Goal: Task Accomplishment & Management: Manage account settings

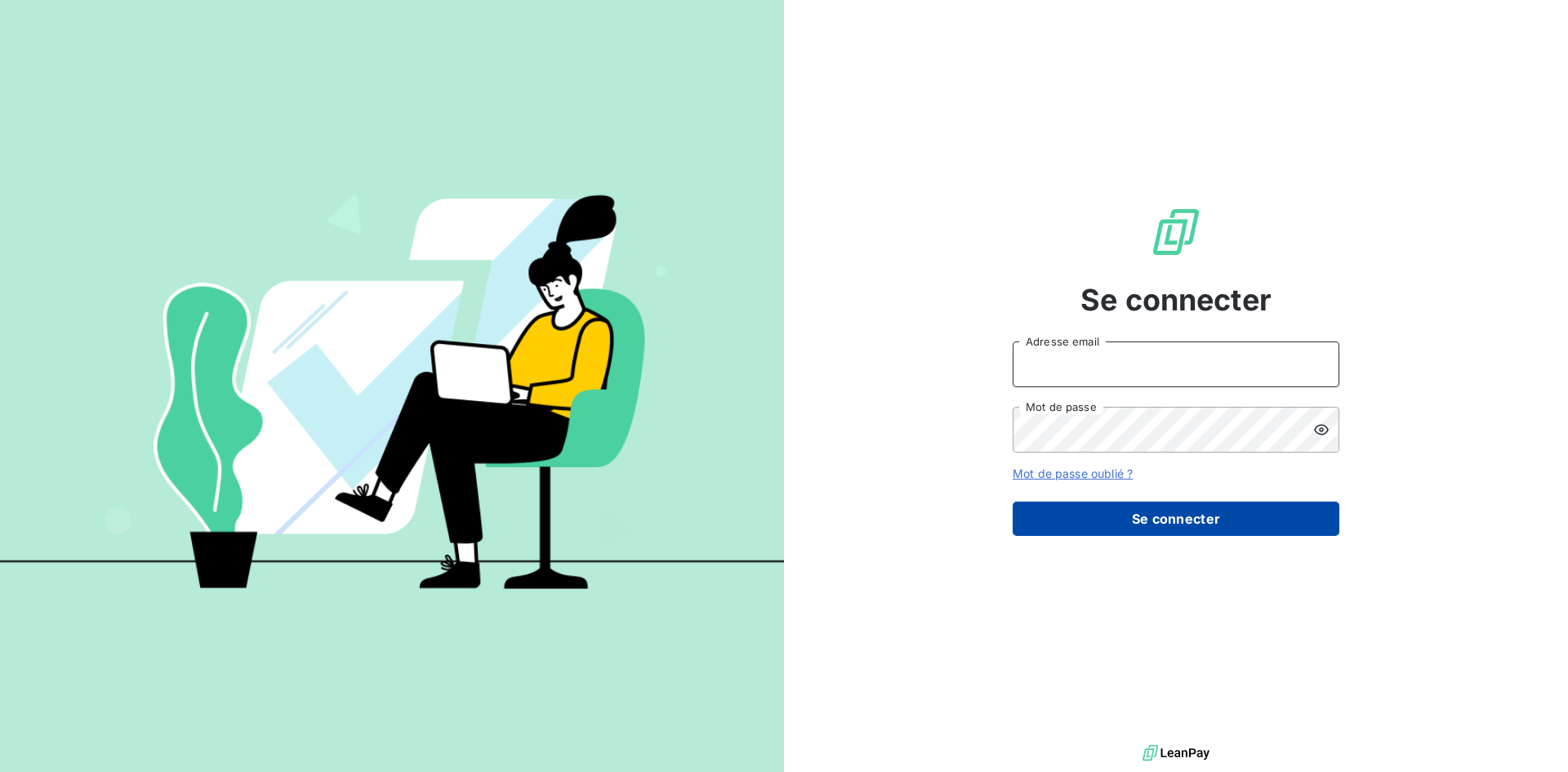
type input "[PERSON_NAME][EMAIL_ADDRESS][PERSON_NAME][DOMAIN_NAME]"
click at [1172, 513] on button "Se connecter" at bounding box center [1176, 519] width 327 height 35
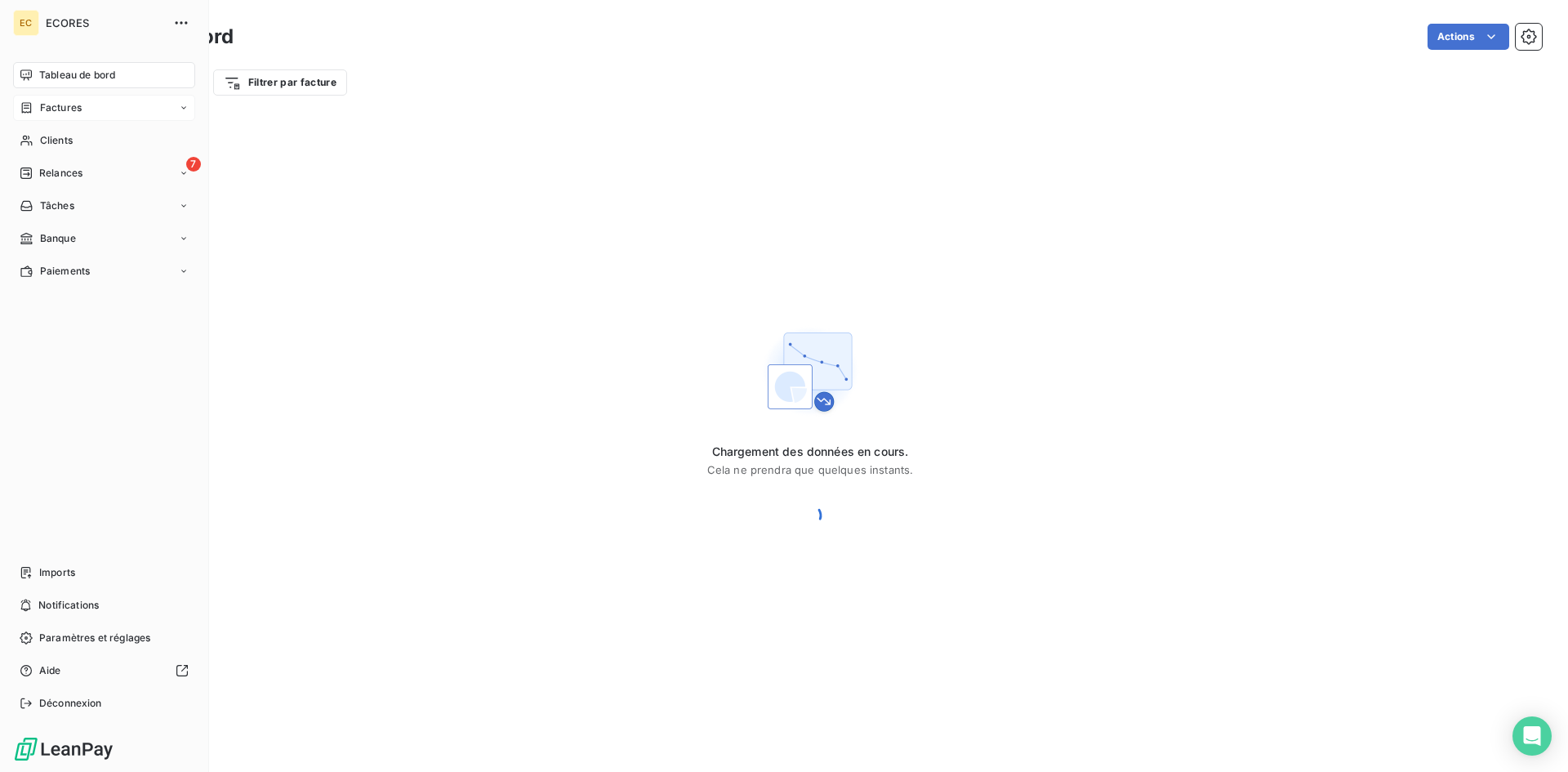
click at [50, 115] on div "Factures" at bounding box center [104, 107] width 182 height 26
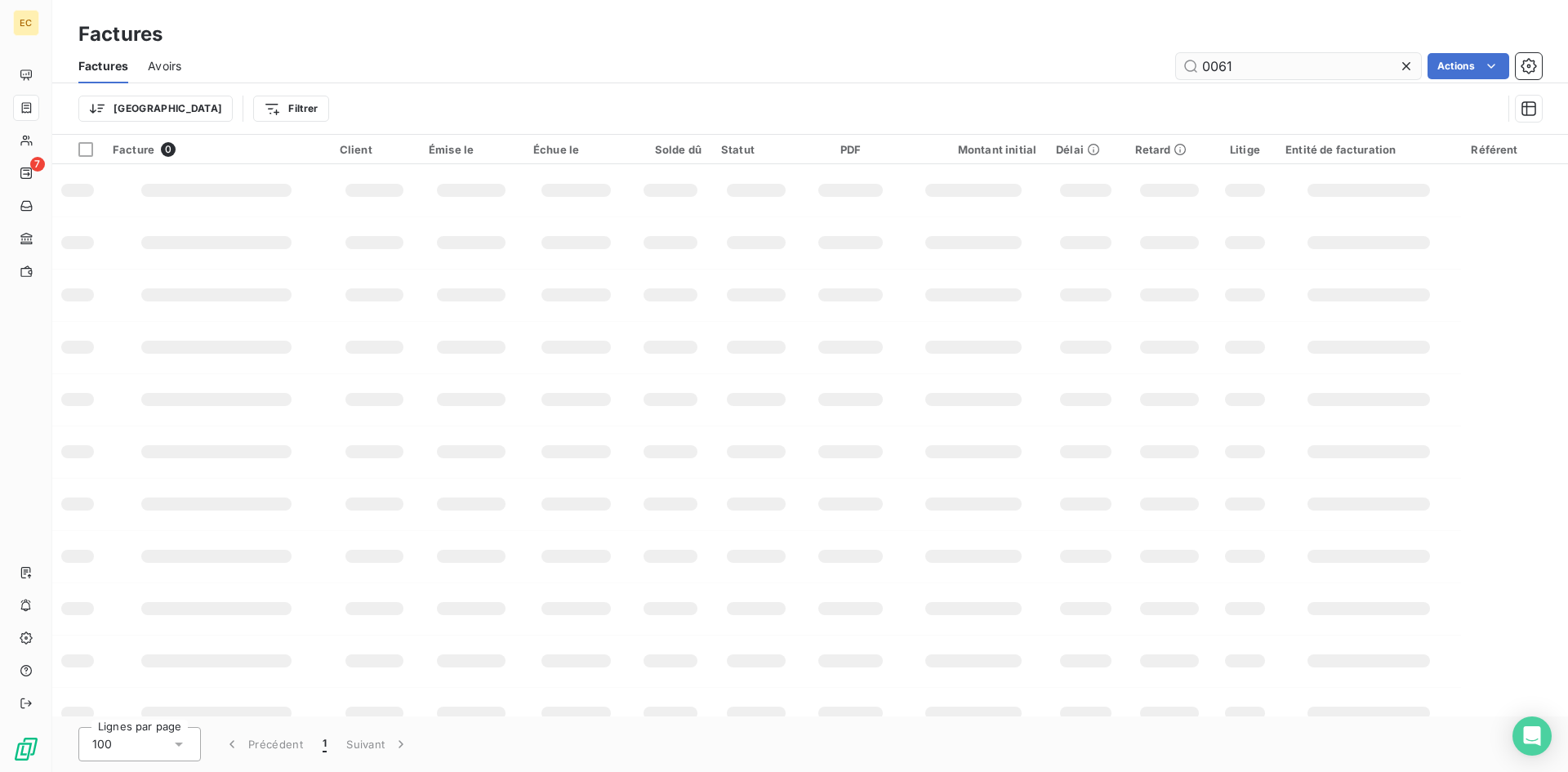
drag, startPoint x: 1246, startPoint y: 67, endPoint x: 1218, endPoint y: 68, distance: 28.0
click at [1218, 68] on input "0061" at bounding box center [1299, 66] width 245 height 26
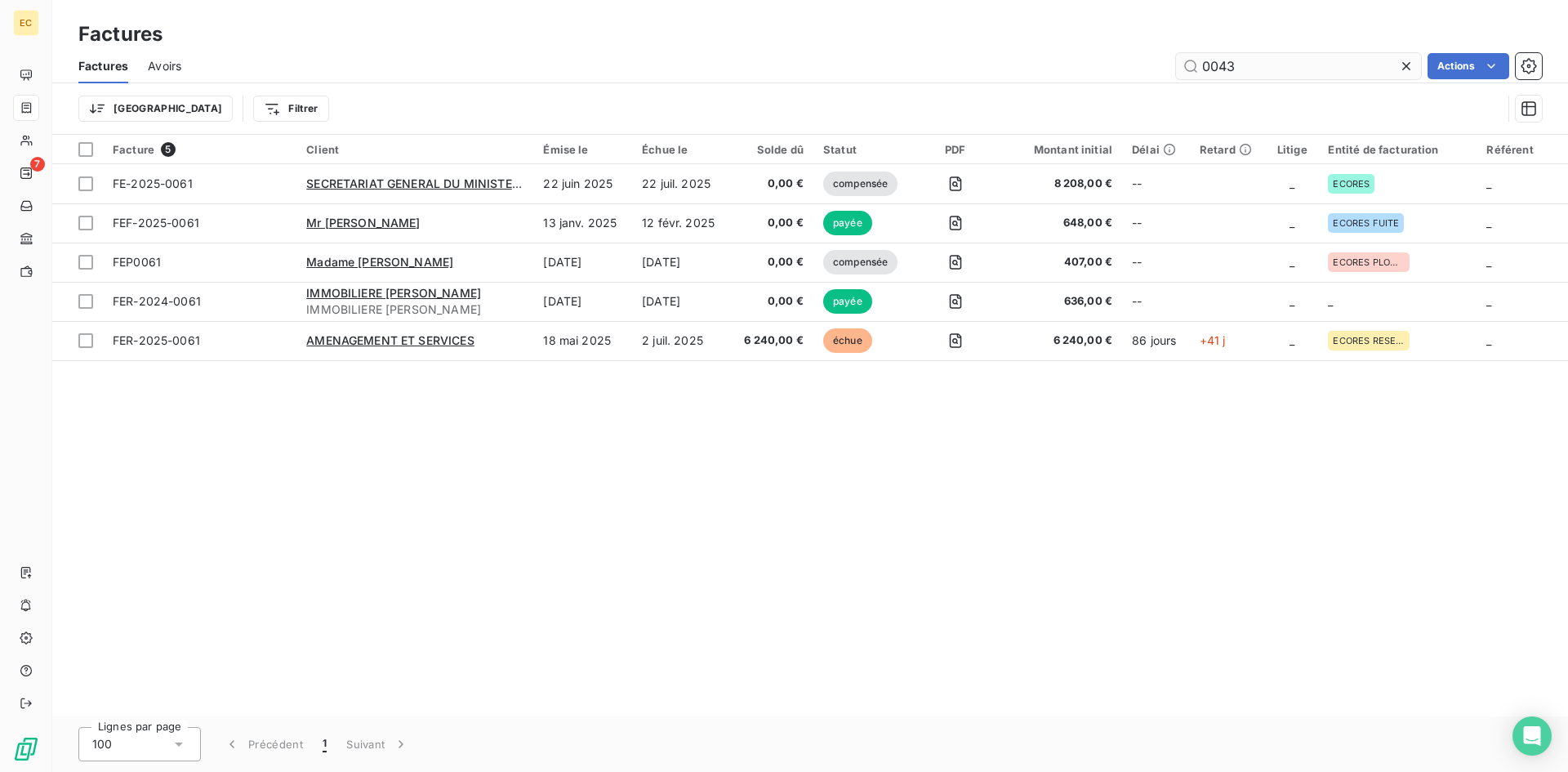
type input "0043"
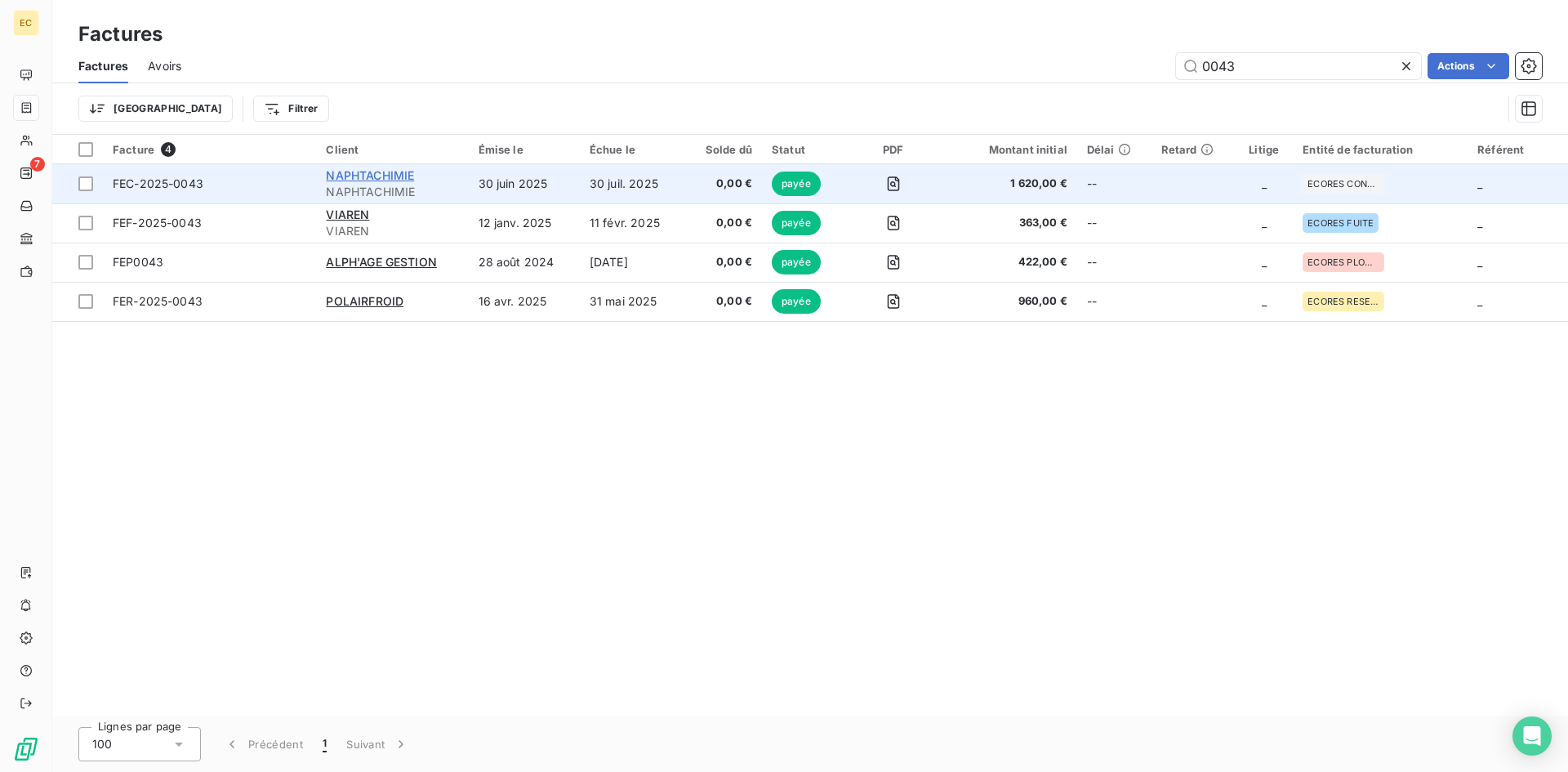
click at [354, 172] on span "NAPHTACHIMIE" at bounding box center [370, 175] width 88 height 14
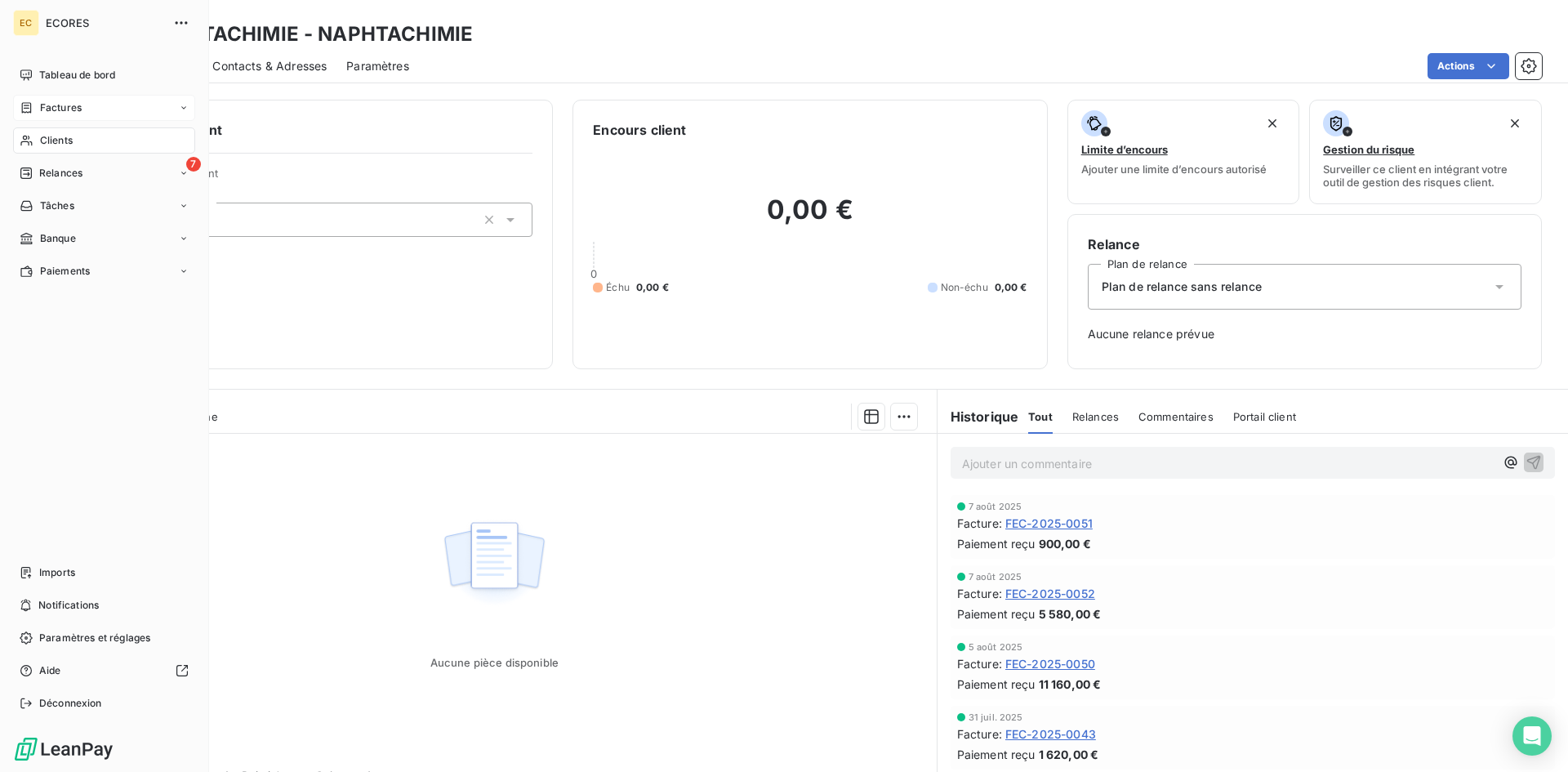
drag, startPoint x: 48, startPoint y: 113, endPoint x: 129, endPoint y: 114, distance: 81.0
click at [48, 114] on span "Factures" at bounding box center [61, 108] width 42 height 15
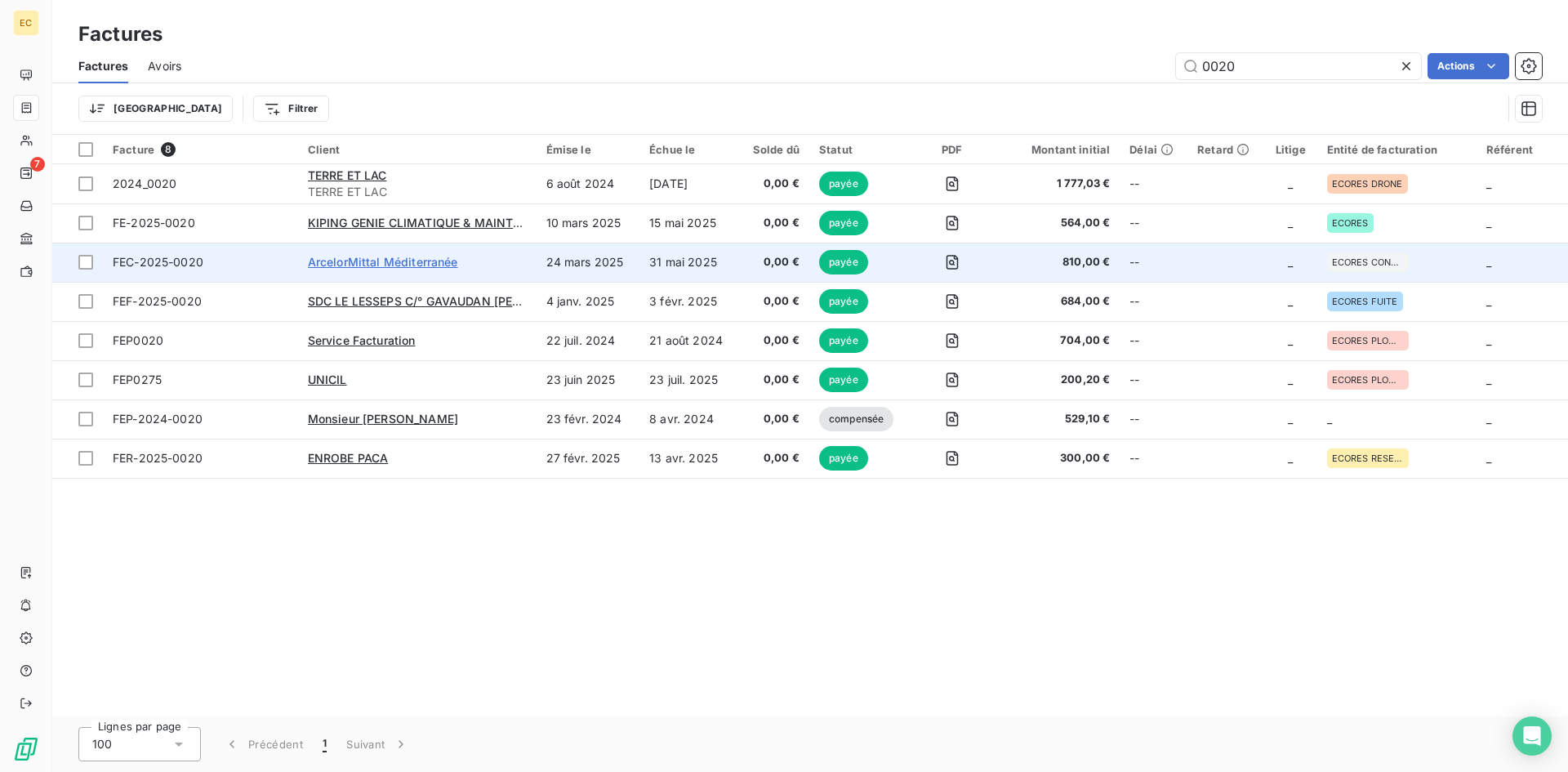
type input "0020"
click at [383, 263] on span "ArcelorMittal Méditerranée" at bounding box center [383, 262] width 150 height 14
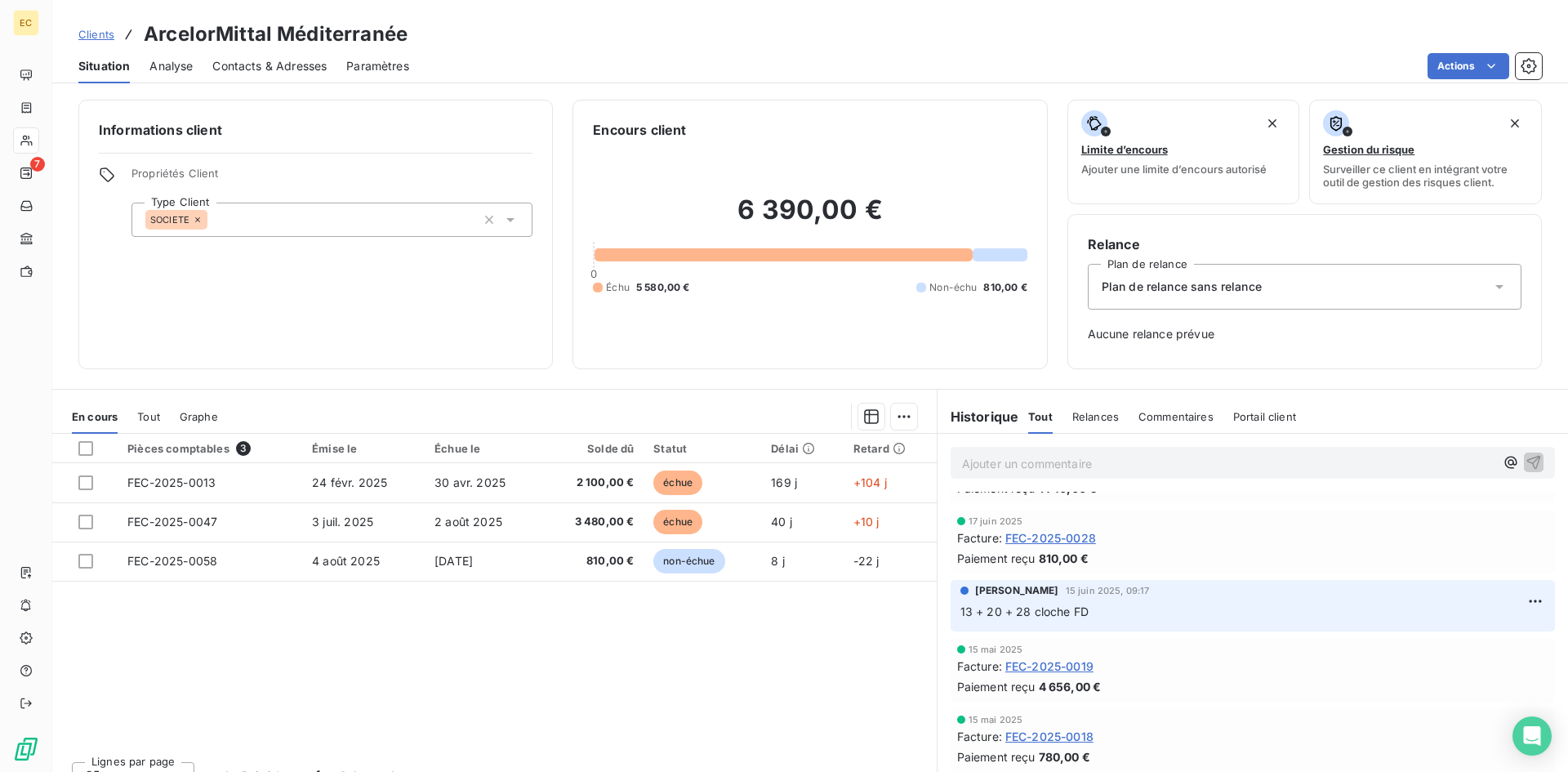
scroll to position [408, 0]
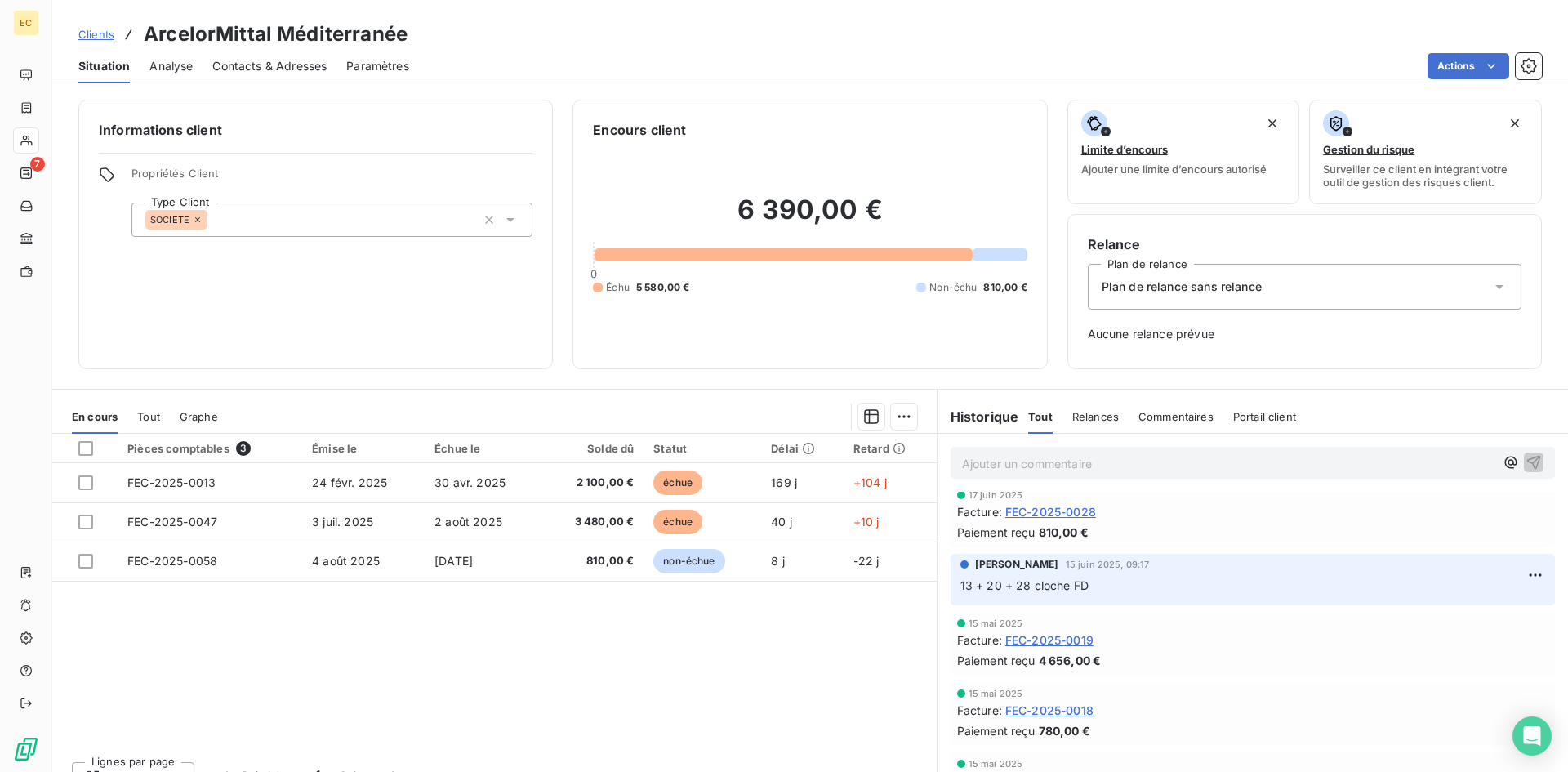
click at [1029, 460] on p "Ajouter un commentaire ﻿" at bounding box center [1229, 464] width 533 height 21
click at [1526, 458] on icon "button" at bounding box center [1533, 461] width 16 height 16
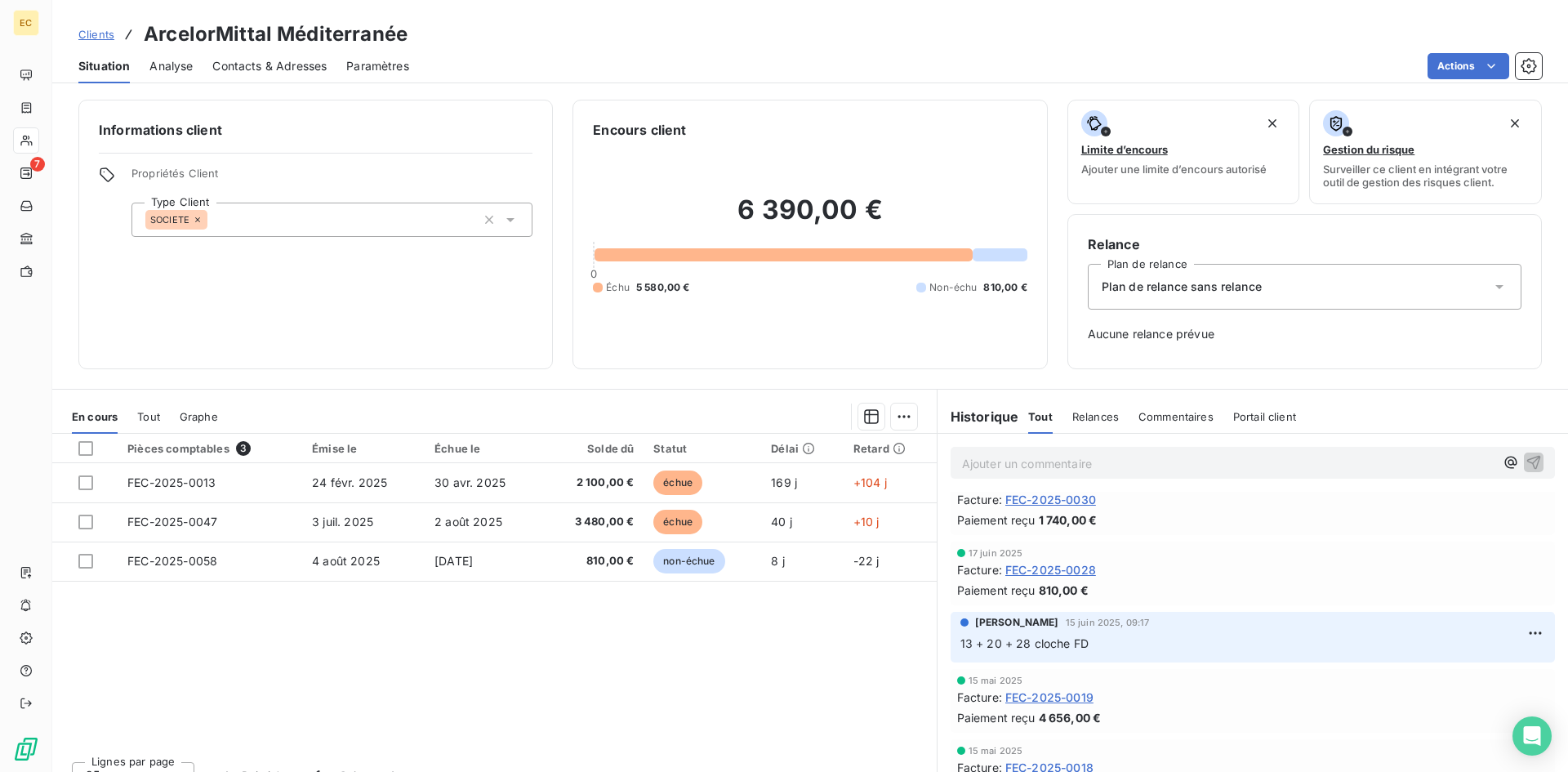
scroll to position [466, 0]
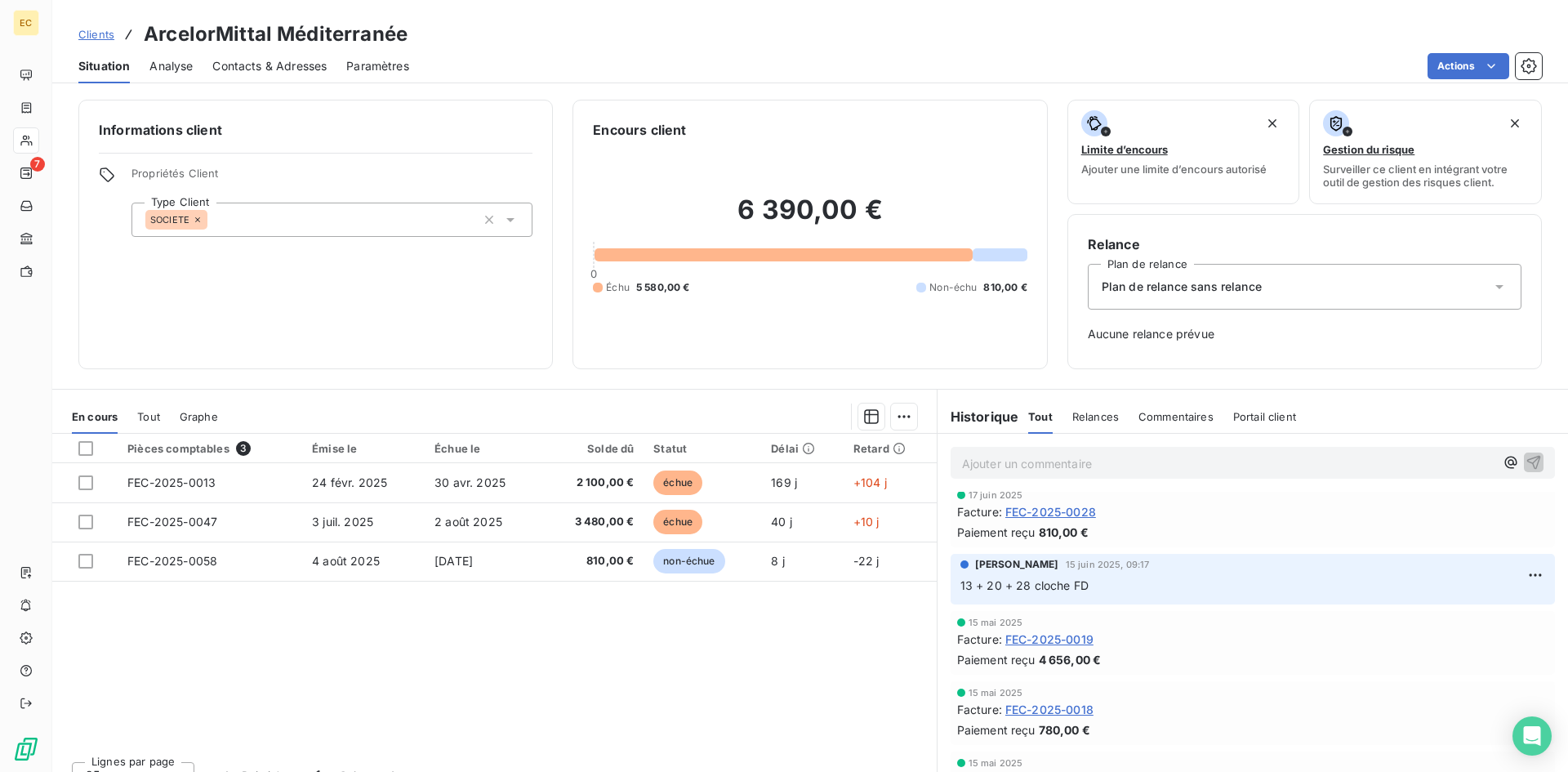
click at [1148, 420] on span "Commentaires" at bounding box center [1176, 417] width 75 height 13
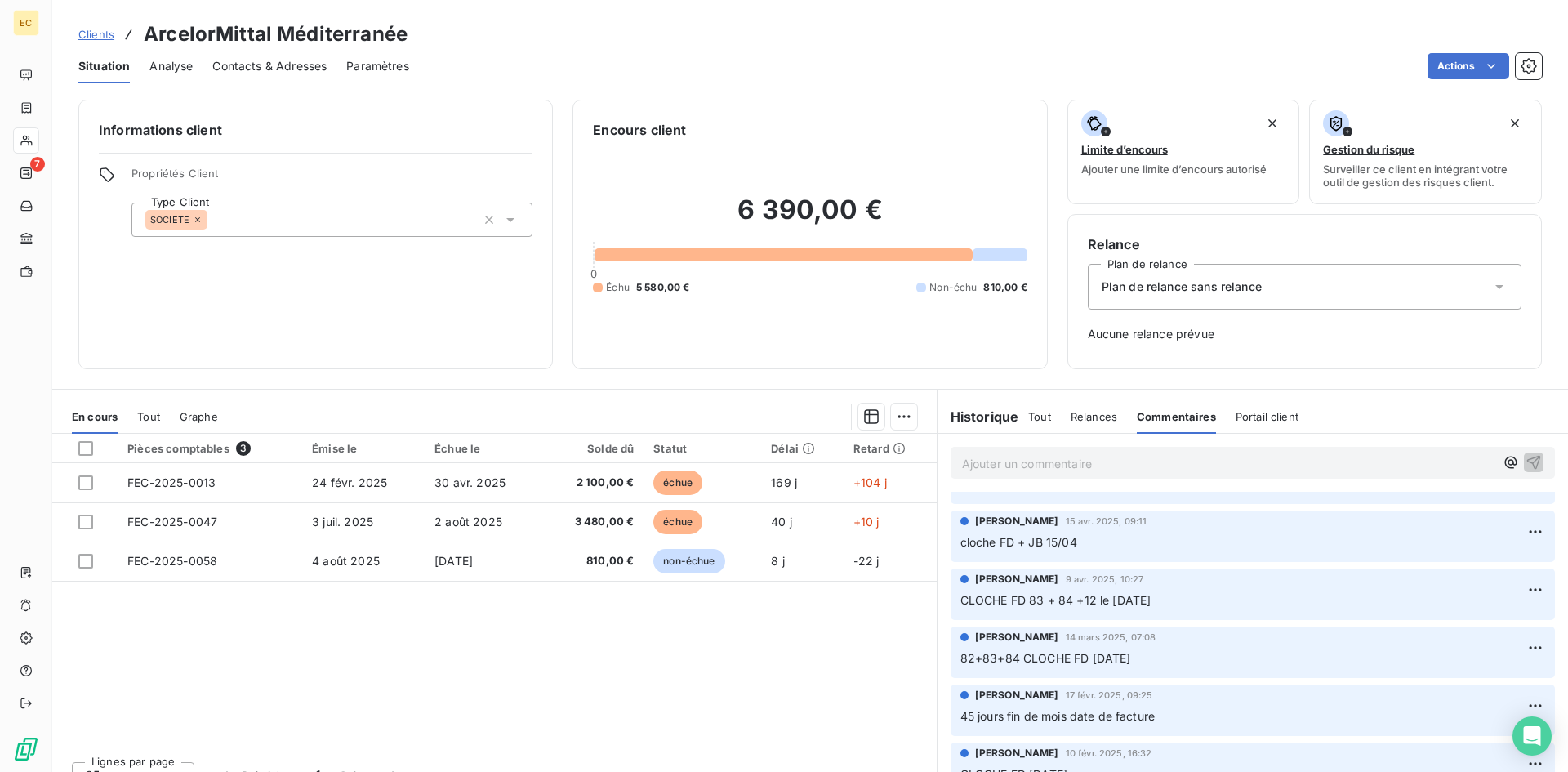
scroll to position [25, 0]
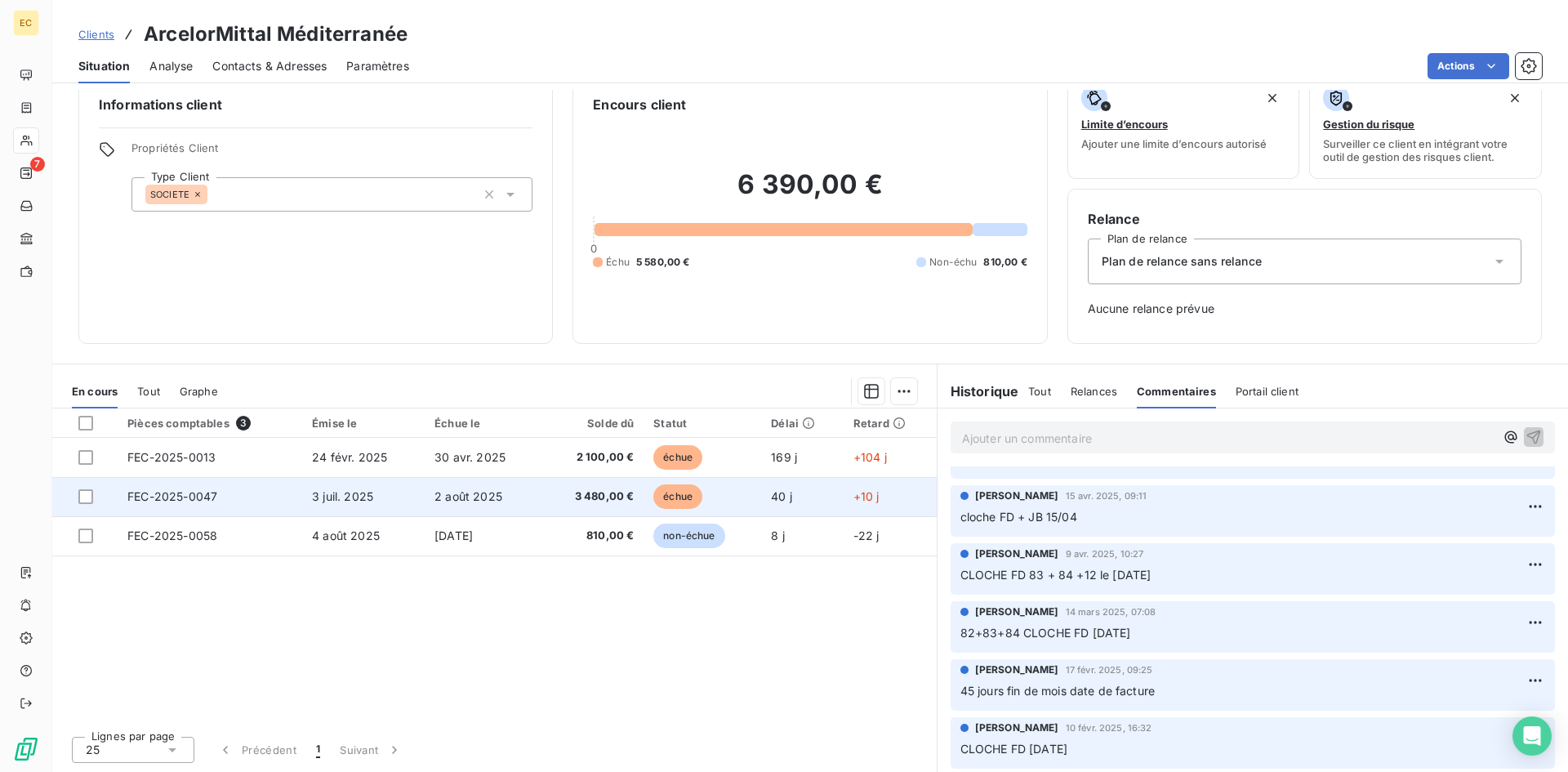
click at [183, 497] on span "FEC-2025-0047" at bounding box center [172, 496] width 90 height 14
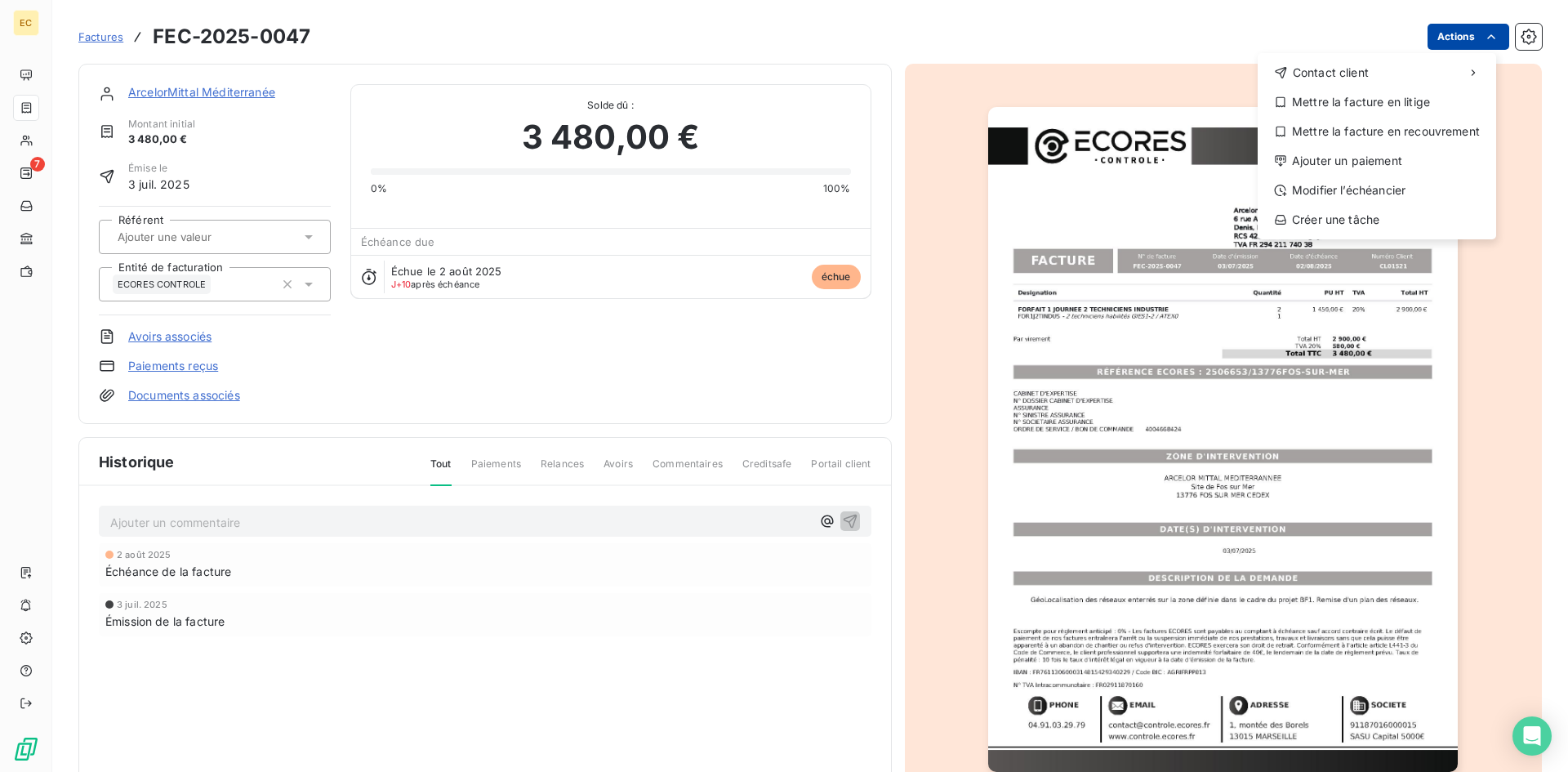
click at [1456, 35] on html "EC 7 Factures FEC-2025-0047 Actions Contact client Mettre la facture en litige …" at bounding box center [784, 386] width 1568 height 772
click at [1398, 198] on div "Modifier l’échéancier" at bounding box center [1376, 191] width 225 height 26
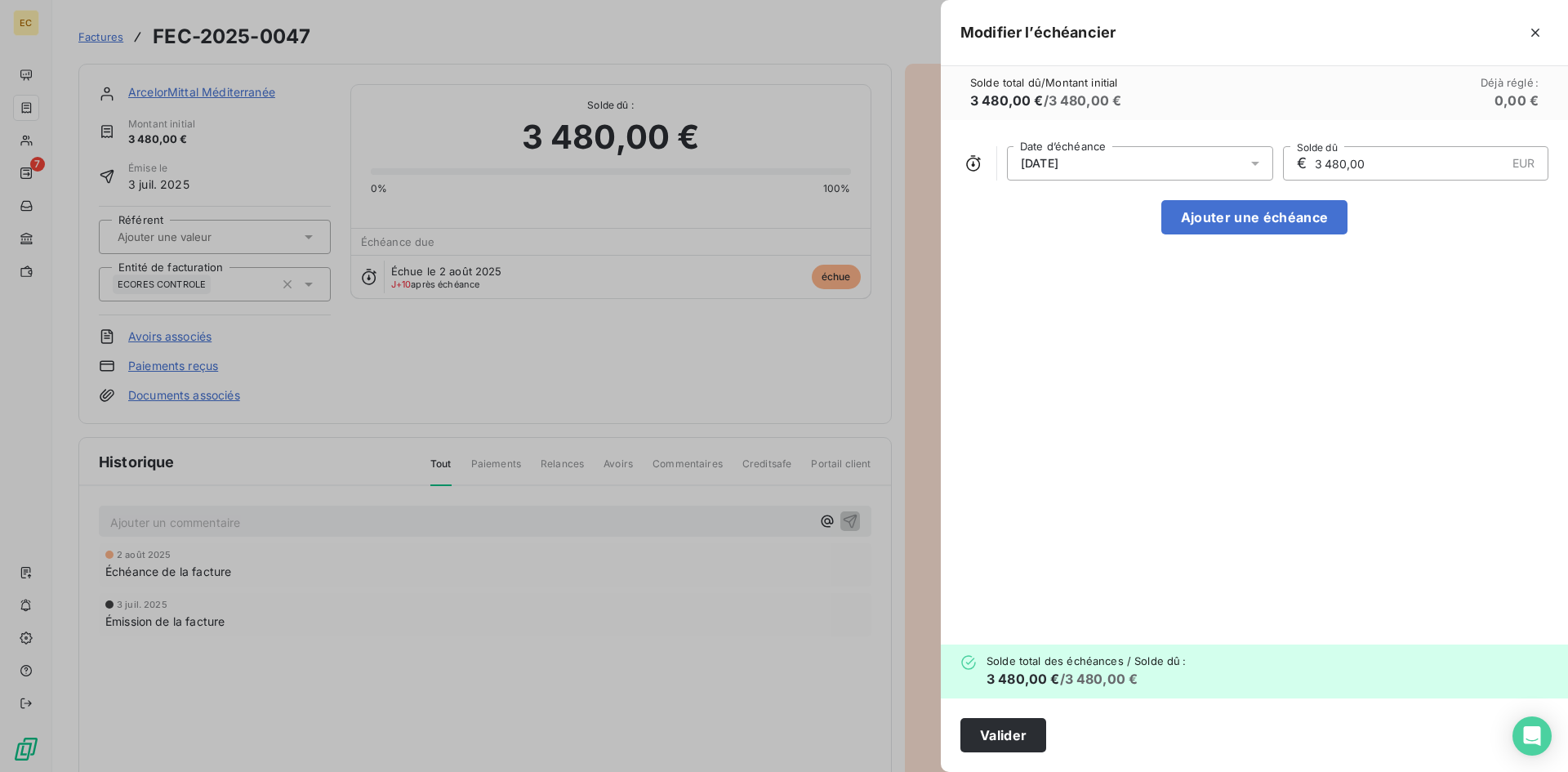
click at [1171, 166] on div "02/08/2025" at bounding box center [1140, 163] width 266 height 35
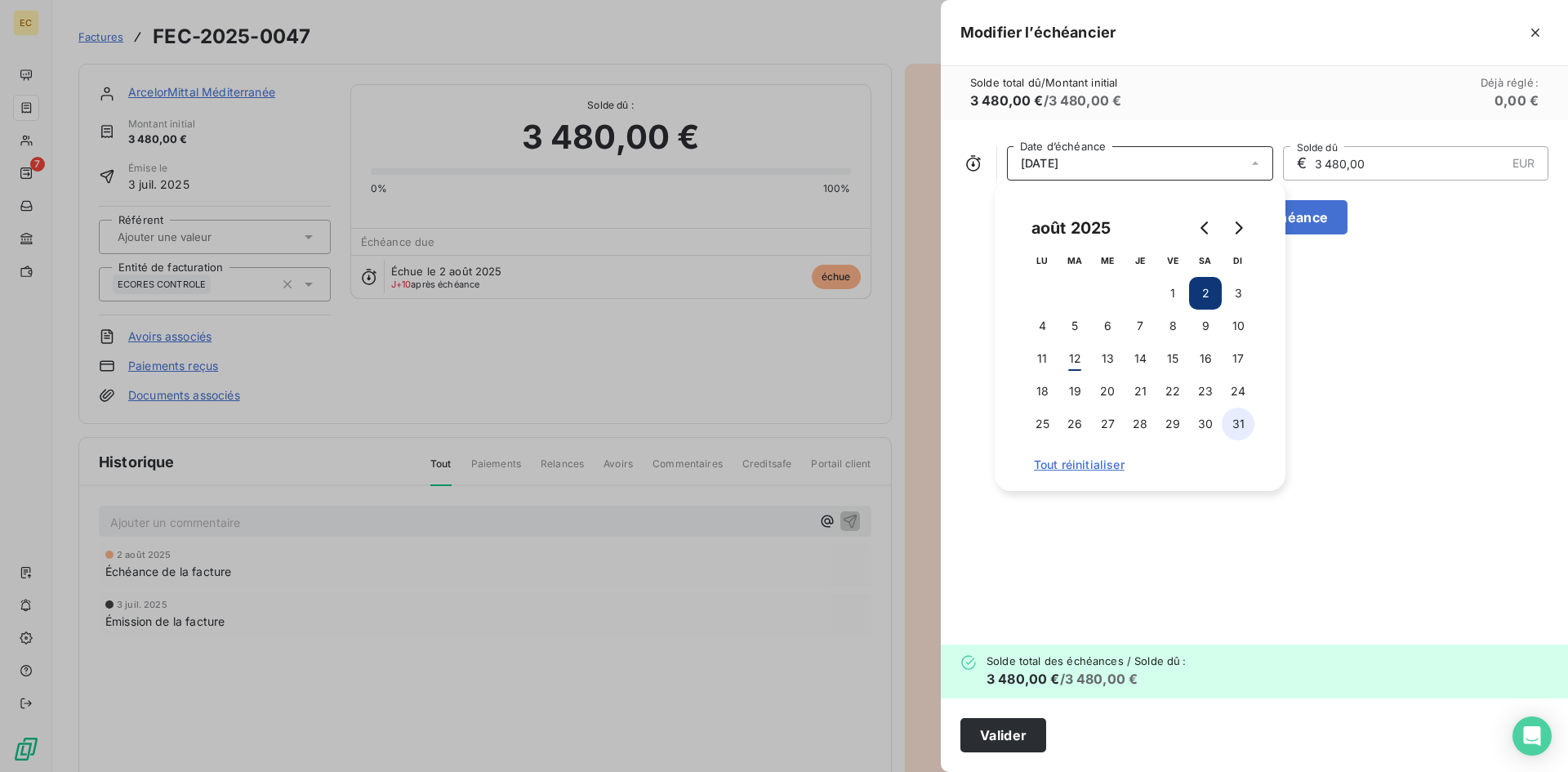
click at [1240, 425] on button "31" at bounding box center [1238, 423] width 33 height 33
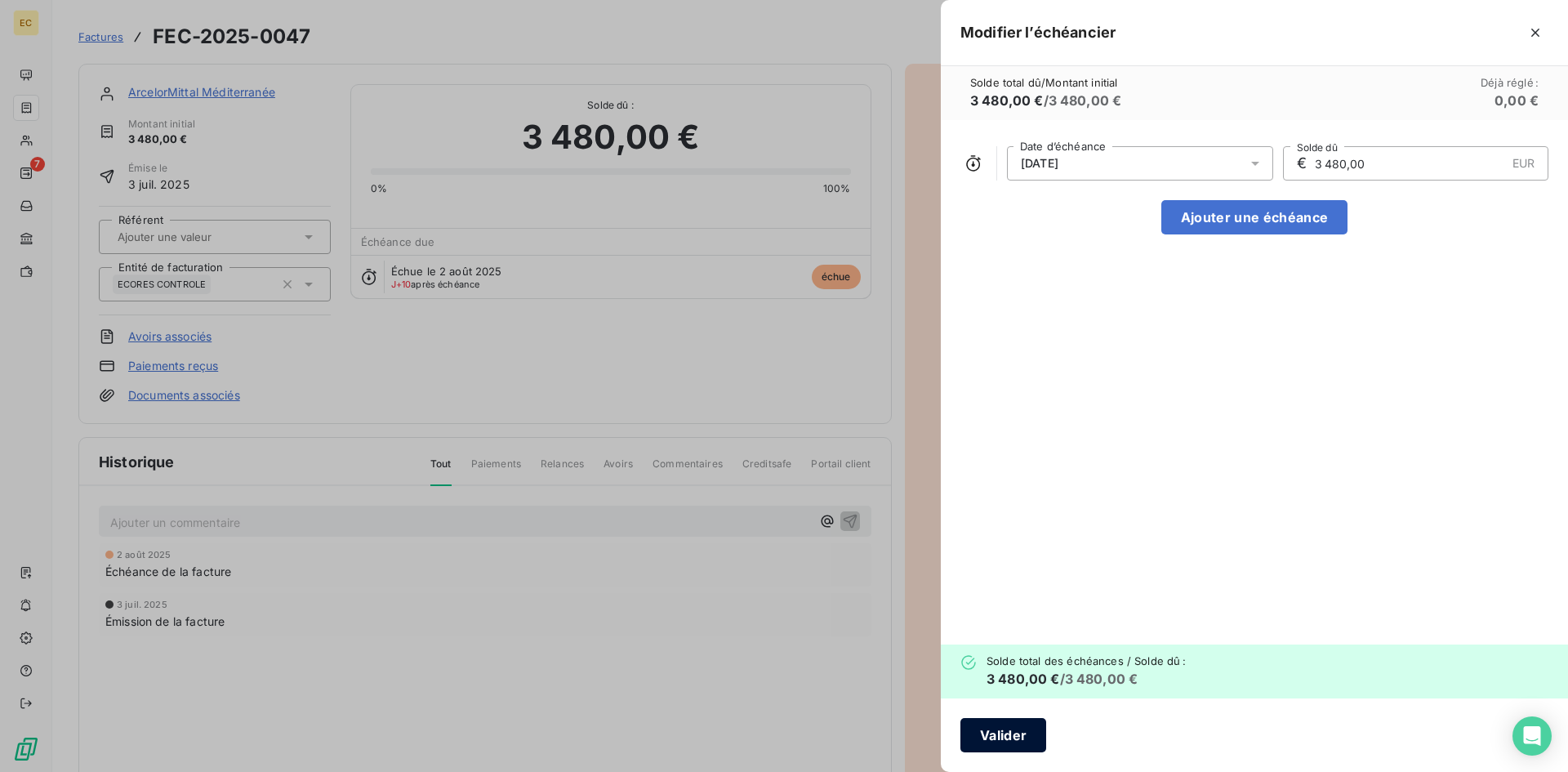
click at [996, 736] on button "Valider" at bounding box center [1004, 735] width 86 height 35
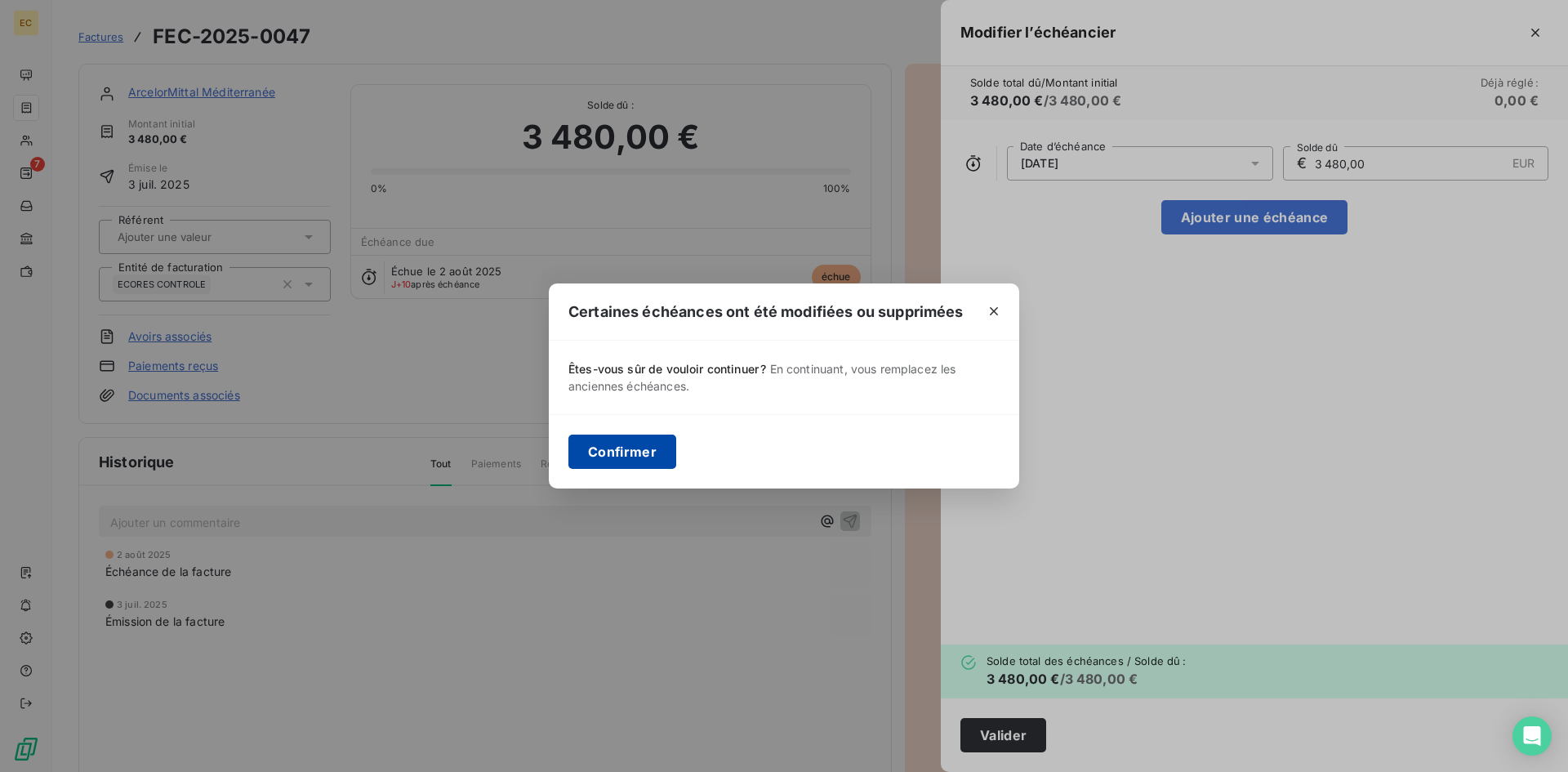
click at [650, 446] on button "Confirmer" at bounding box center [621, 451] width 107 height 35
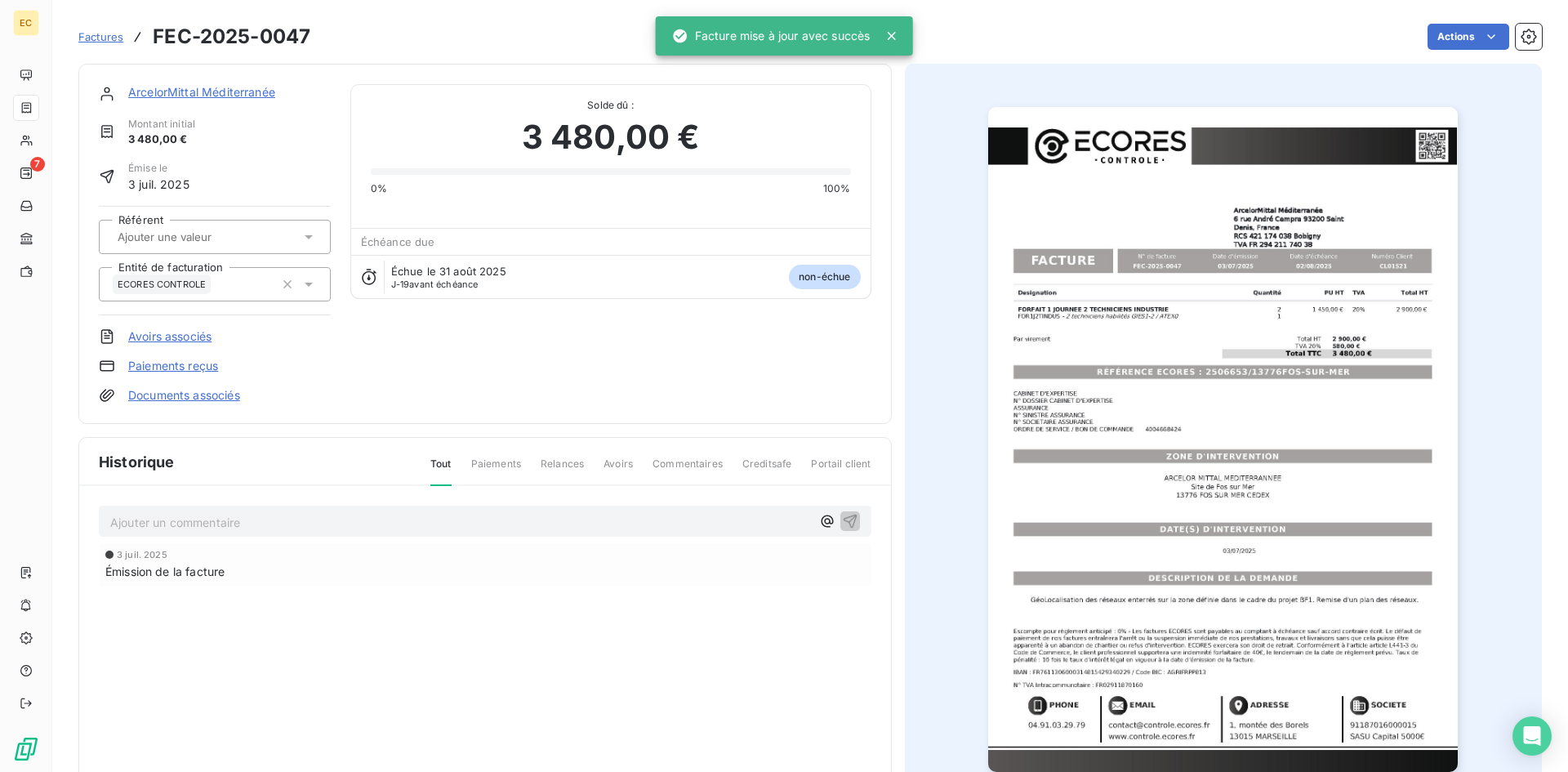
click at [187, 96] on link "ArcelorMittal Méditerranée" at bounding box center [201, 92] width 147 height 14
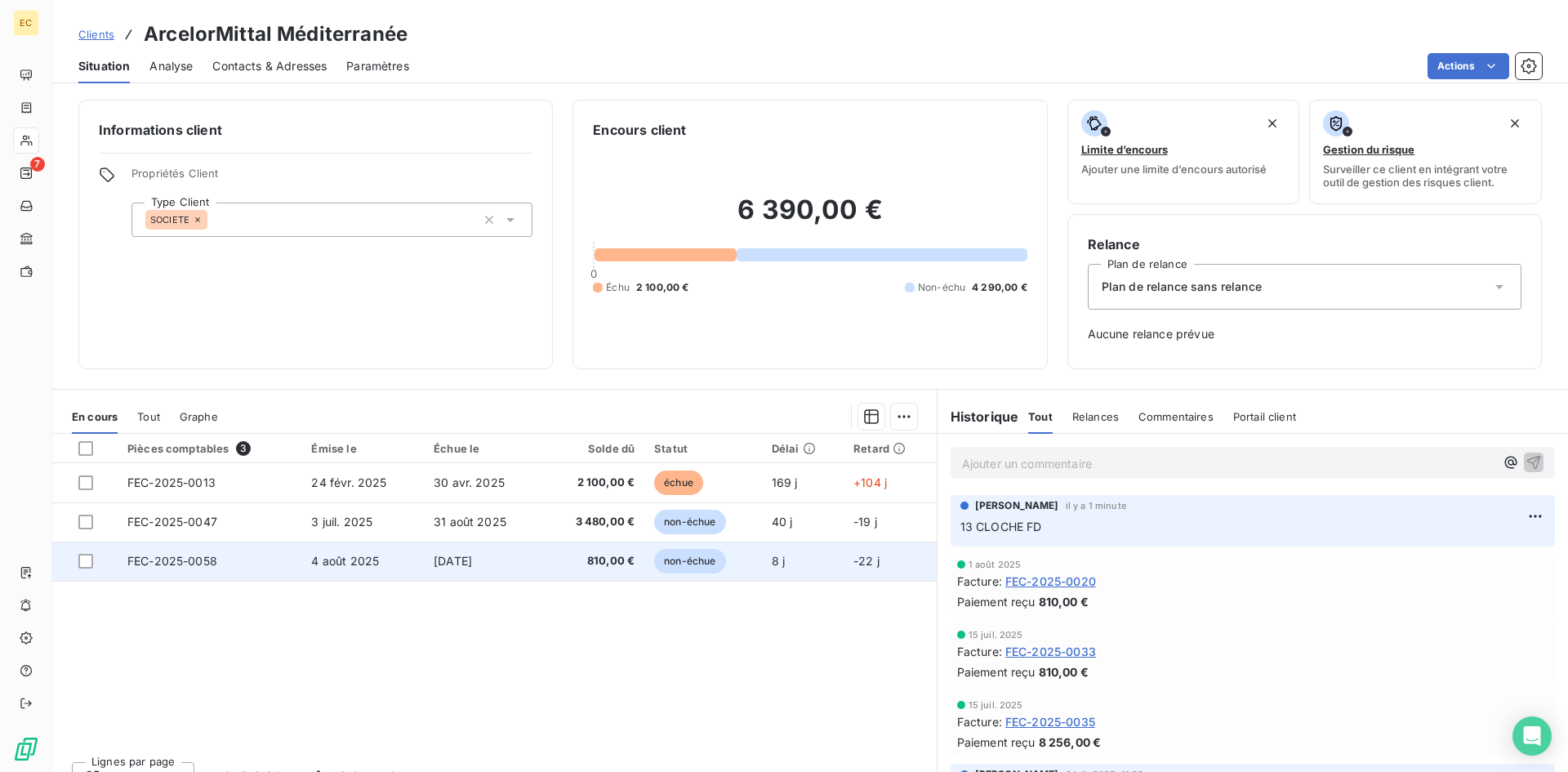
click at [240, 567] on td "FEC-2025-0058" at bounding box center [209, 562] width 184 height 39
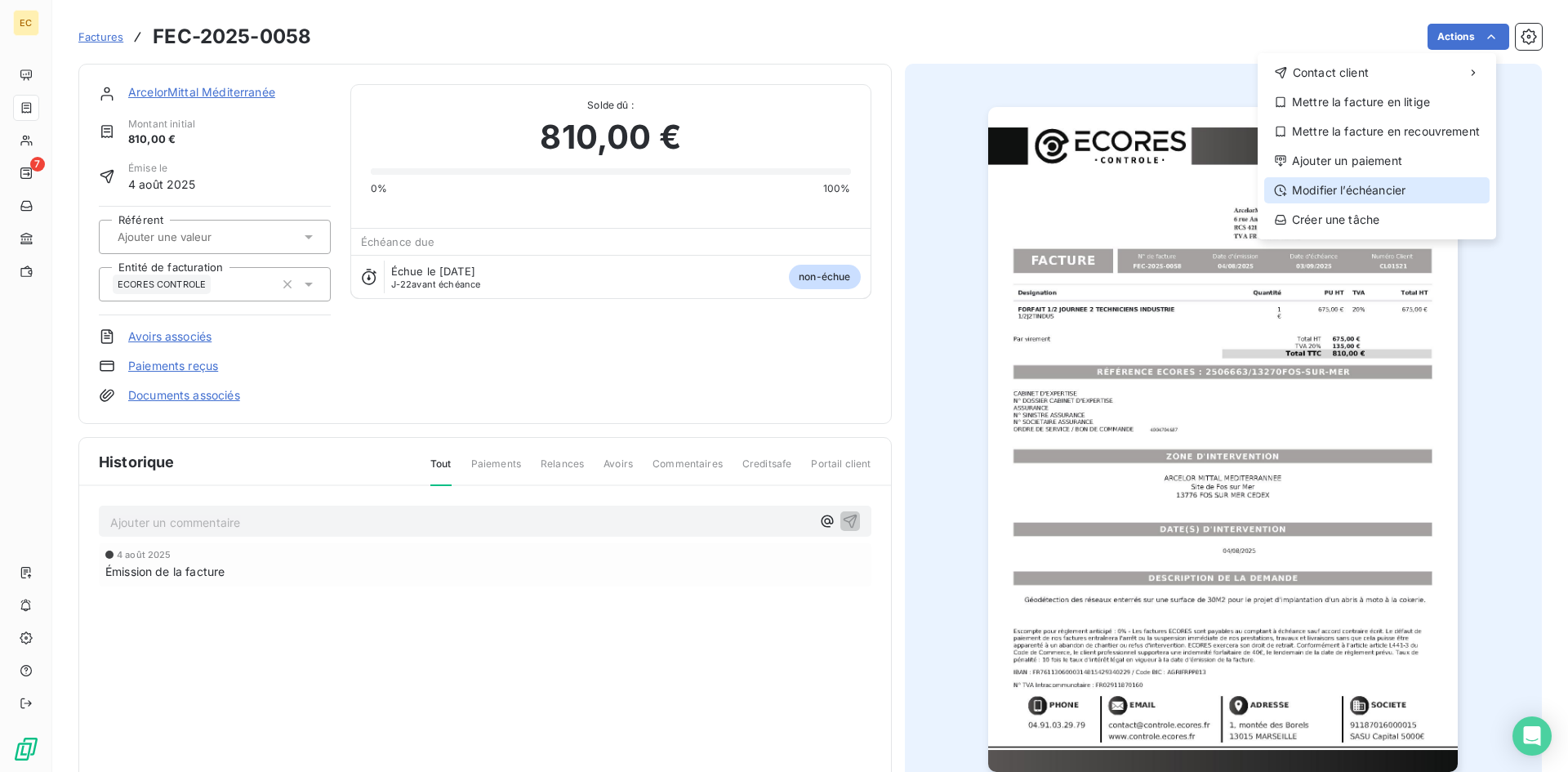
click at [1407, 191] on div "Modifier l’échéancier" at bounding box center [1376, 191] width 225 height 26
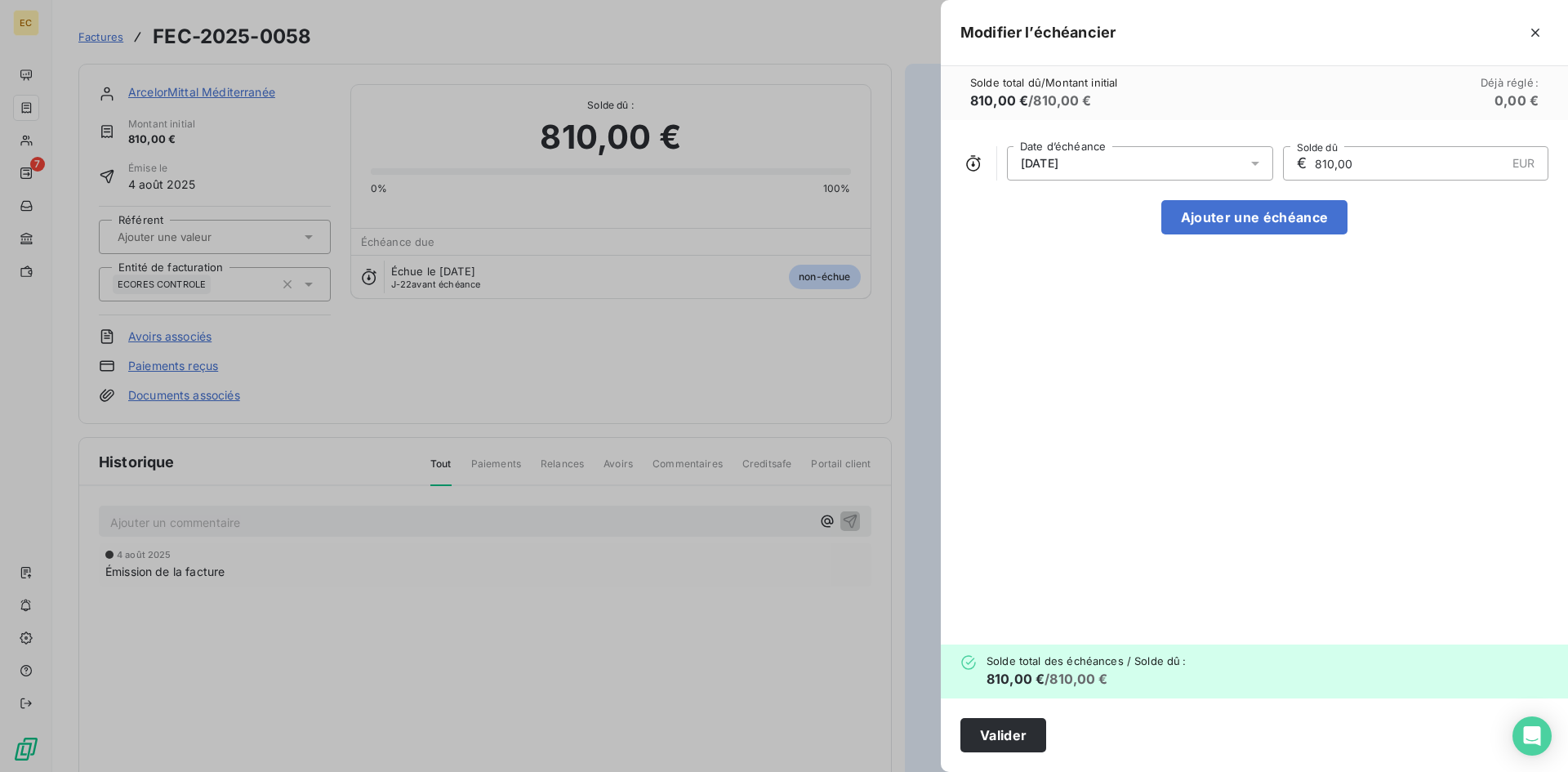
click at [1157, 159] on div "03/09/2025" at bounding box center [1140, 163] width 266 height 35
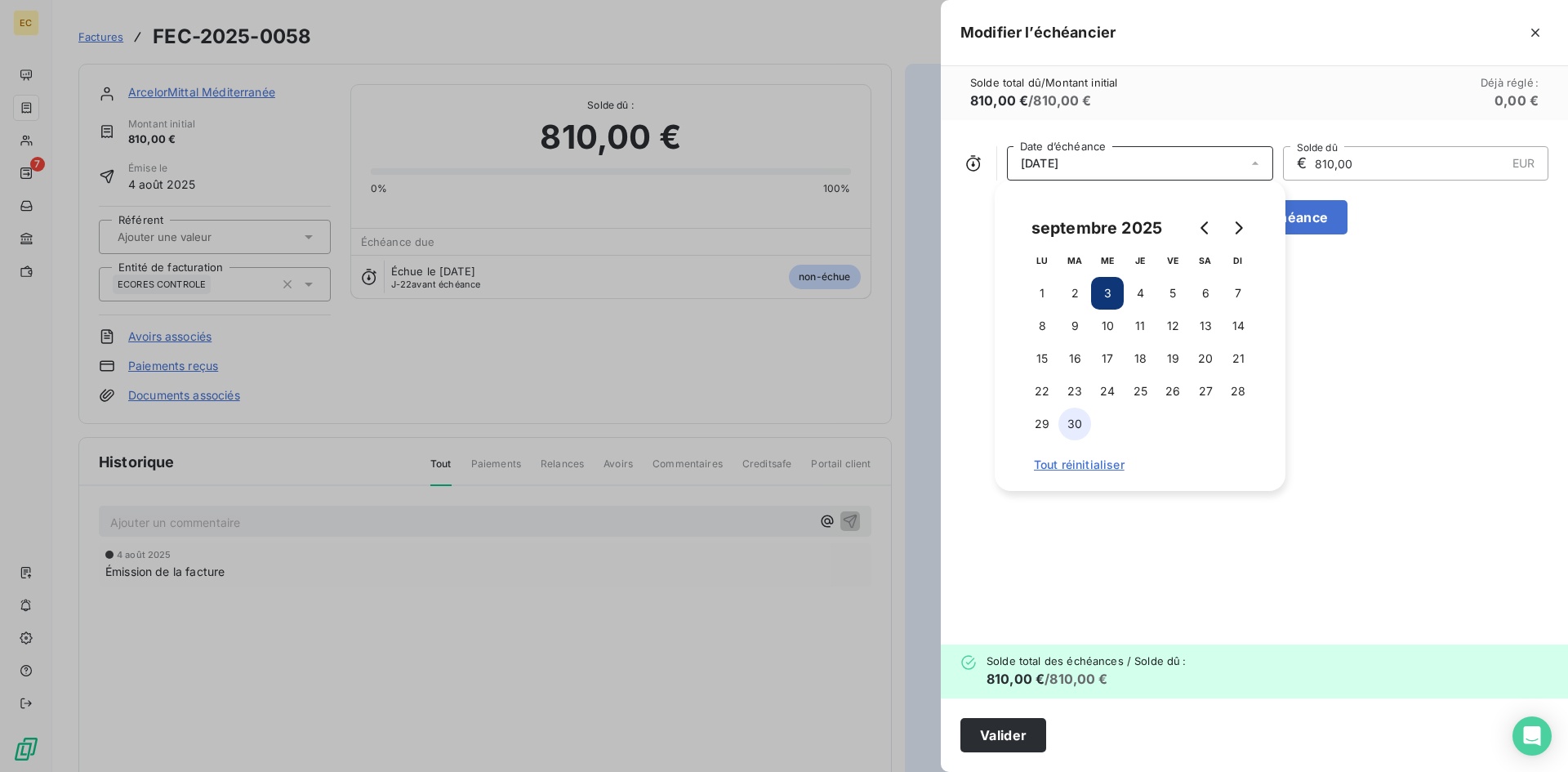
click at [1067, 430] on button "30" at bounding box center [1075, 423] width 33 height 33
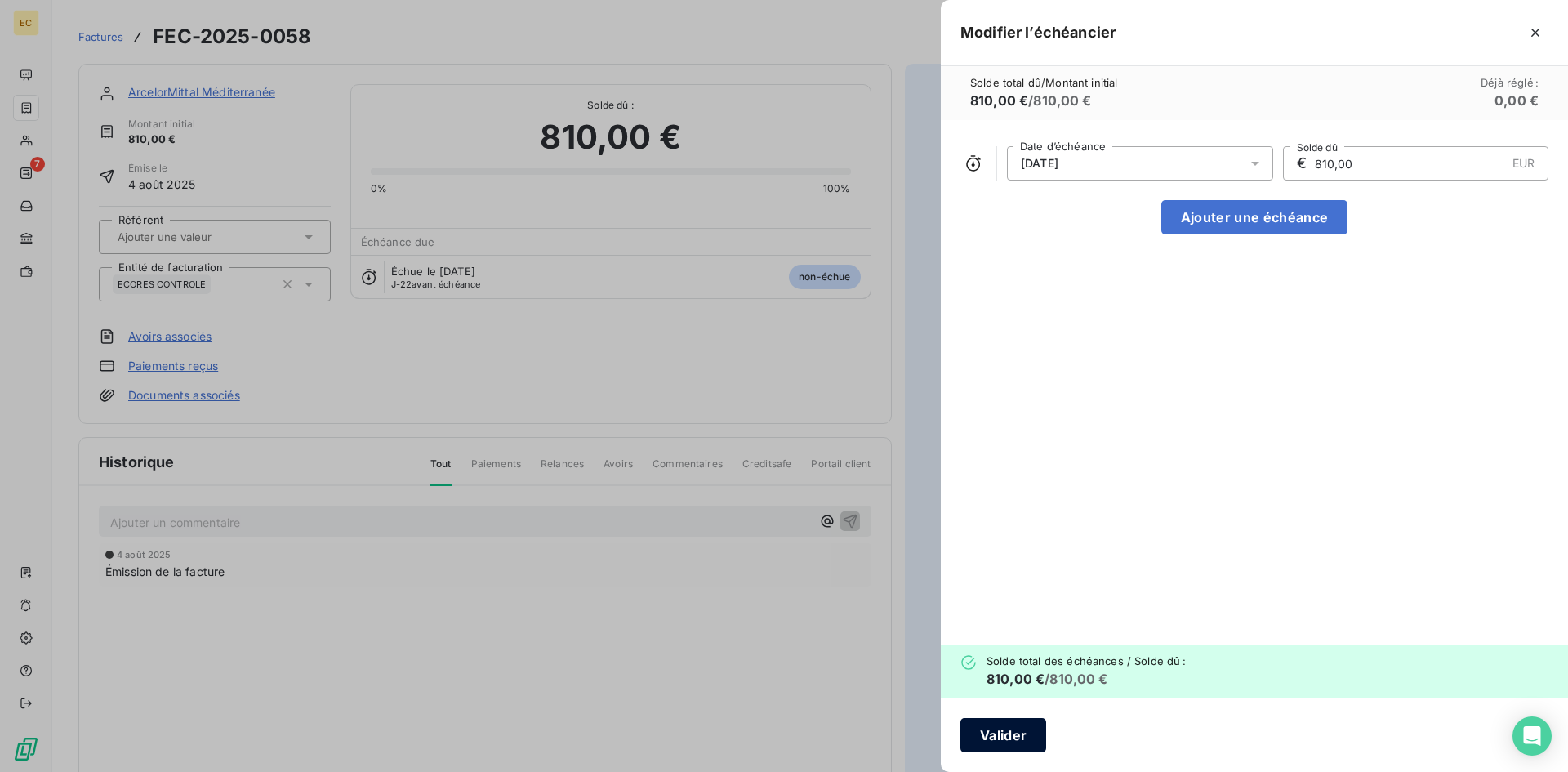
click at [1021, 730] on button "Valider" at bounding box center [1004, 735] width 86 height 35
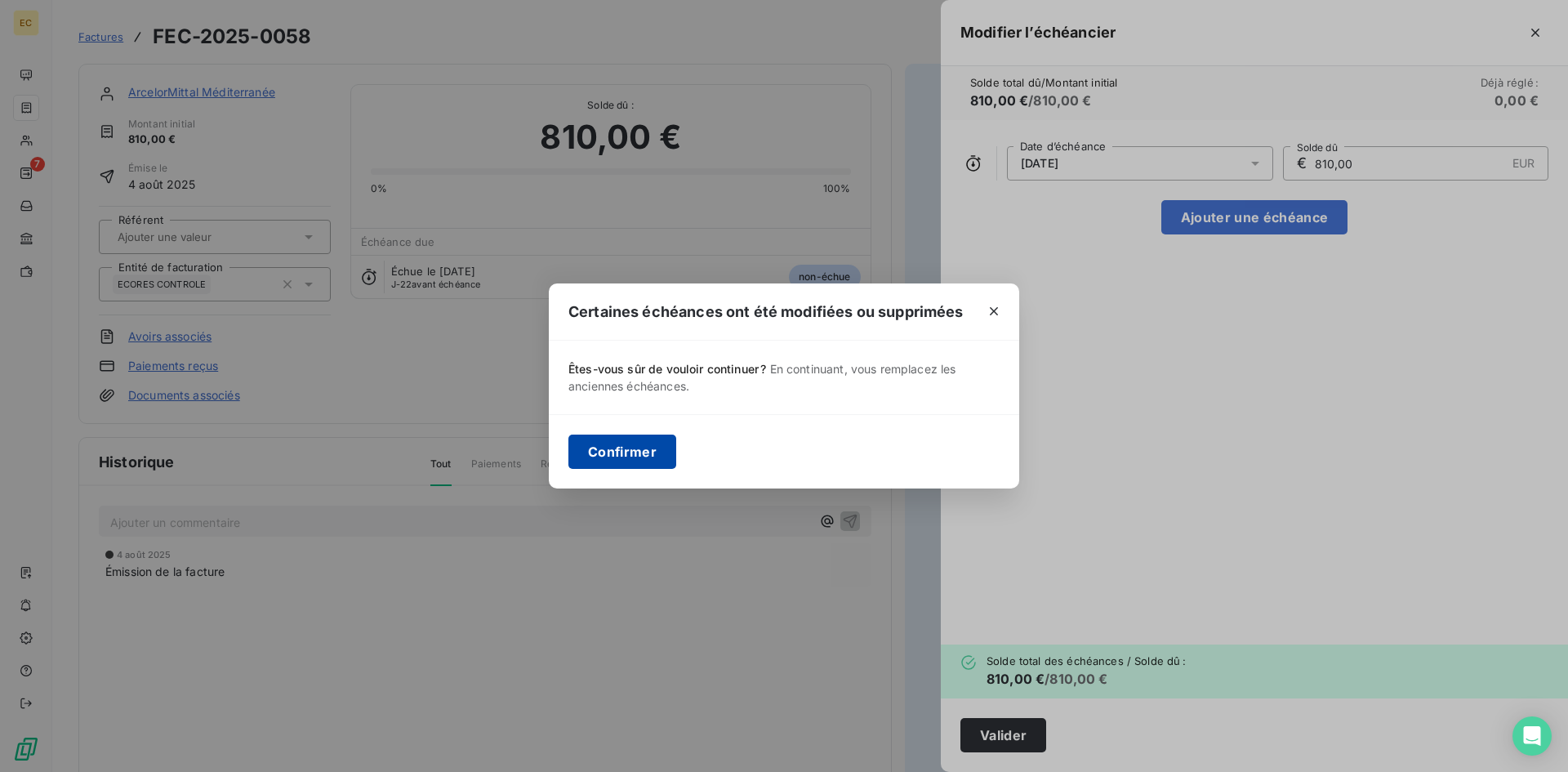
click at [620, 451] on button "Confirmer" at bounding box center [621, 451] width 107 height 35
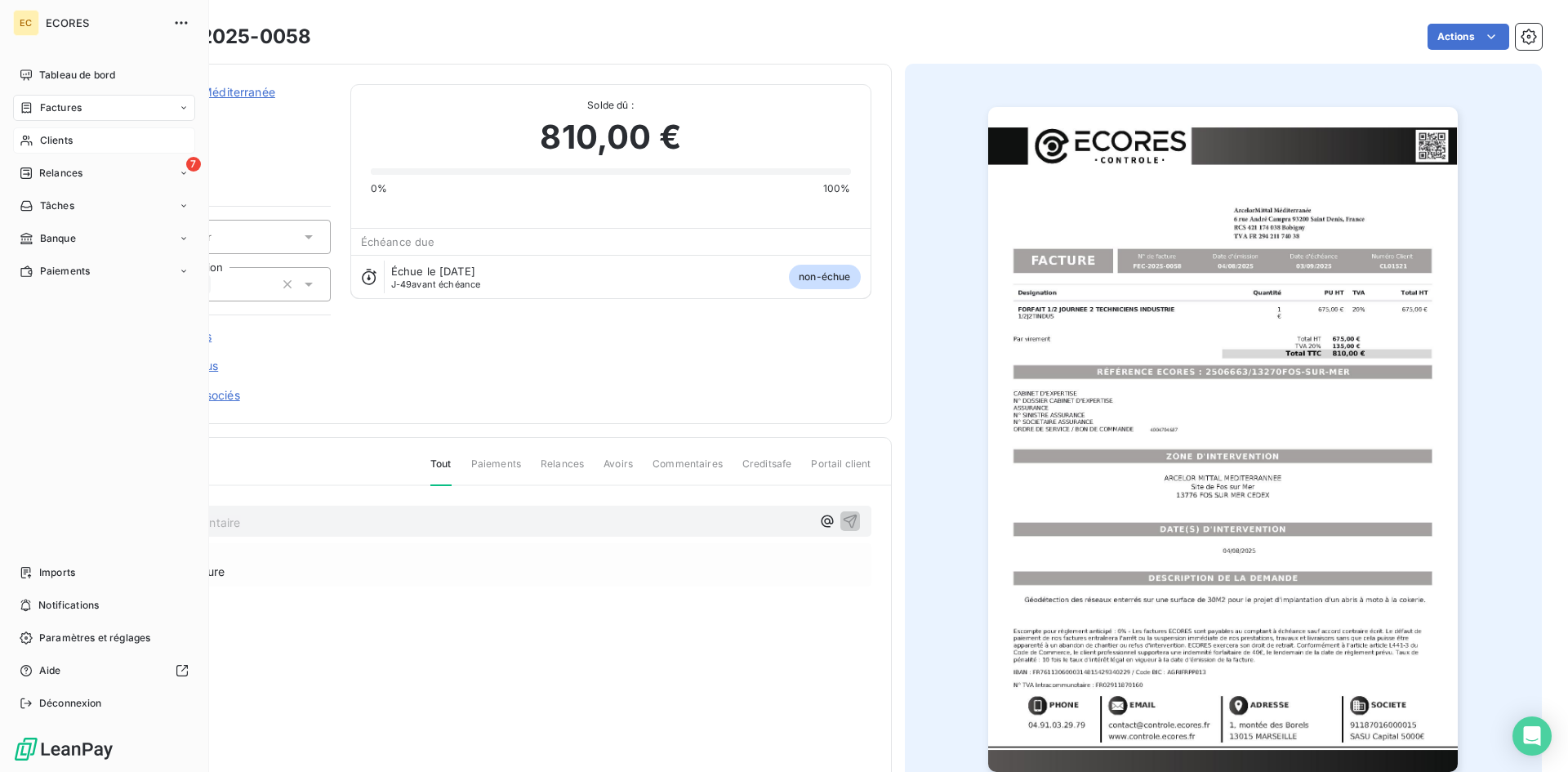
click at [53, 149] on div "Clients" at bounding box center [104, 140] width 182 height 26
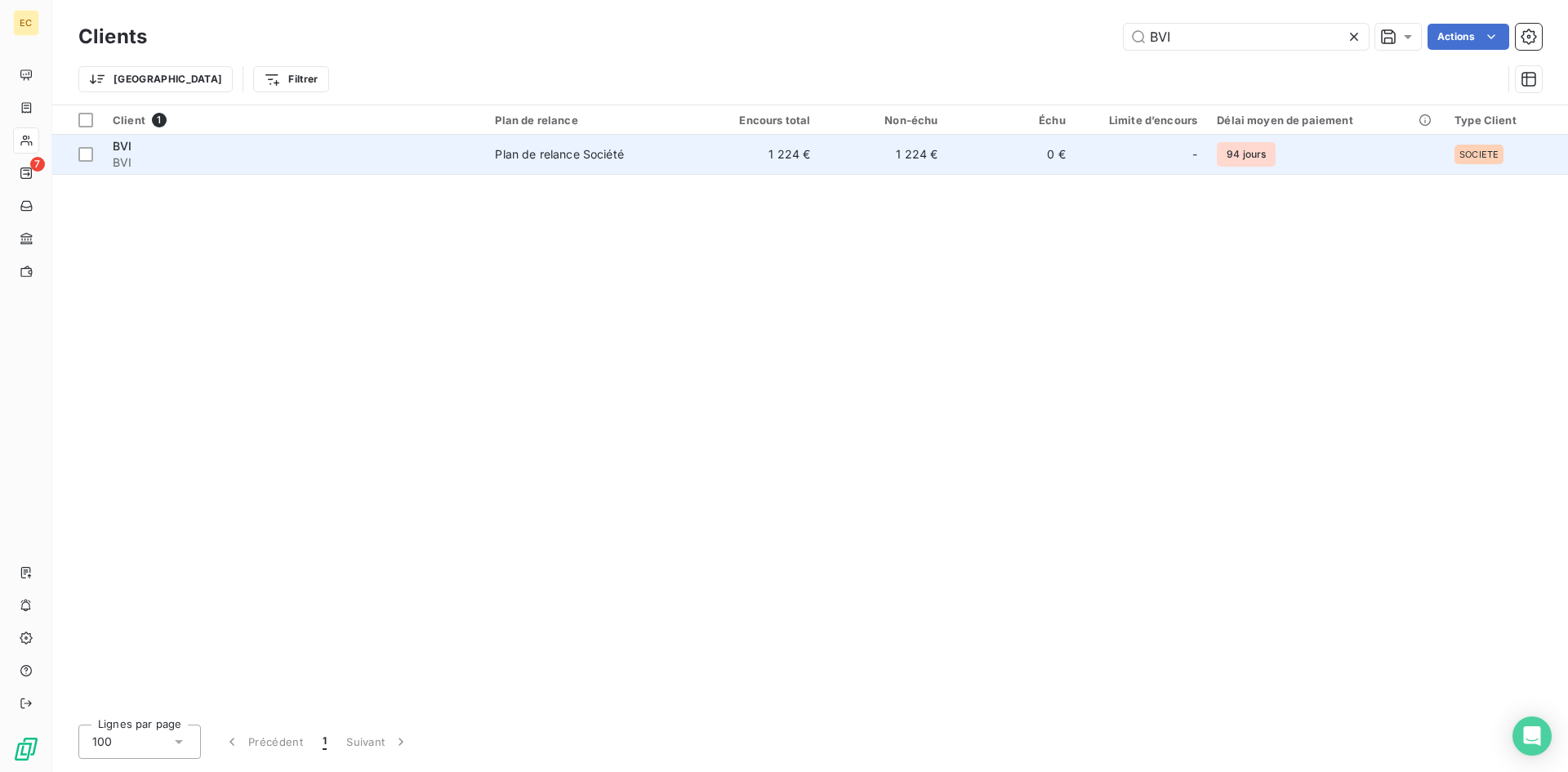
type input "BVI"
click at [305, 162] on span "BVI" at bounding box center [294, 162] width 363 height 16
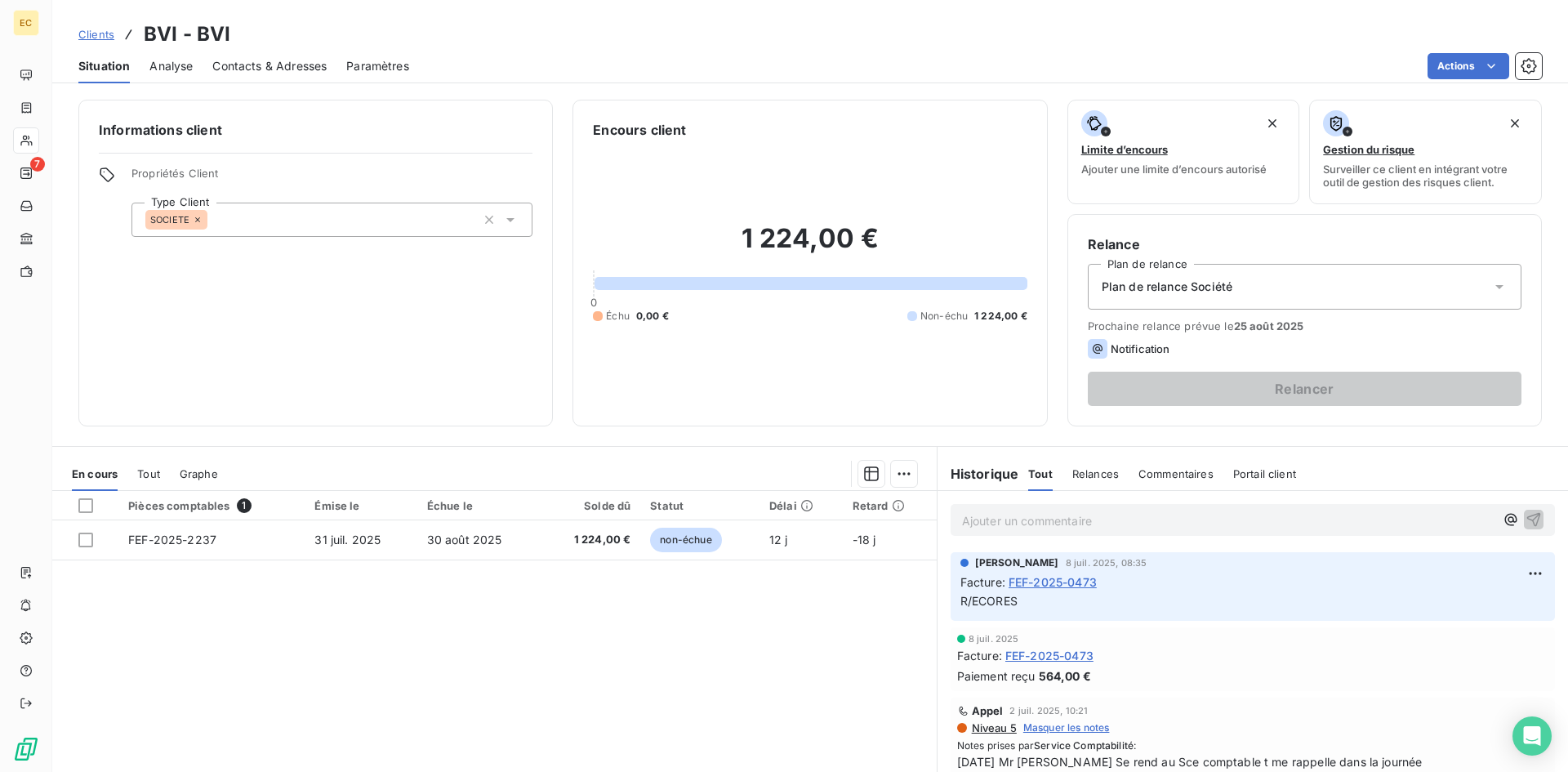
click at [99, 36] on span "Clients" at bounding box center [96, 35] width 36 height 13
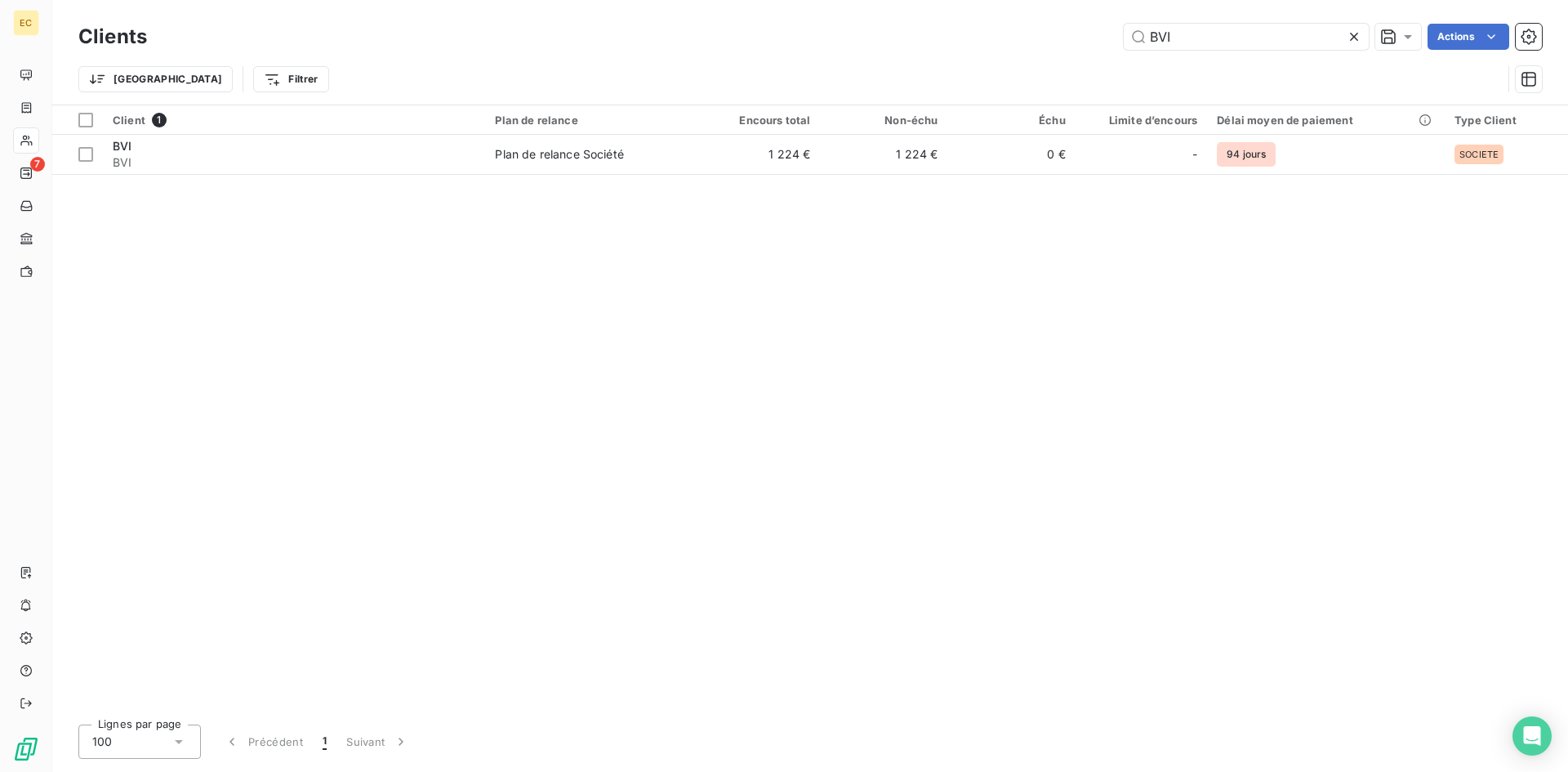
drag, startPoint x: 1190, startPoint y: 30, endPoint x: 1119, endPoint y: 38, distance: 71.4
click at [1119, 38] on div "BVI Actions" at bounding box center [854, 36] width 1376 height 26
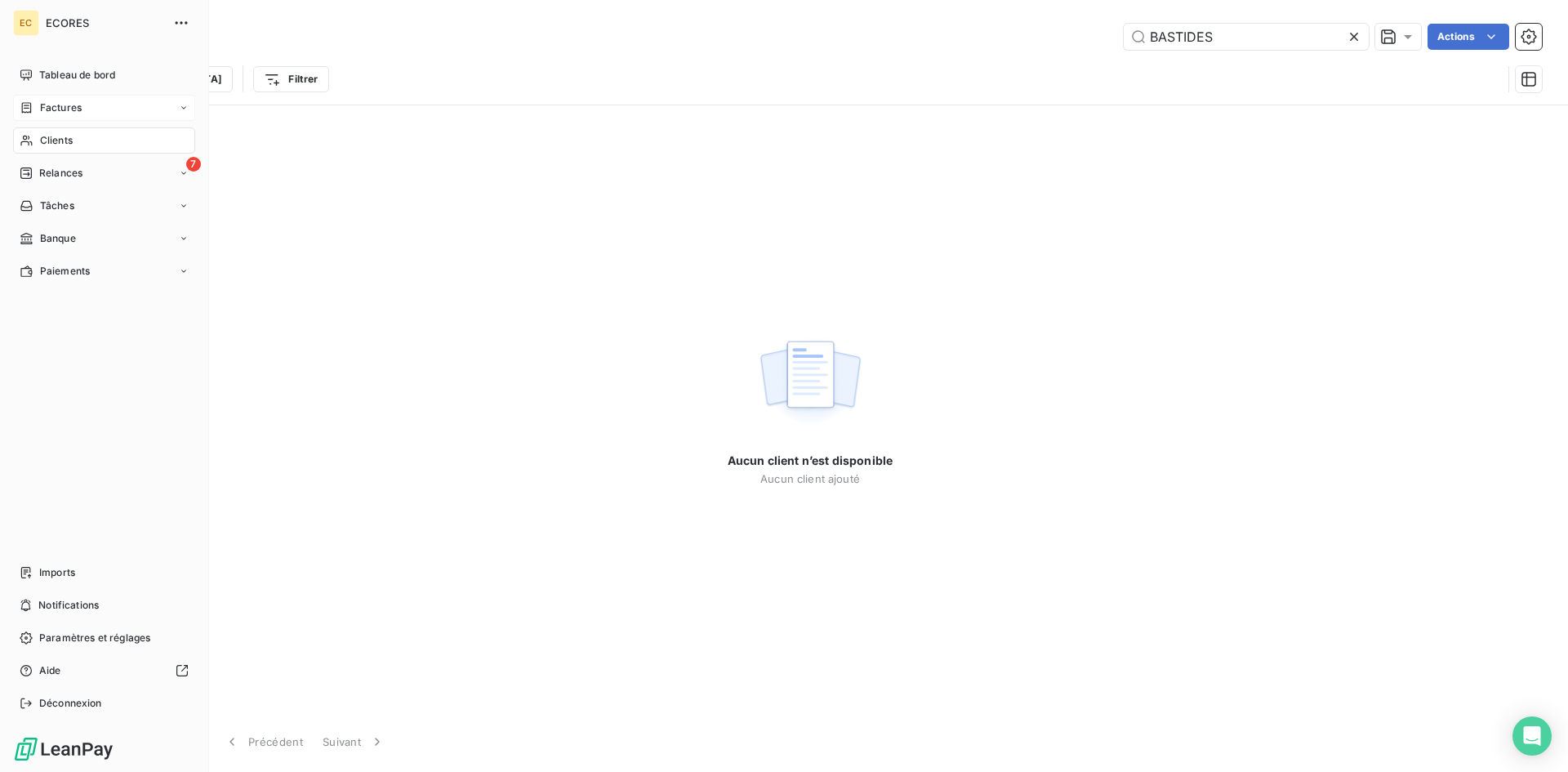
type input "BASTIDES"
click at [68, 107] on span "Factures" at bounding box center [61, 108] width 42 height 15
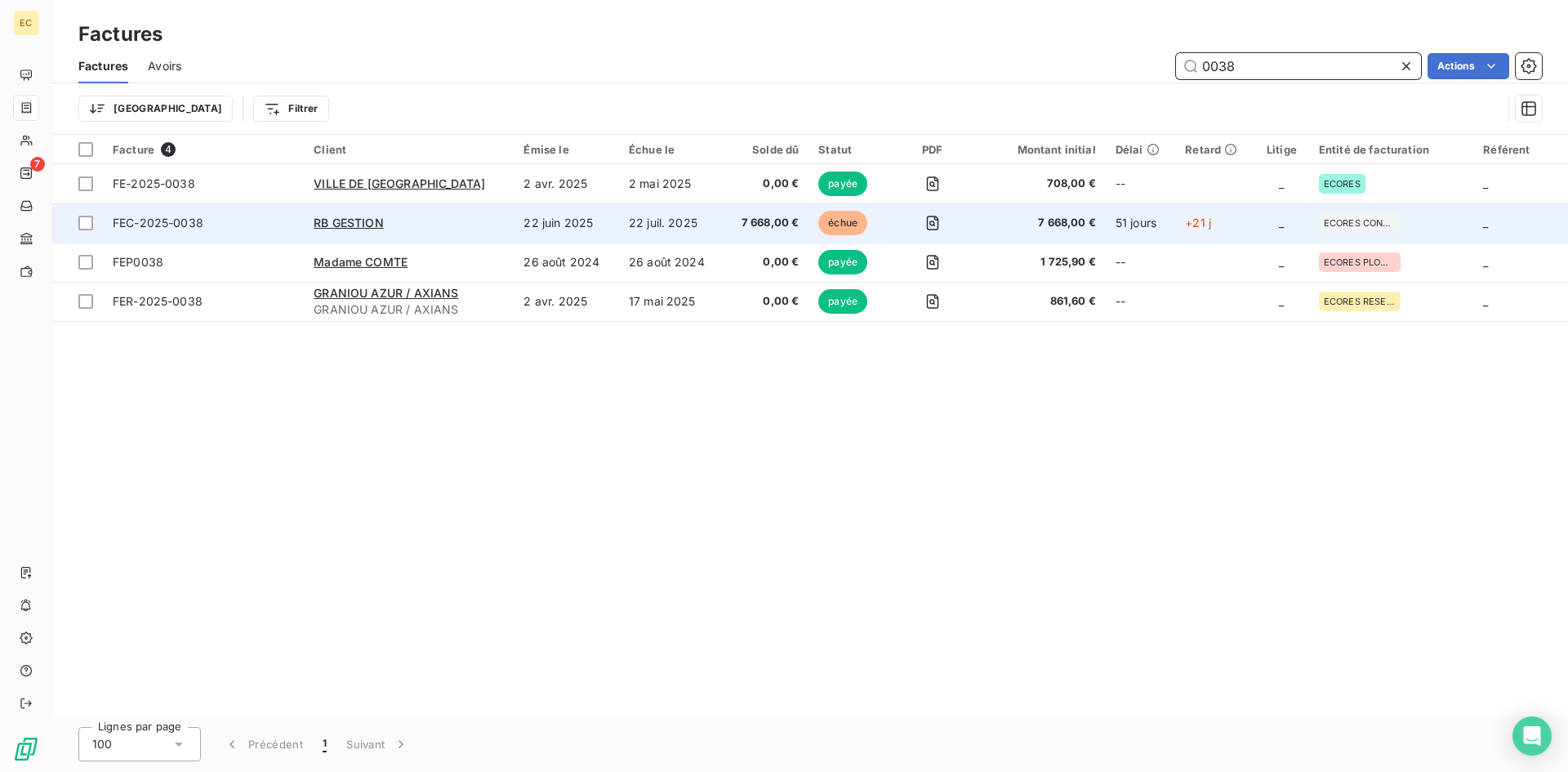
type input "0038"
click at [242, 224] on span "FEC-2025-0038" at bounding box center [204, 222] width 181 height 16
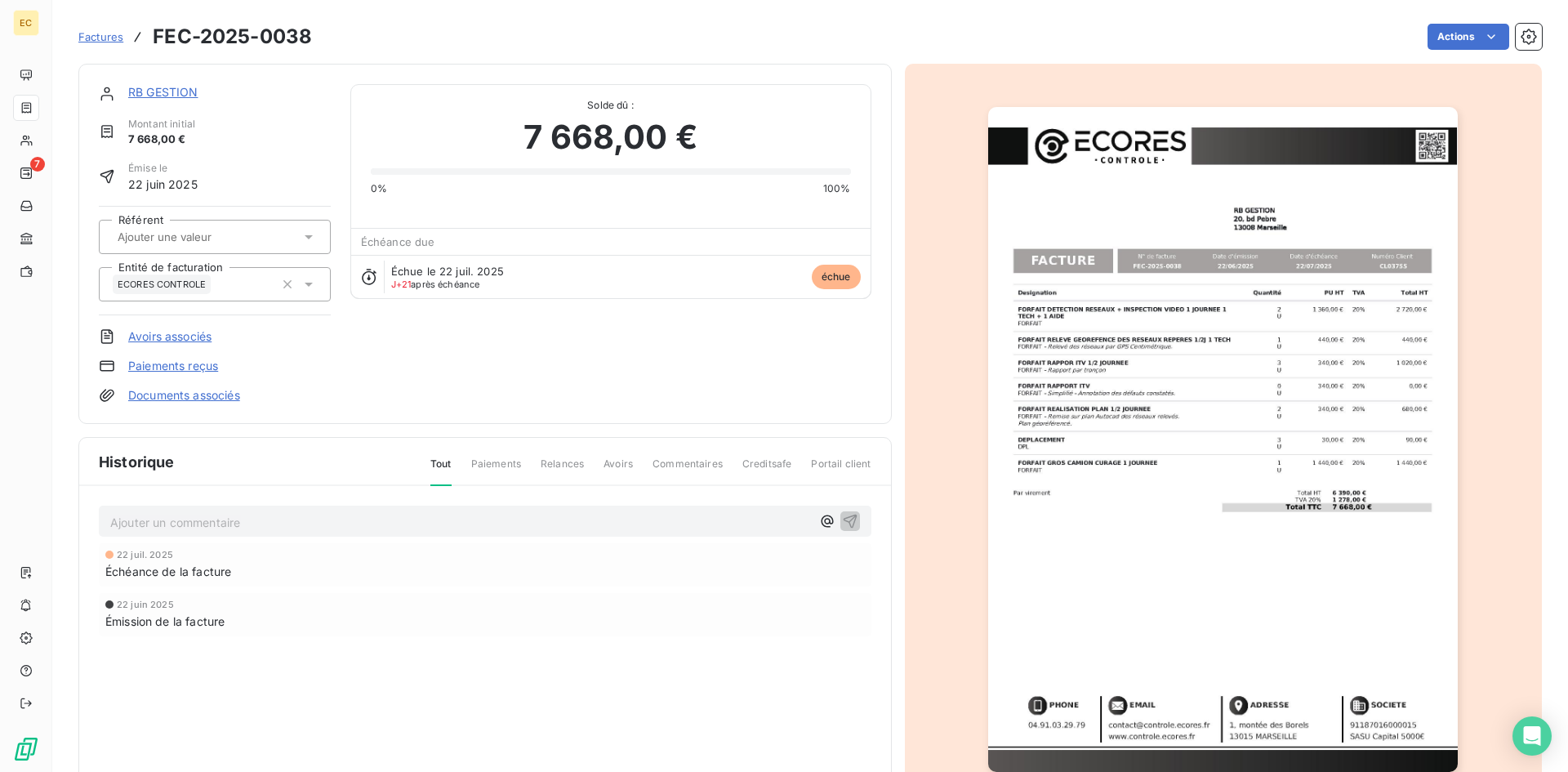
click at [167, 90] on link "RB GESTION" at bounding box center [163, 92] width 70 height 14
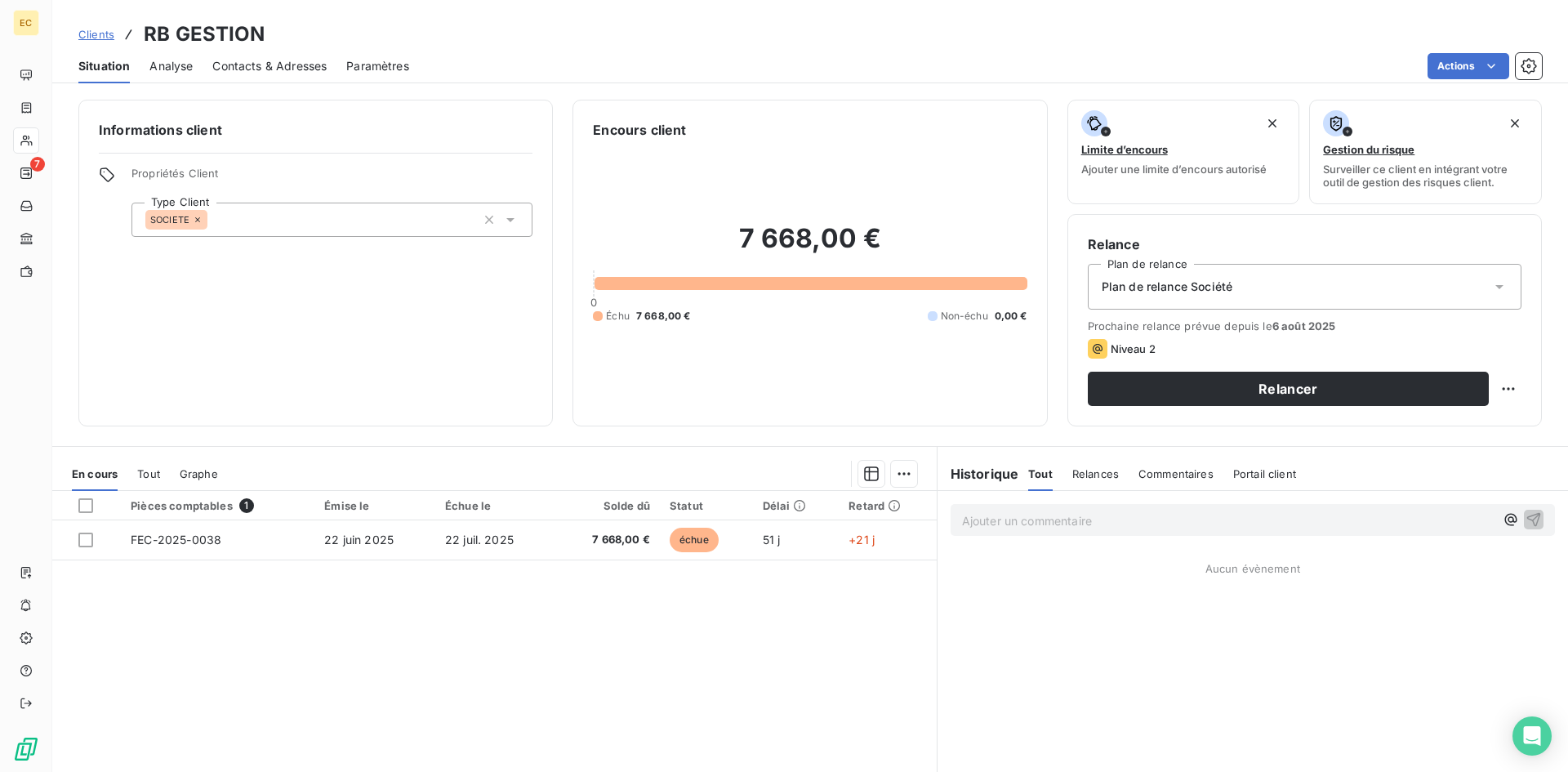
click at [296, 66] on span "Contacts & Adresses" at bounding box center [269, 65] width 114 height 16
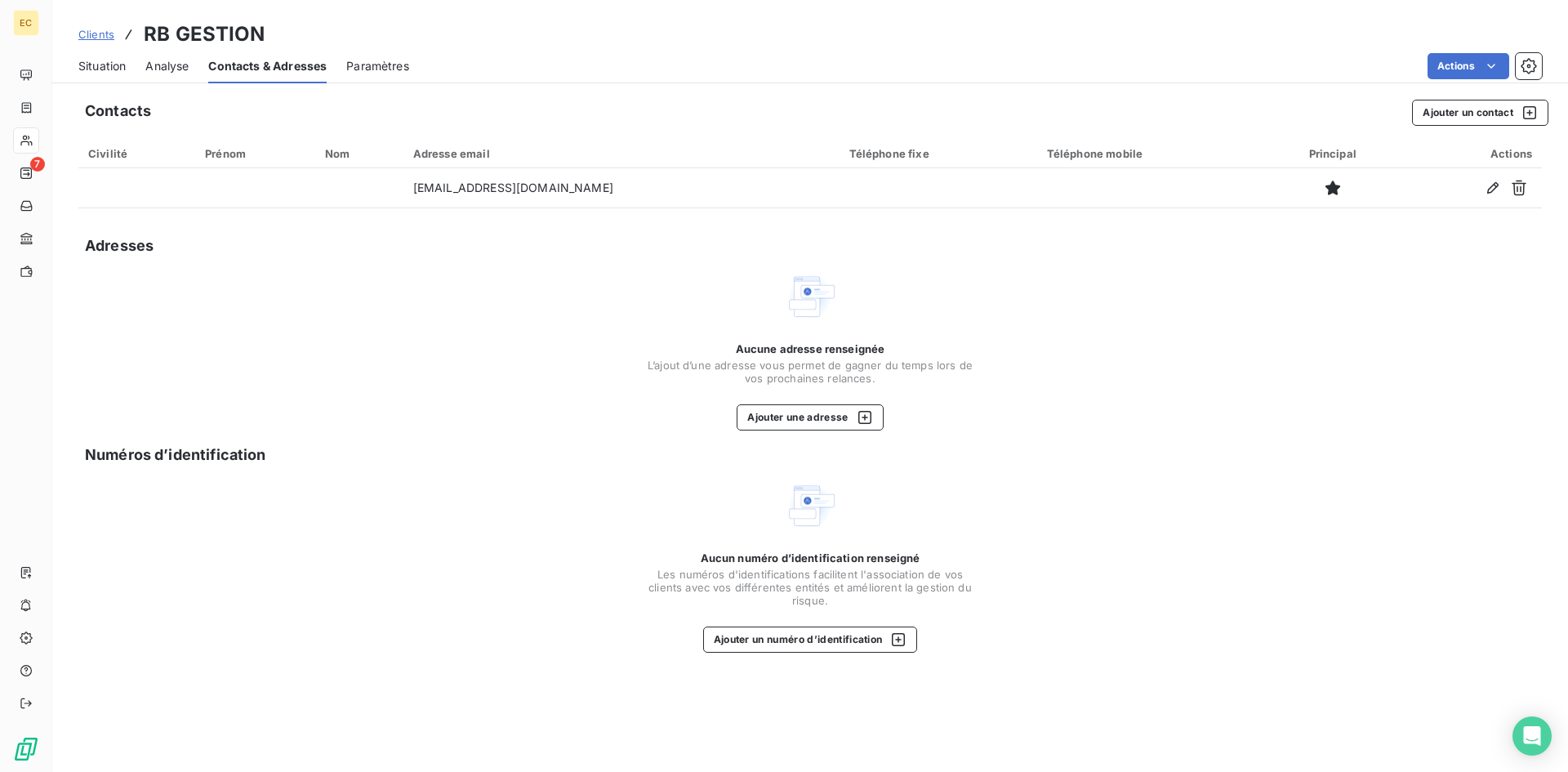
click at [96, 69] on span "Situation" at bounding box center [102, 65] width 48 height 16
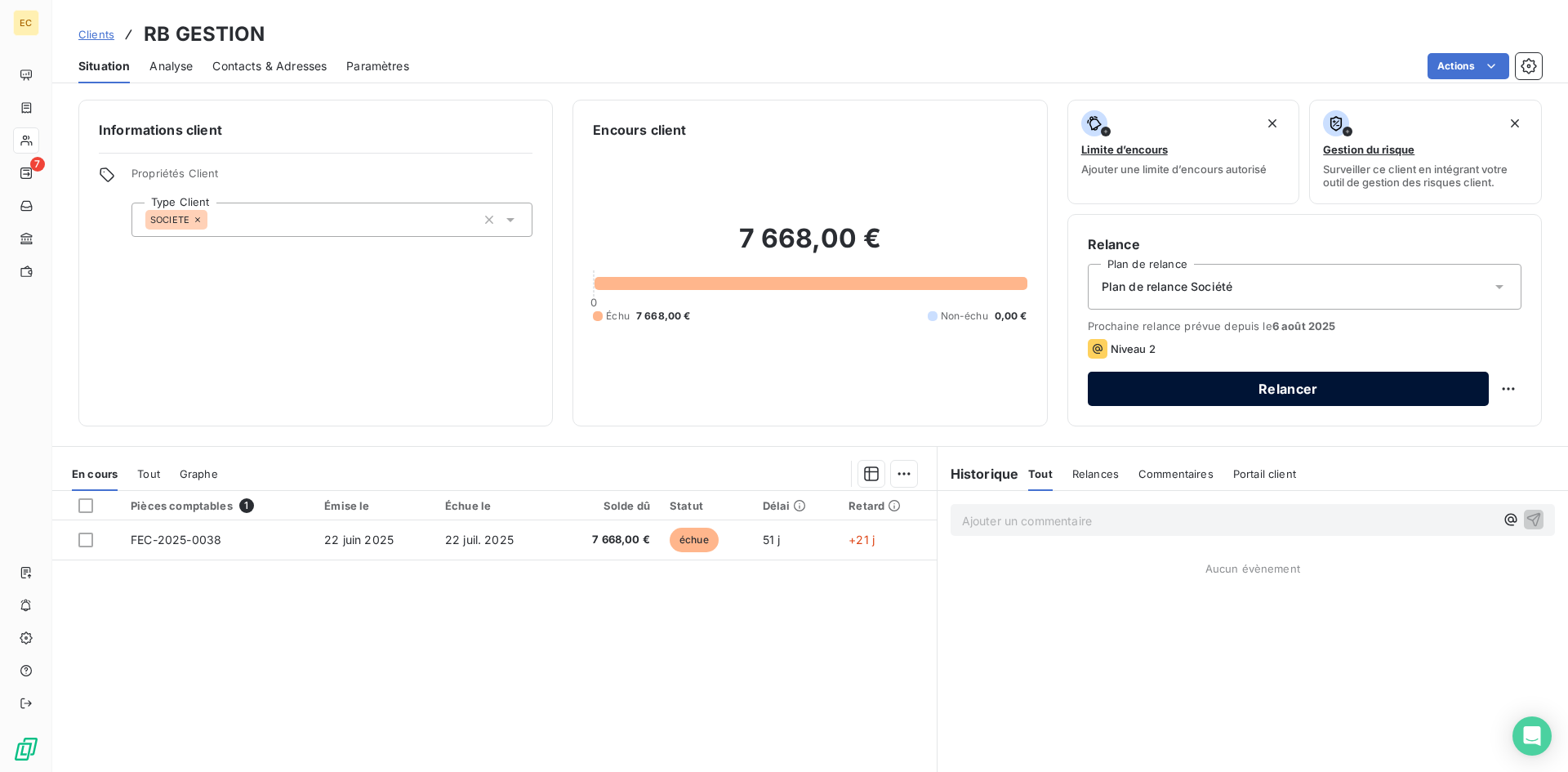
click at [1318, 393] on button "Relancer" at bounding box center [1288, 389] width 401 height 35
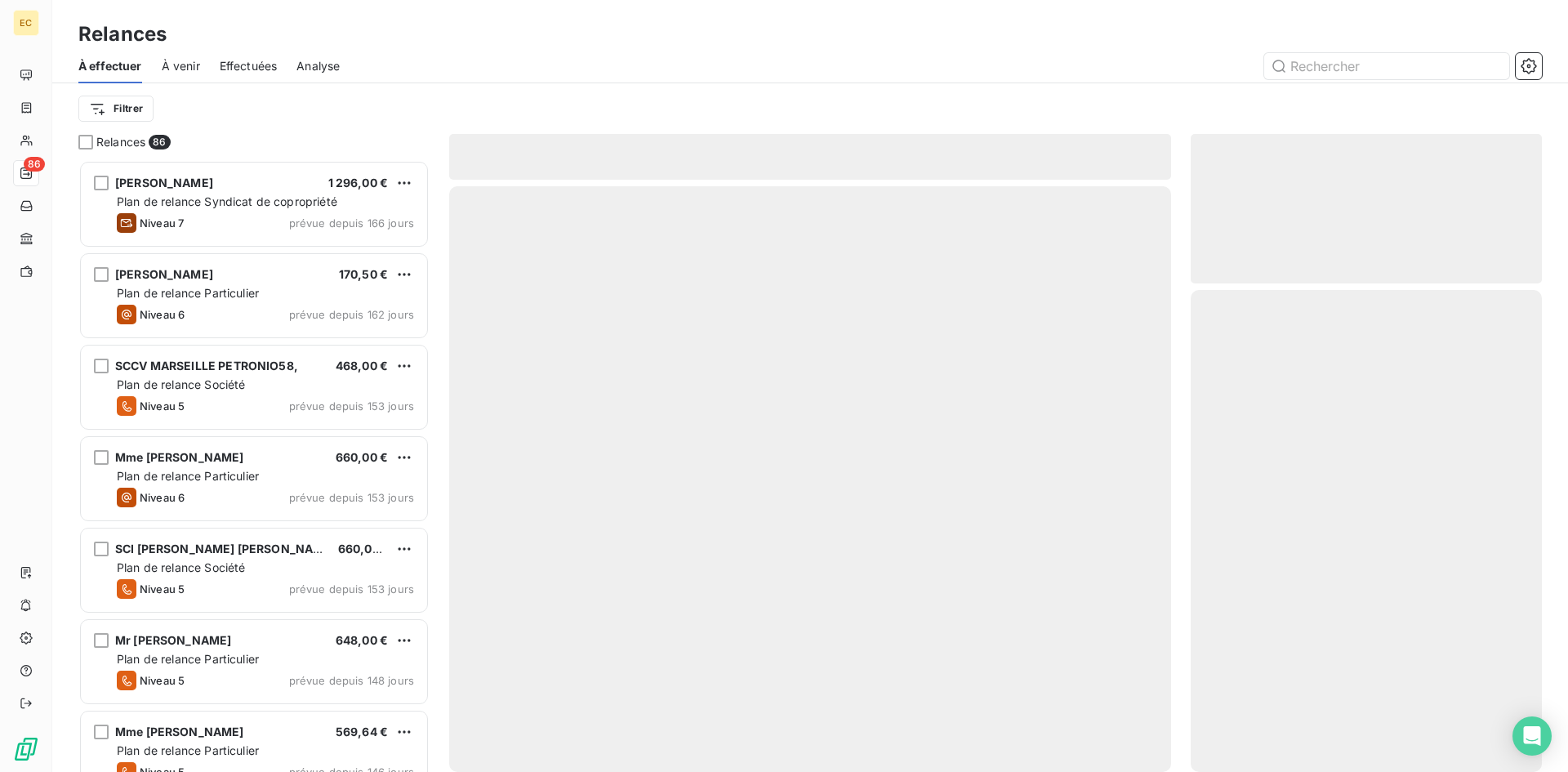
scroll to position [600, 339]
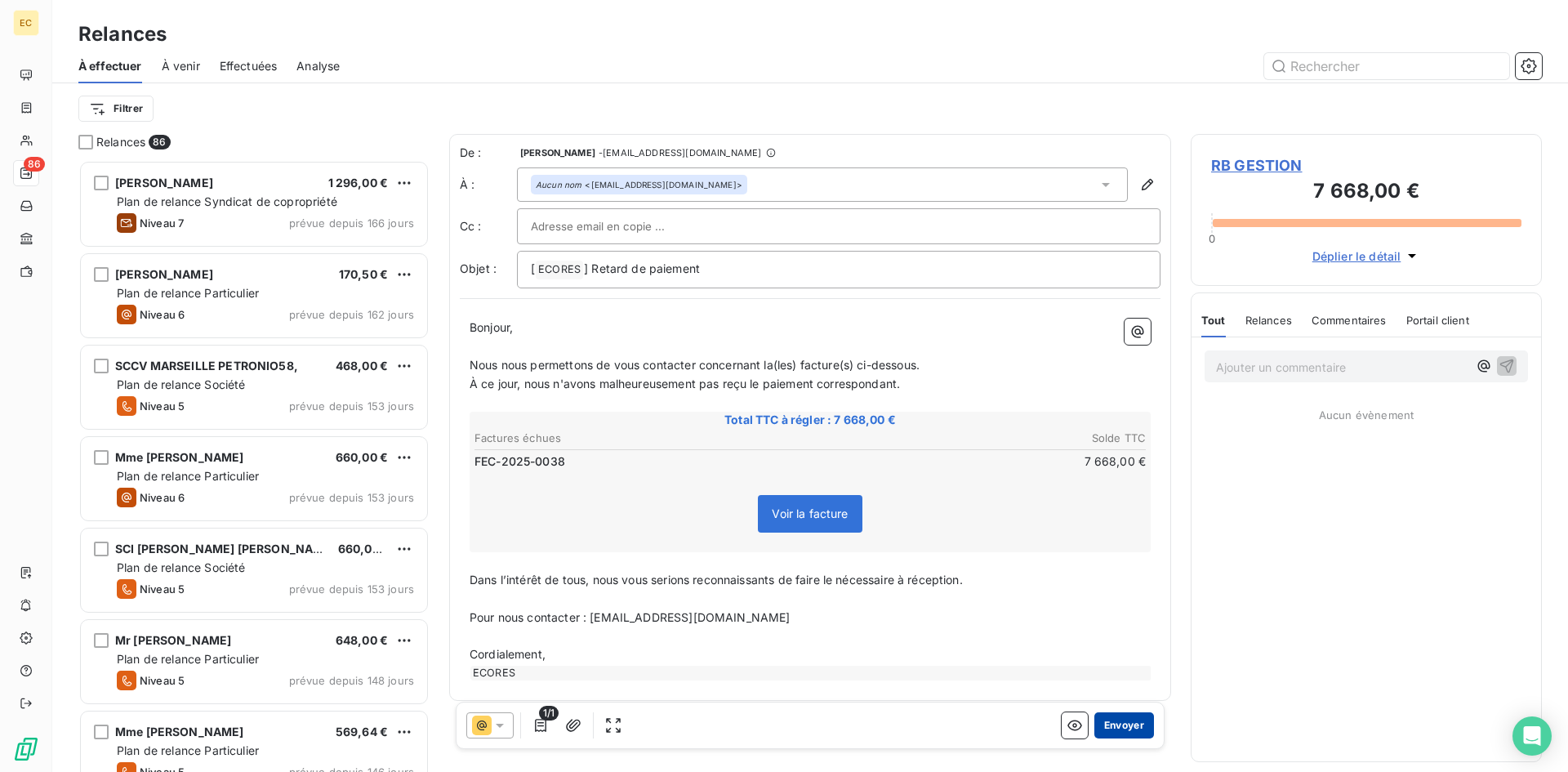
click at [1111, 720] on button "Envoyer" at bounding box center [1124, 725] width 60 height 26
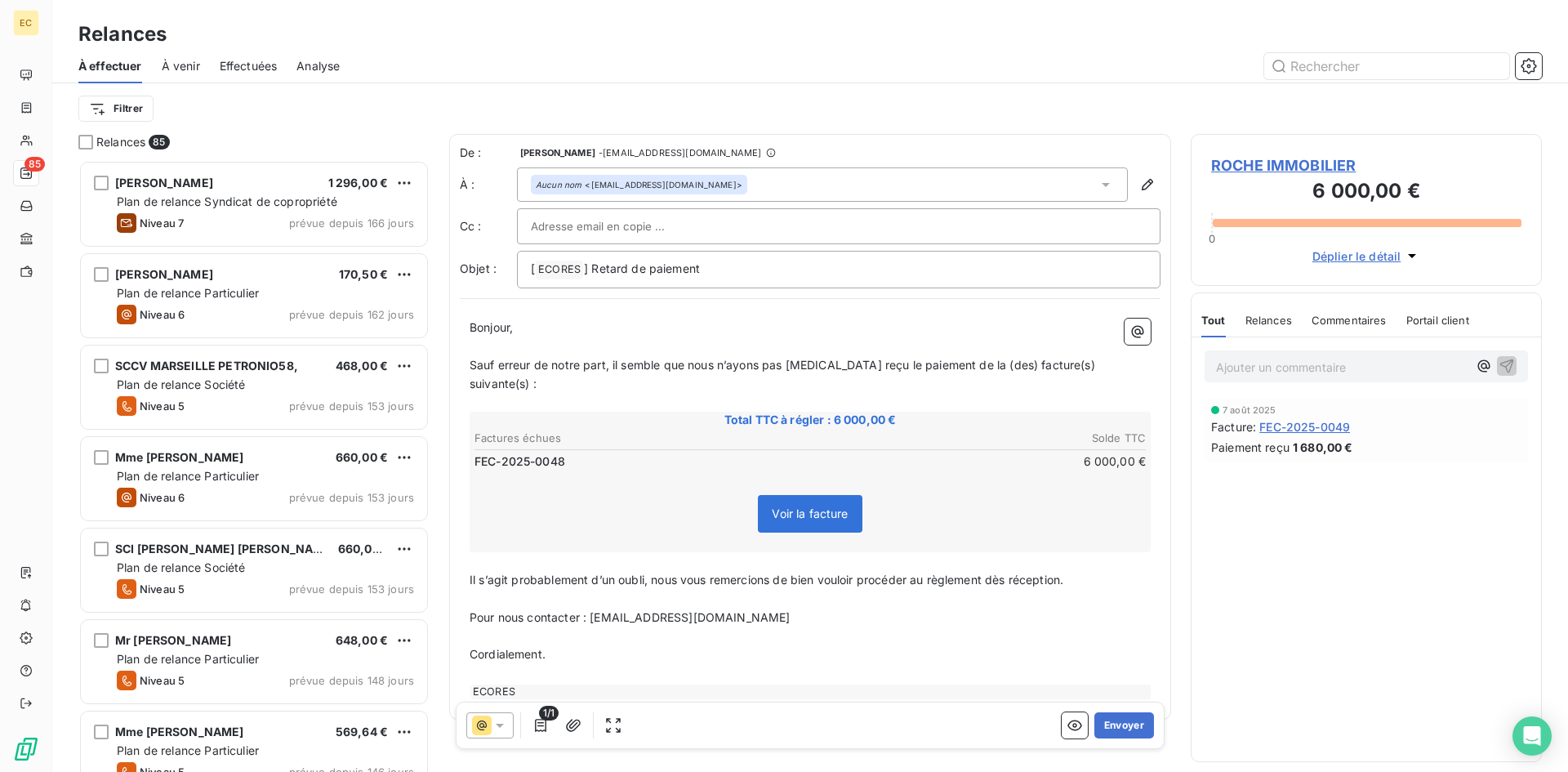
drag, startPoint x: 1110, startPoint y: 719, endPoint x: 552, endPoint y: 503, distance: 598.3
click at [552, 511] on div "De : Patricia TORRES - rappels@leanpay.io À : Aucun nom <cabinet.roche.immobili…" at bounding box center [810, 460] width 722 height 652
click at [1119, 725] on button "Envoyer" at bounding box center [1124, 725] width 60 height 26
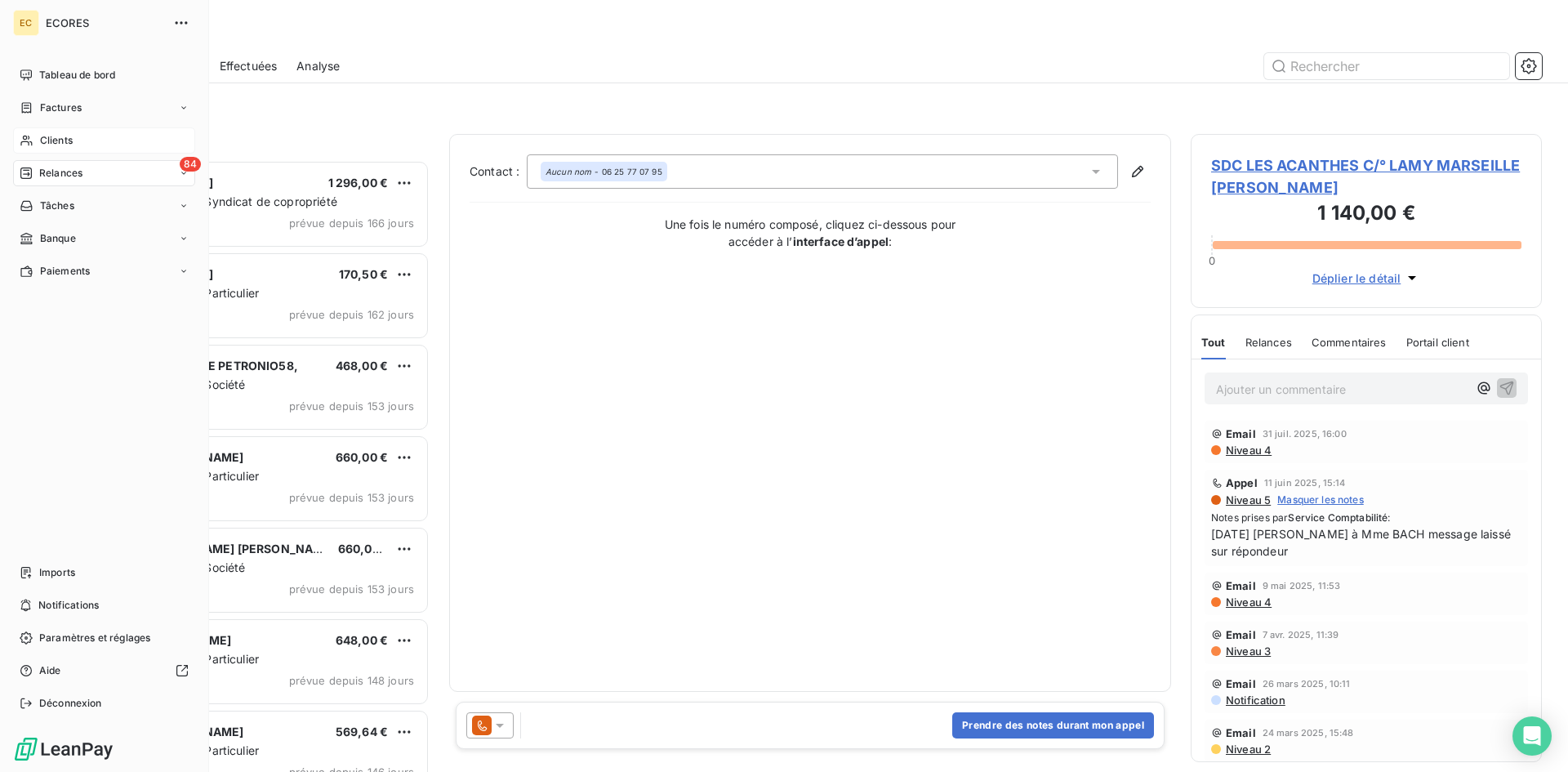
click at [66, 145] on span "Clients" at bounding box center [56, 140] width 33 height 15
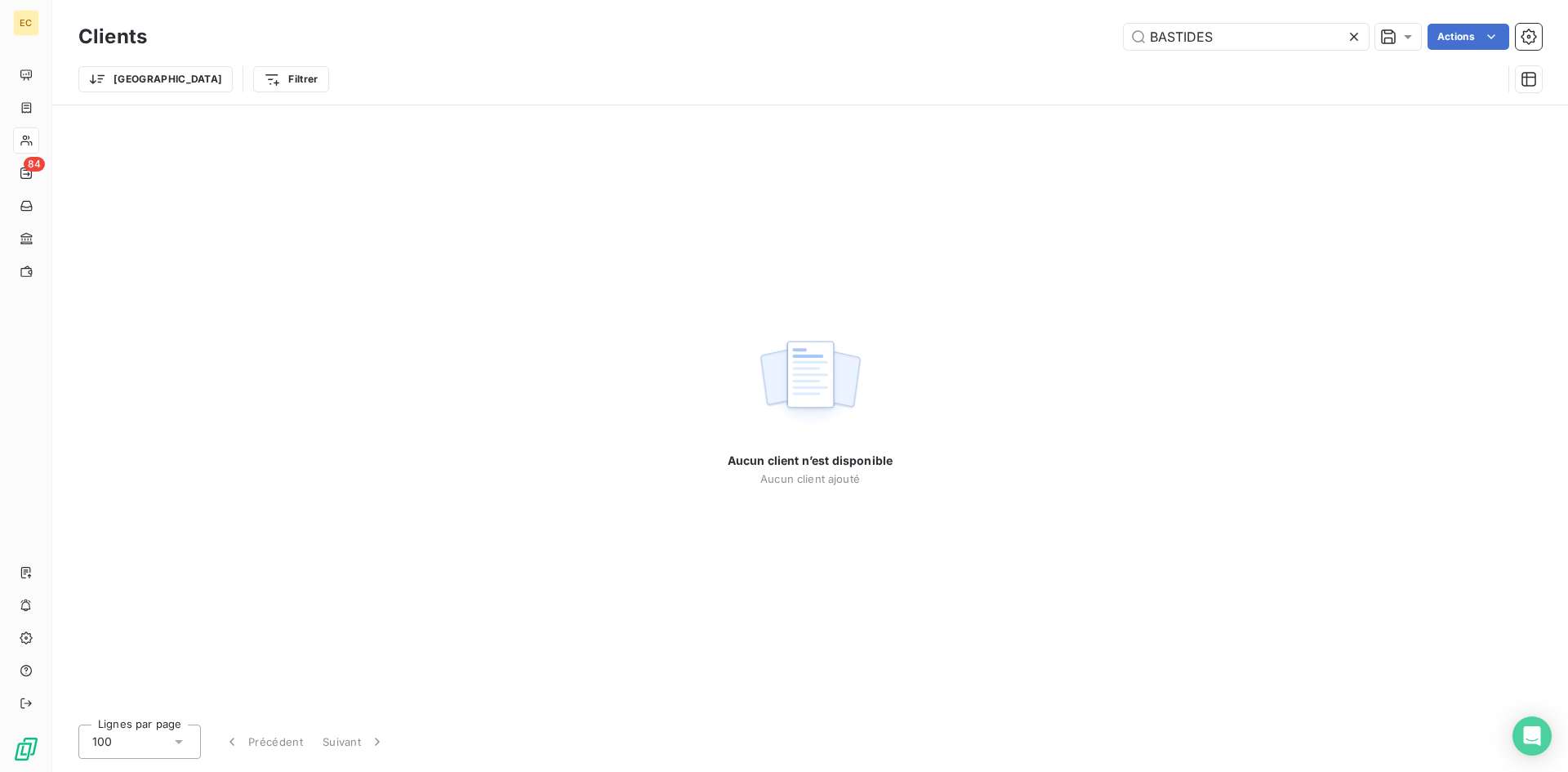
drag, startPoint x: 1218, startPoint y: 37, endPoint x: 1088, endPoint y: 53, distance: 131.0
click at [1088, 53] on div "Clients BASTIDES Actions" at bounding box center [810, 36] width 1464 height 35
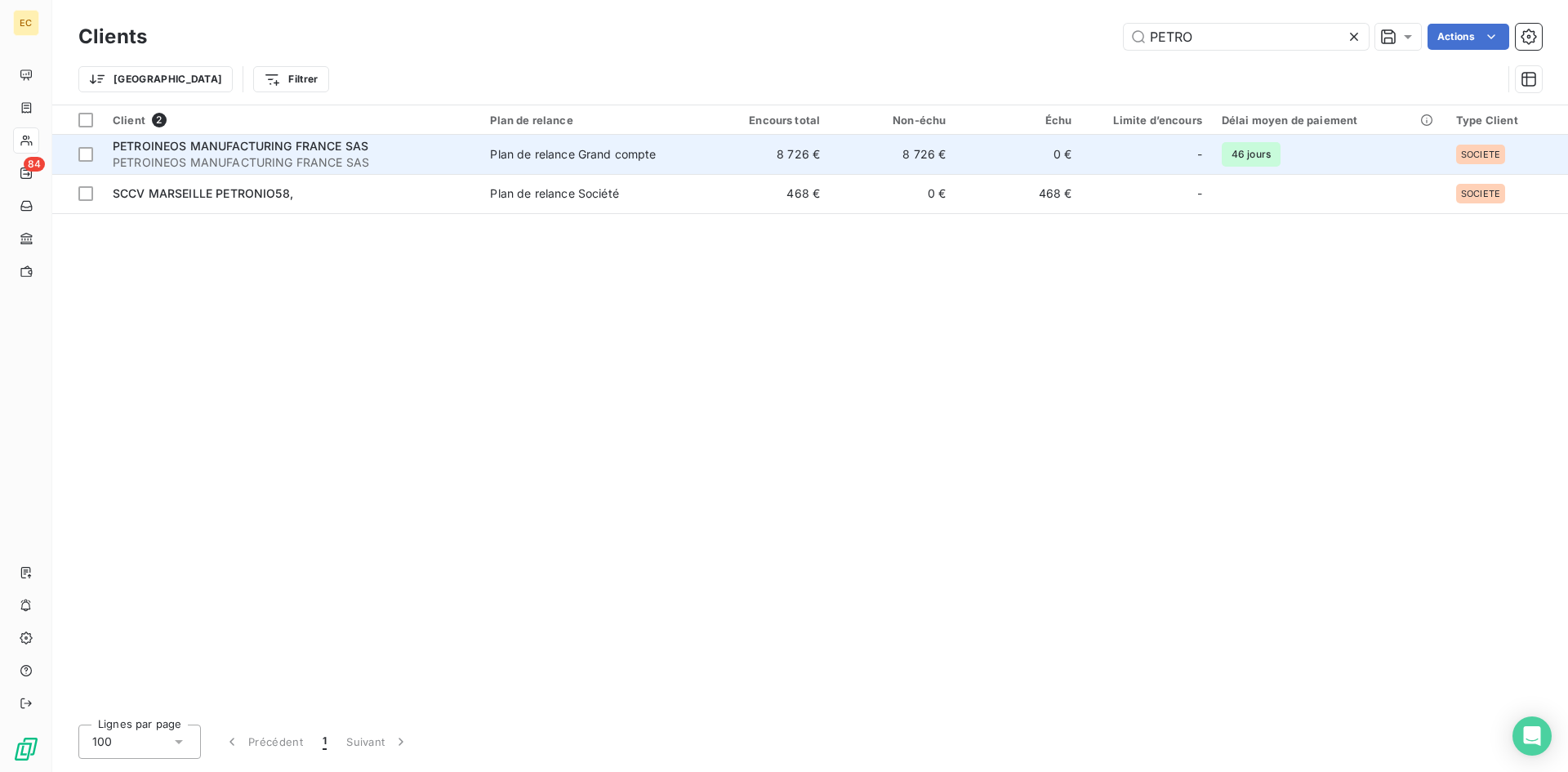
type input "PETRO"
click at [301, 159] on span "PETROINEOS MANUFACTURING FRANCE SAS" at bounding box center [292, 162] width 358 height 16
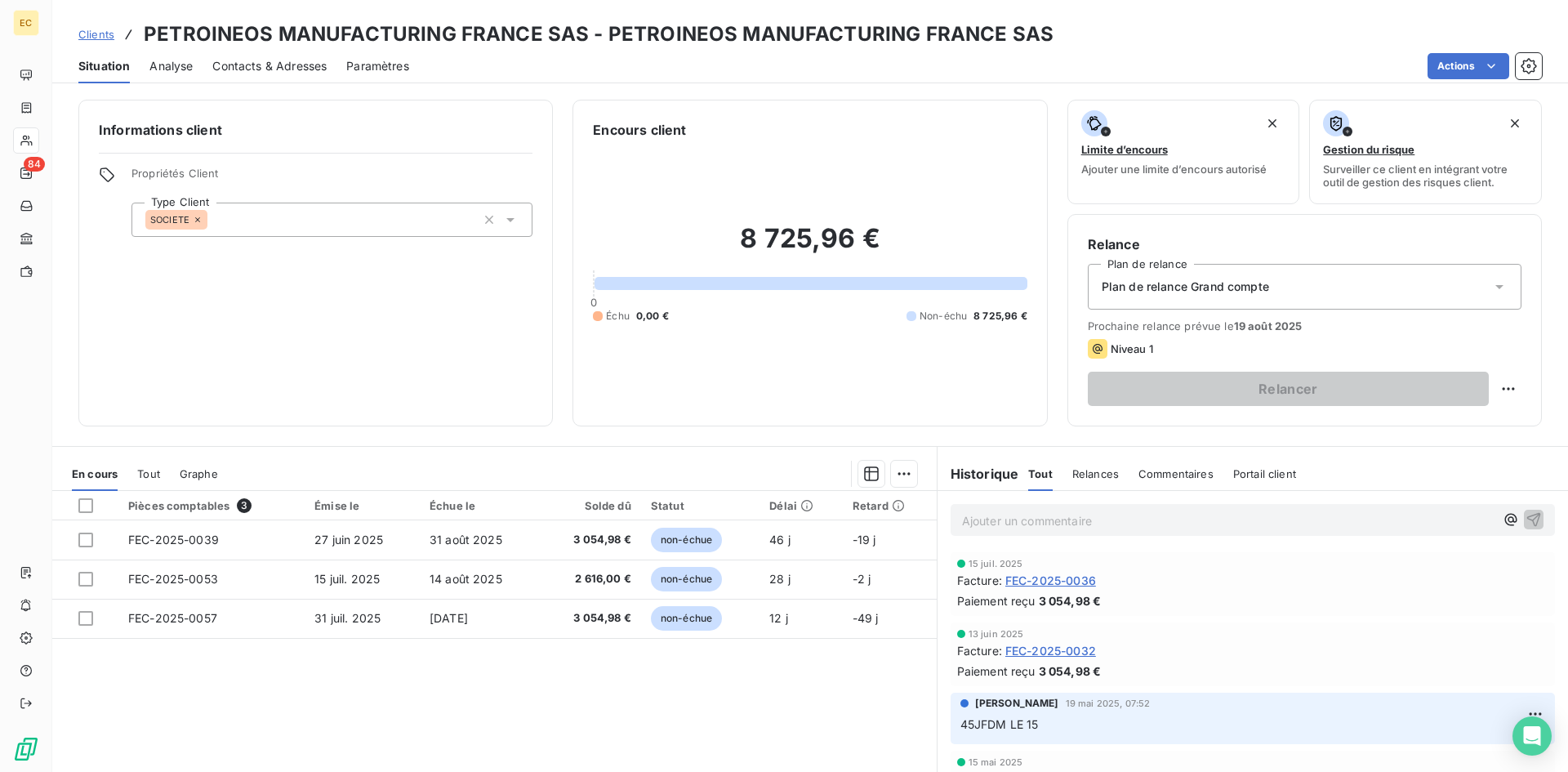
click at [1176, 477] on span "Commentaires" at bounding box center [1176, 474] width 75 height 13
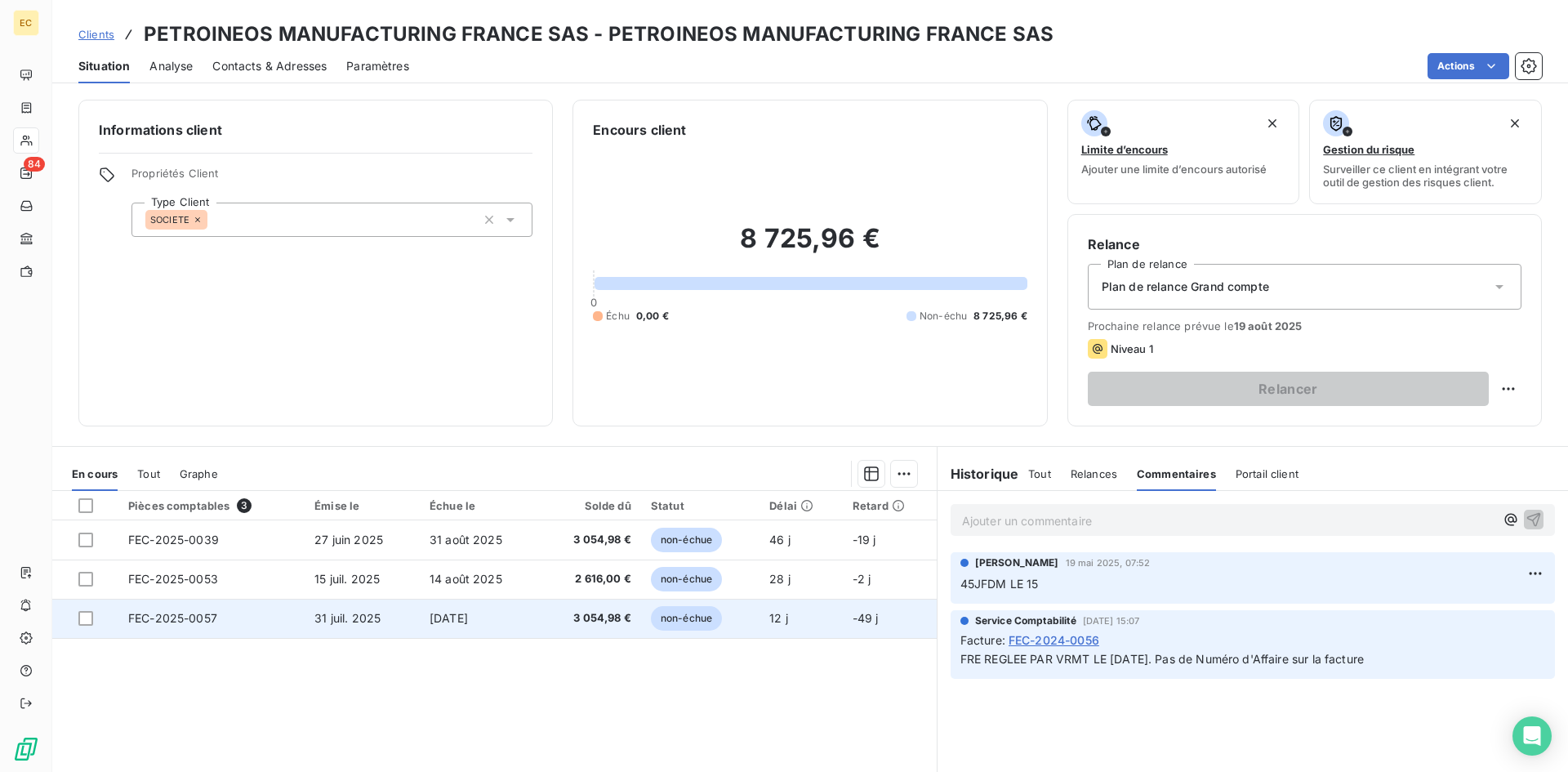
click at [269, 631] on td "FEC-2025-0057" at bounding box center [211, 619] width 186 height 39
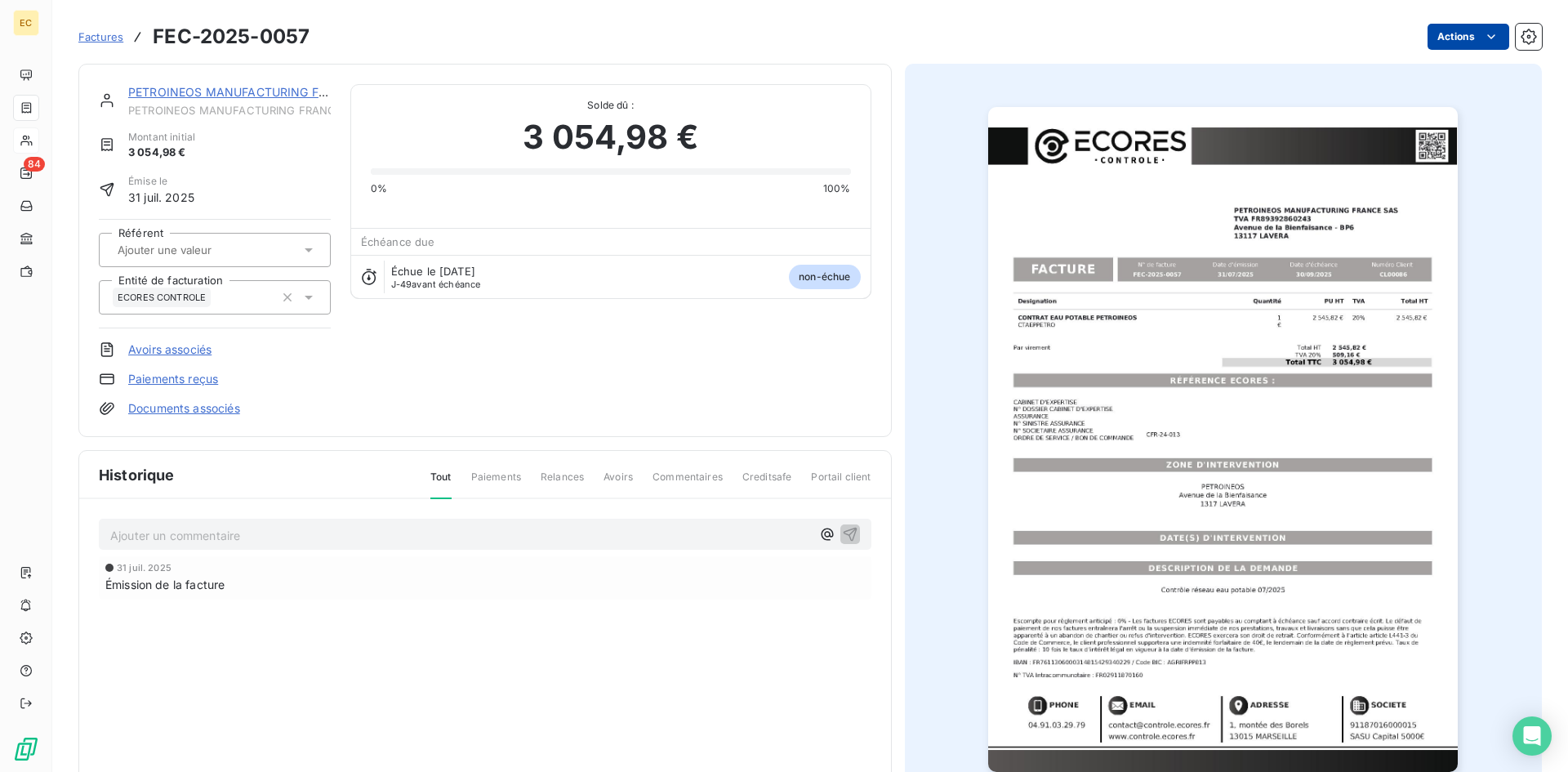
click at [1447, 36] on html "EC 84 Factures FEC-2025-0057 Actions PETROINEOS MANUFACTURING FRANCE SAS PETROI…" at bounding box center [784, 386] width 1568 height 772
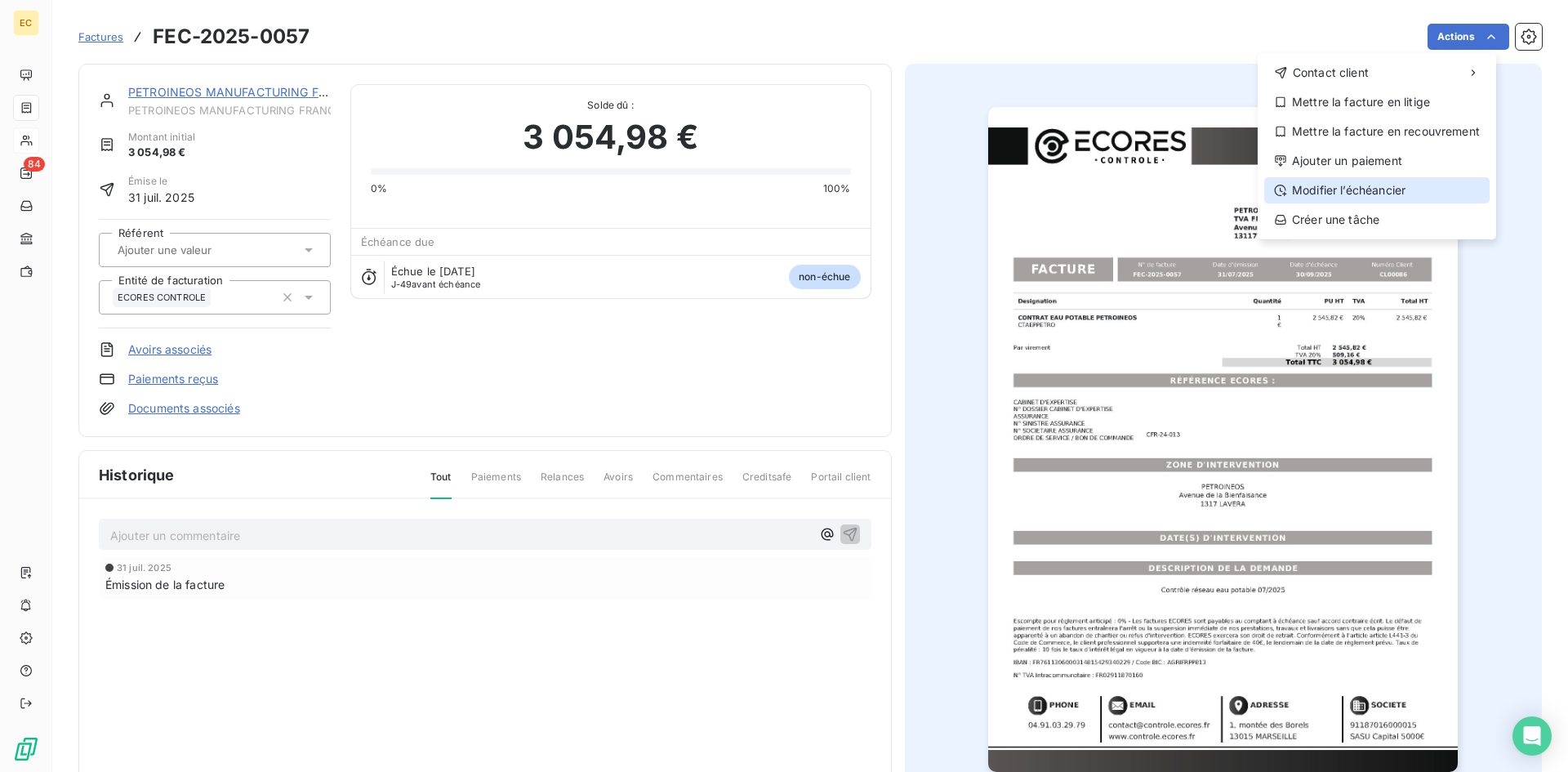
click at [1404, 189] on div "Modifier l’échéancier" at bounding box center [1376, 191] width 225 height 26
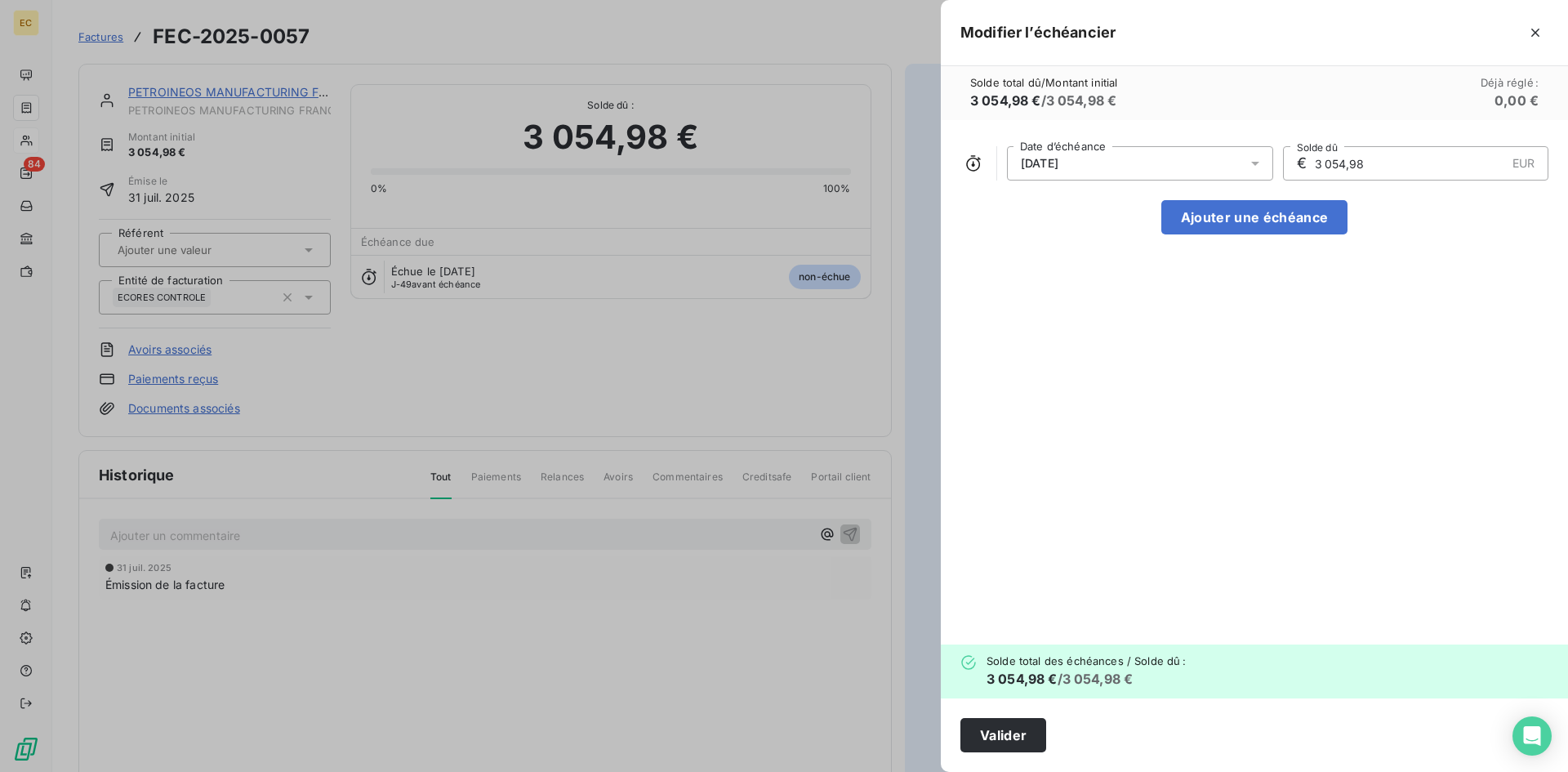
click at [1059, 165] on span "30/09/2025" at bounding box center [1040, 164] width 37 height 13
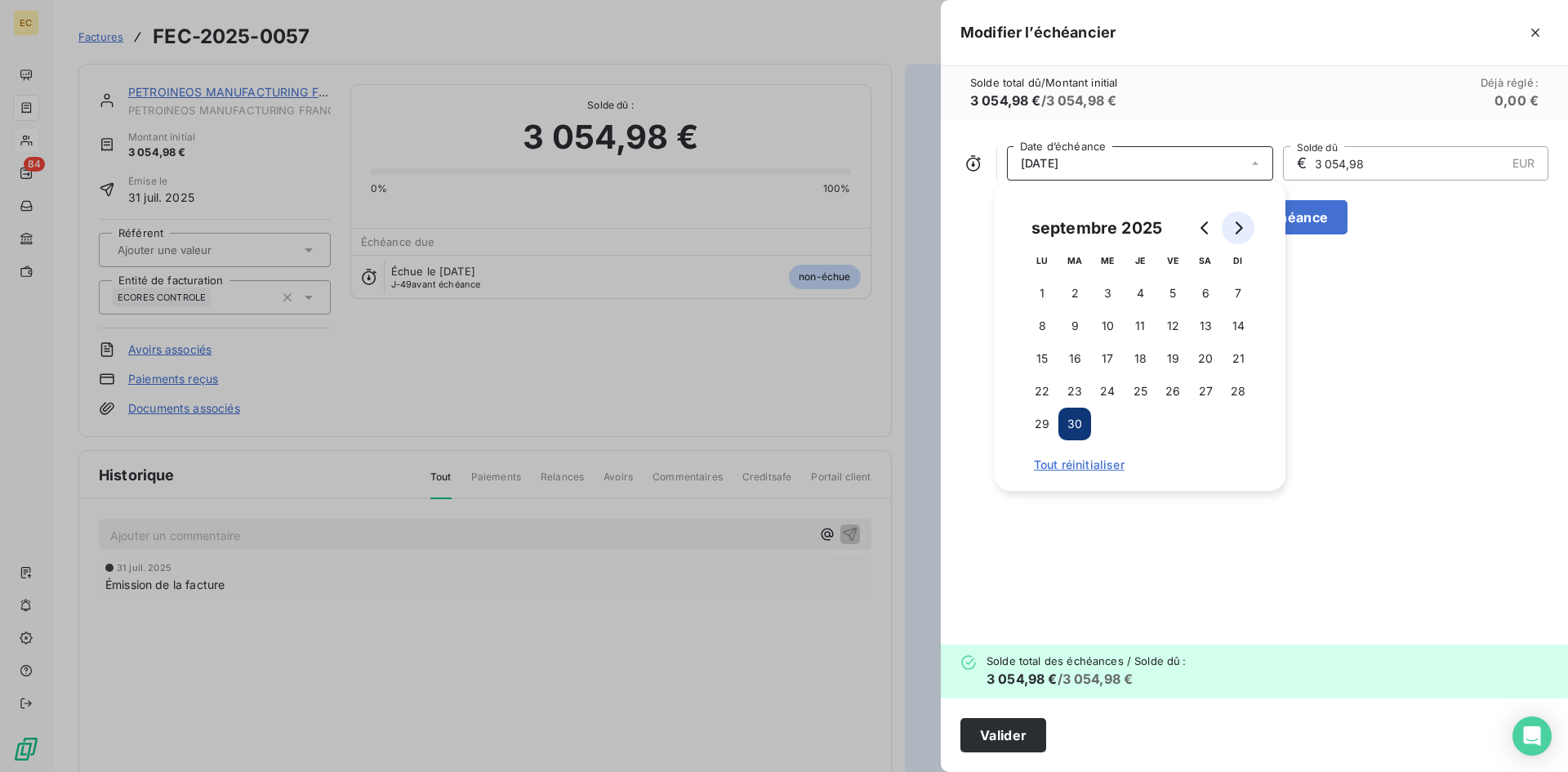
click at [1238, 228] on icon "Go to next month" at bounding box center [1238, 228] width 13 height 13
click at [1106, 364] on button "15" at bounding box center [1107, 358] width 33 height 33
click at [994, 735] on button "Valider" at bounding box center [1004, 735] width 86 height 35
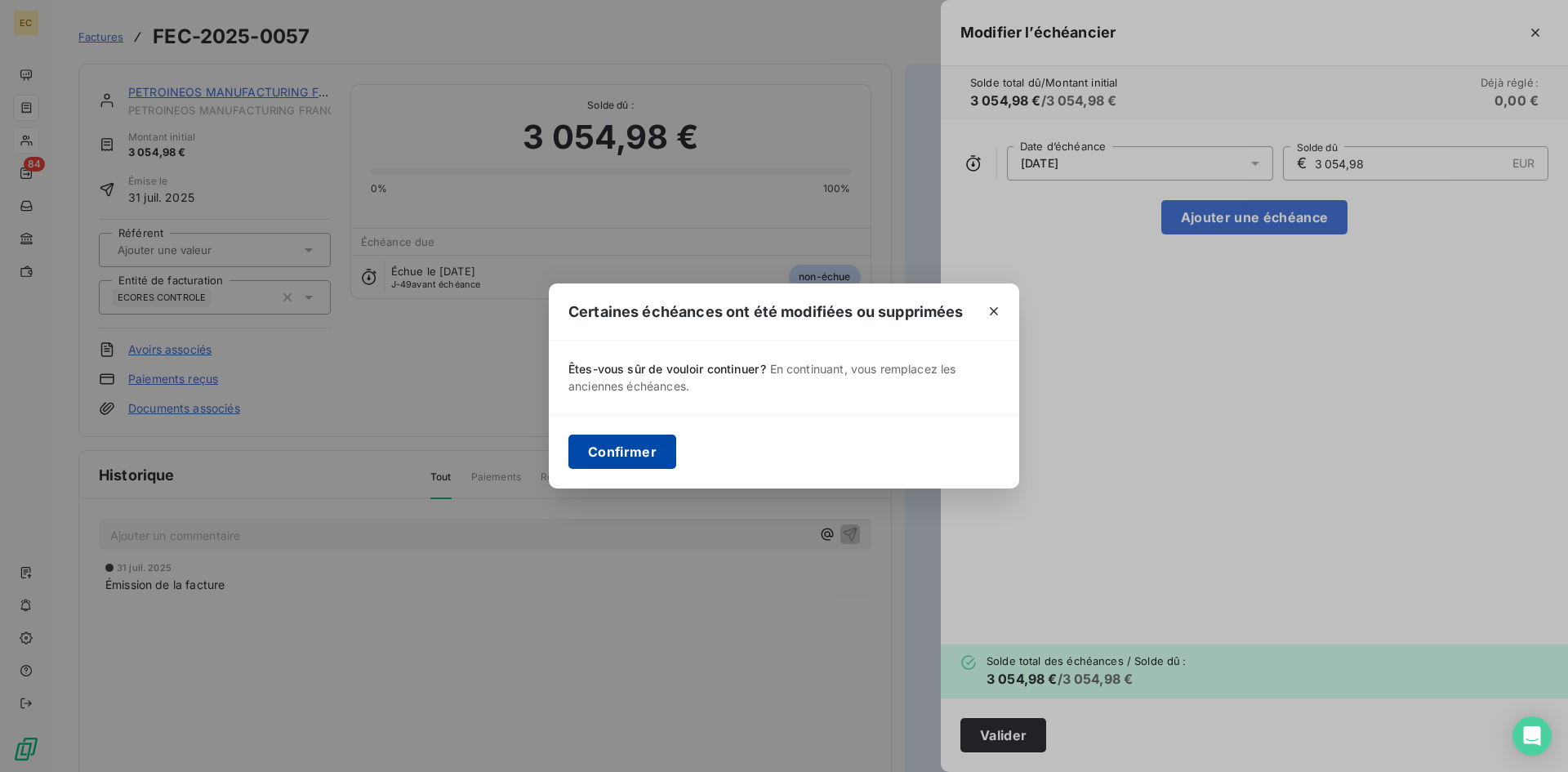
click at [600, 438] on button "Confirmer" at bounding box center [621, 451] width 107 height 35
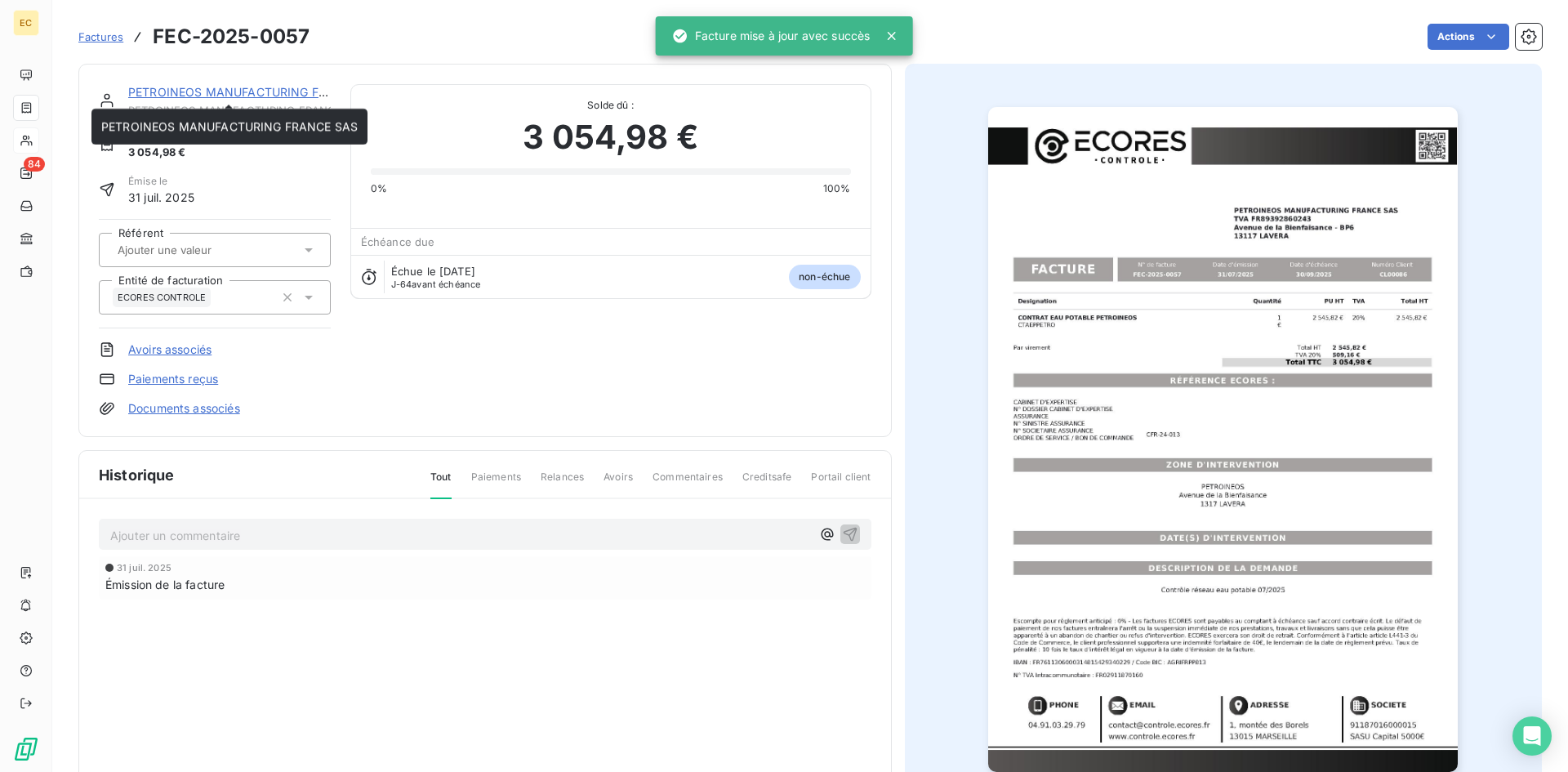
click at [170, 91] on link "PETROINEOS MANUFACTURING FRANCE SAS" at bounding box center [256, 92] width 256 height 14
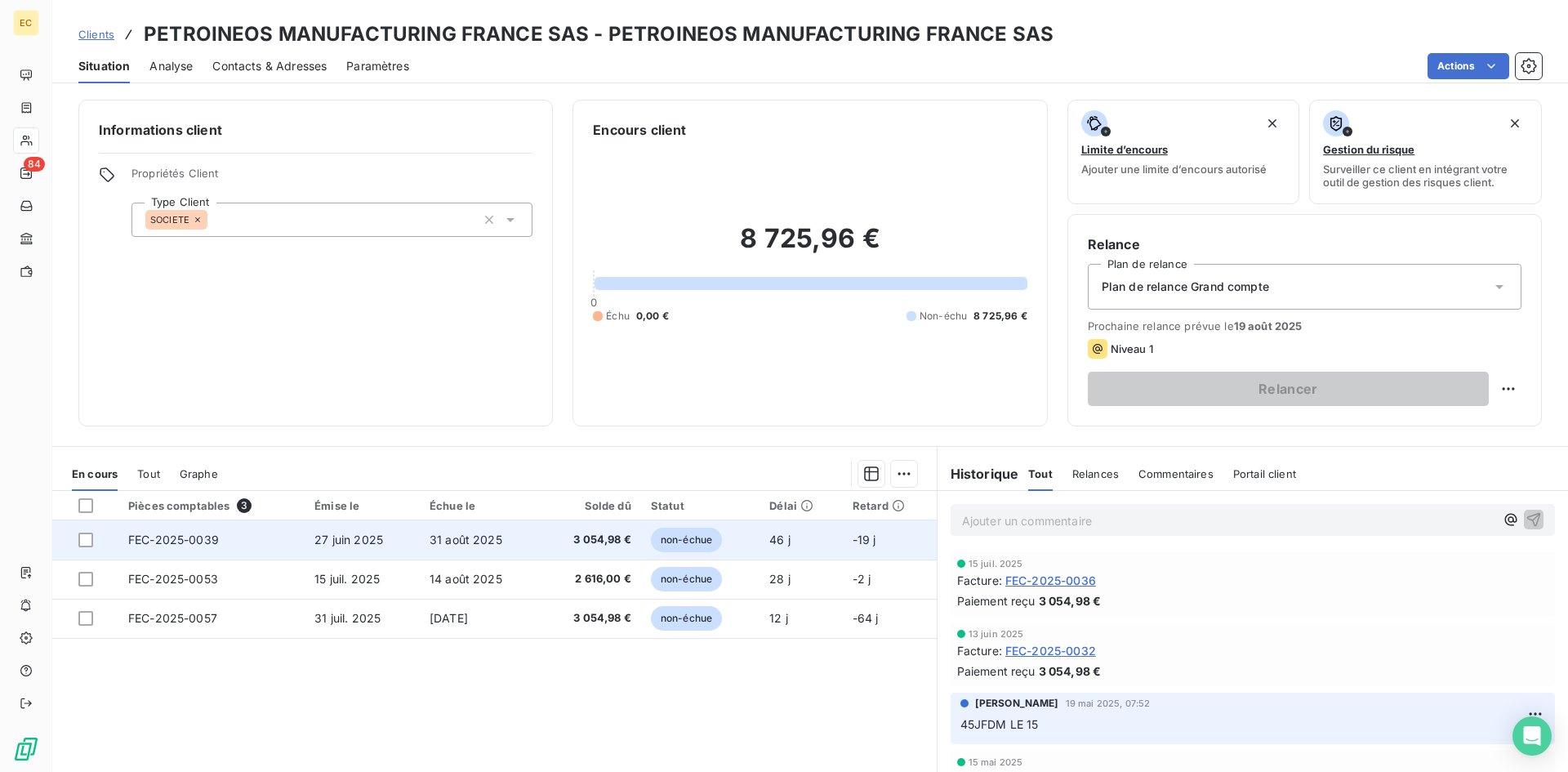
click at [255, 542] on td "FEC-2025-0039" at bounding box center [211, 540] width 186 height 39
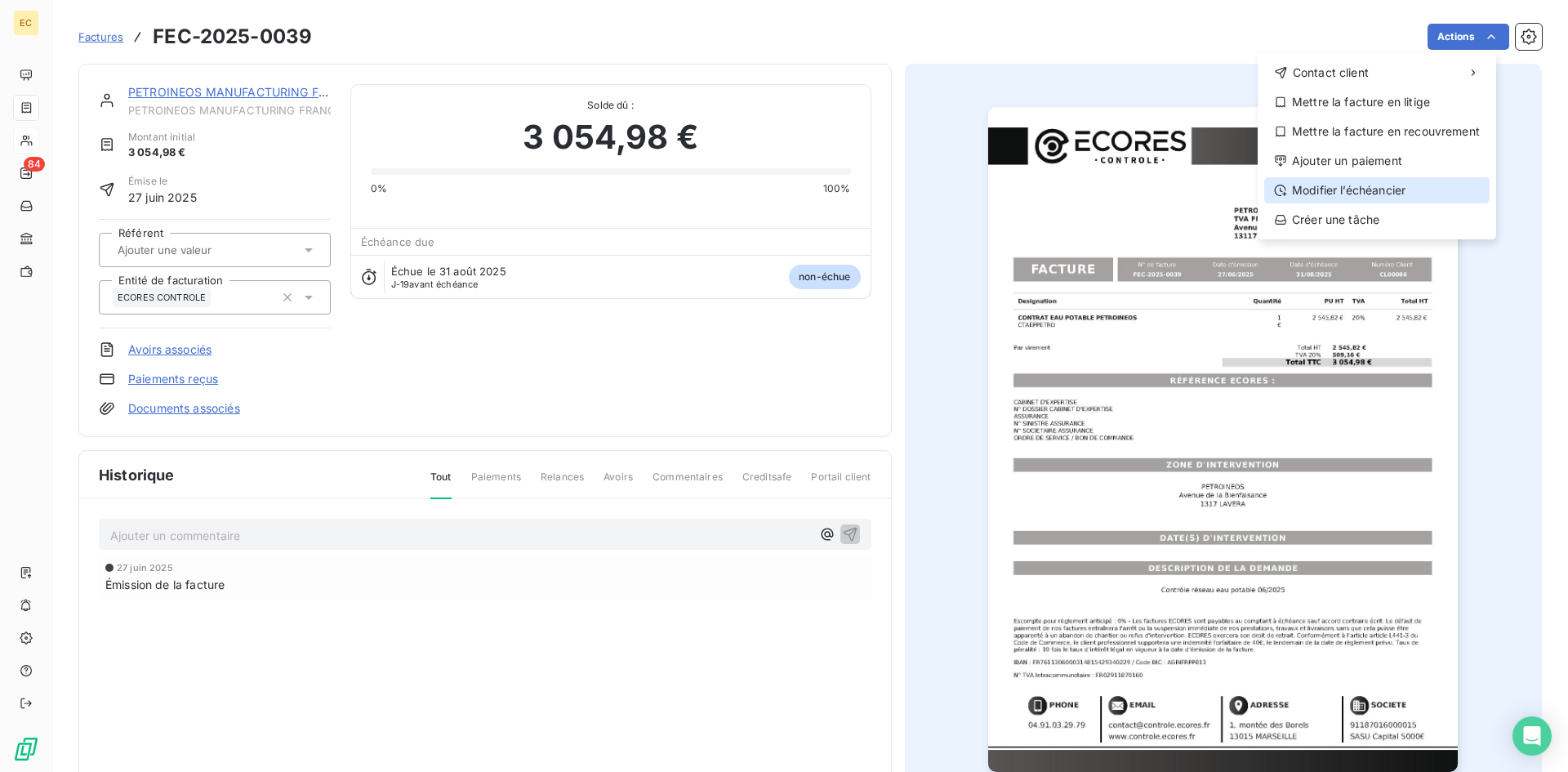
click at [1388, 193] on div "Modifier l’échéancier" at bounding box center [1376, 191] width 225 height 26
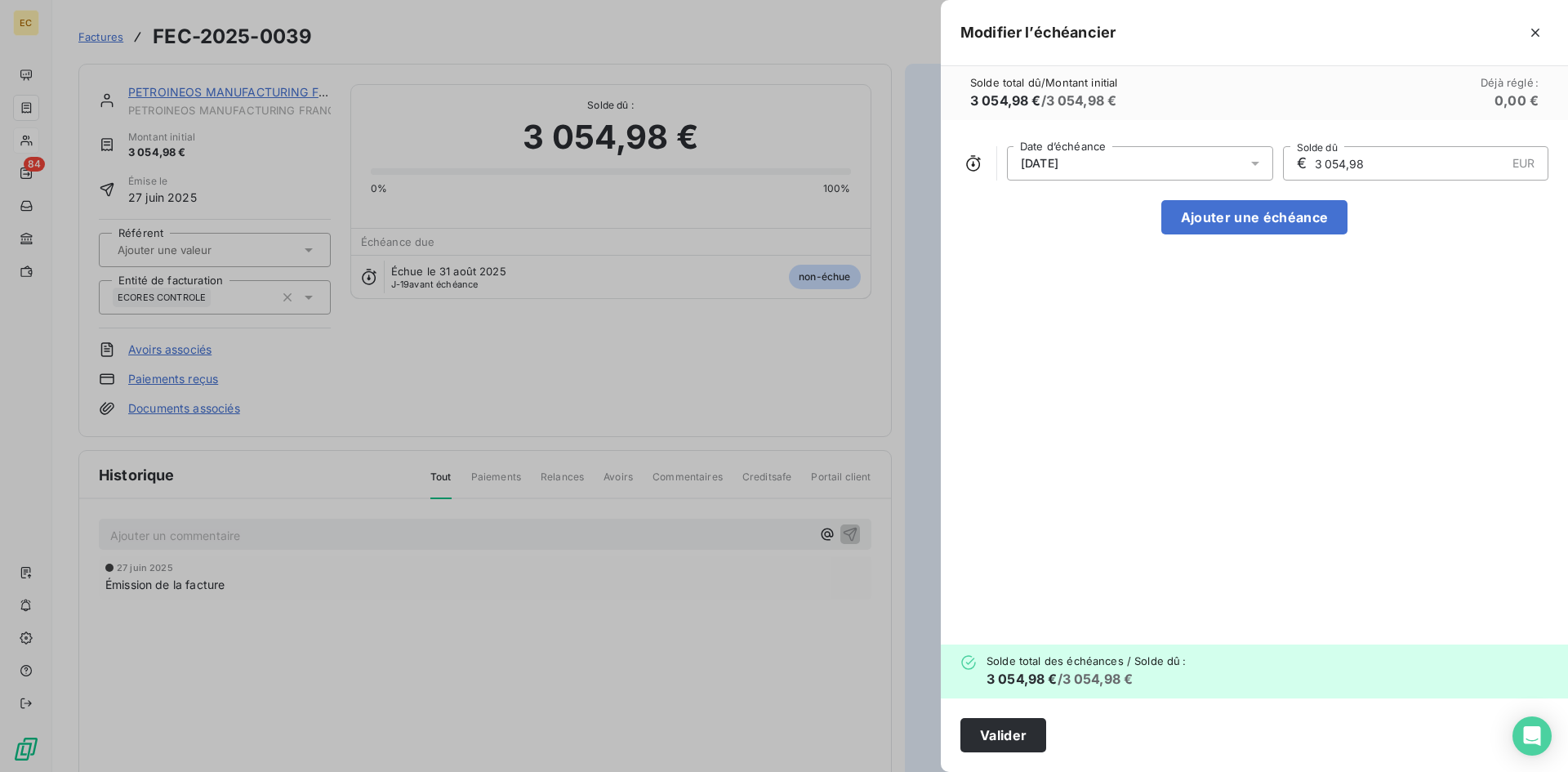
click at [1167, 160] on div "31/08/2025" at bounding box center [1140, 163] width 266 height 35
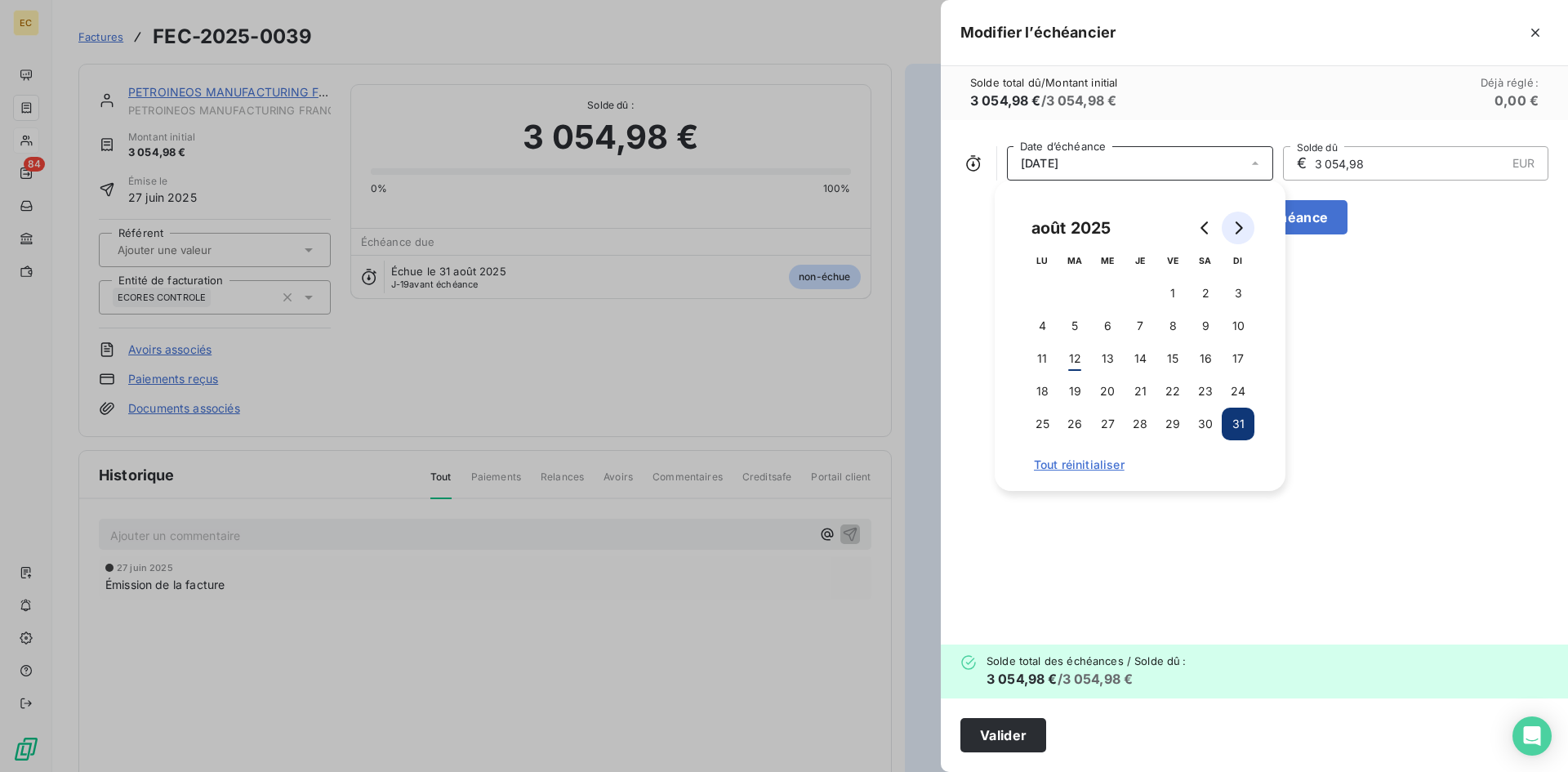
click at [1242, 225] on icon "Go to next month" at bounding box center [1238, 228] width 13 height 13
drag, startPoint x: 1076, startPoint y: 422, endPoint x: 1114, endPoint y: 393, distance: 47.8
click at [1082, 419] on button "30" at bounding box center [1075, 423] width 33 height 33
click at [1048, 361] on button "15" at bounding box center [1042, 358] width 33 height 33
click at [1011, 722] on button "Valider" at bounding box center [1004, 735] width 86 height 35
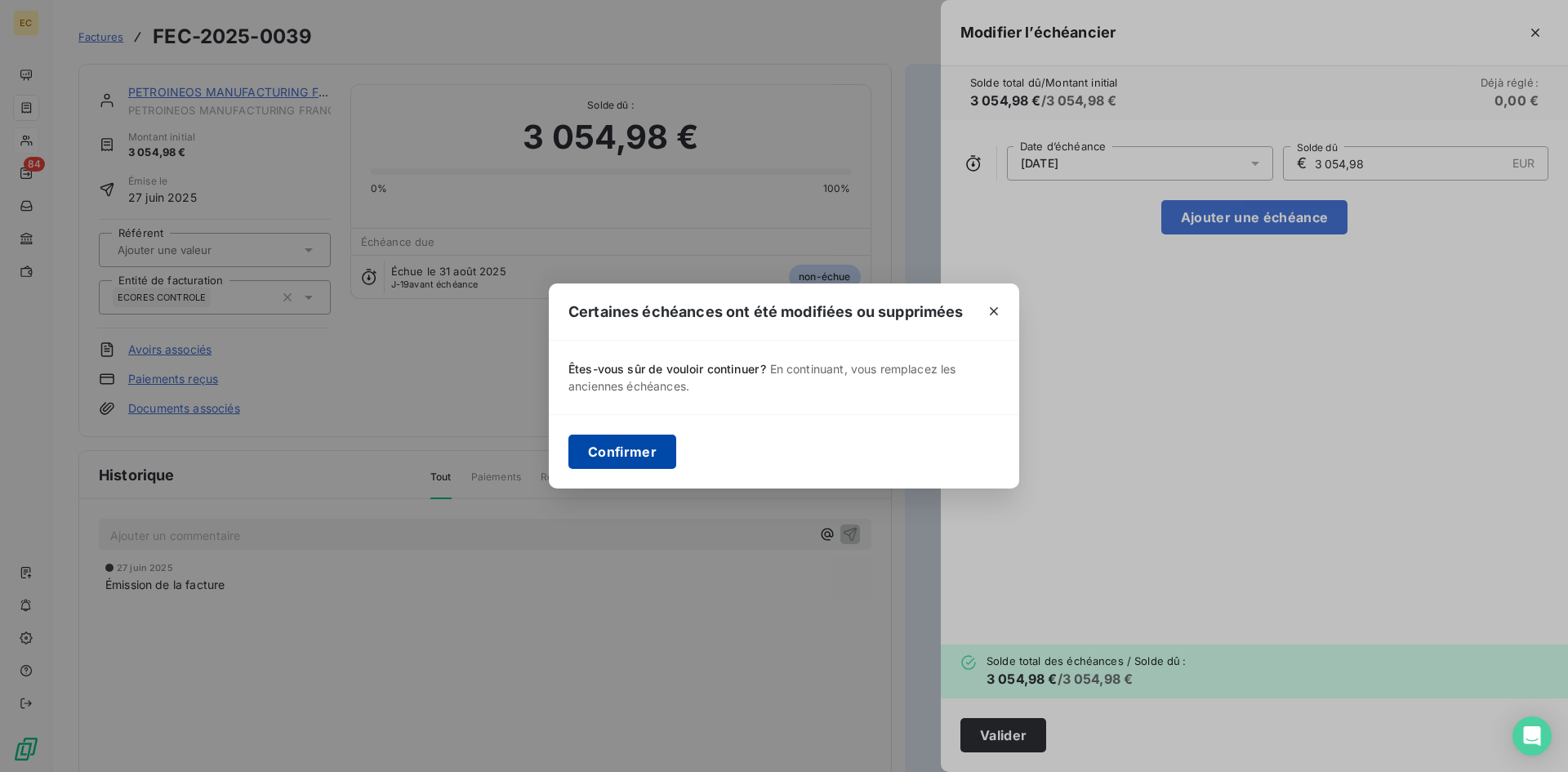
click at [589, 450] on button "Confirmer" at bounding box center [621, 451] width 107 height 35
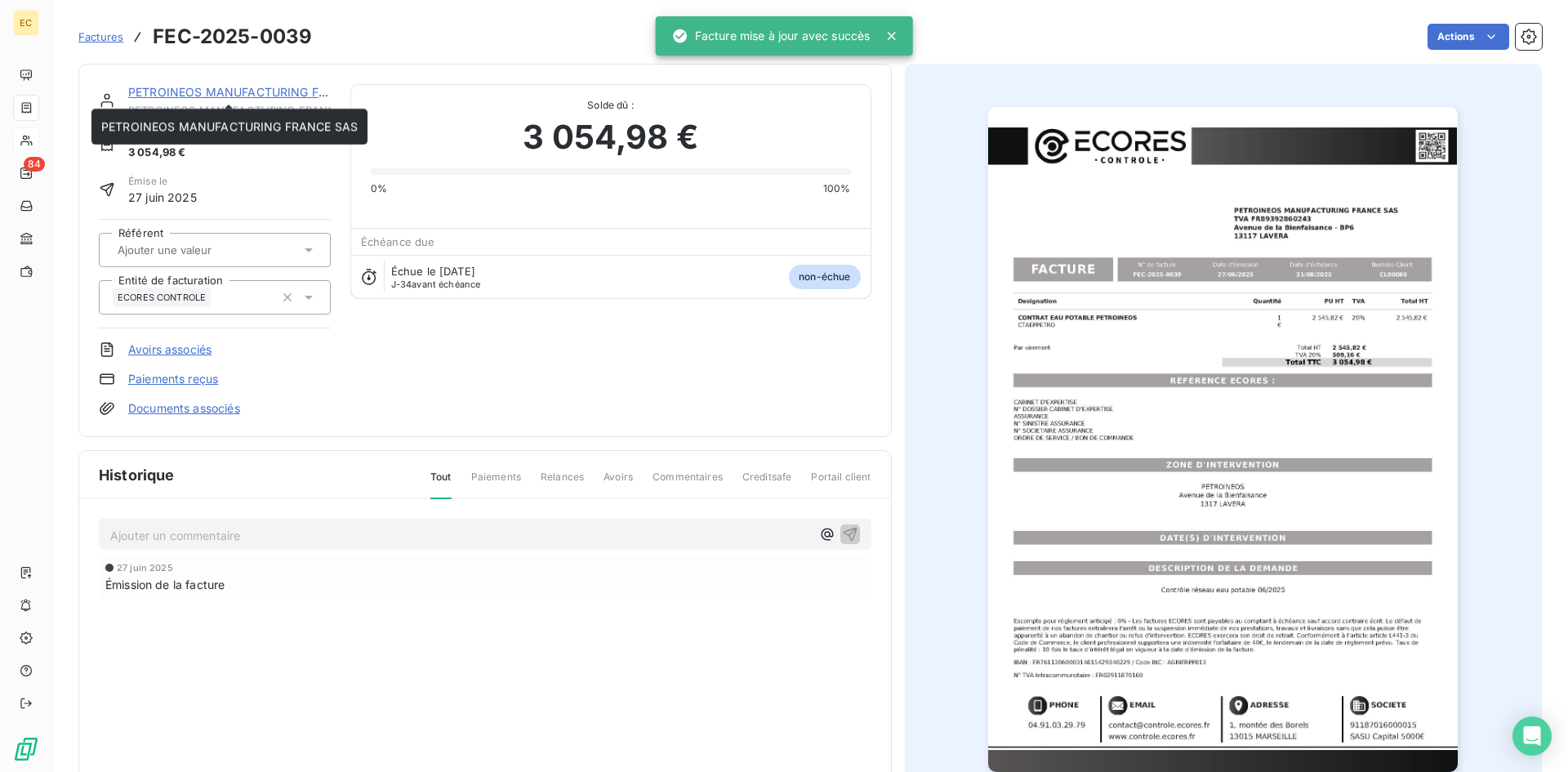
click at [221, 84] on div "PETROINEOS MANUFACTURING FRANCE SAS" at bounding box center [229, 92] width 203 height 16
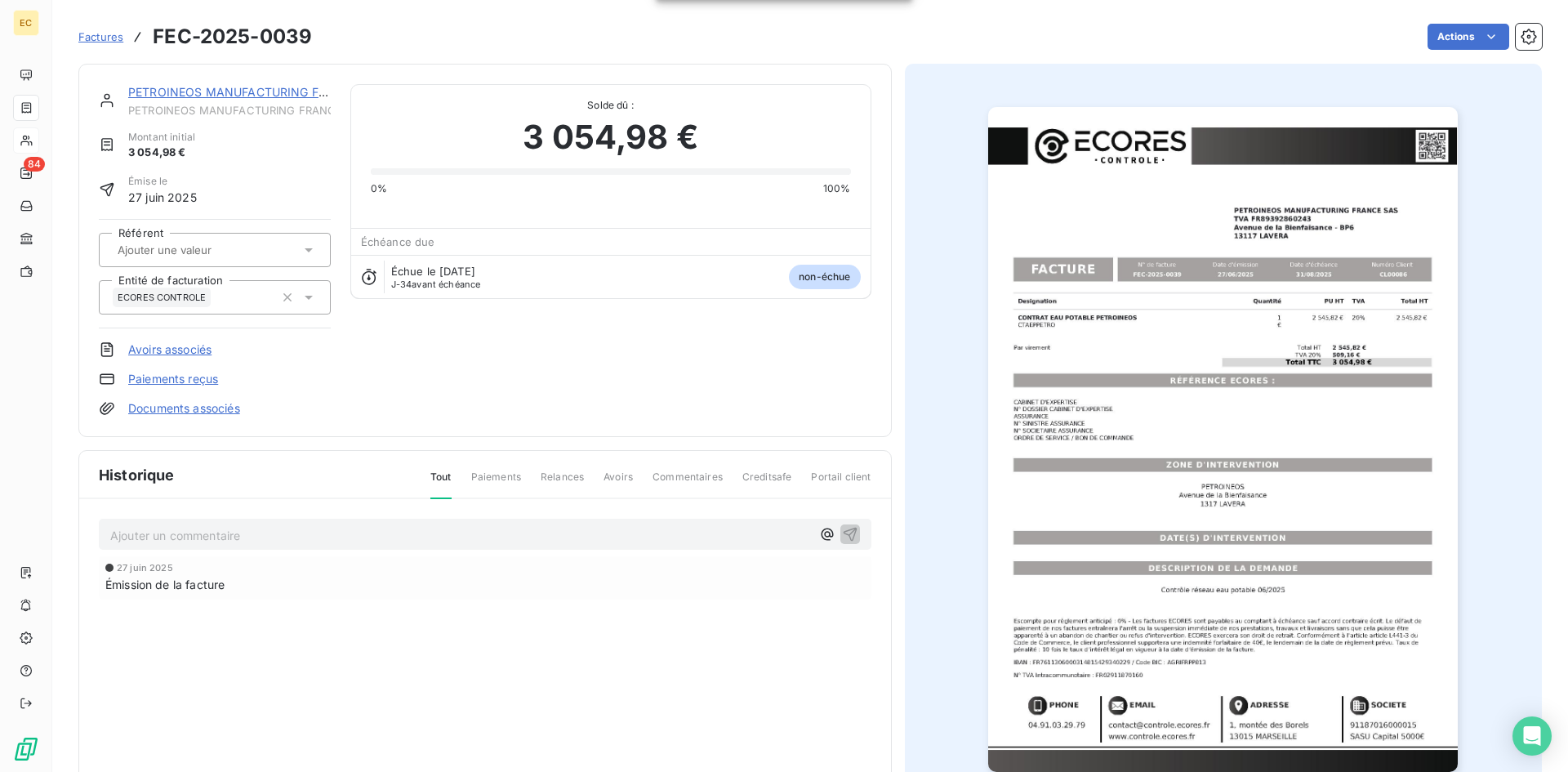
click at [200, 92] on link "PETROINEOS MANUFACTURING FRANCE SAS" at bounding box center [256, 92] width 256 height 14
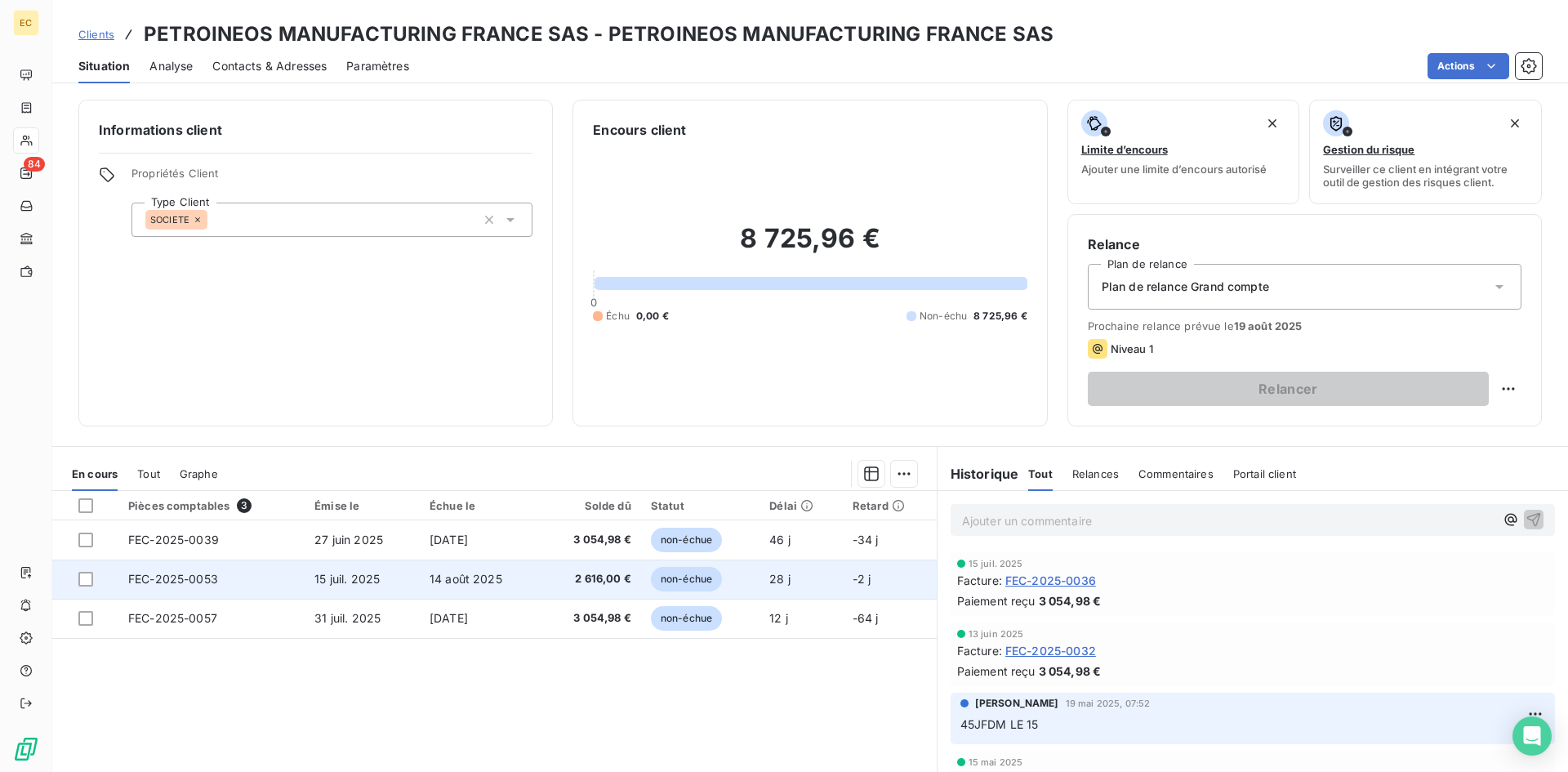
click at [269, 585] on td "FEC-2025-0053" at bounding box center [211, 579] width 186 height 39
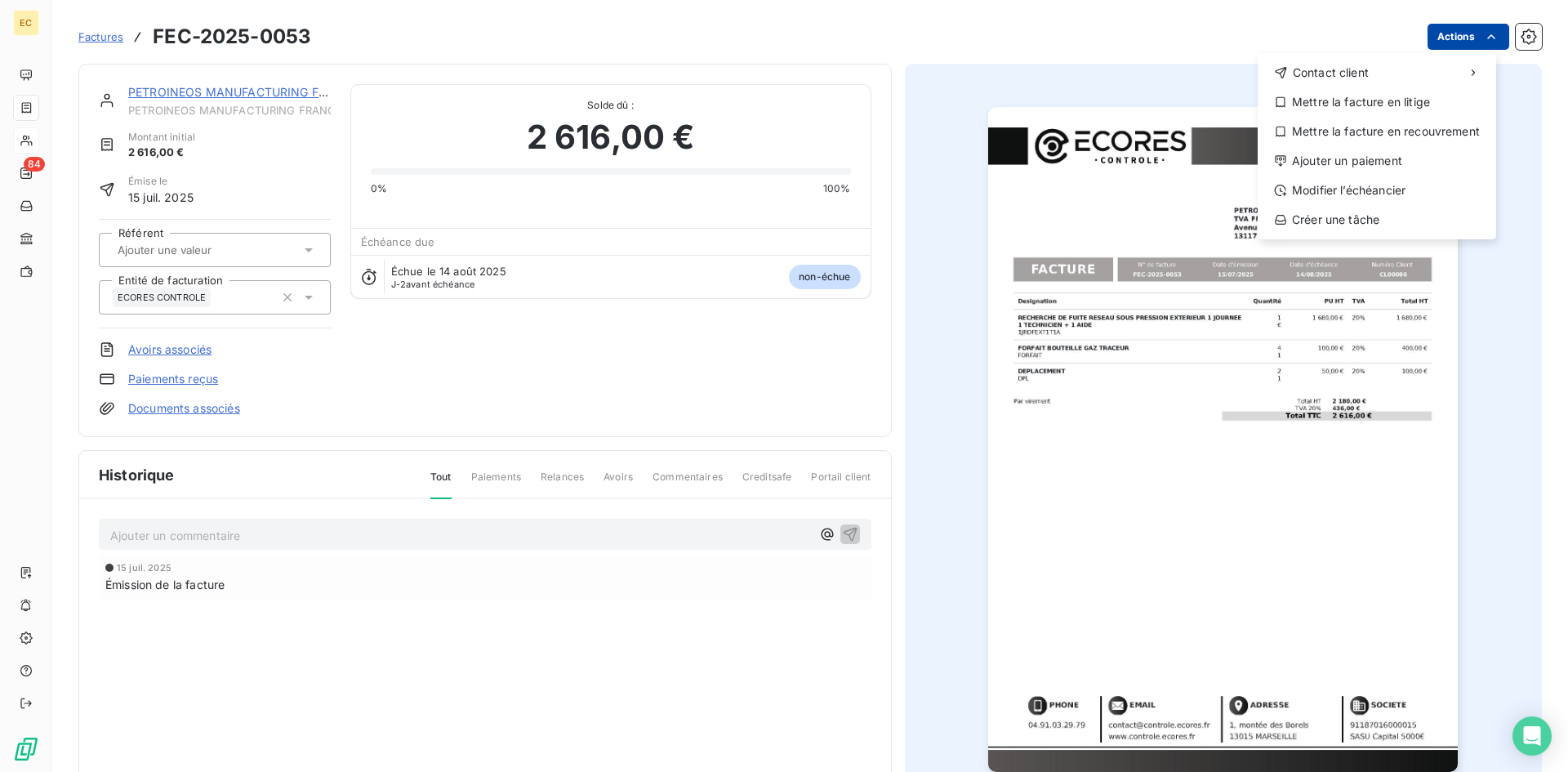
click at [1452, 33] on html "EC 84 Factures FEC-2025-0053 Actions Contact client Mettre la facture en litige…" at bounding box center [784, 386] width 1568 height 772
click at [1403, 188] on div "Modifier l’échéancier" at bounding box center [1376, 191] width 225 height 26
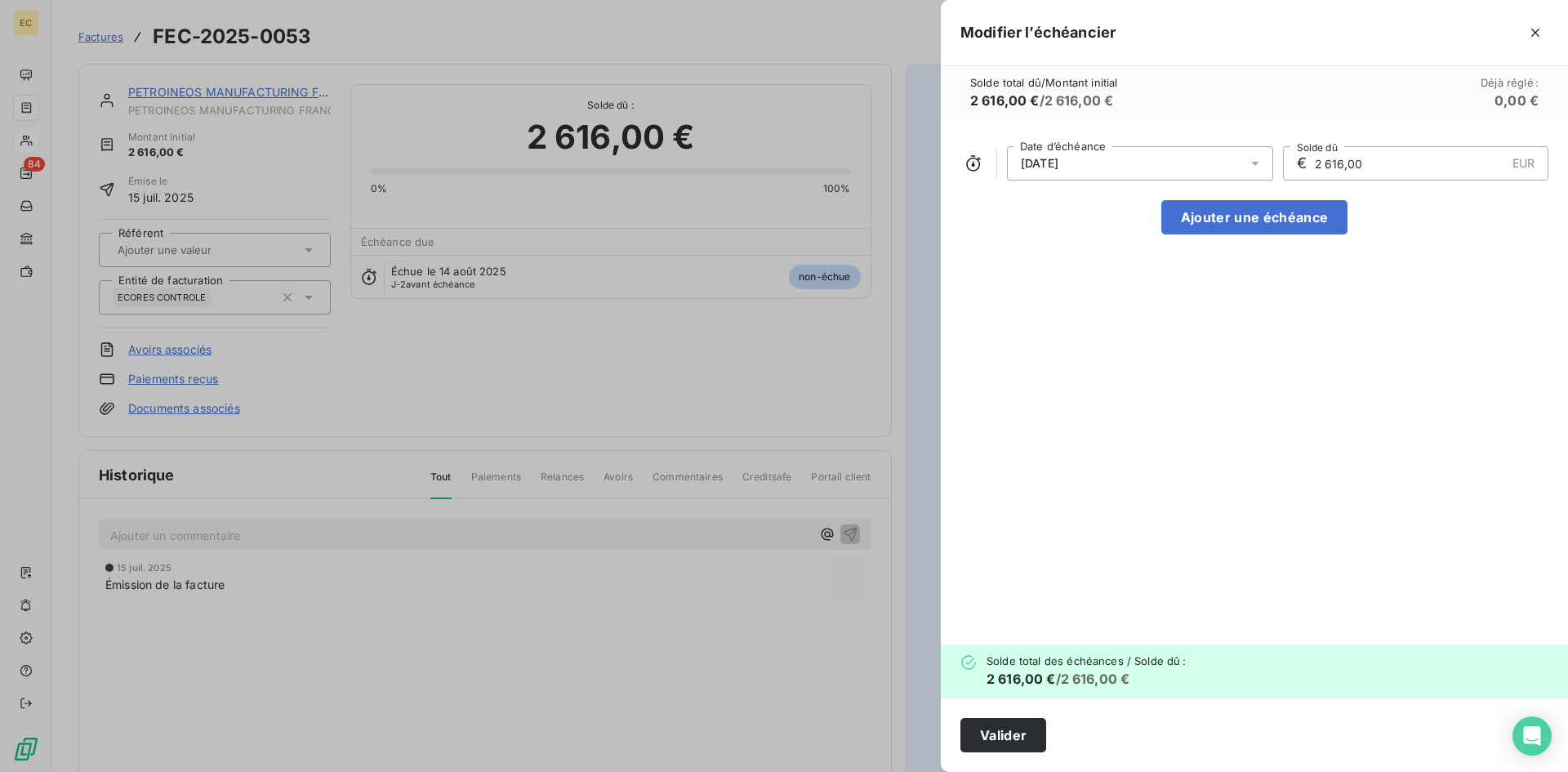
click at [1099, 152] on div "14/08/2025" at bounding box center [1140, 163] width 266 height 35
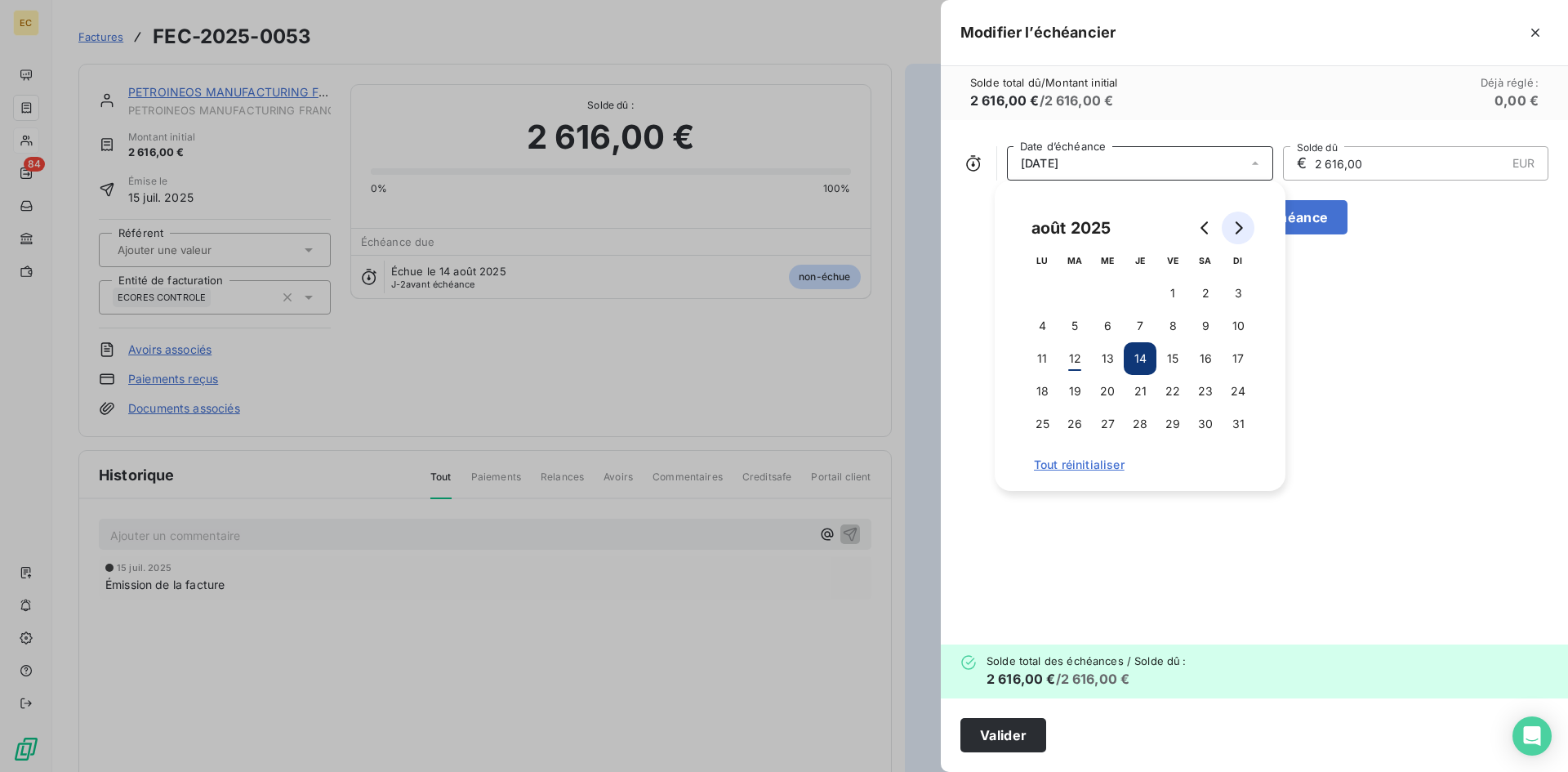
click at [1238, 224] on icon "Go to next month" at bounding box center [1240, 228] width 7 height 13
click at [1042, 359] on button "15" at bounding box center [1042, 358] width 33 height 33
click at [1019, 733] on button "Valider" at bounding box center [1004, 735] width 86 height 35
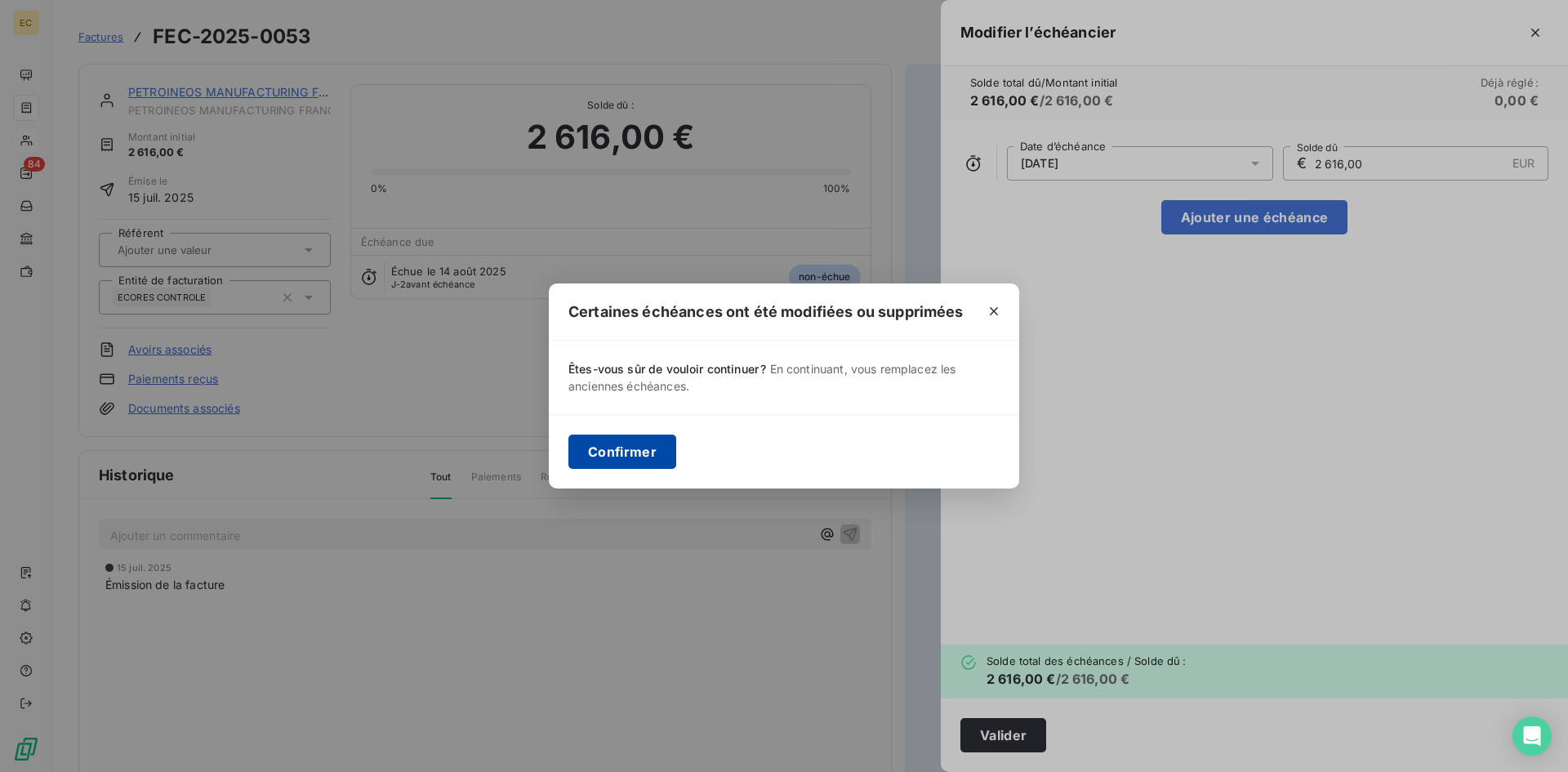
click at [636, 442] on button "Confirmer" at bounding box center [621, 451] width 107 height 35
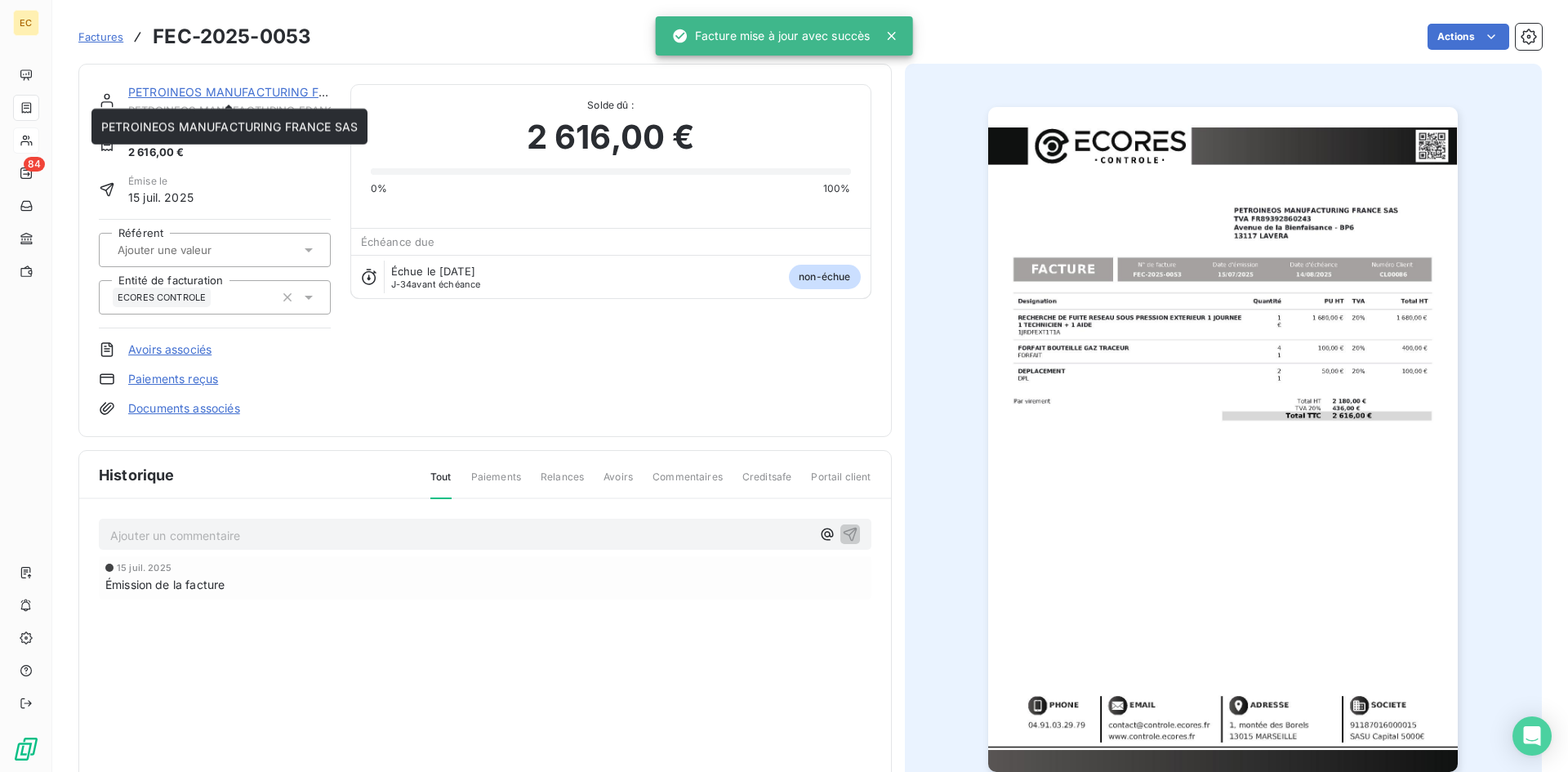
click at [162, 94] on link "PETROINEOS MANUFACTURING FRANCE SAS" at bounding box center [256, 92] width 256 height 14
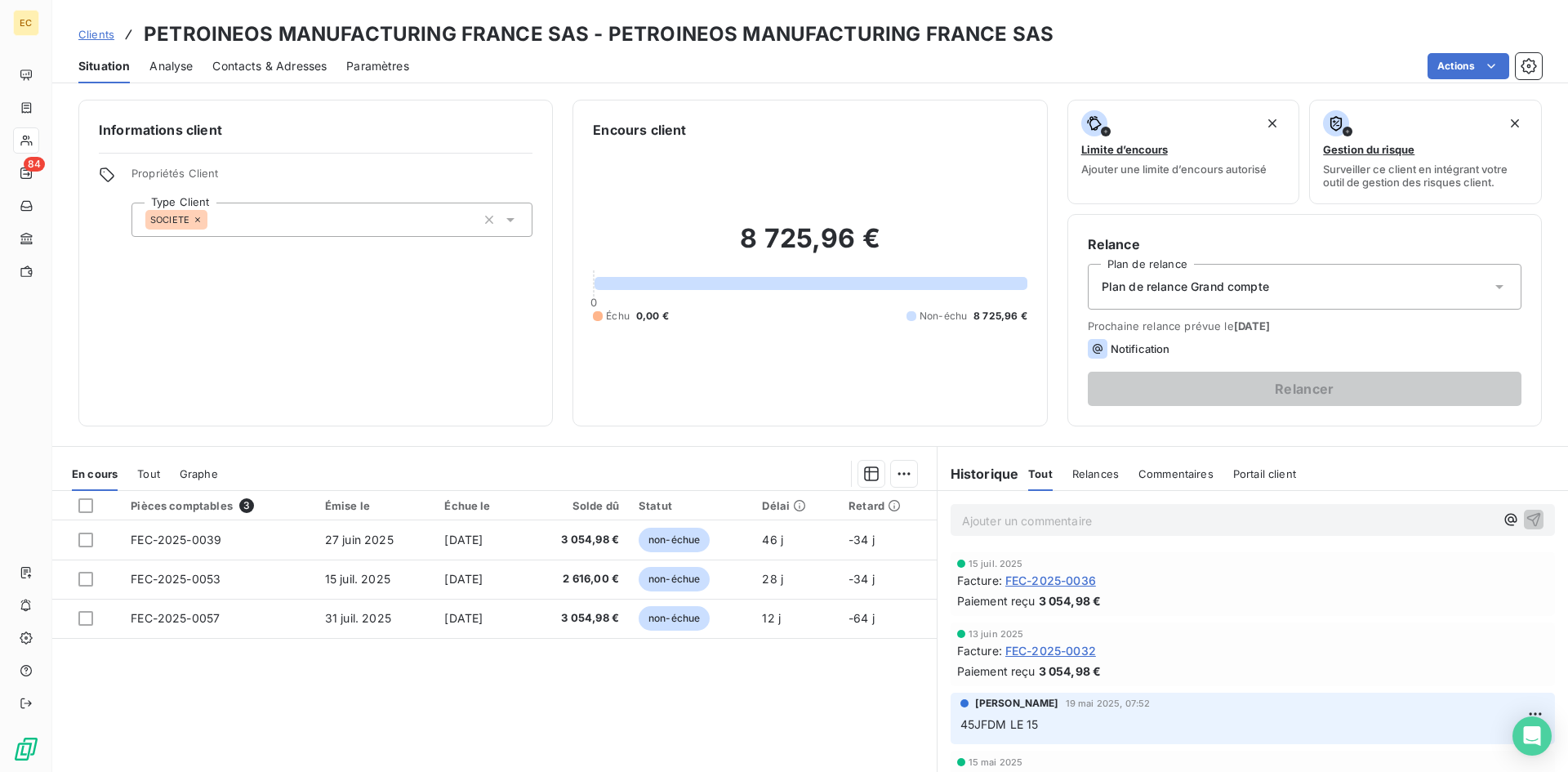
click at [99, 26] on link "Clients" at bounding box center [96, 34] width 36 height 16
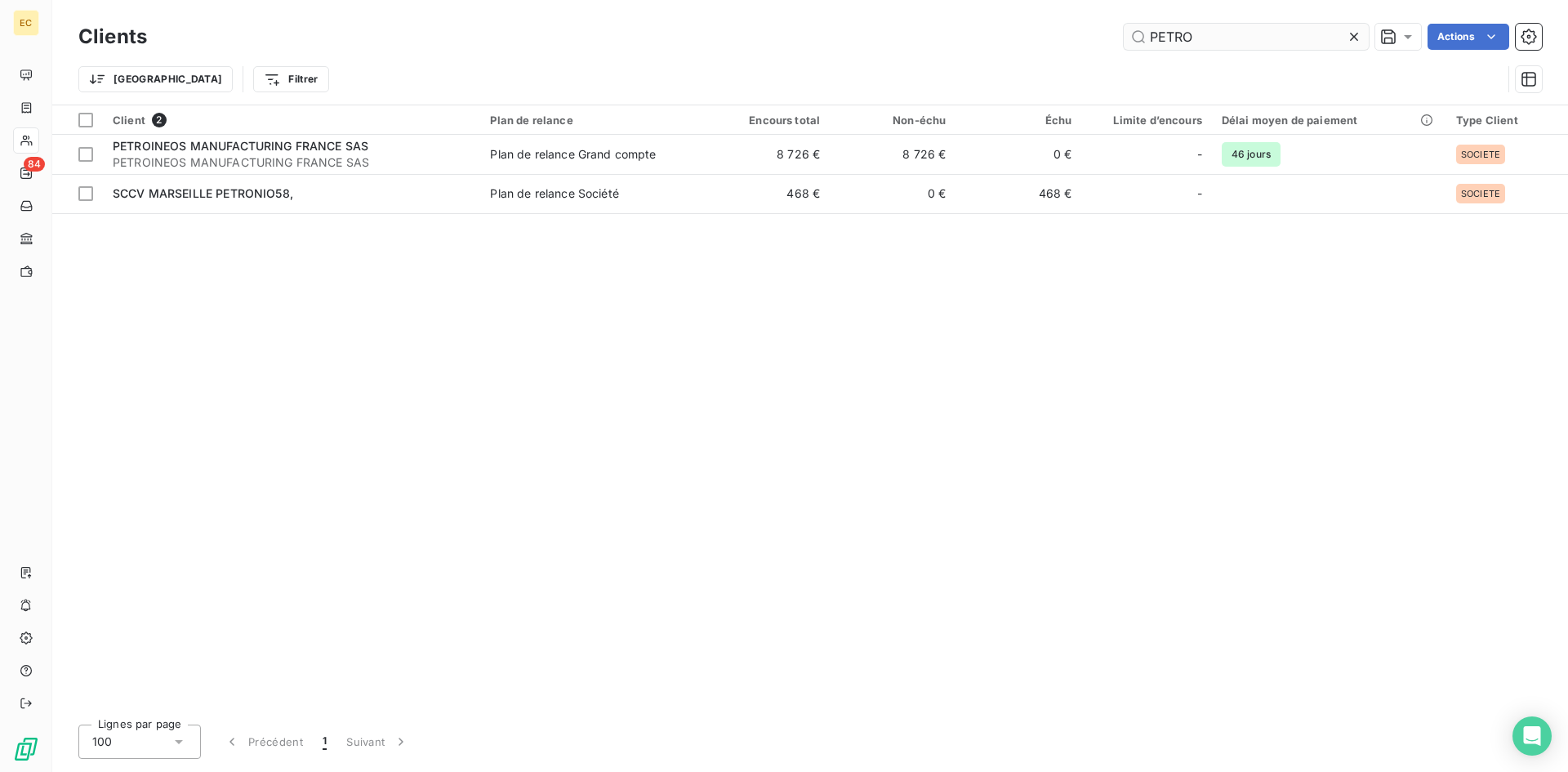
drag, startPoint x: 1203, startPoint y: 34, endPoint x: 1122, endPoint y: 38, distance: 81.1
click at [1124, 38] on input "PETRO" at bounding box center [1247, 36] width 245 height 26
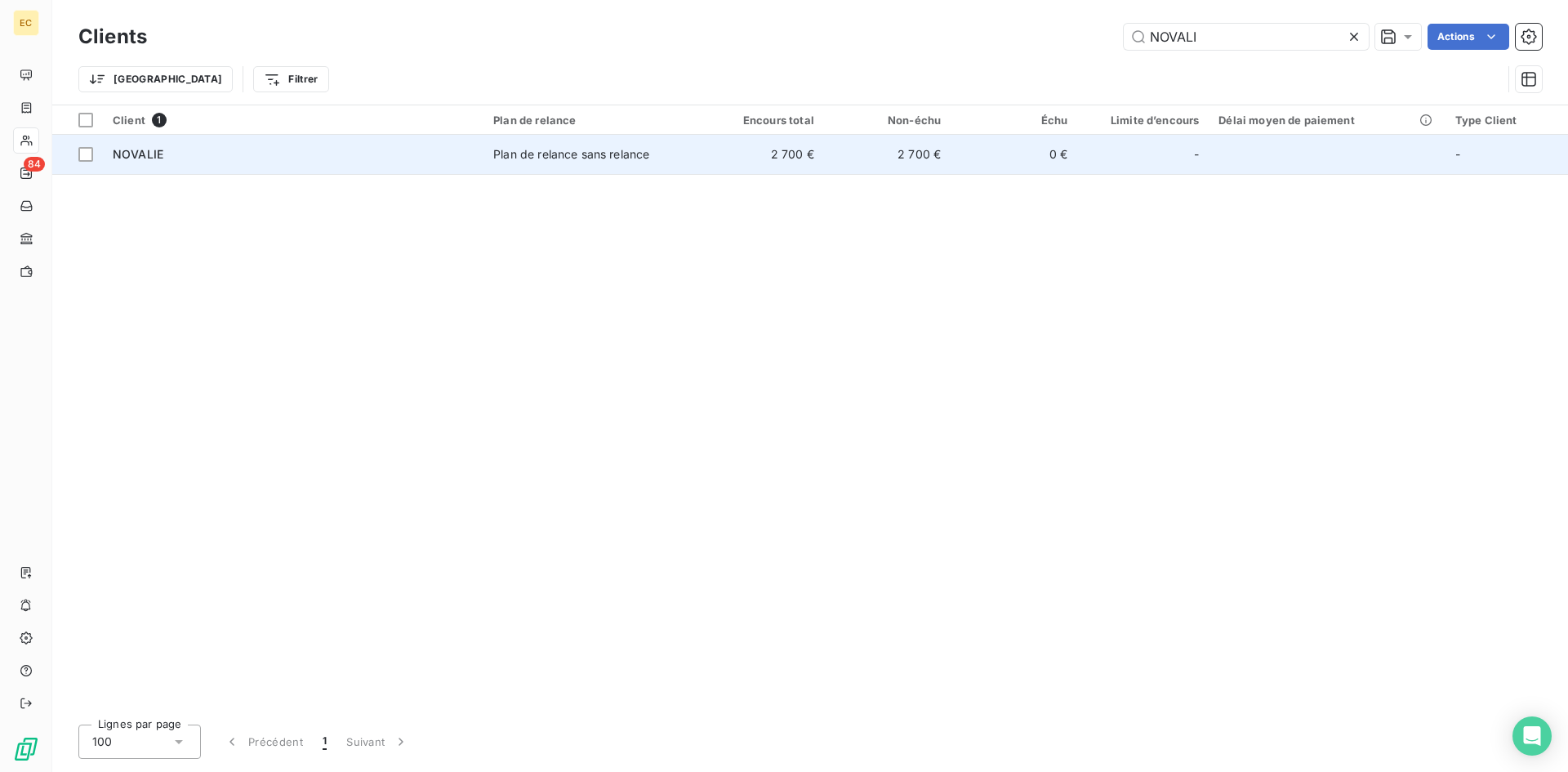
type input "NOVALI"
click at [342, 167] on td "NOVALIE" at bounding box center [292, 154] width 380 height 39
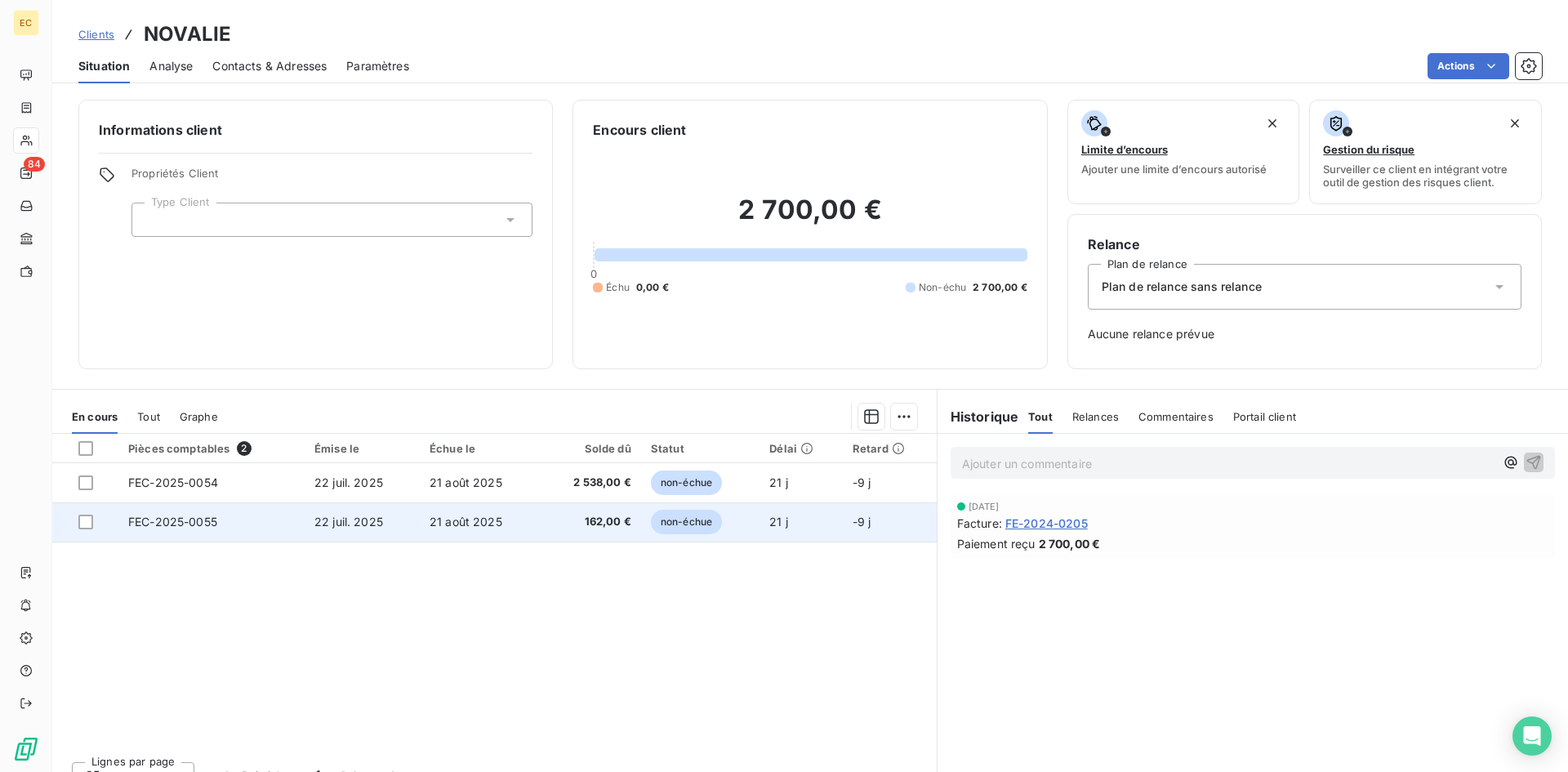
click at [205, 518] on span "FEC-2025-0055" at bounding box center [172, 522] width 89 height 14
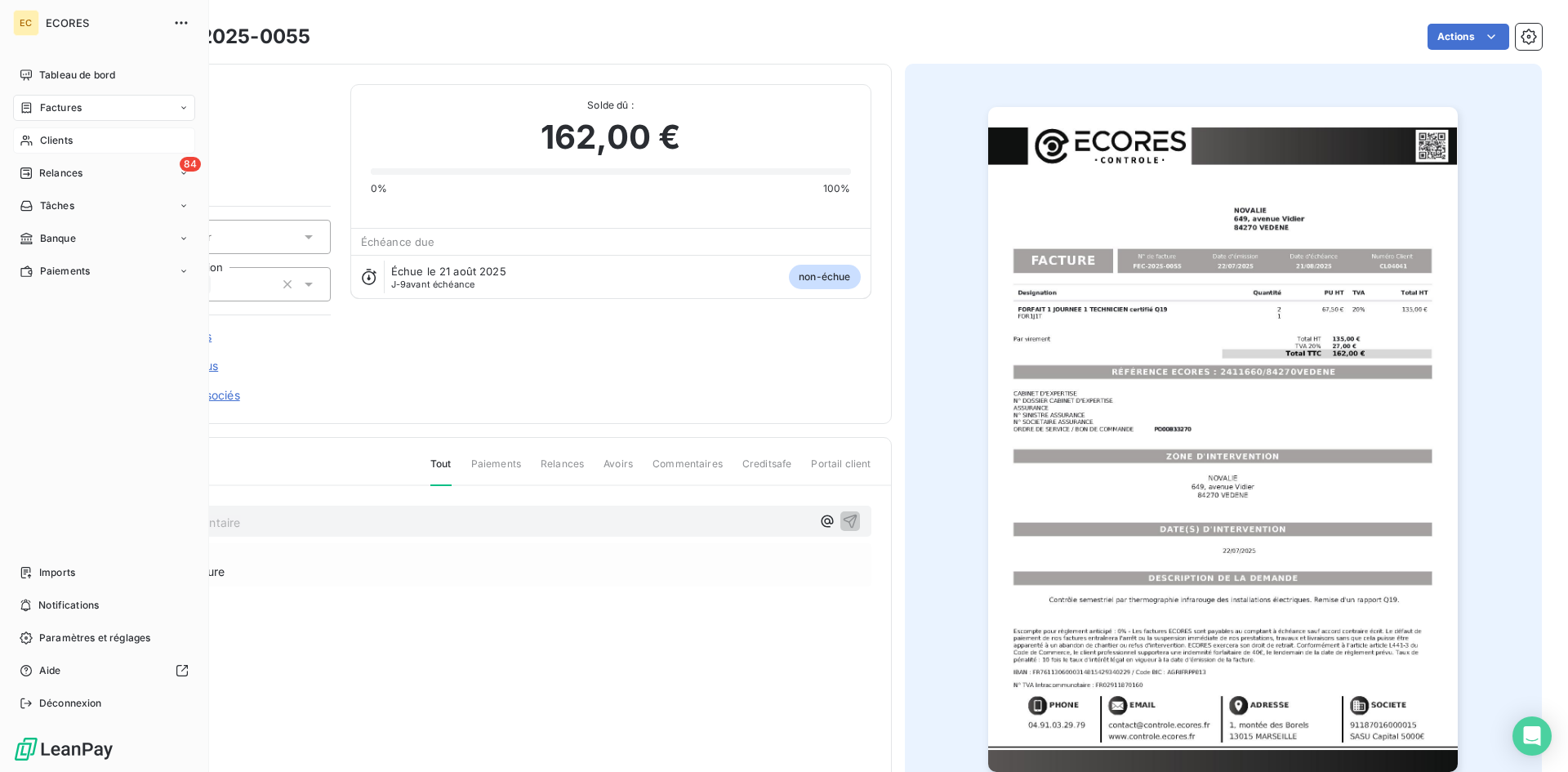
click at [52, 144] on span "Clients" at bounding box center [56, 140] width 33 height 15
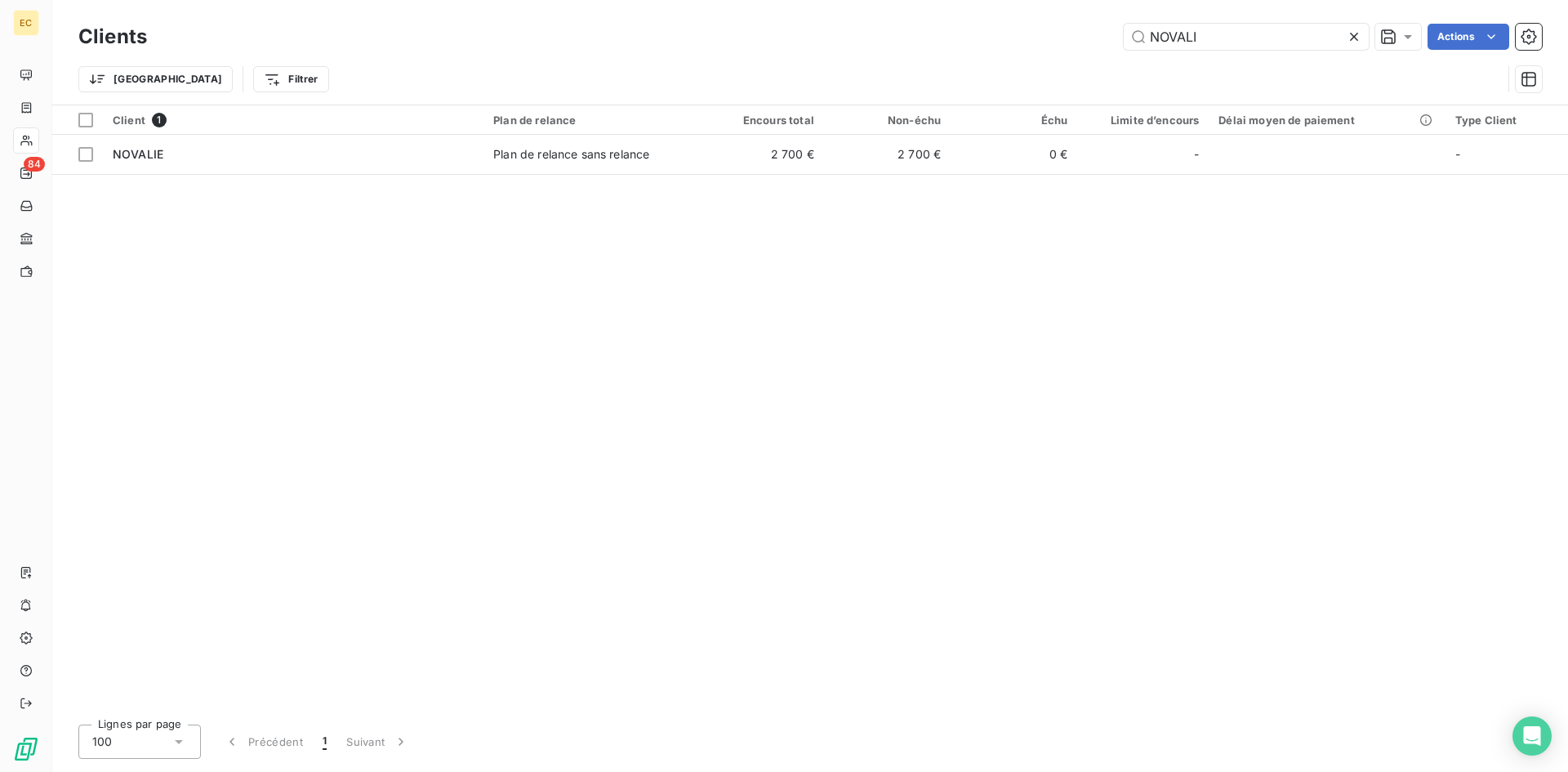
drag, startPoint x: 1222, startPoint y: 36, endPoint x: 1075, endPoint y: 50, distance: 147.7
click at [1075, 50] on div "Clients NOVALI Actions" at bounding box center [810, 36] width 1464 height 35
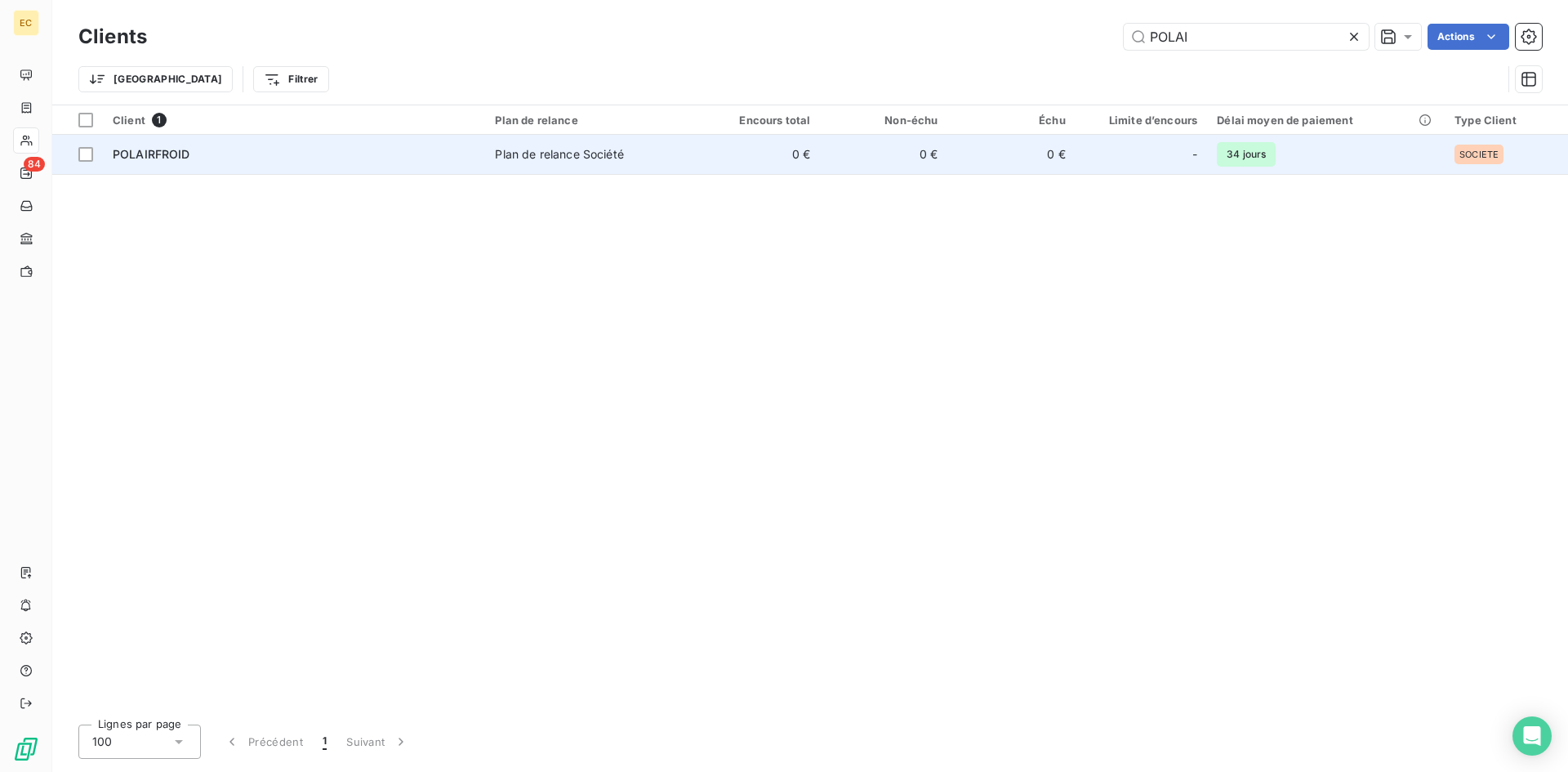
type input "POLAI"
click at [397, 170] on td "POLAIRFROID" at bounding box center [293, 154] width 382 height 39
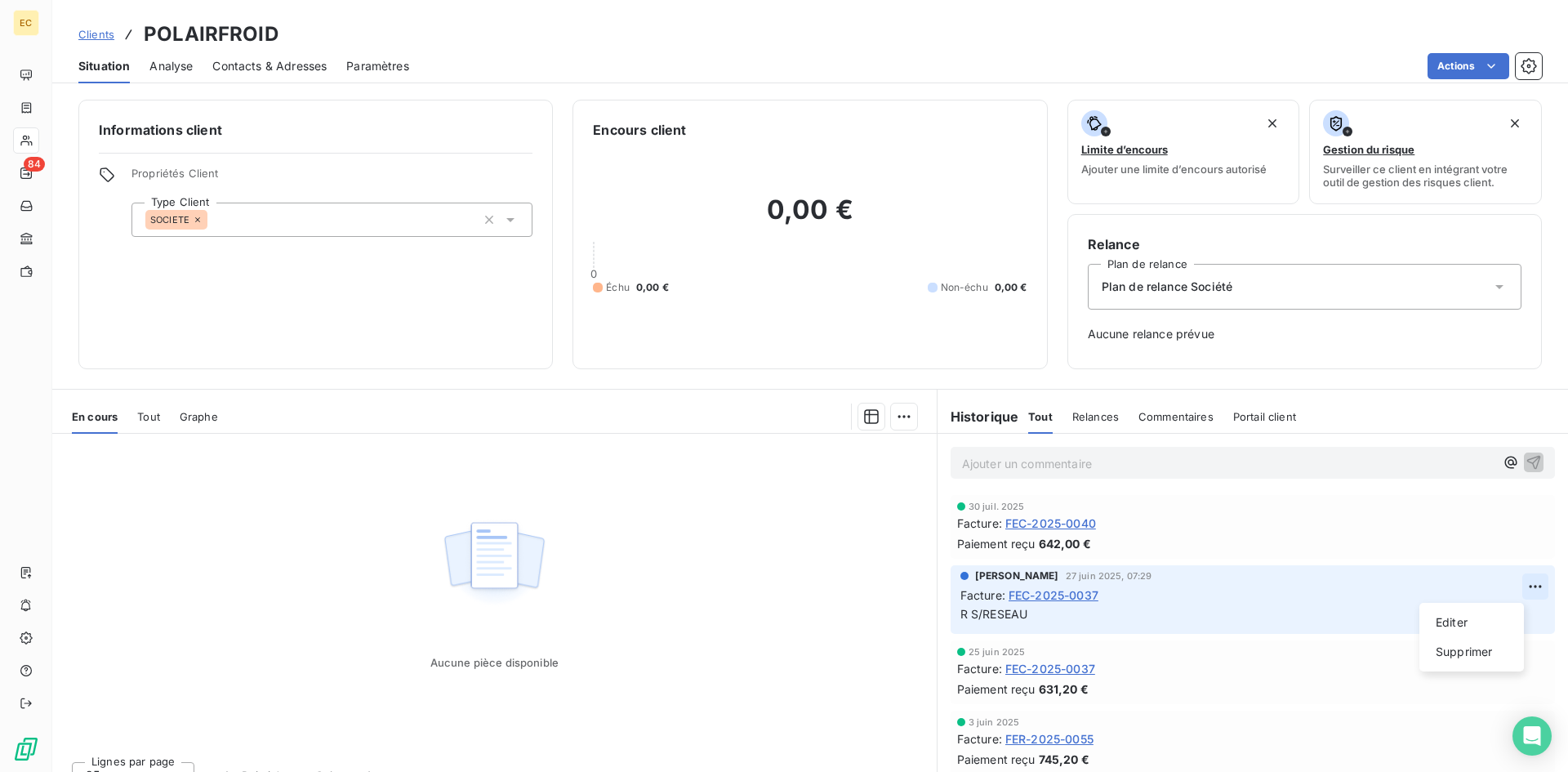
click at [1514, 583] on html "EC 84 Clients POLAIRFROID Situation Analyse Contacts & Adresses Paramètres Acti…" at bounding box center [784, 386] width 1568 height 772
click at [862, 562] on html "EC 84 Clients POLAIRFROID Situation Analyse Contacts & Adresses Paramètres Acti…" at bounding box center [784, 386] width 1568 height 772
click at [95, 28] on span "Clients" at bounding box center [96, 35] width 36 height 13
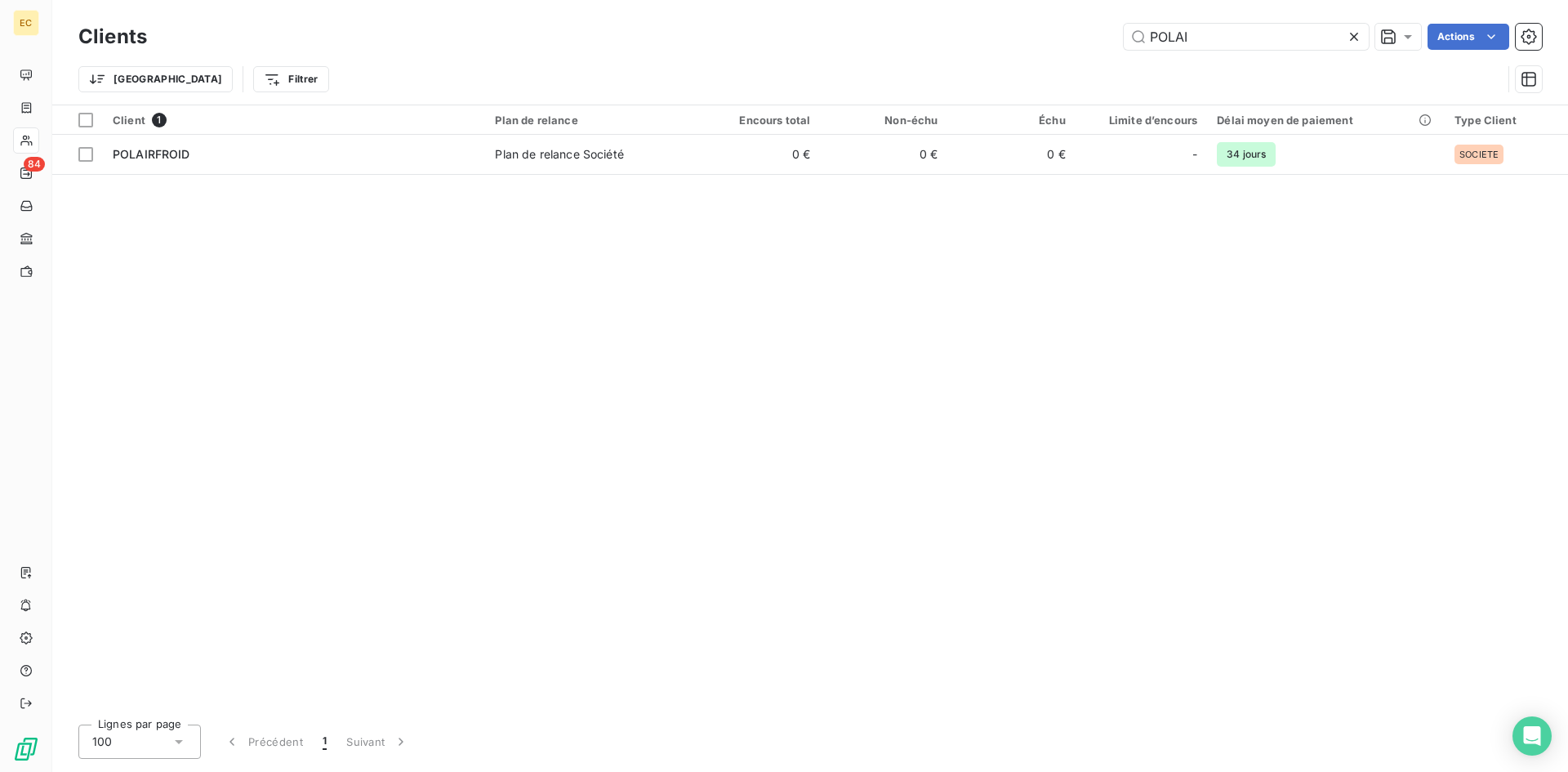
drag, startPoint x: 1218, startPoint y: 37, endPoint x: 1031, endPoint y: 44, distance: 187.1
click at [1031, 44] on div "POLAI Actions" at bounding box center [854, 36] width 1376 height 26
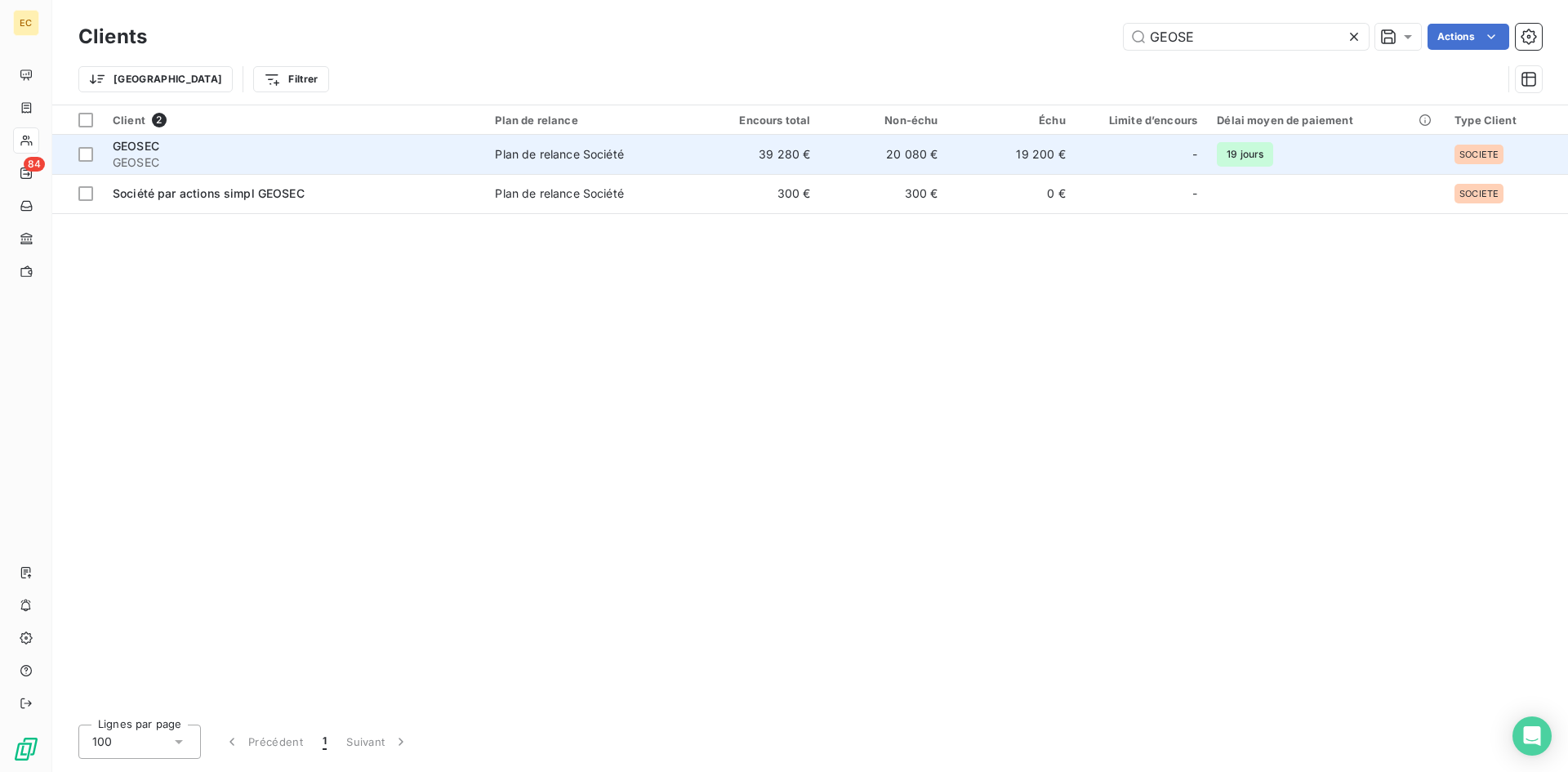
type input "GEOSE"
click at [249, 150] on div "GEOSEC" at bounding box center [294, 146] width 363 height 16
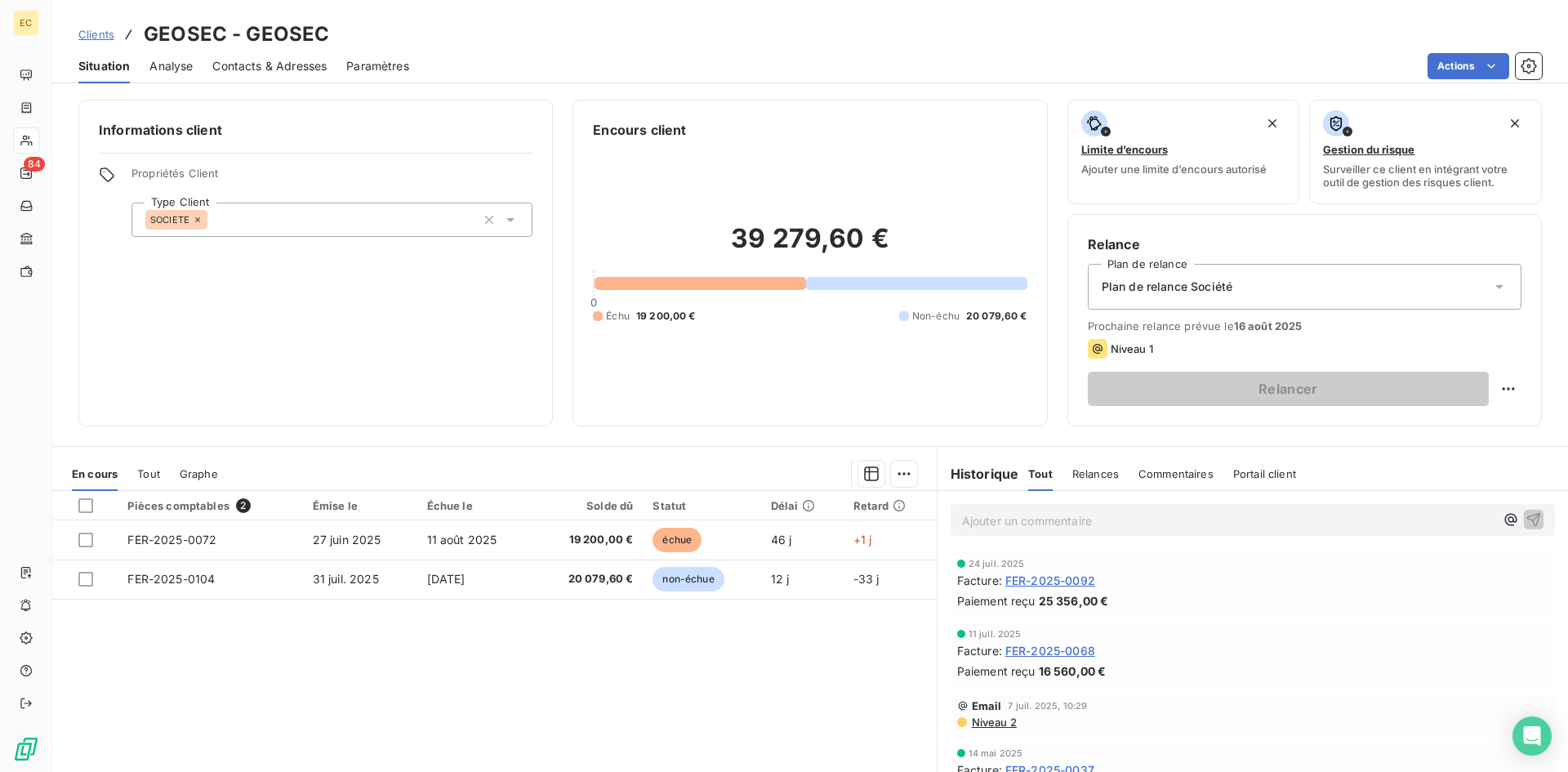
click at [94, 31] on span "Clients" at bounding box center [96, 35] width 36 height 13
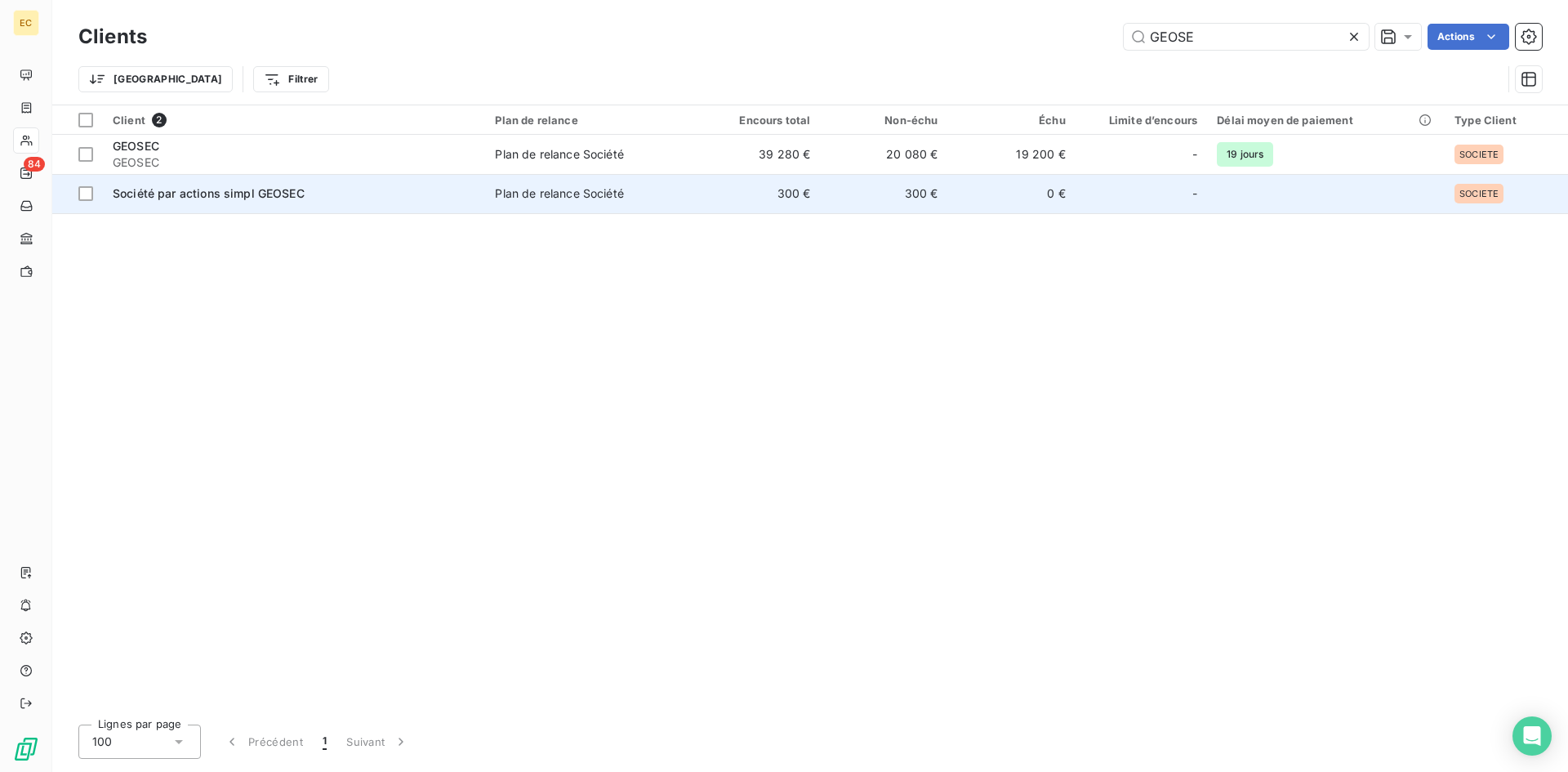
click at [173, 197] on span "Société par actions simpl GEOSEC" at bounding box center [208, 193] width 192 height 14
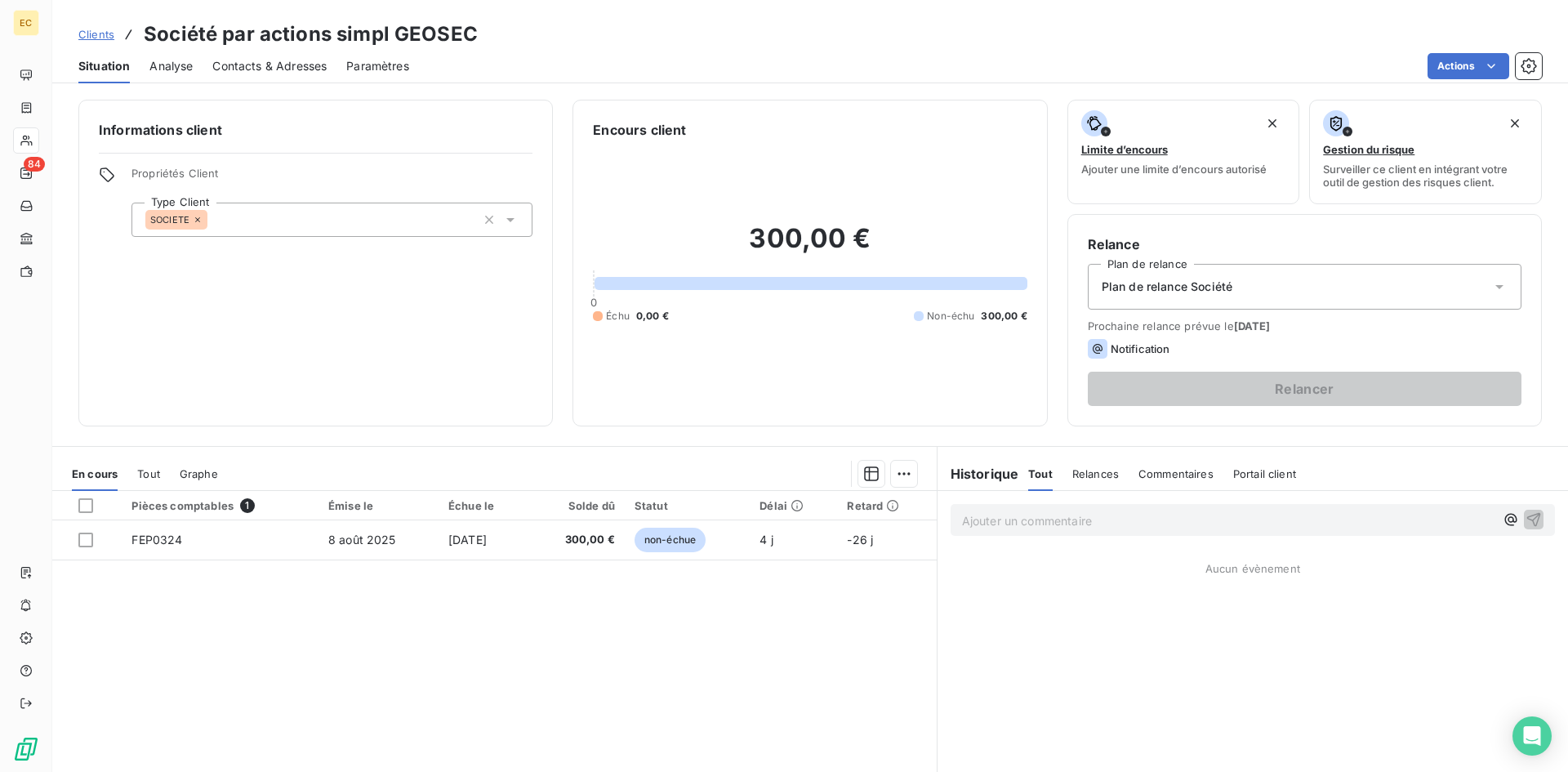
click at [101, 29] on span "Clients" at bounding box center [96, 35] width 36 height 13
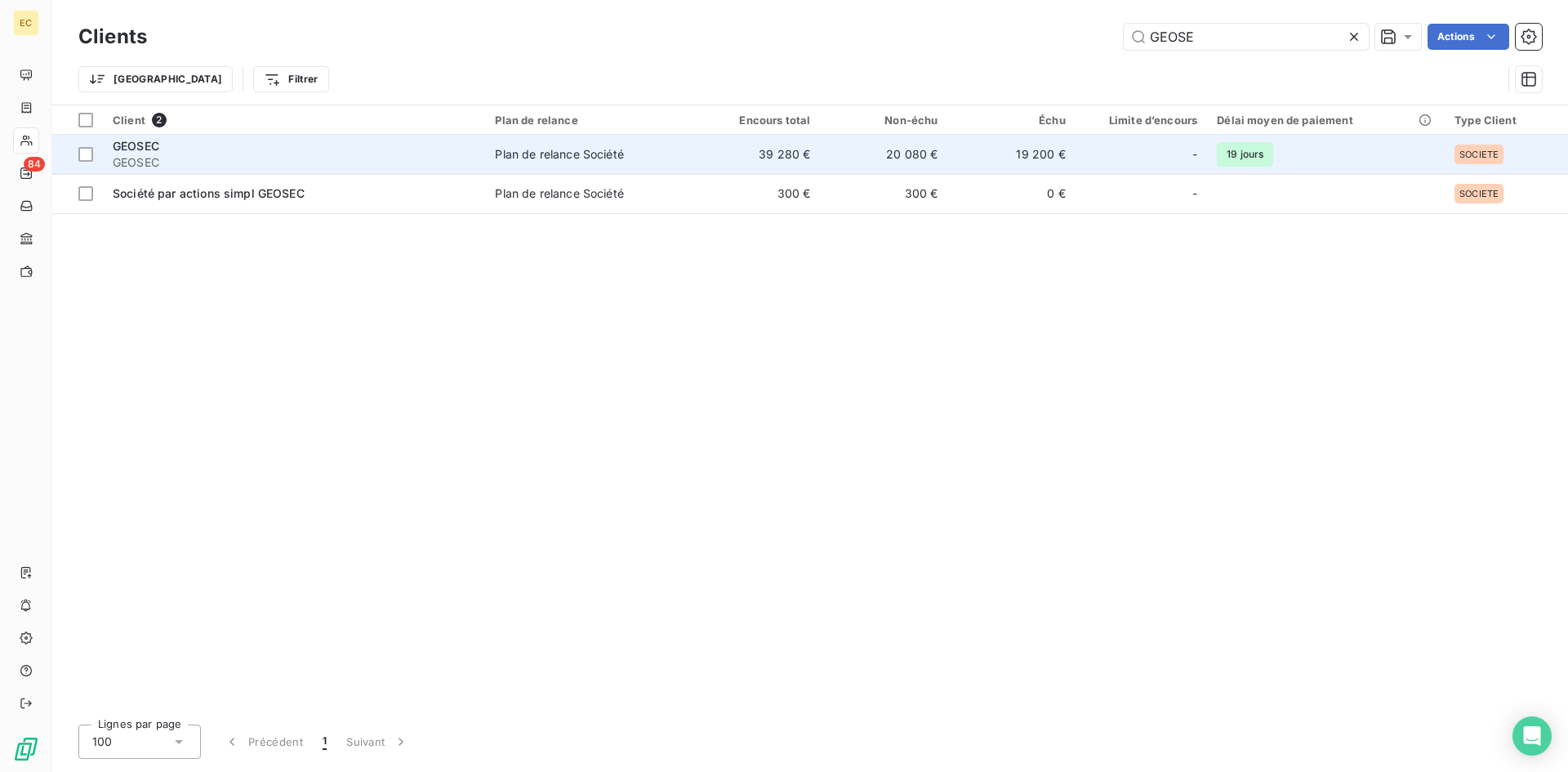
click at [224, 158] on span "GEOSEC" at bounding box center [294, 162] width 363 height 16
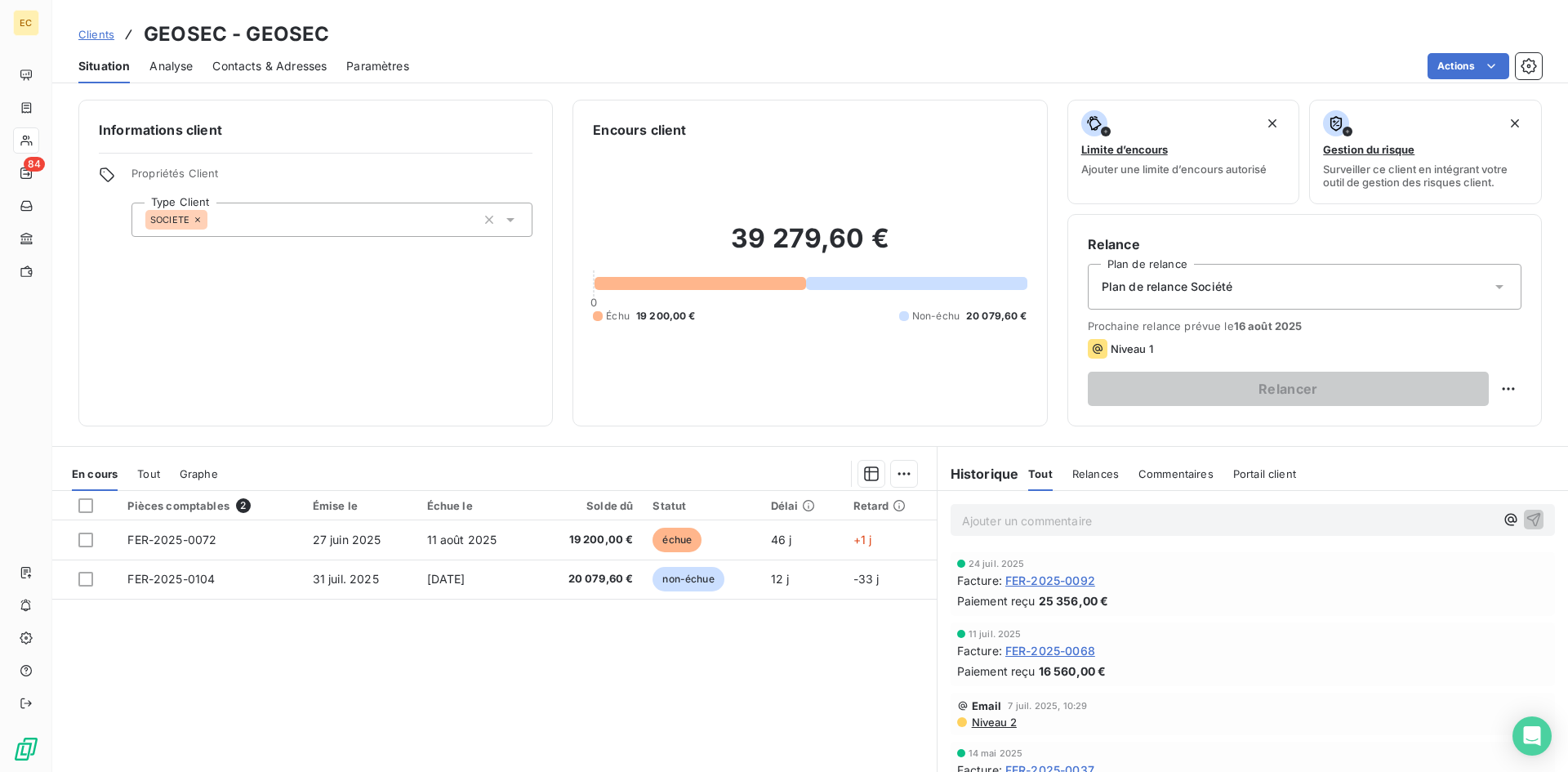
click at [99, 32] on span "Clients" at bounding box center [96, 35] width 36 height 13
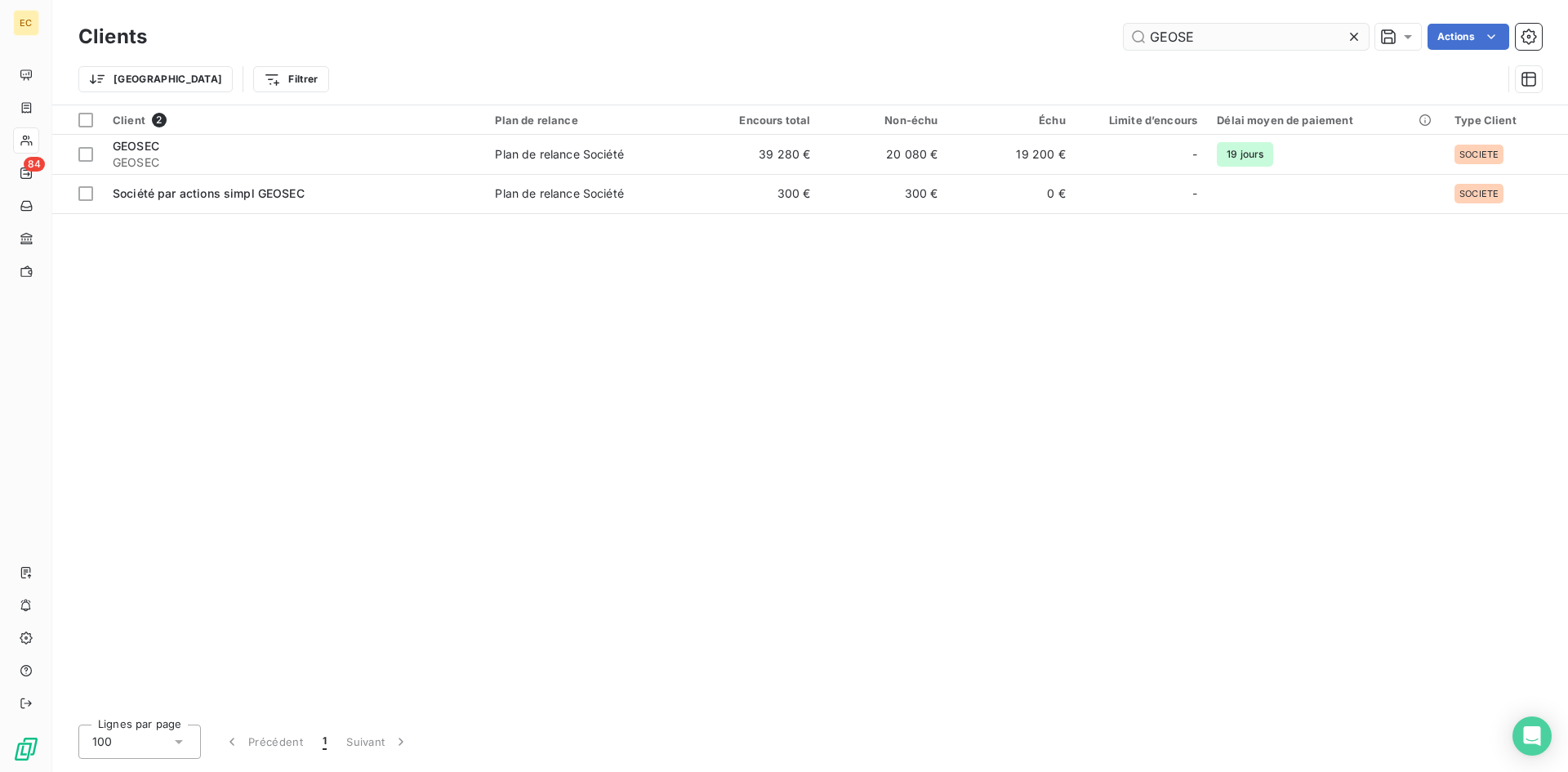
drag, startPoint x: 1221, startPoint y: 36, endPoint x: 1127, endPoint y: 45, distance: 94.4
click at [1127, 45] on input "GEOSE" at bounding box center [1247, 36] width 245 height 26
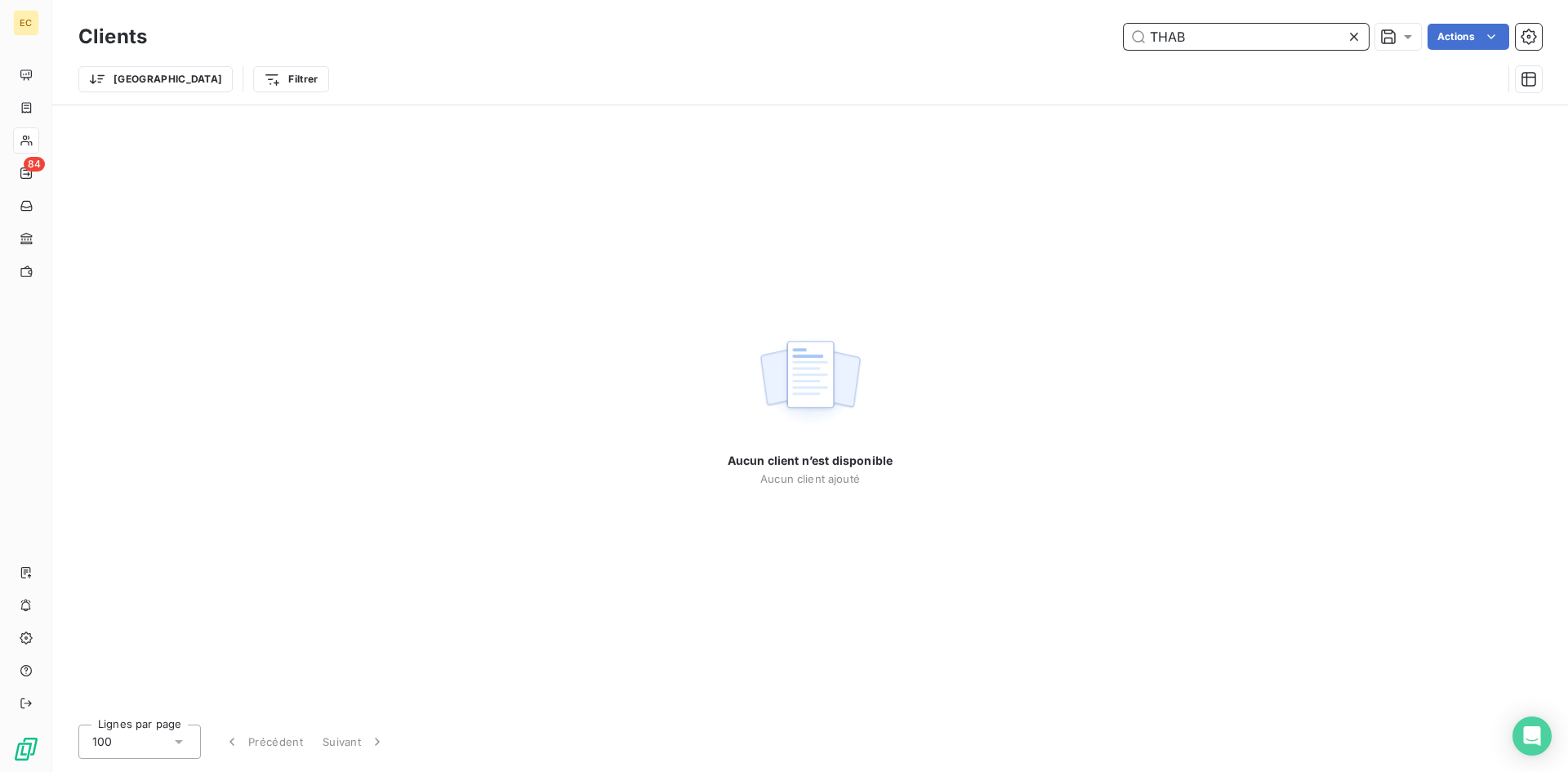
drag, startPoint x: 1198, startPoint y: 40, endPoint x: 1146, endPoint y: 44, distance: 52.2
click at [1146, 44] on input "THAB" at bounding box center [1247, 36] width 245 height 26
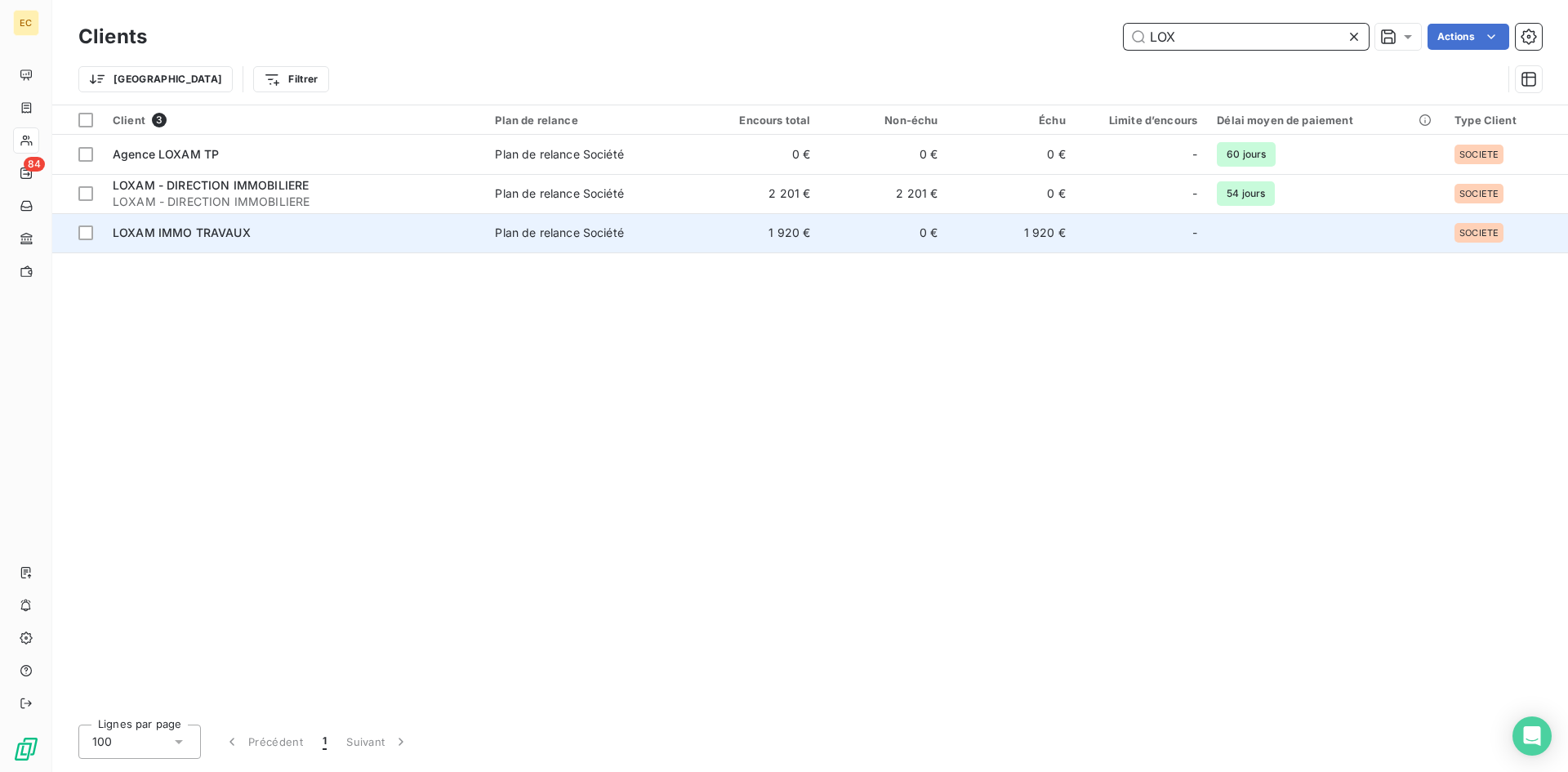
type input "LOX"
click at [254, 239] on div "LOXAM IMMO TRAVAUX" at bounding box center [294, 232] width 363 height 16
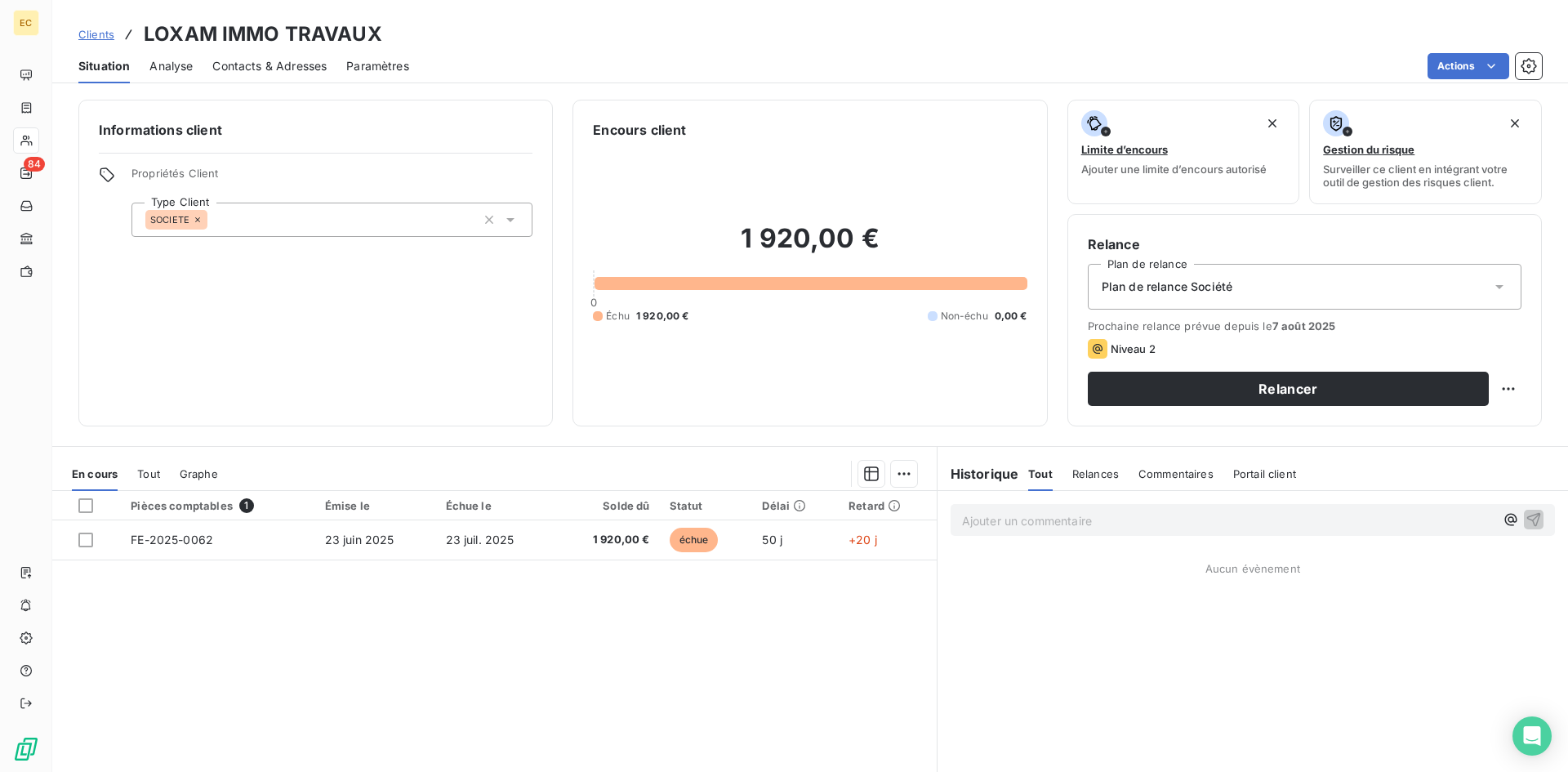
click at [300, 68] on span "Contacts & Adresses" at bounding box center [269, 65] width 114 height 16
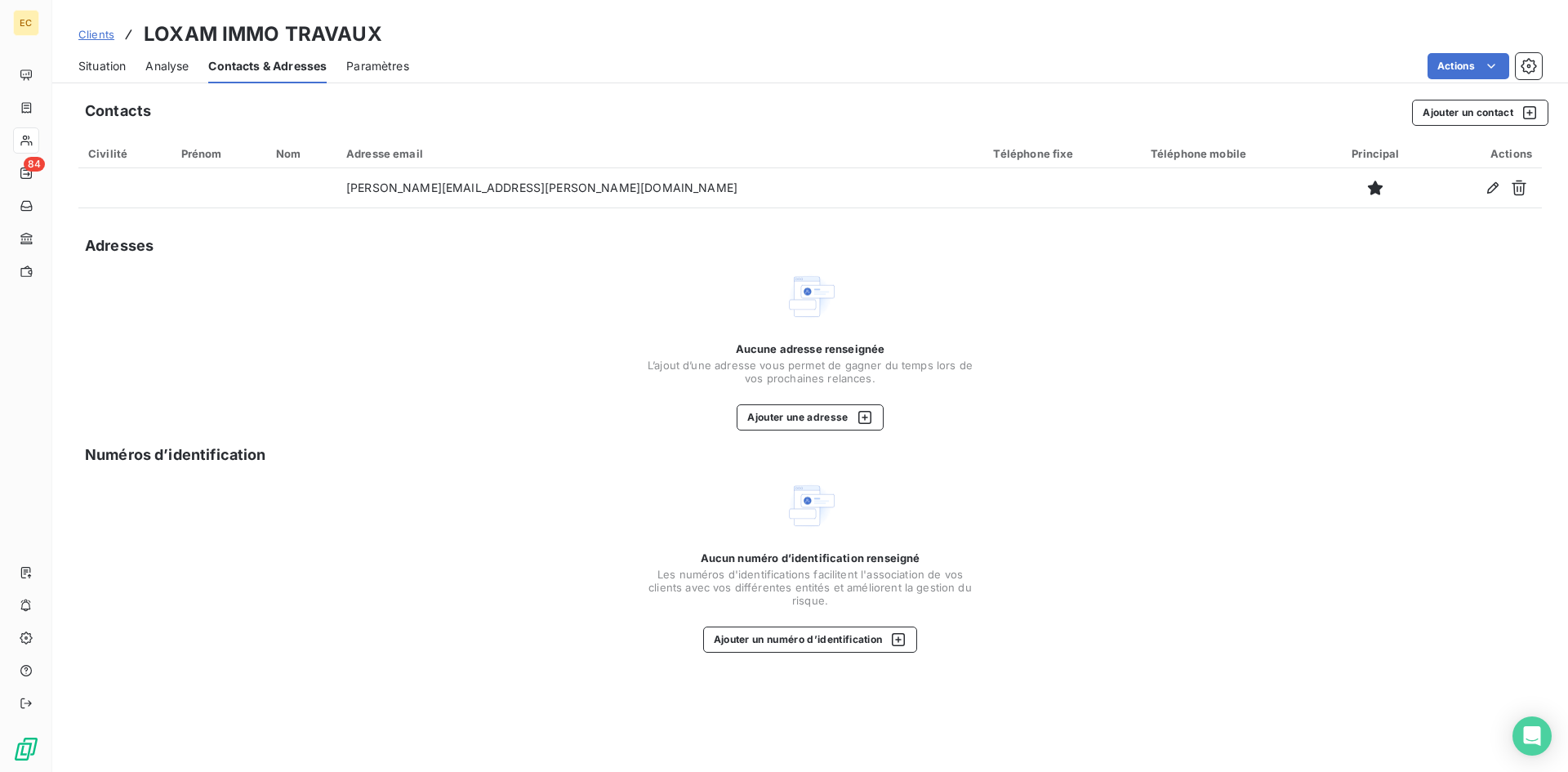
click at [101, 62] on span "Situation" at bounding box center [102, 65] width 48 height 16
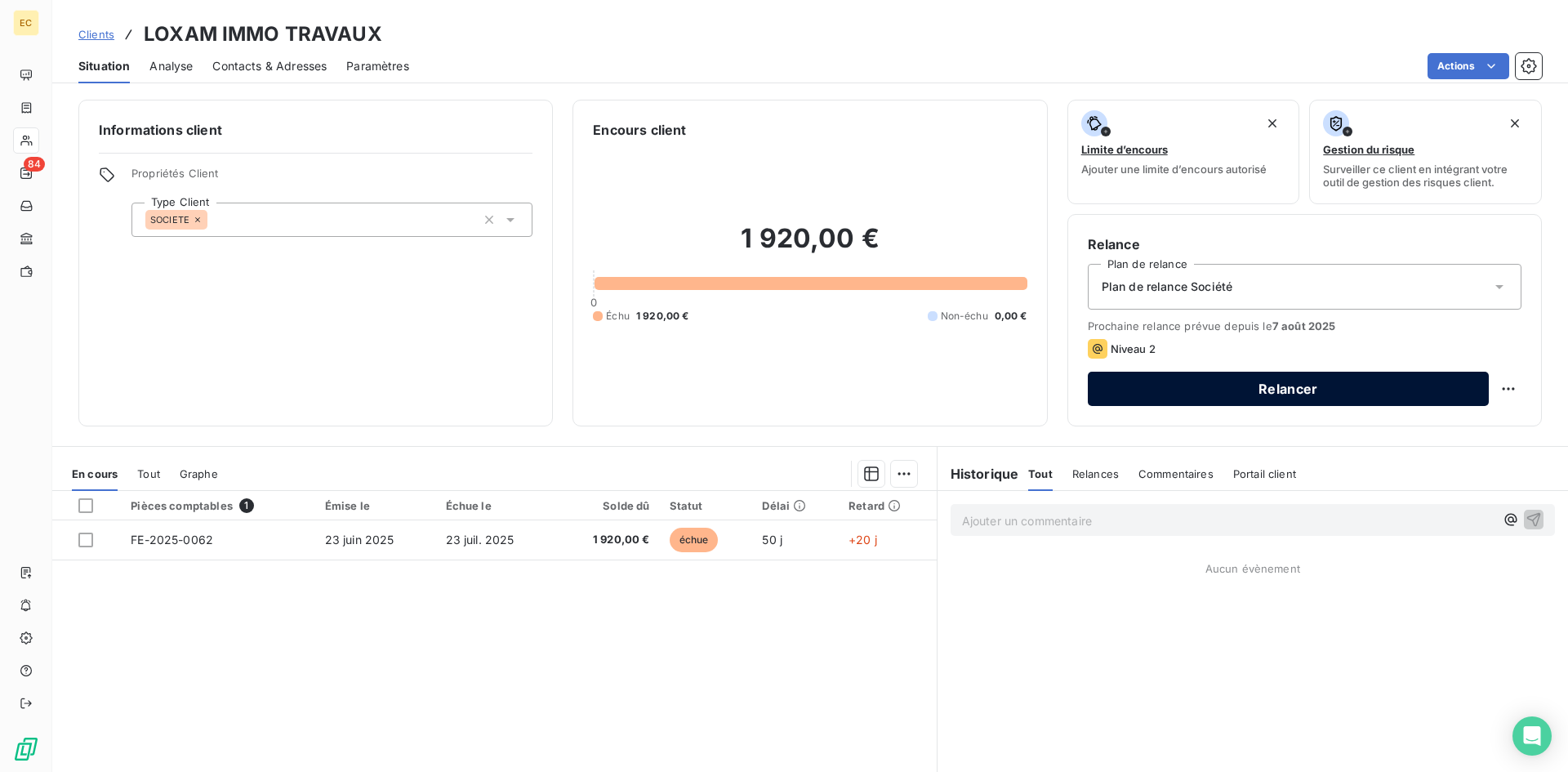
click at [1314, 390] on button "Relancer" at bounding box center [1288, 389] width 401 height 35
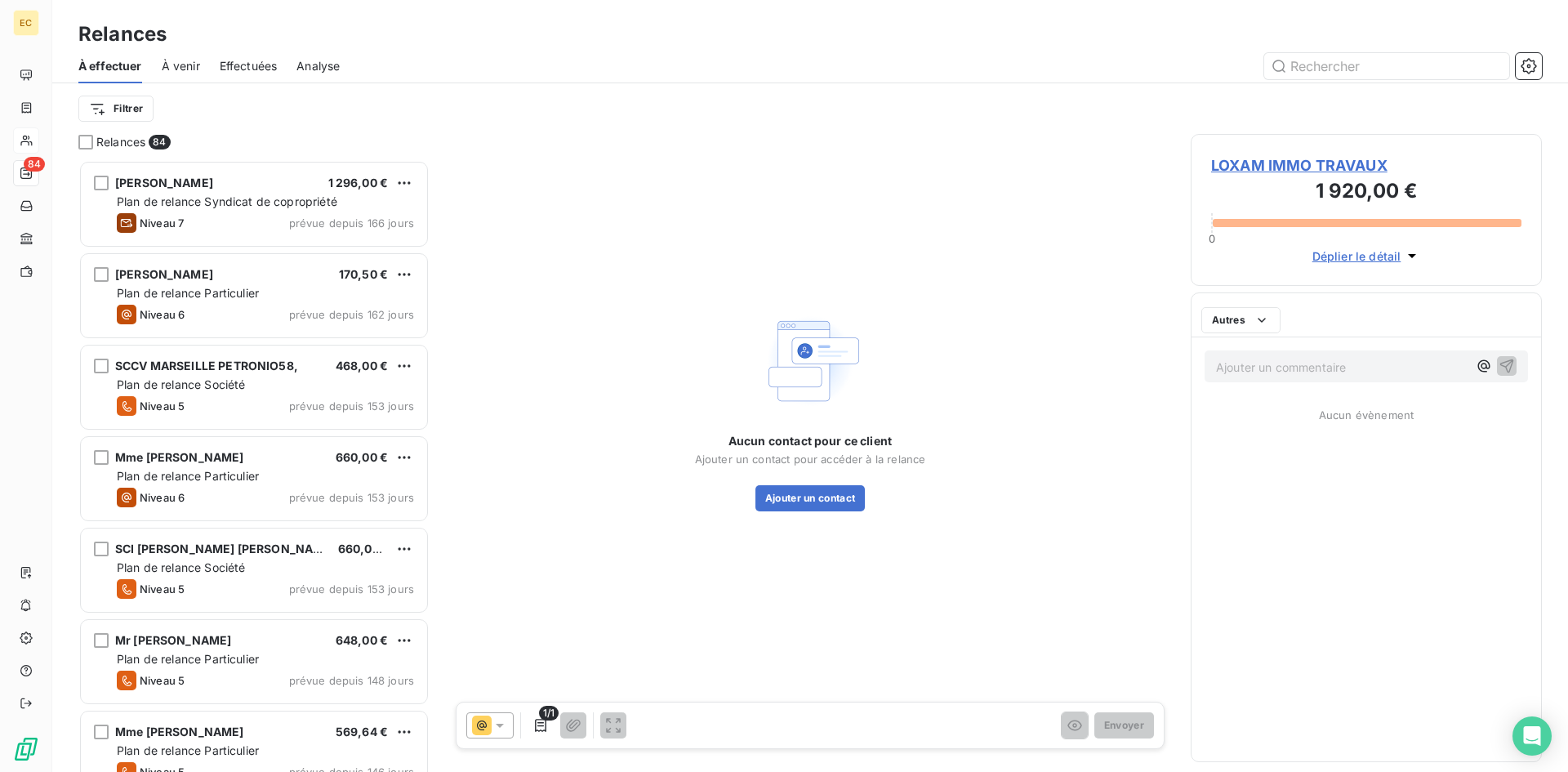
scroll to position [600, 339]
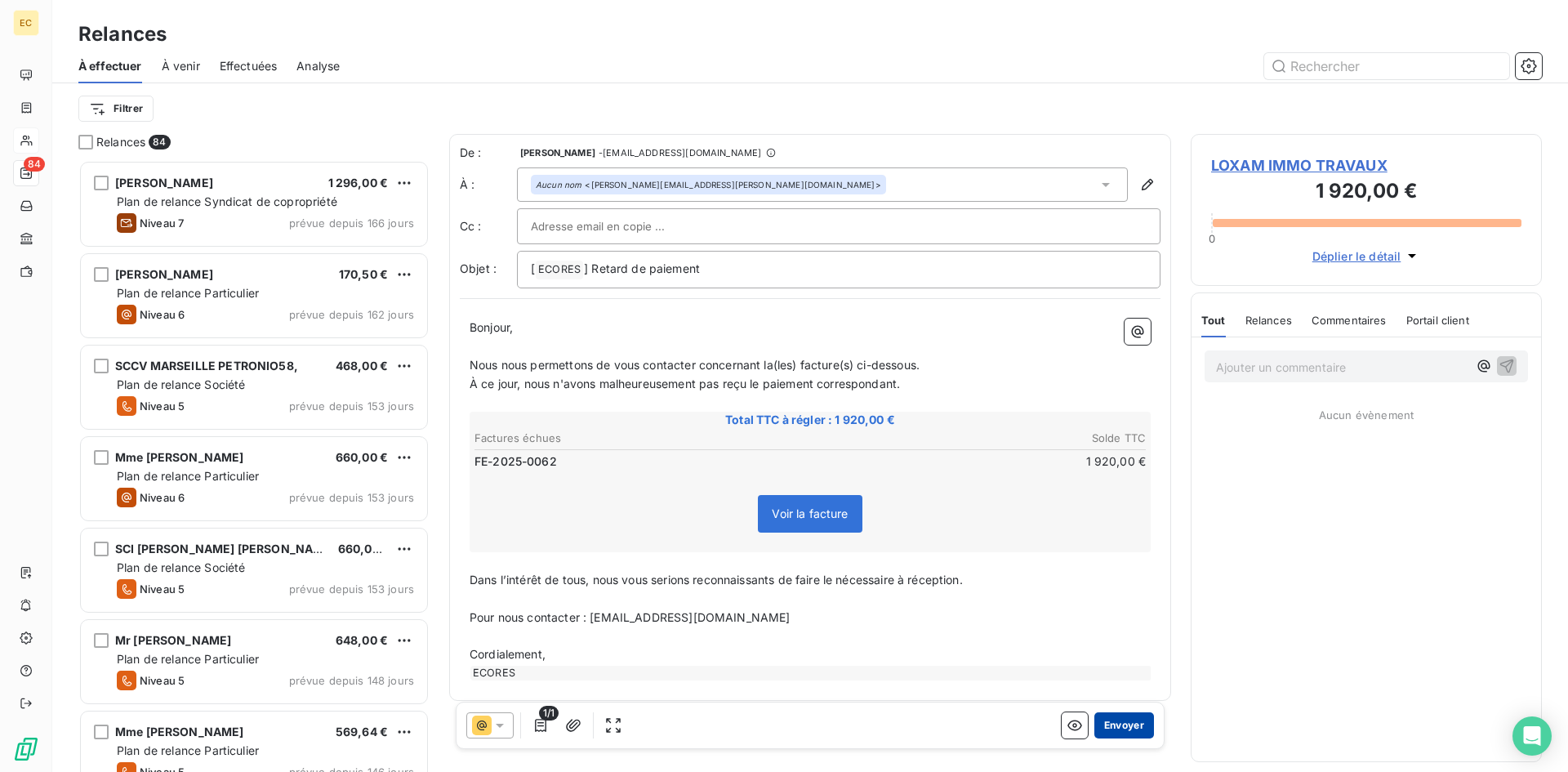
click at [1110, 724] on button "Envoyer" at bounding box center [1124, 725] width 60 height 26
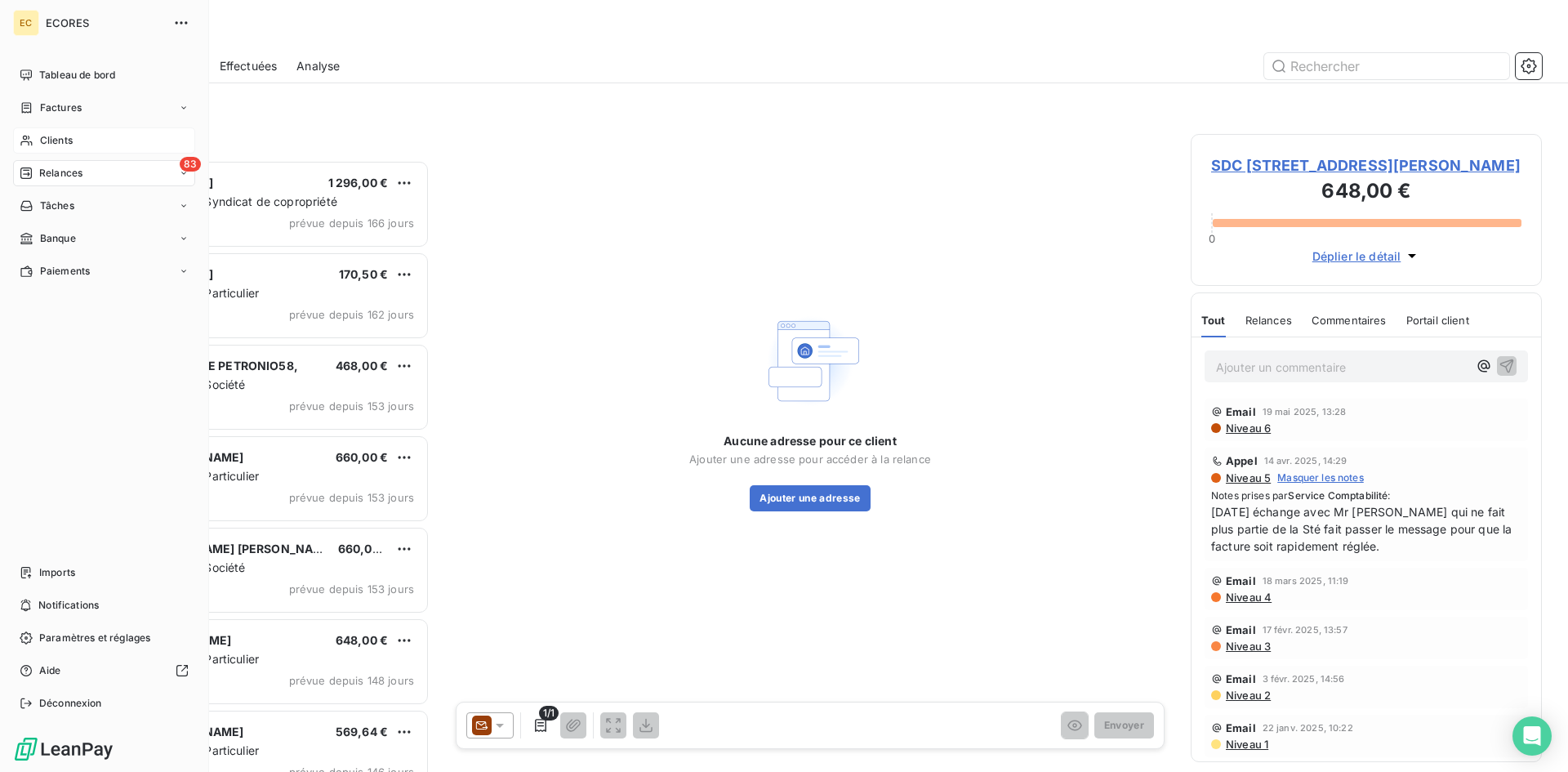
click at [55, 143] on span "Clients" at bounding box center [56, 140] width 33 height 15
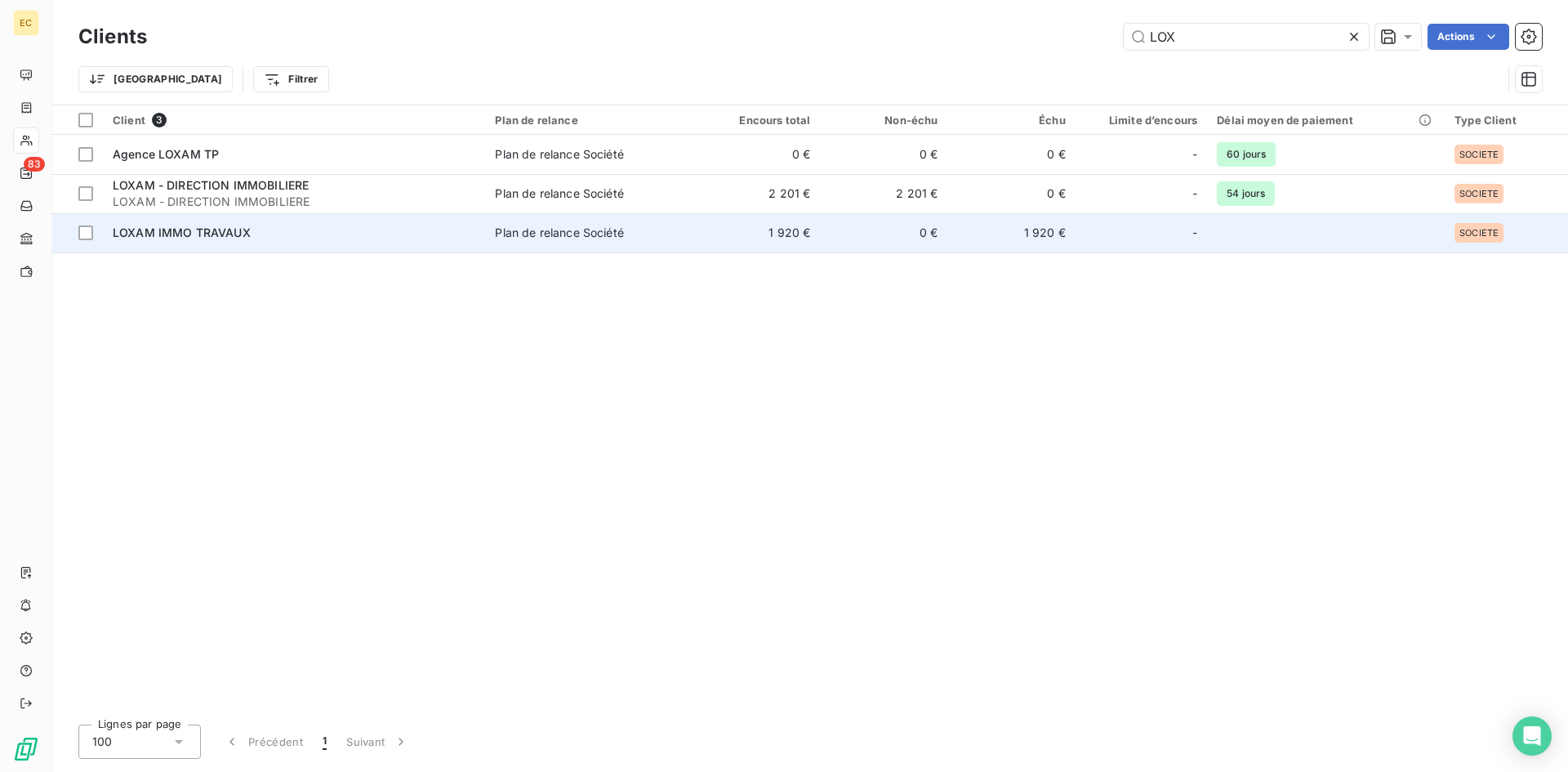
click at [308, 231] on div "LOXAM IMMO TRAVAUX" at bounding box center [294, 232] width 363 height 16
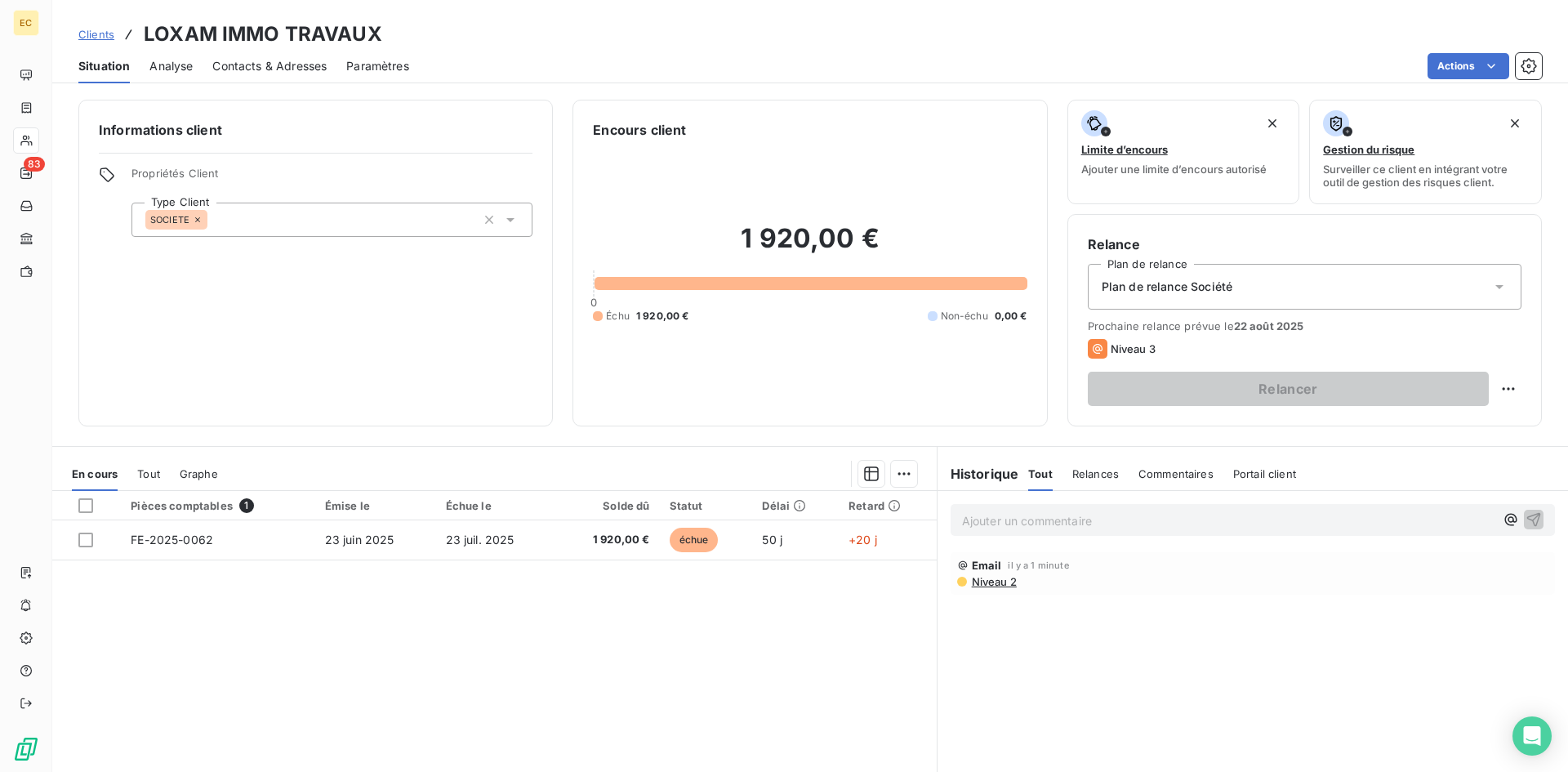
click at [308, 231] on div "SOCIETE" at bounding box center [332, 220] width 401 height 35
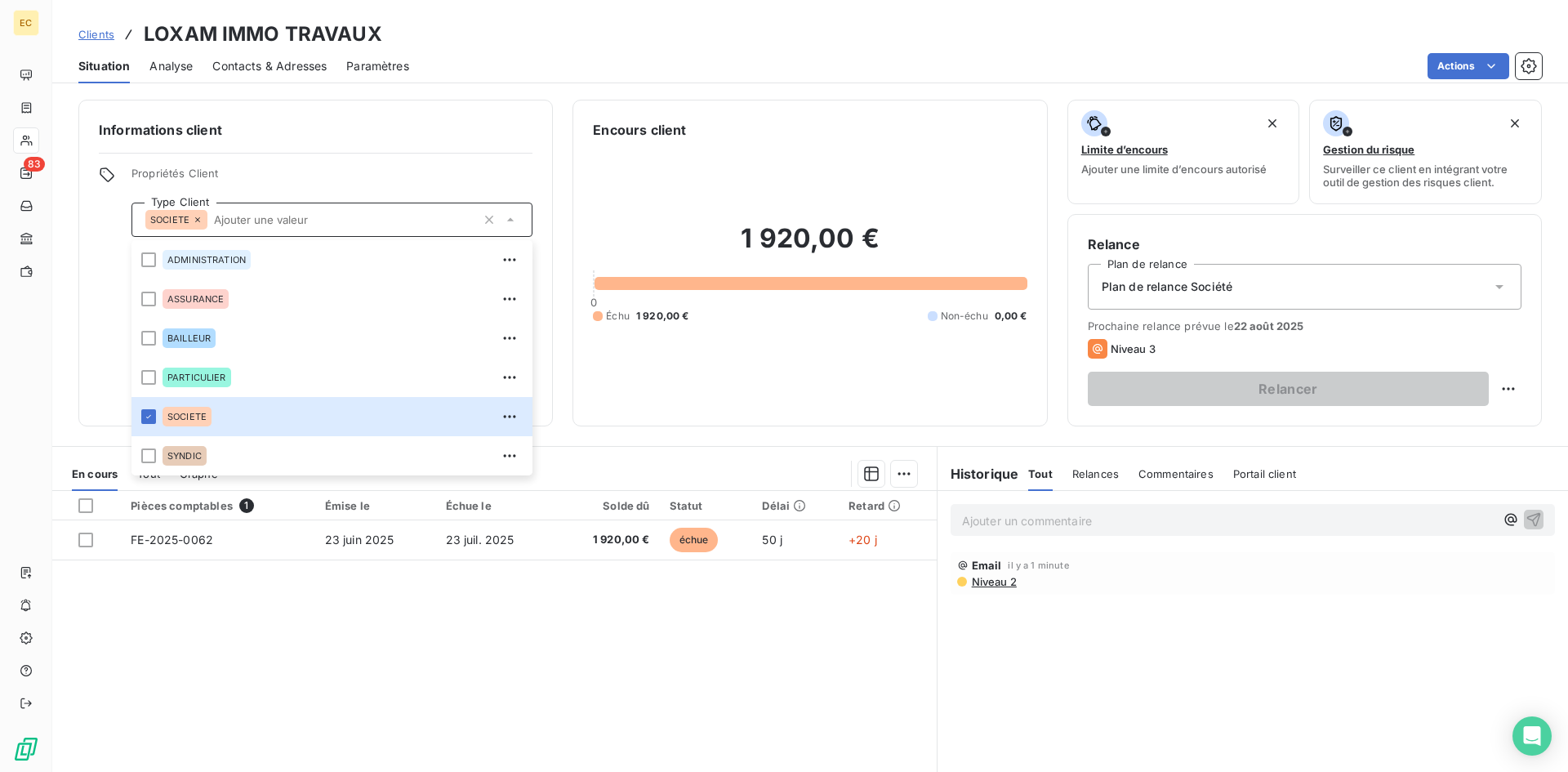
click at [762, 407] on div "Encours client 1 920,00 € 0 Échu 1 920,00 € Non-échu 0,00 €" at bounding box center [810, 264] width 475 height 327
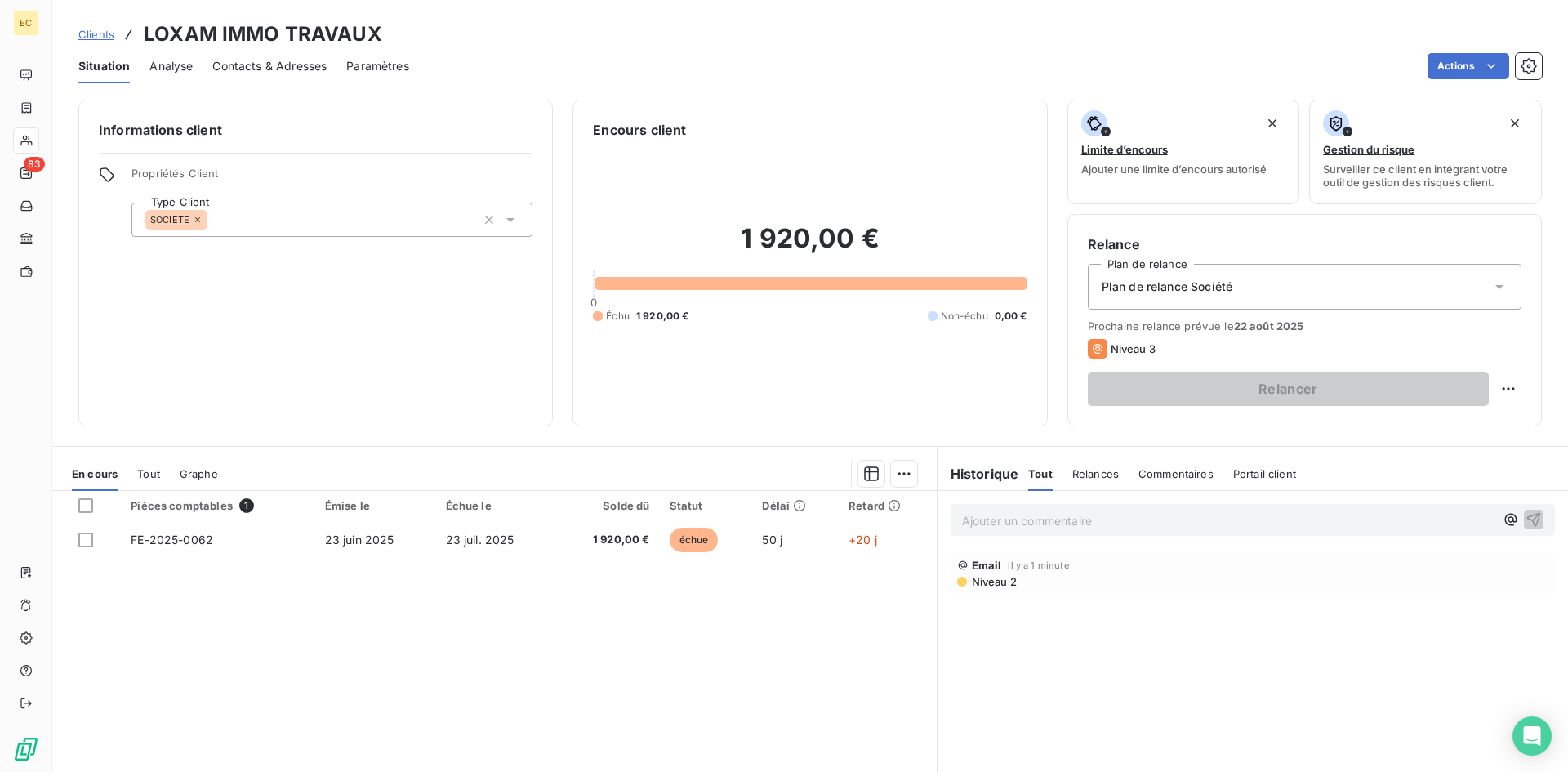
click at [88, 33] on span "Clients" at bounding box center [96, 35] width 36 height 13
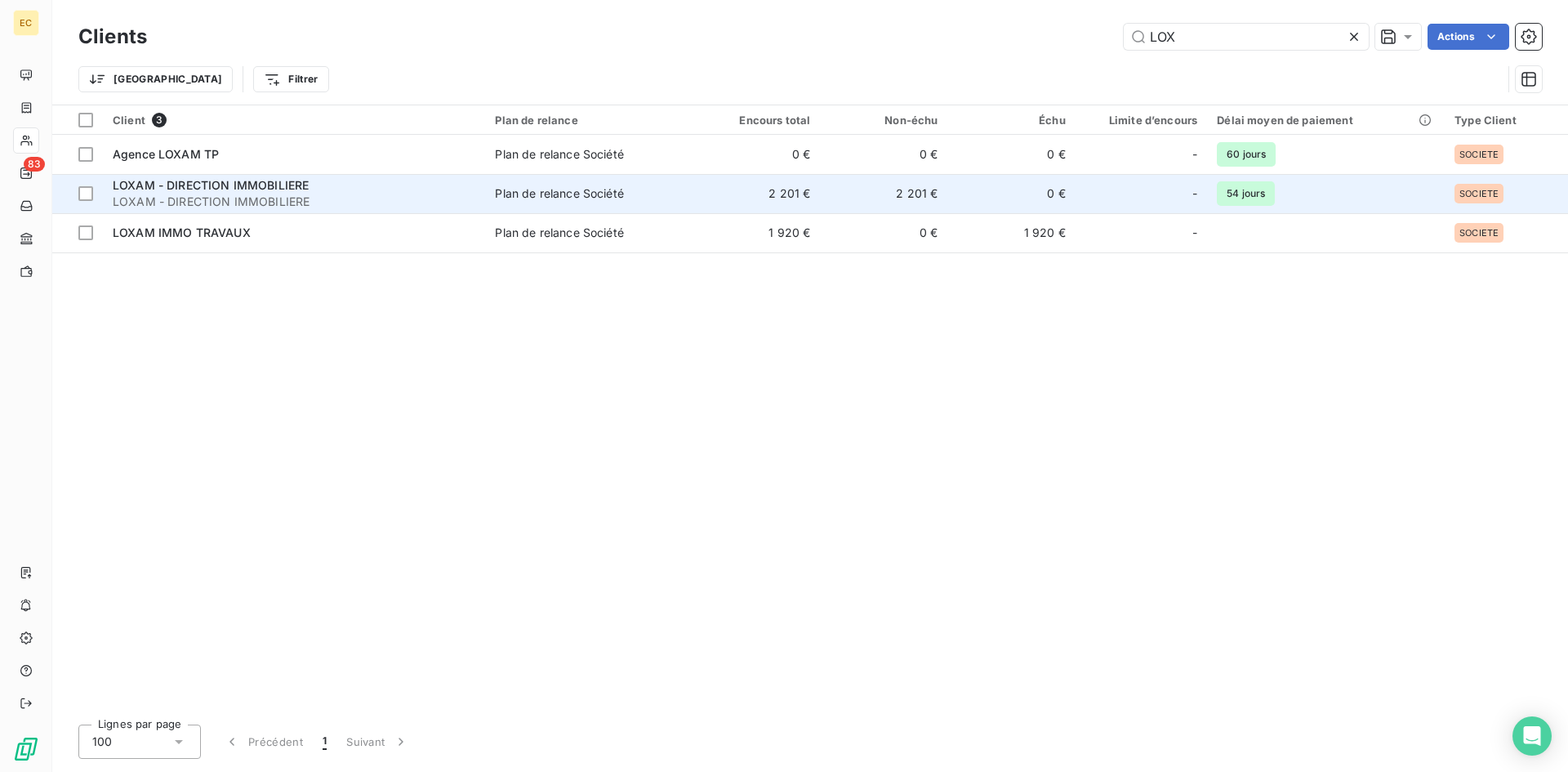
click at [281, 179] on span "LOXAM - DIRECTION IMMOBILIERE" at bounding box center [211, 185] width 196 height 14
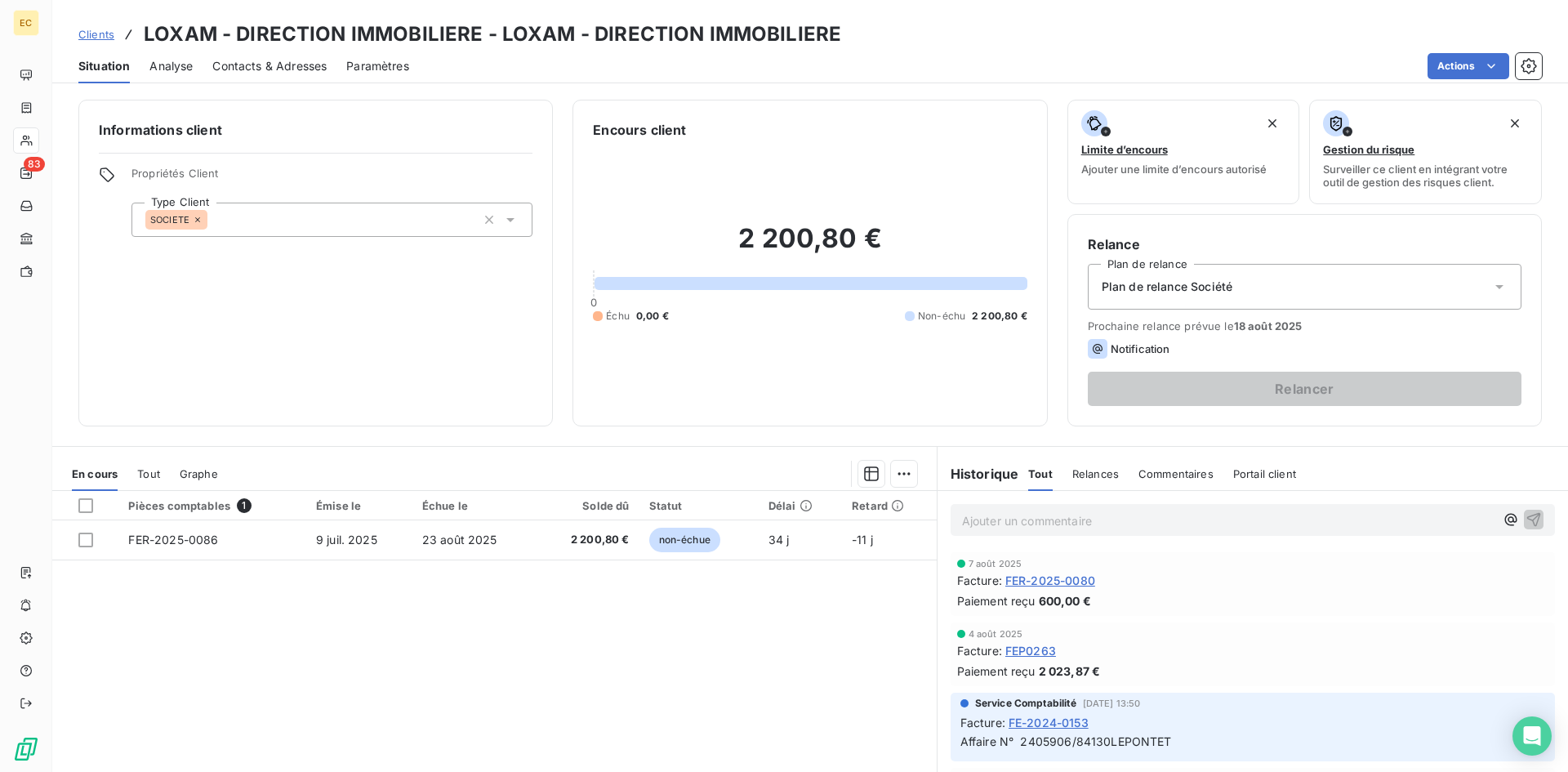
click at [1156, 478] on span "Commentaires" at bounding box center [1176, 474] width 75 height 13
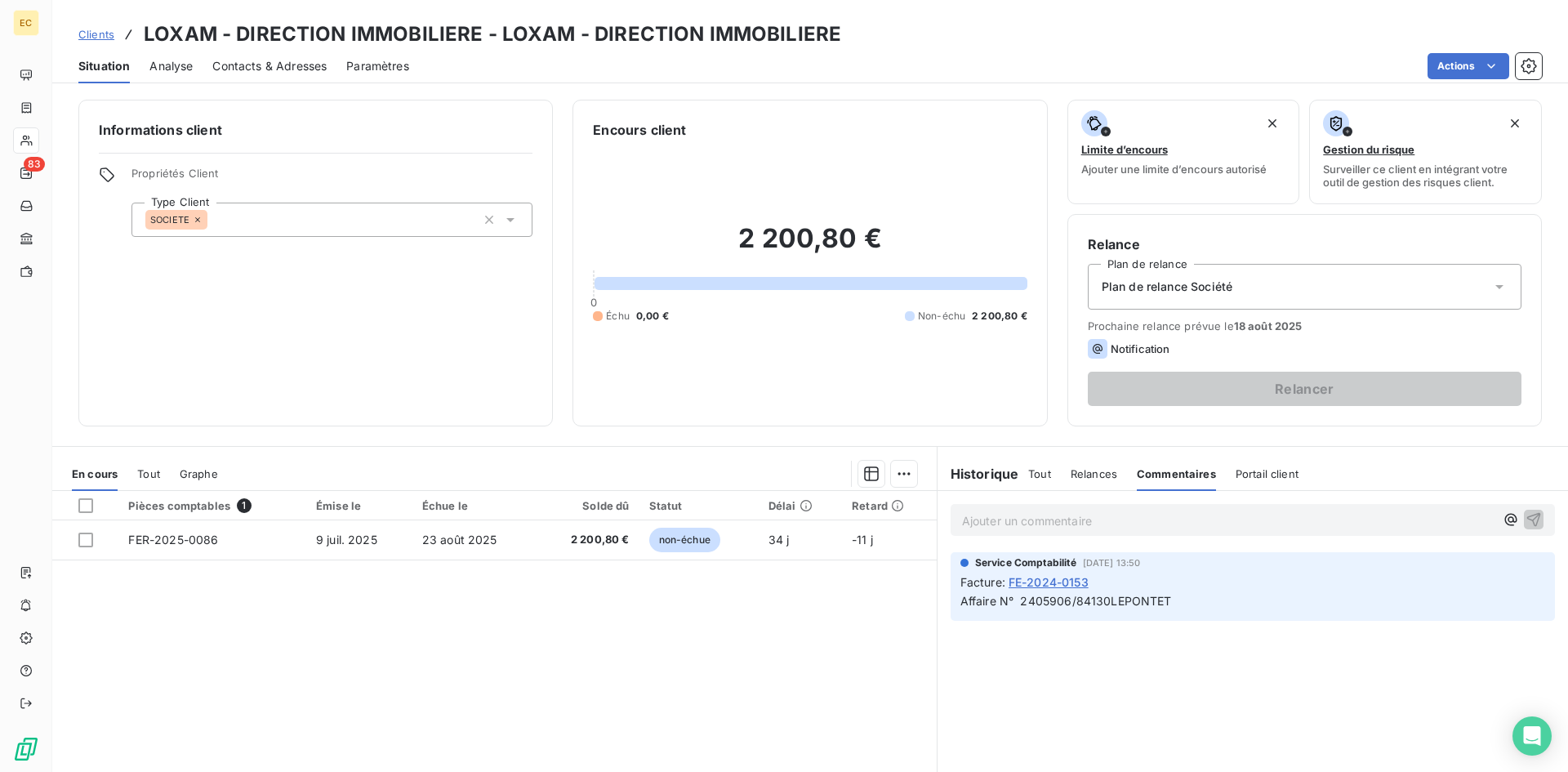
click at [101, 35] on span "Clients" at bounding box center [96, 35] width 36 height 13
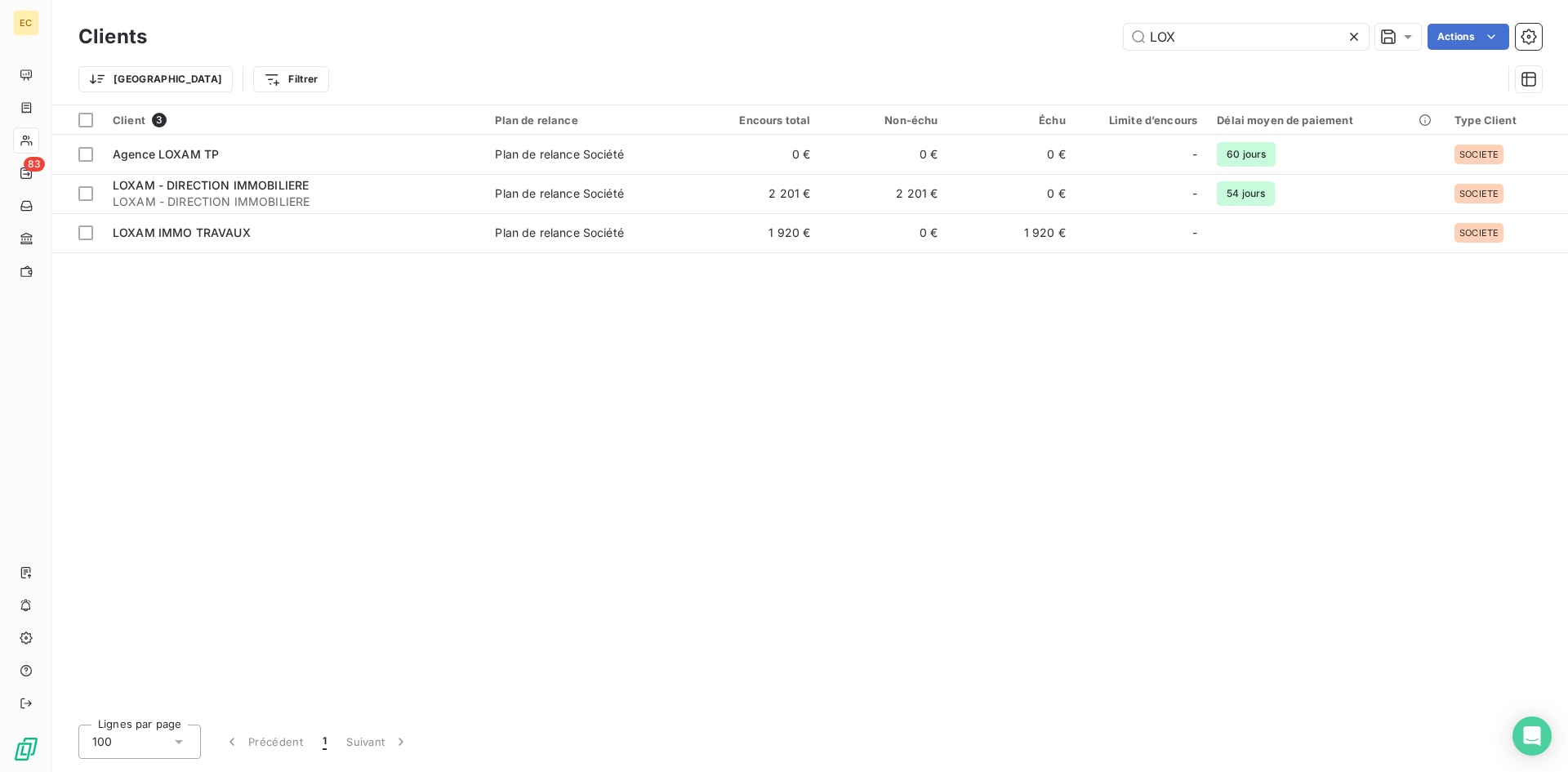
drag, startPoint x: 1205, startPoint y: 36, endPoint x: 1087, endPoint y: 41, distance: 118.1
click at [1087, 41] on div "LOX Actions" at bounding box center [854, 36] width 1376 height 26
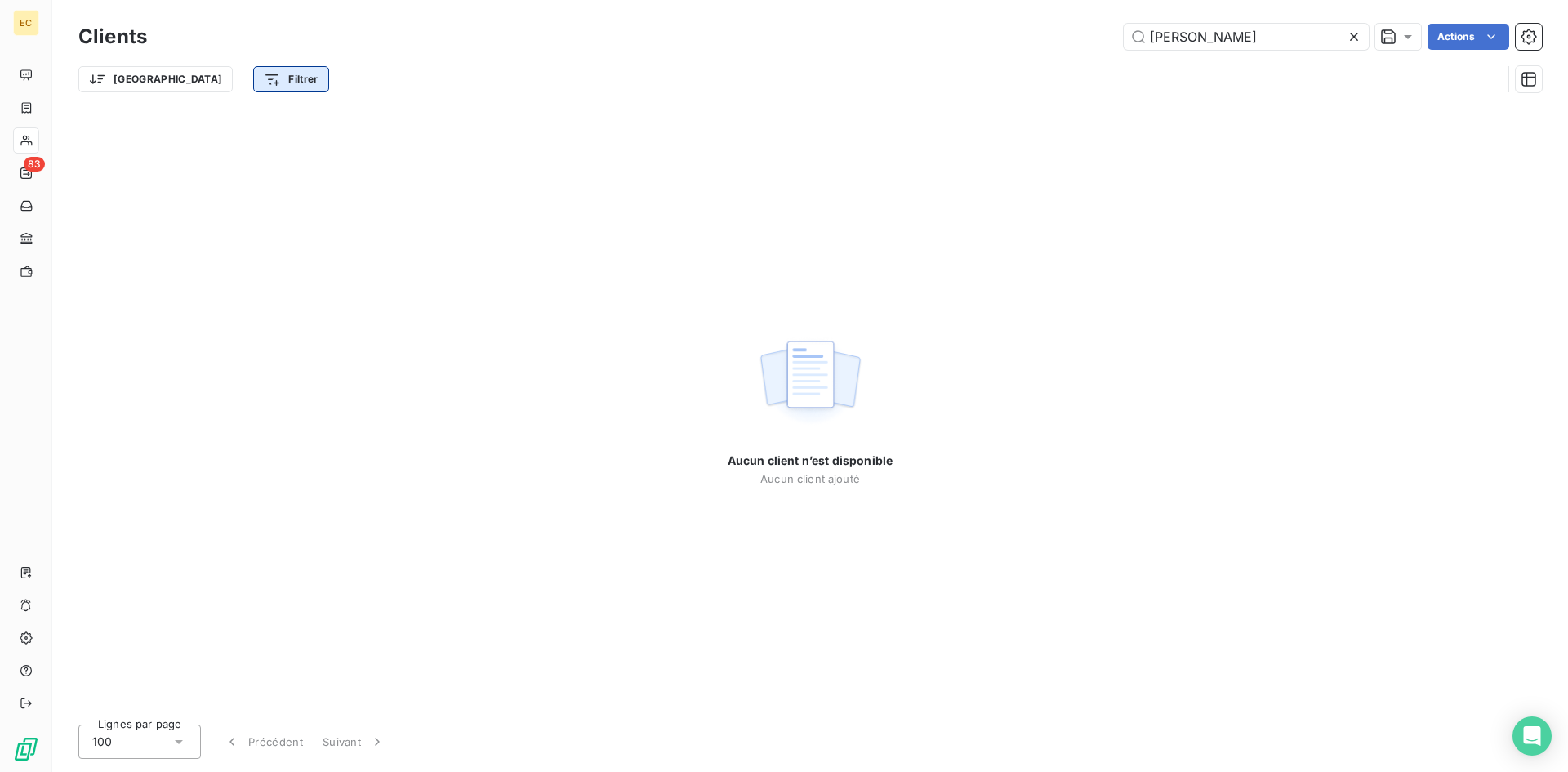
click at [218, 79] on html "EC 83 Clients ROHE Actions Trier Filtrer Aucun client n’est disponible Aucun cl…" at bounding box center [784, 386] width 1568 height 772
click at [1167, 32] on html "EC 83 Clients ROHE Actions Trier Filtrer Aucun client n’est disponible Aucun cl…" at bounding box center [784, 386] width 1568 height 772
click at [1166, 32] on input "ROHE" at bounding box center [1247, 36] width 245 height 26
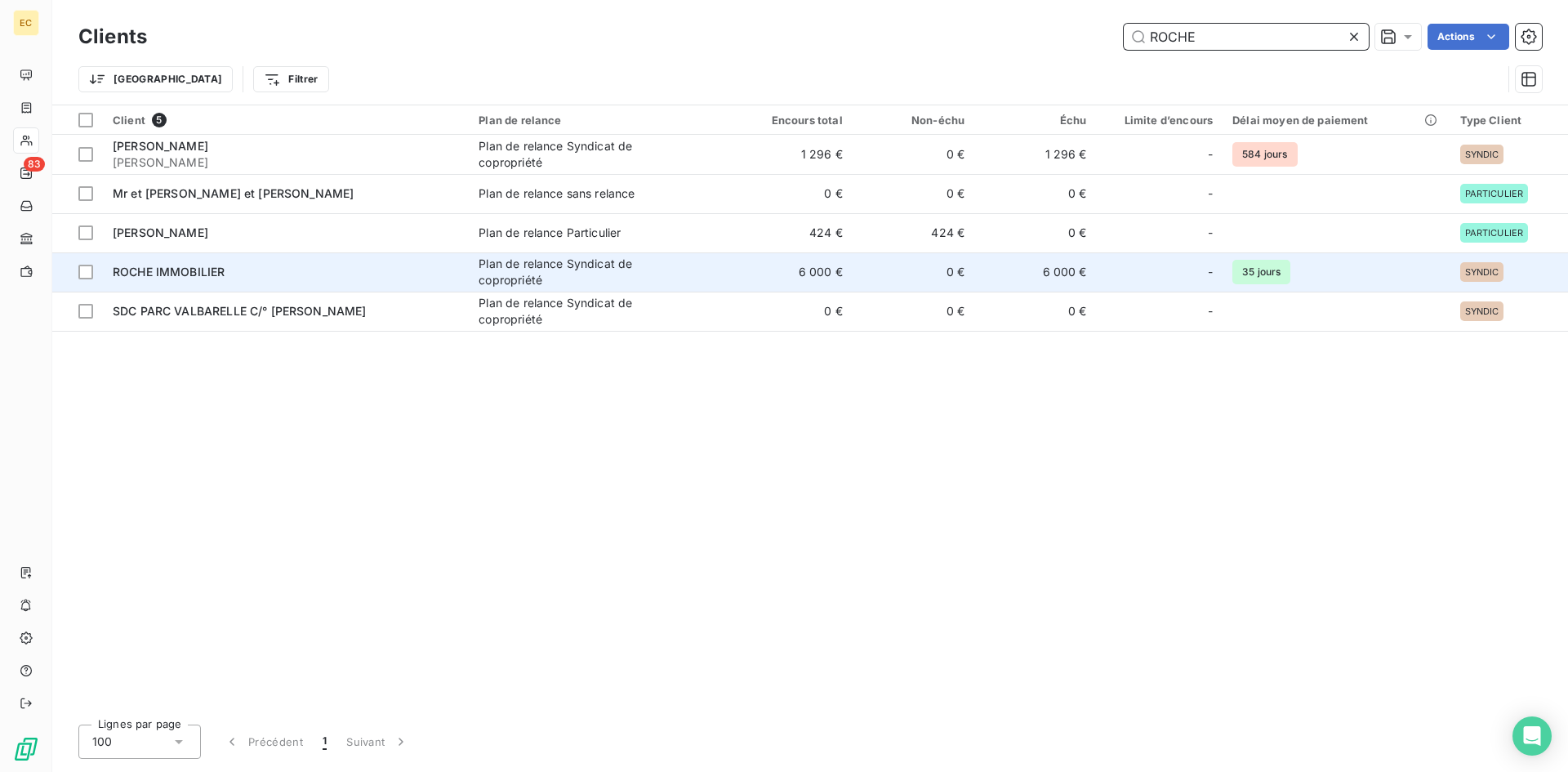
type input "ROCHE"
click at [244, 279] on div "ROCHE IMMOBILIER" at bounding box center [286, 271] width 347 height 16
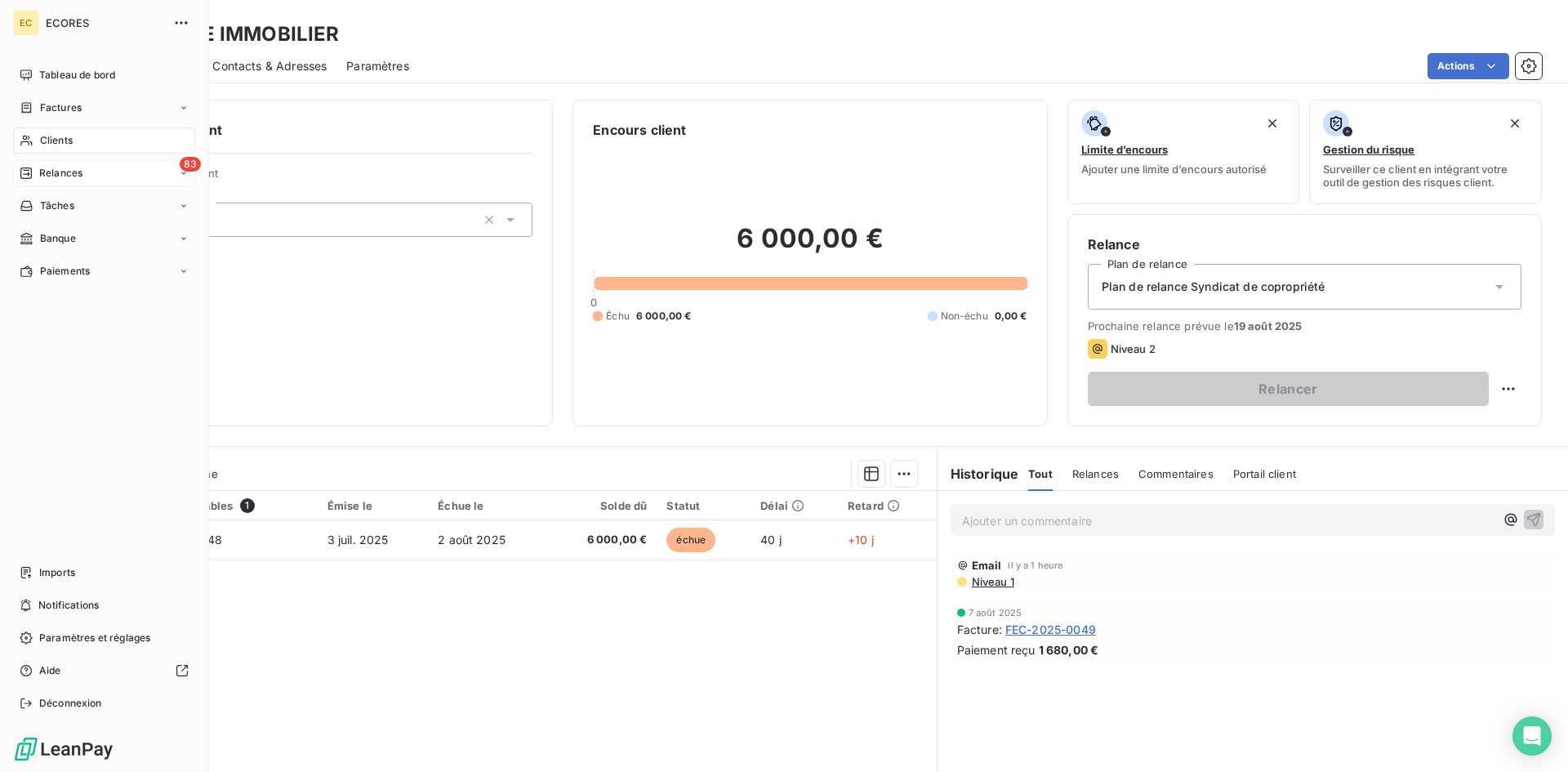
click at [78, 179] on span "Relances" at bounding box center [61, 173] width 43 height 15
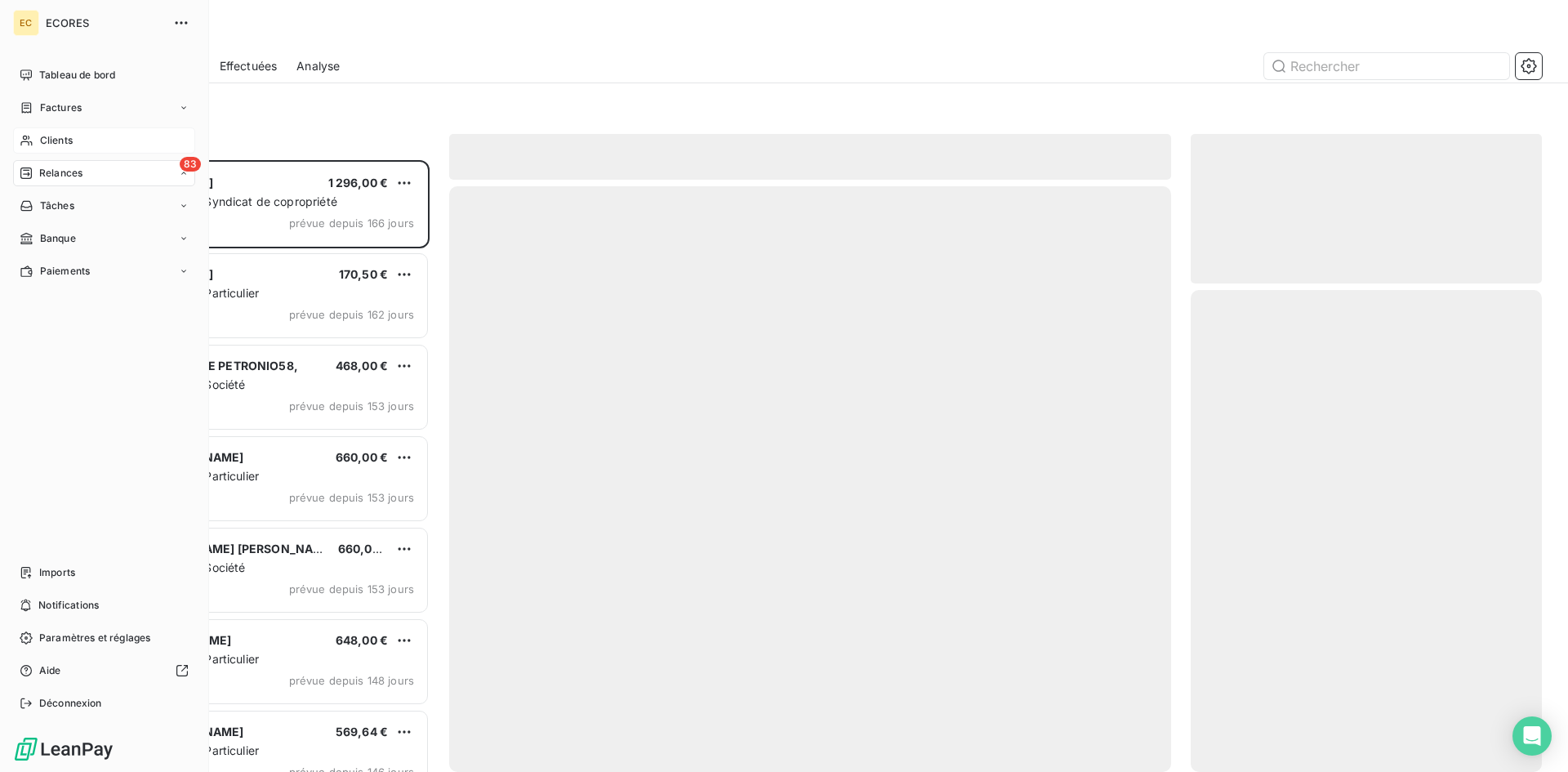
scroll to position [600, 339]
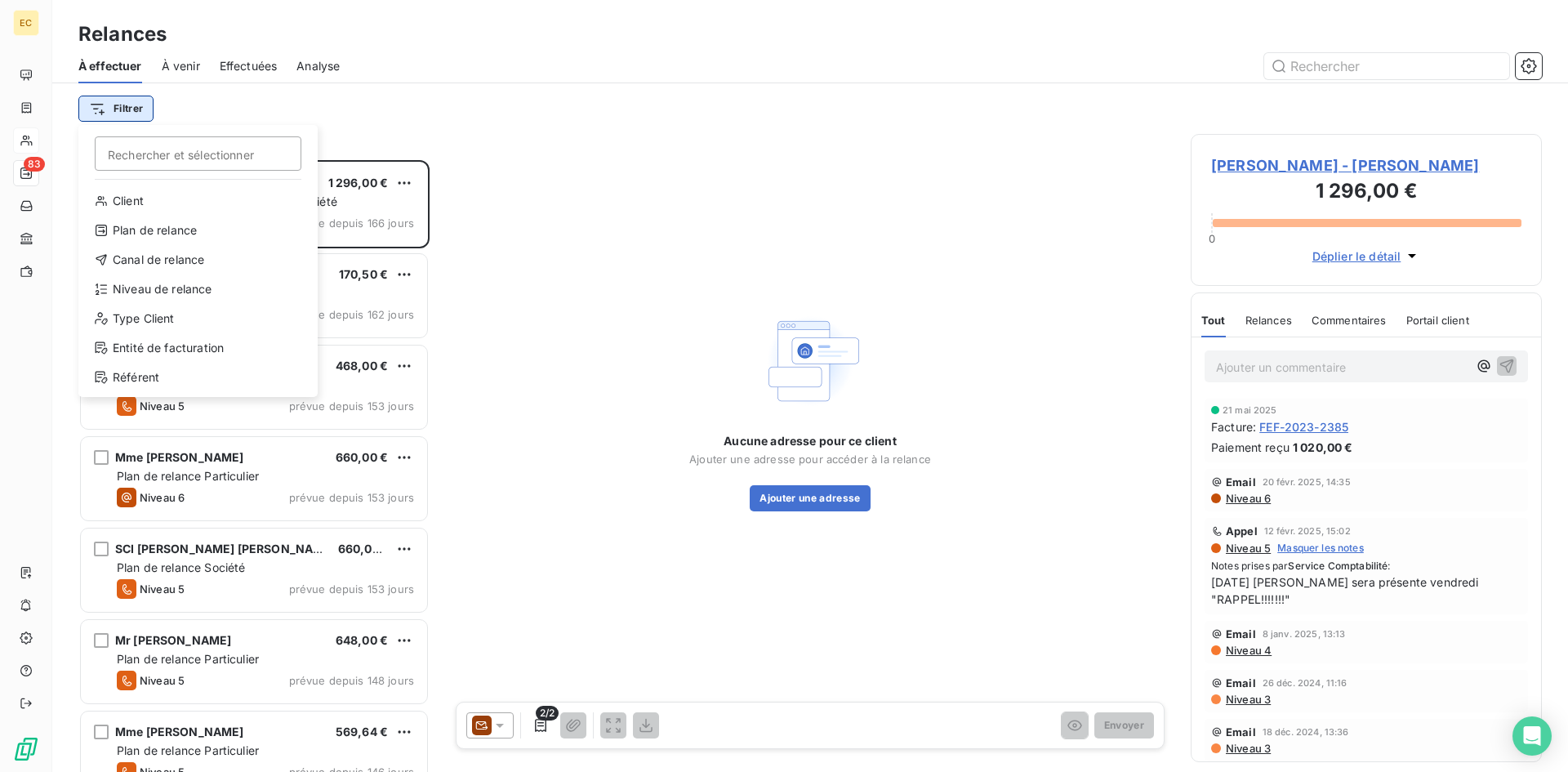
click at [128, 103] on html "EC 83 Relances À effectuer À venir Effectuées Analyse Filtrer Rechercher et sél…" at bounding box center [784, 386] width 1568 height 772
click at [165, 353] on div "Entité de facturation" at bounding box center [198, 348] width 226 height 26
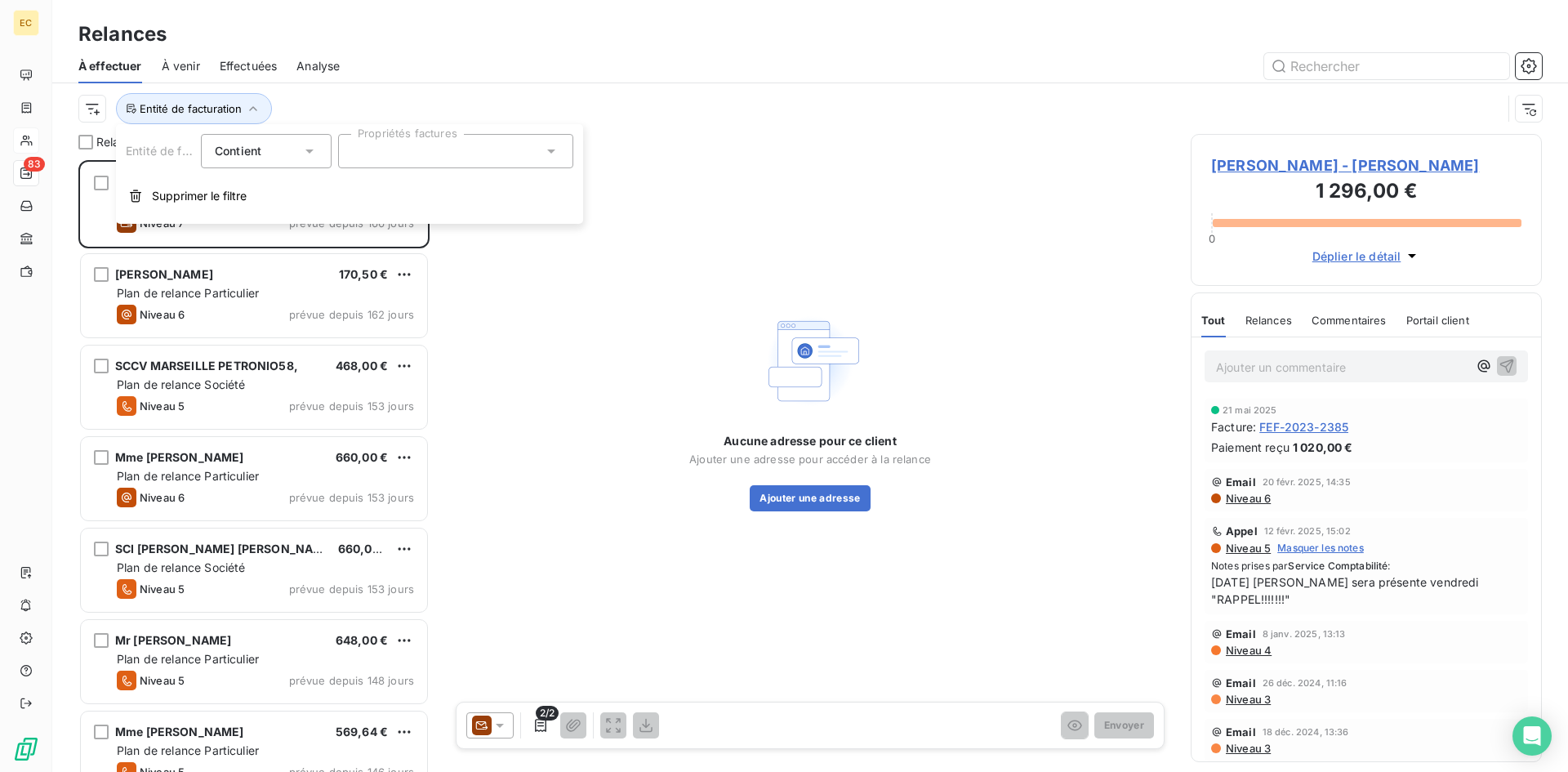
click at [451, 158] on div at bounding box center [456, 150] width 235 height 35
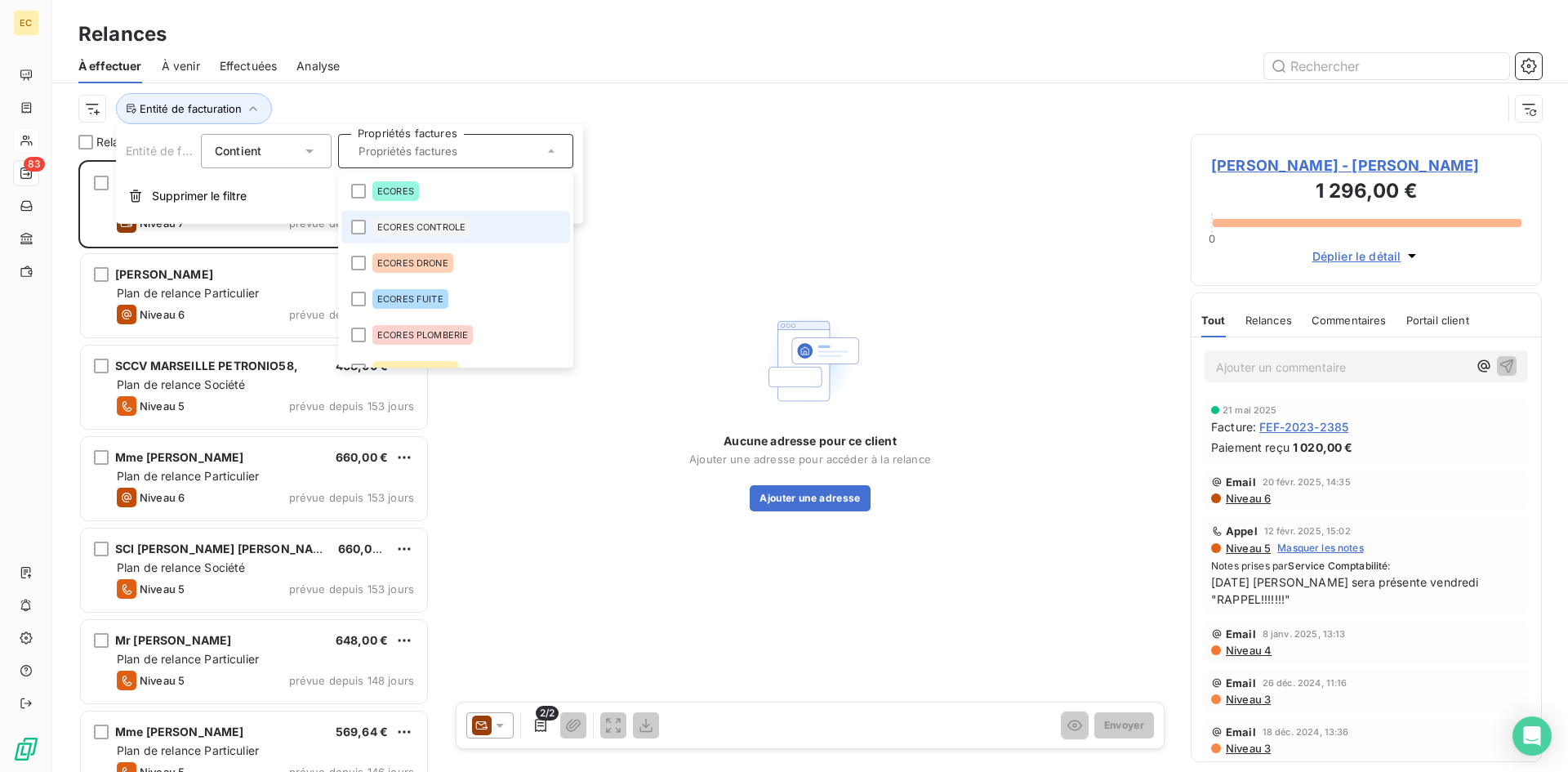
click at [444, 222] on span "ECORES CONTROLE" at bounding box center [421, 227] width 88 height 9
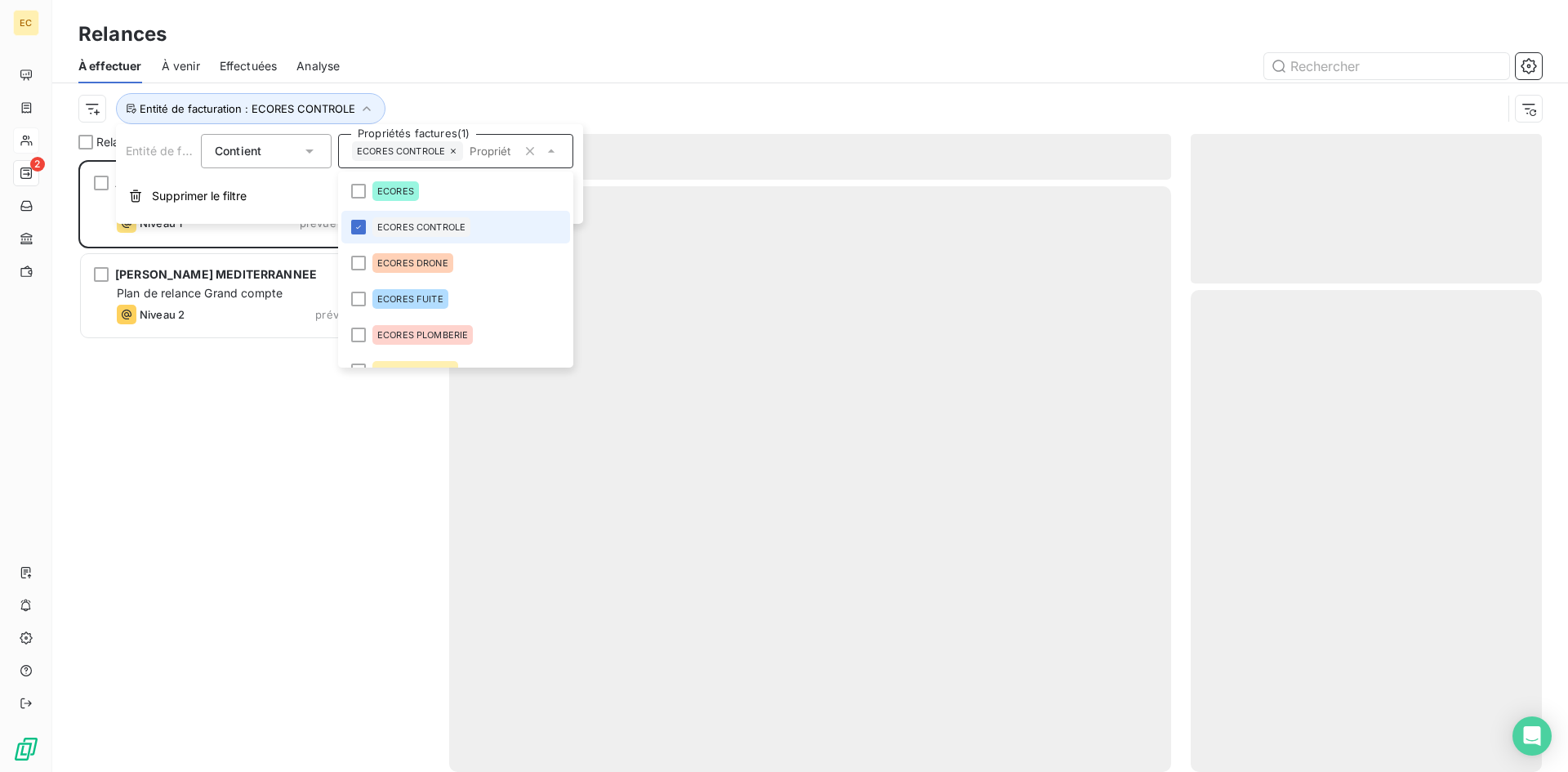
scroll to position [600, 339]
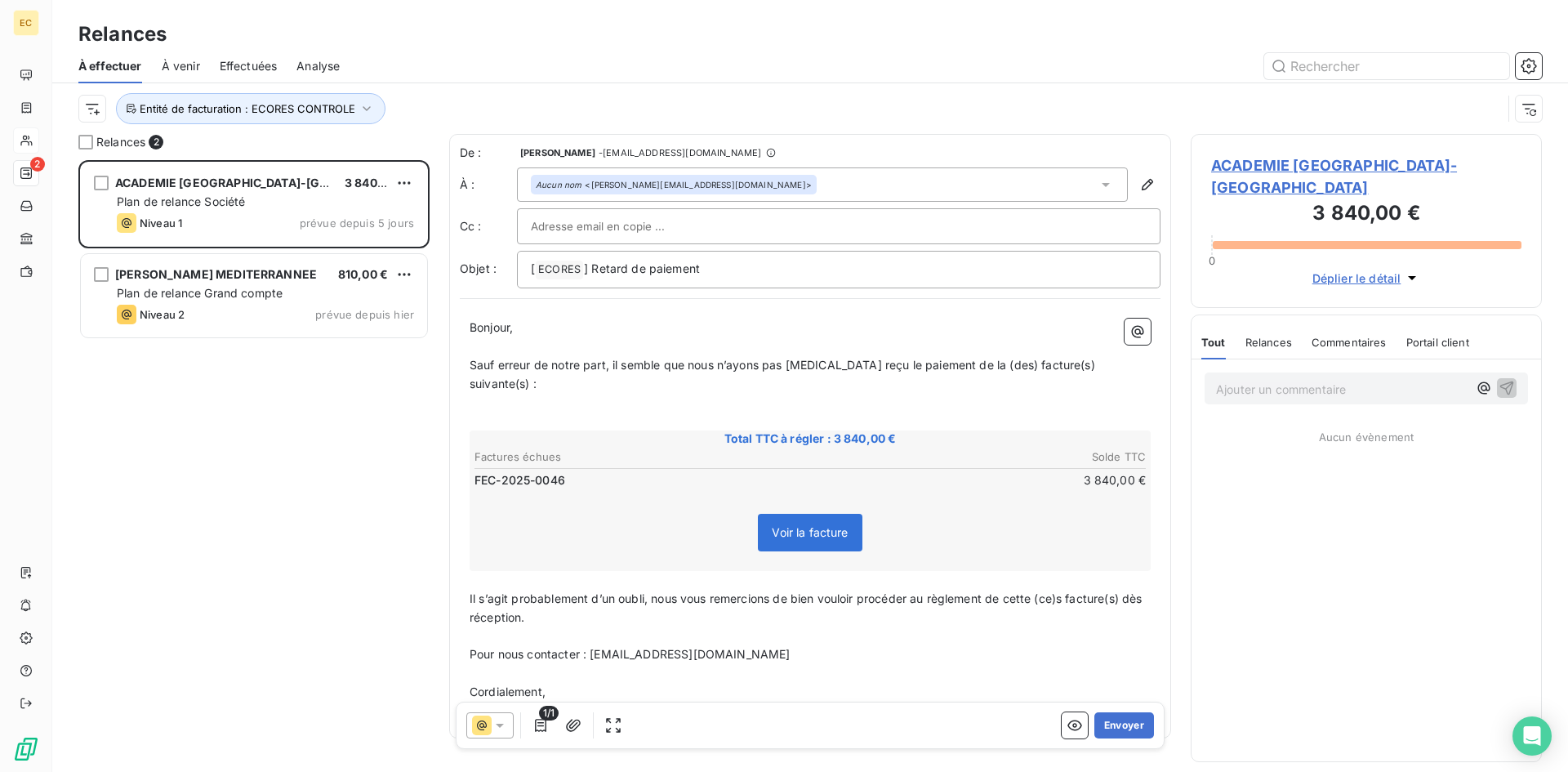
drag, startPoint x: 294, startPoint y: 423, endPoint x: 289, endPoint y: 437, distance: 14.9
click at [290, 436] on div "ACADEMIE AIX-MARSEILLE 3 840,00 € Plan de relance Société Niveau 1 prévue depui…" at bounding box center [254, 465] width 351 height 612
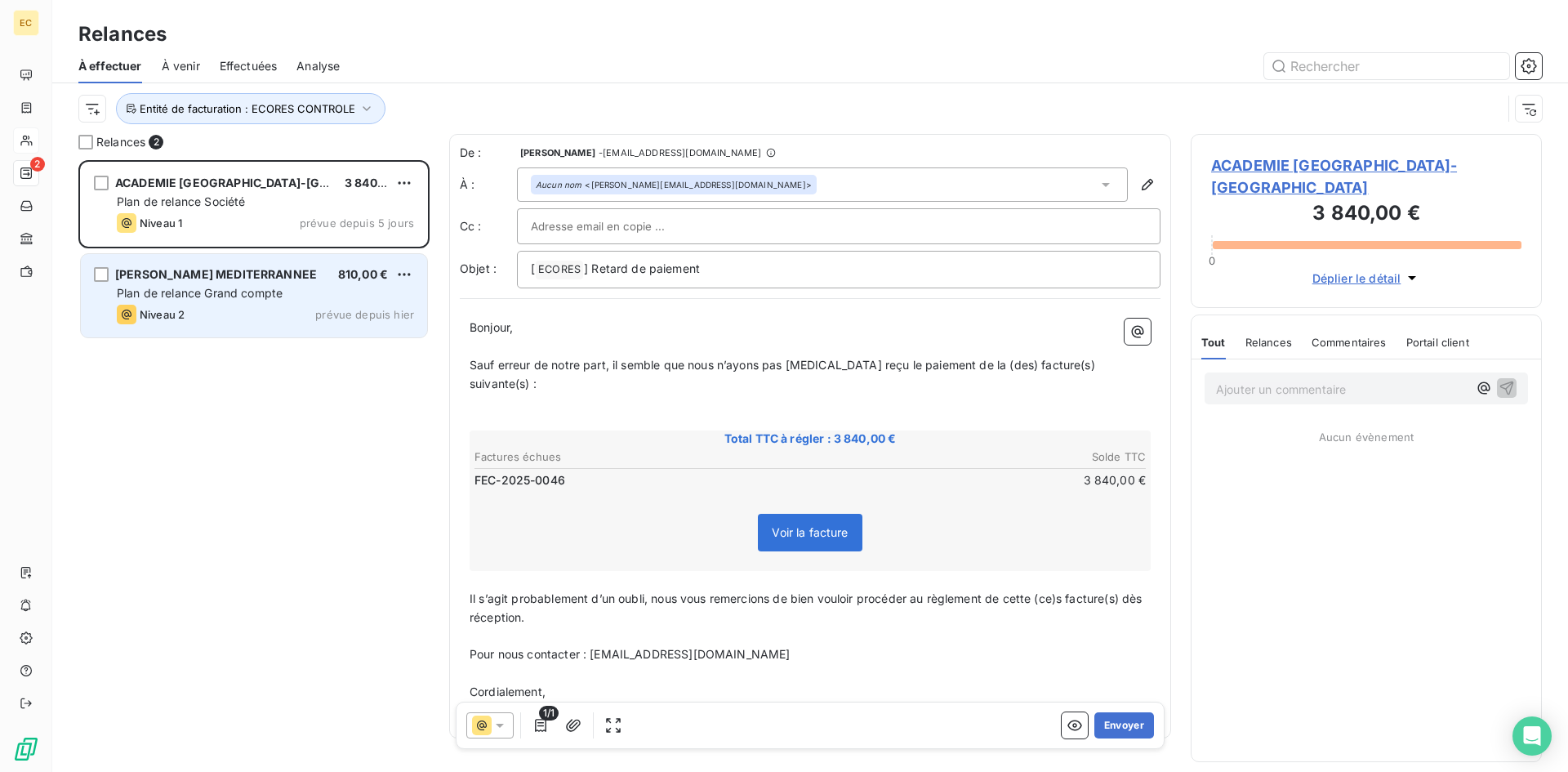
click at [224, 322] on div "Niveau 2 prévue depuis hier" at bounding box center [265, 314] width 297 height 20
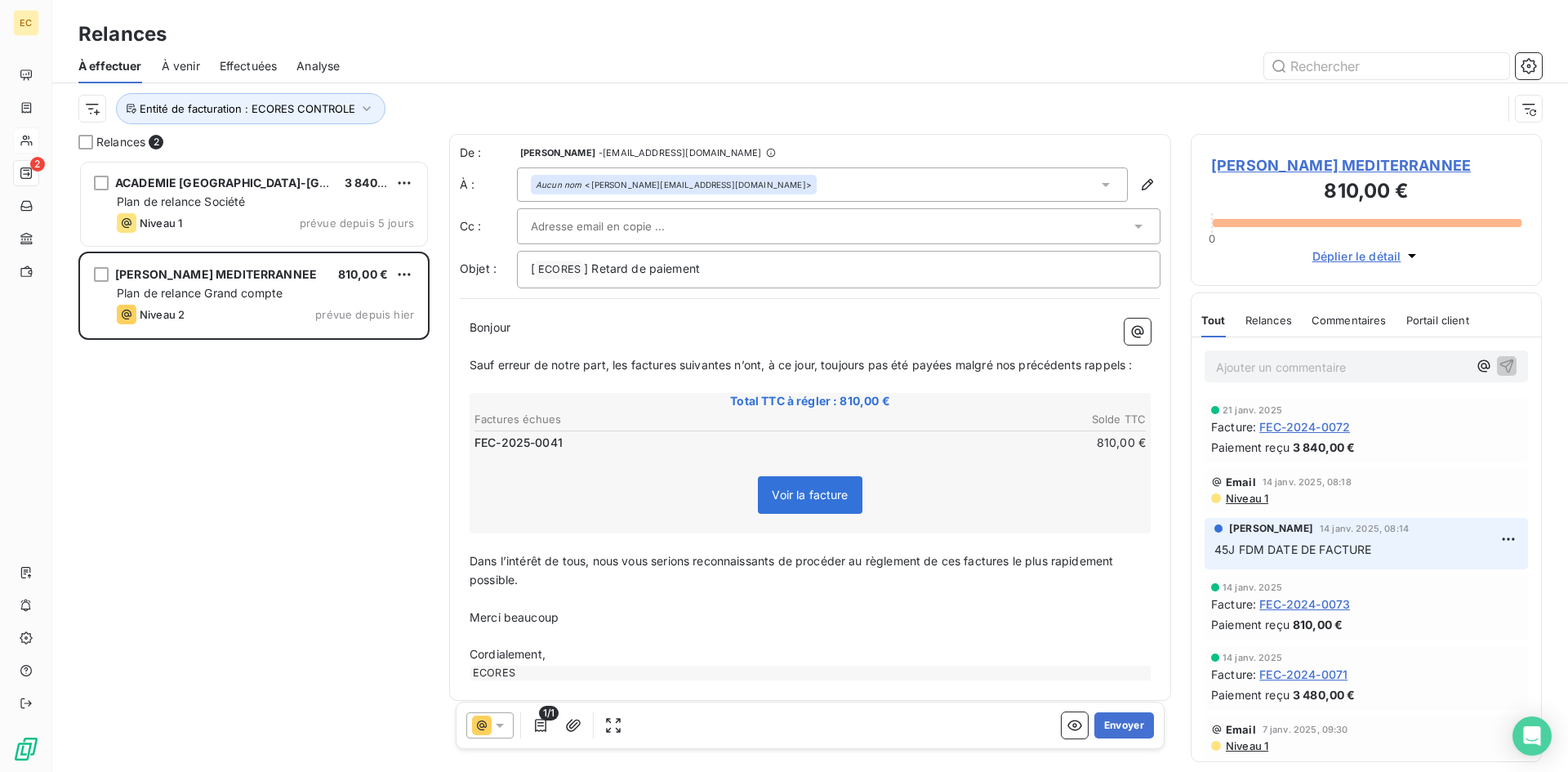
click at [172, 68] on span "À venir" at bounding box center [180, 65] width 38 height 16
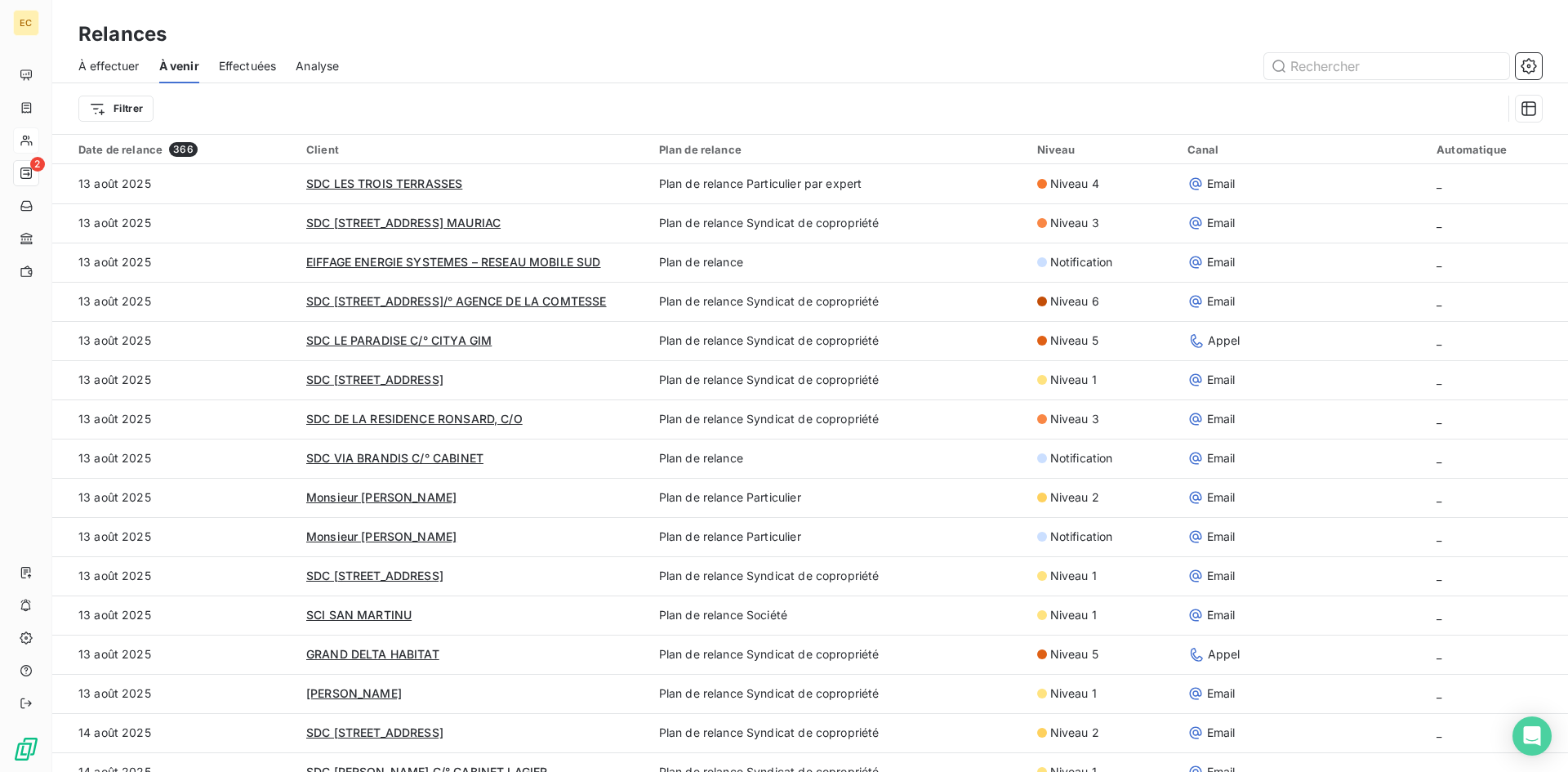
click at [121, 58] on span "À effectuer" at bounding box center [109, 65] width 62 height 16
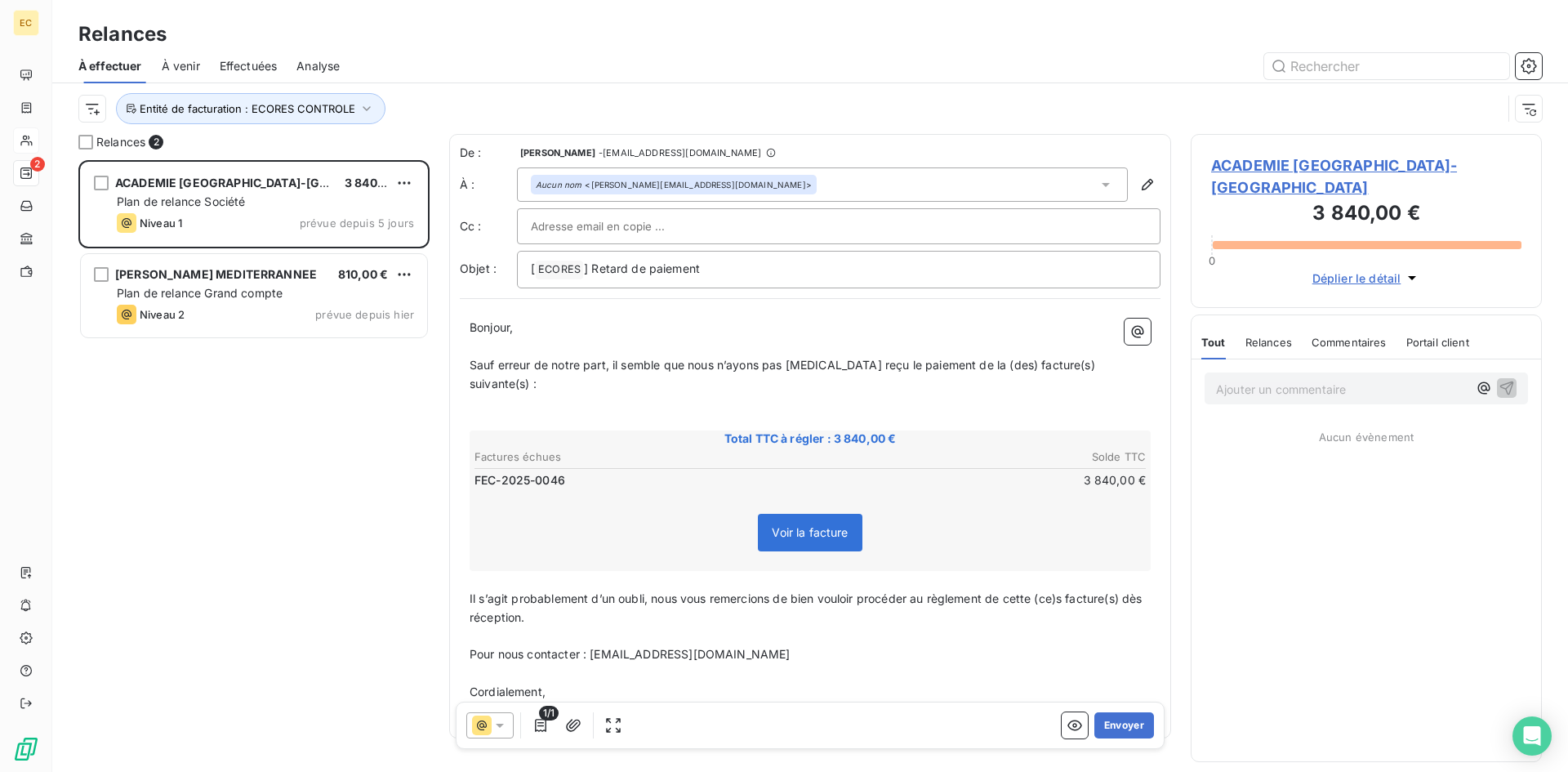
scroll to position [600, 339]
click at [359, 106] on icon "button" at bounding box center [366, 108] width 16 height 16
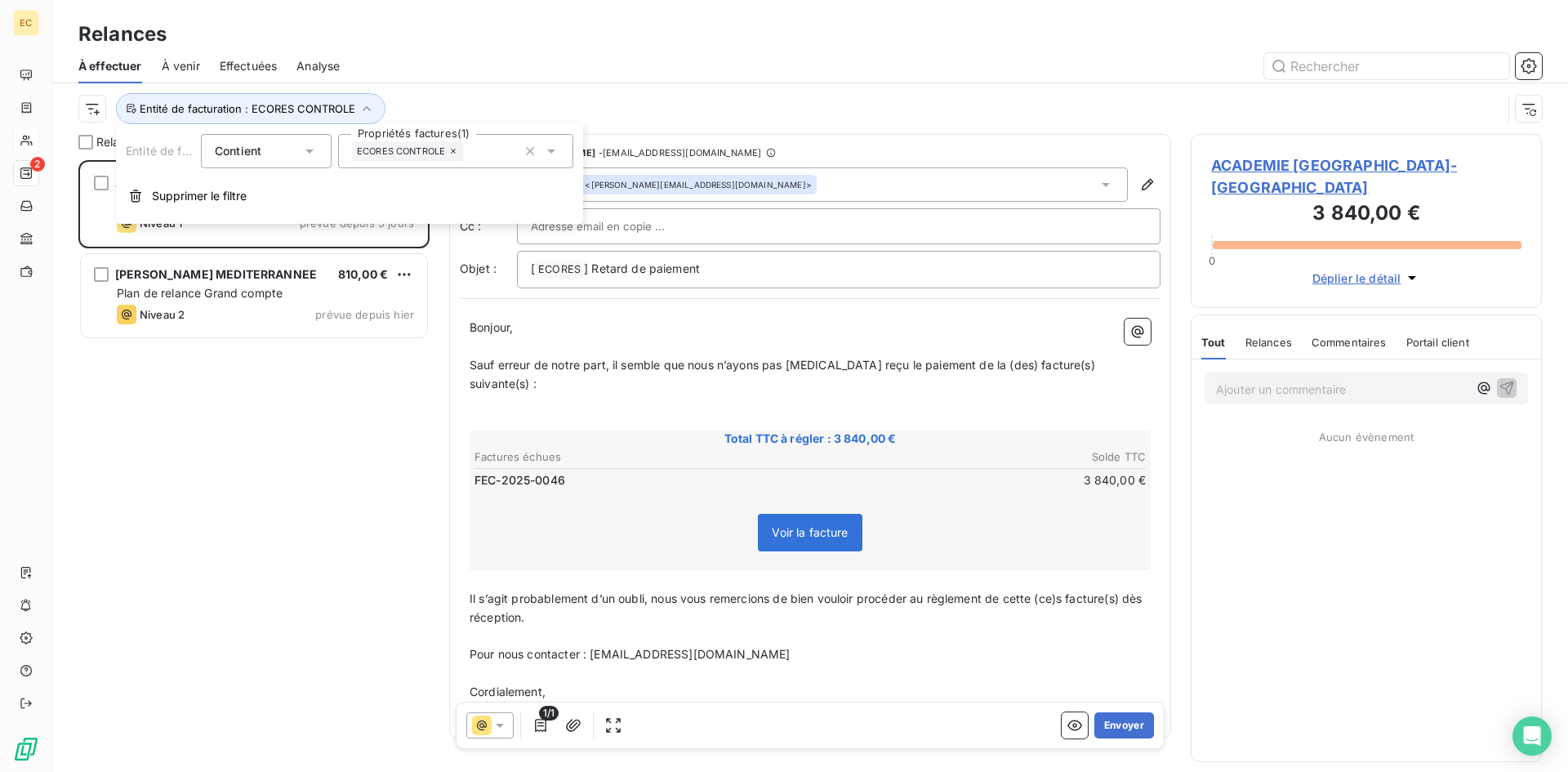
click at [458, 150] on icon at bounding box center [453, 150] width 9 height 9
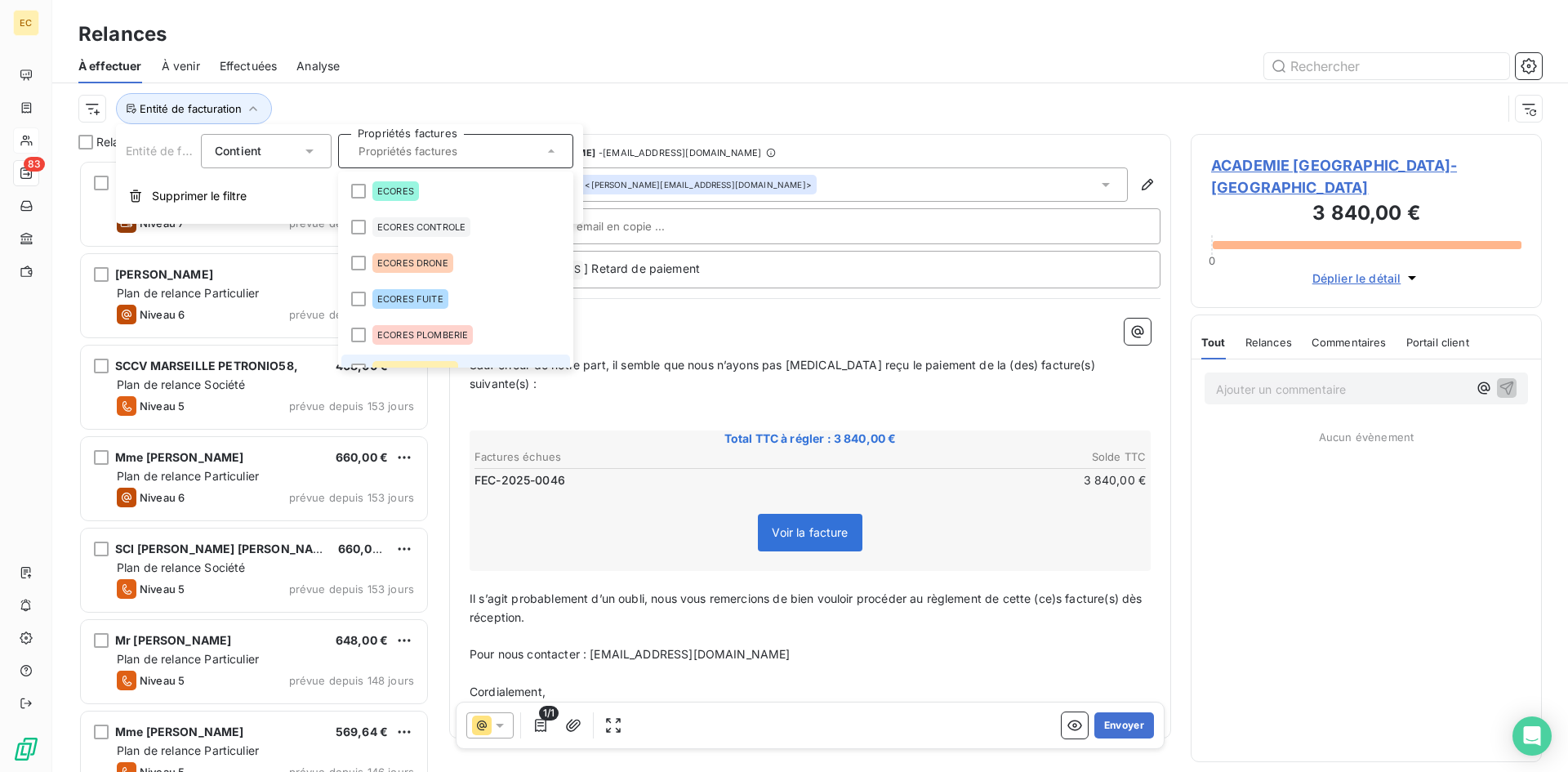
click at [406, 359] on li "ECORES RESEAU" at bounding box center [455, 370] width 229 height 33
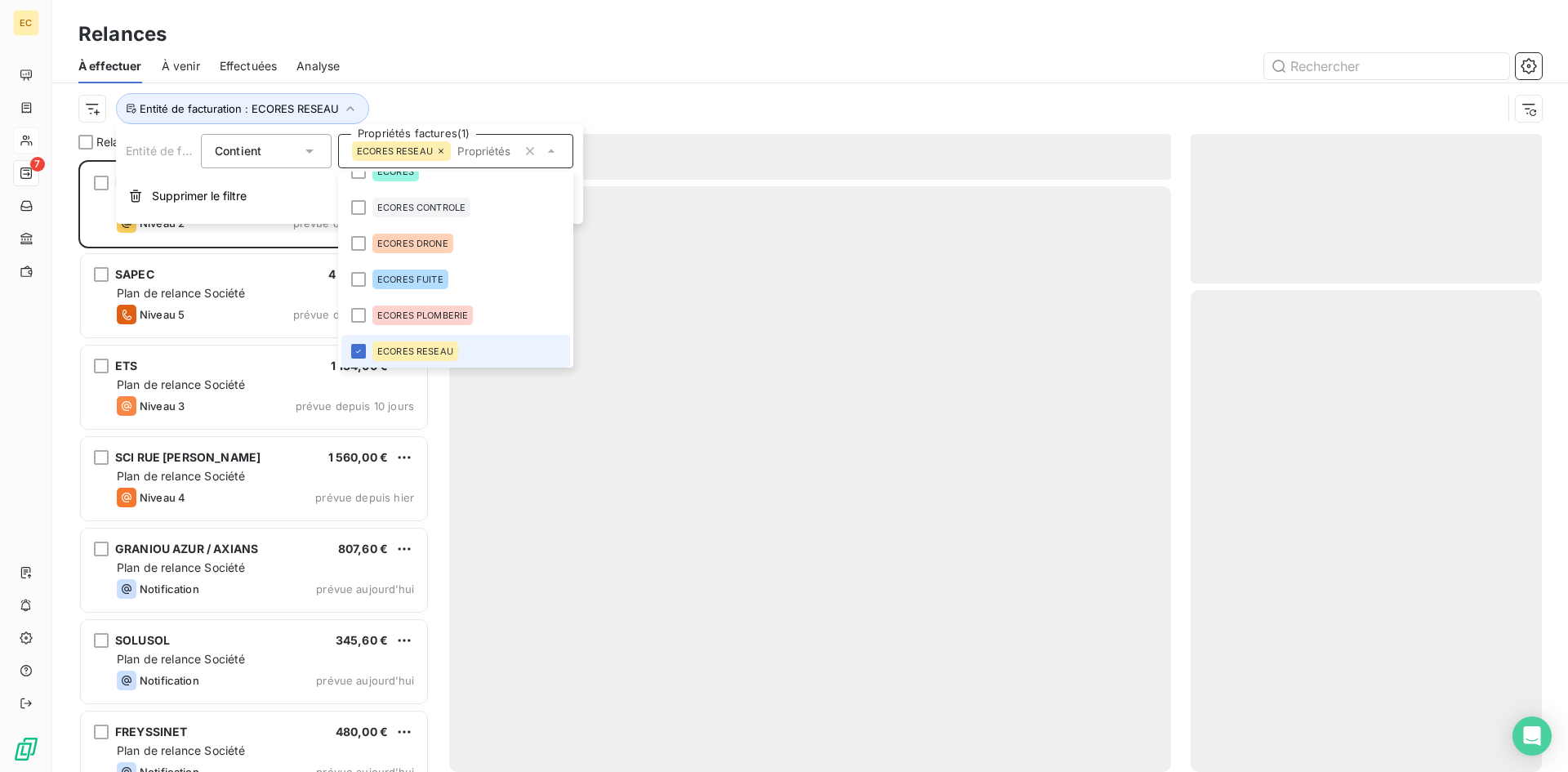
scroll to position [600, 339]
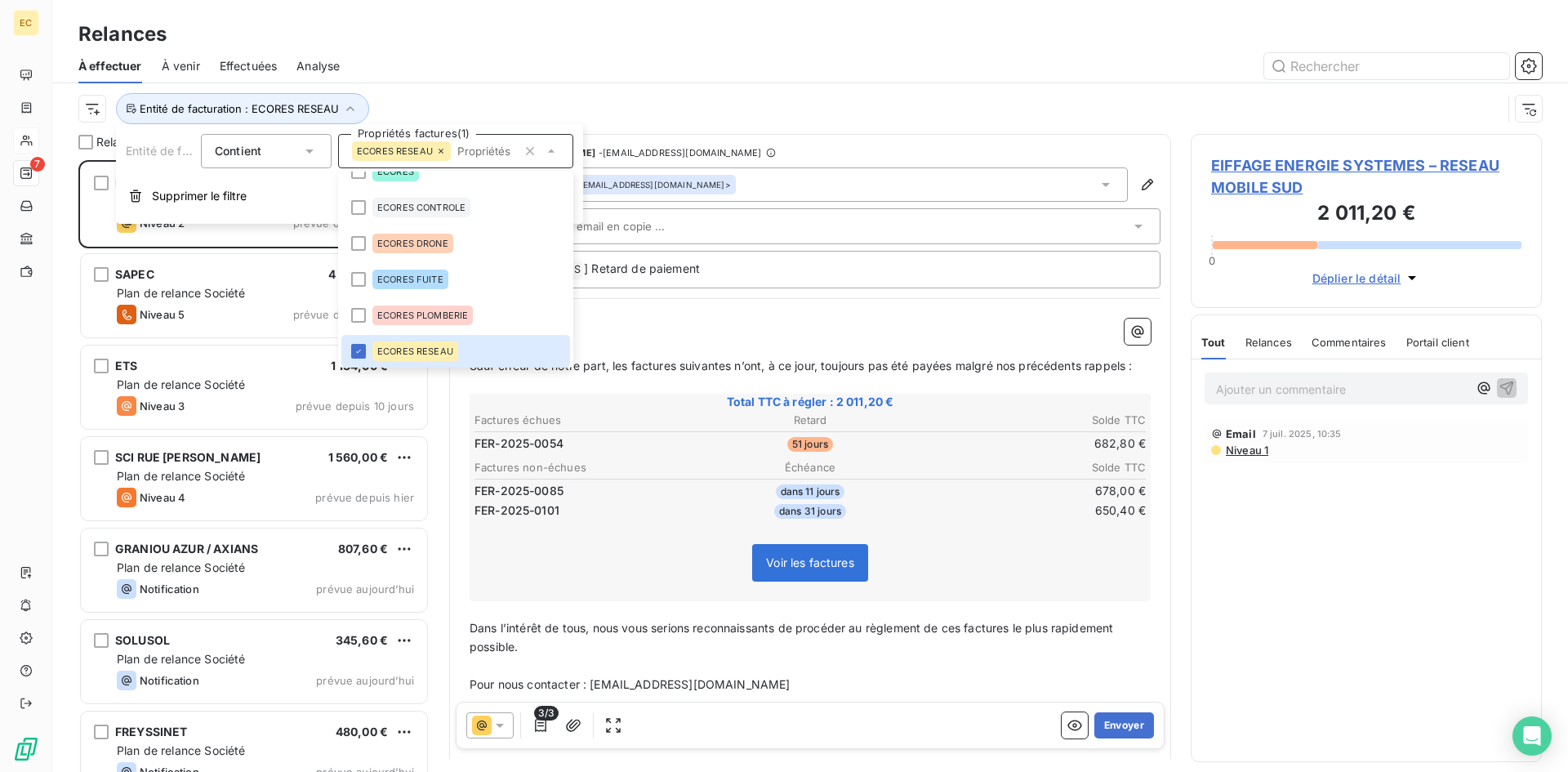
click at [816, 107] on div "Entité de facturation : ECORES RESEAU" at bounding box center [791, 108] width 1424 height 31
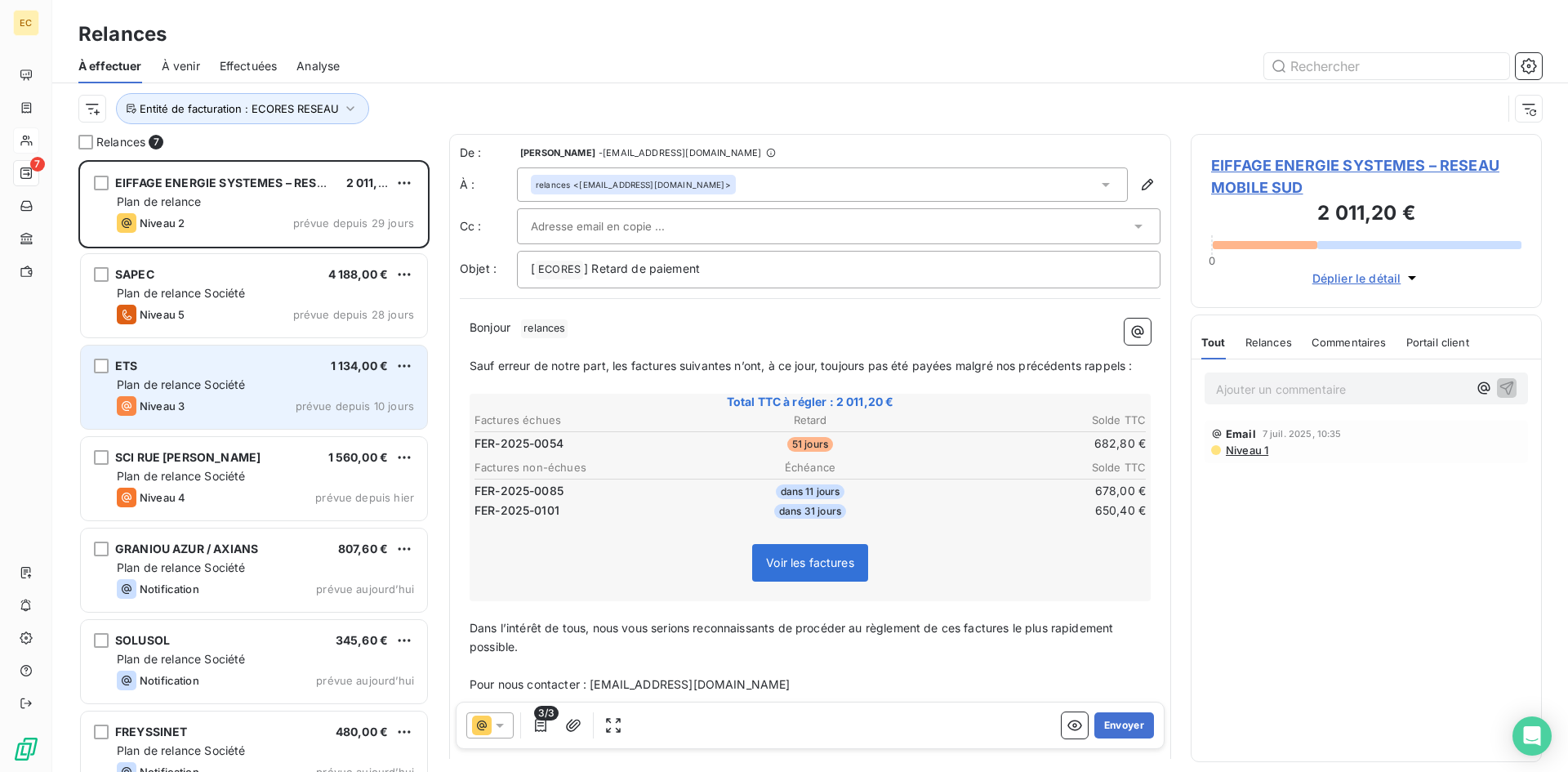
click at [163, 381] on span "Plan de relance Société" at bounding box center [180, 384] width 128 height 14
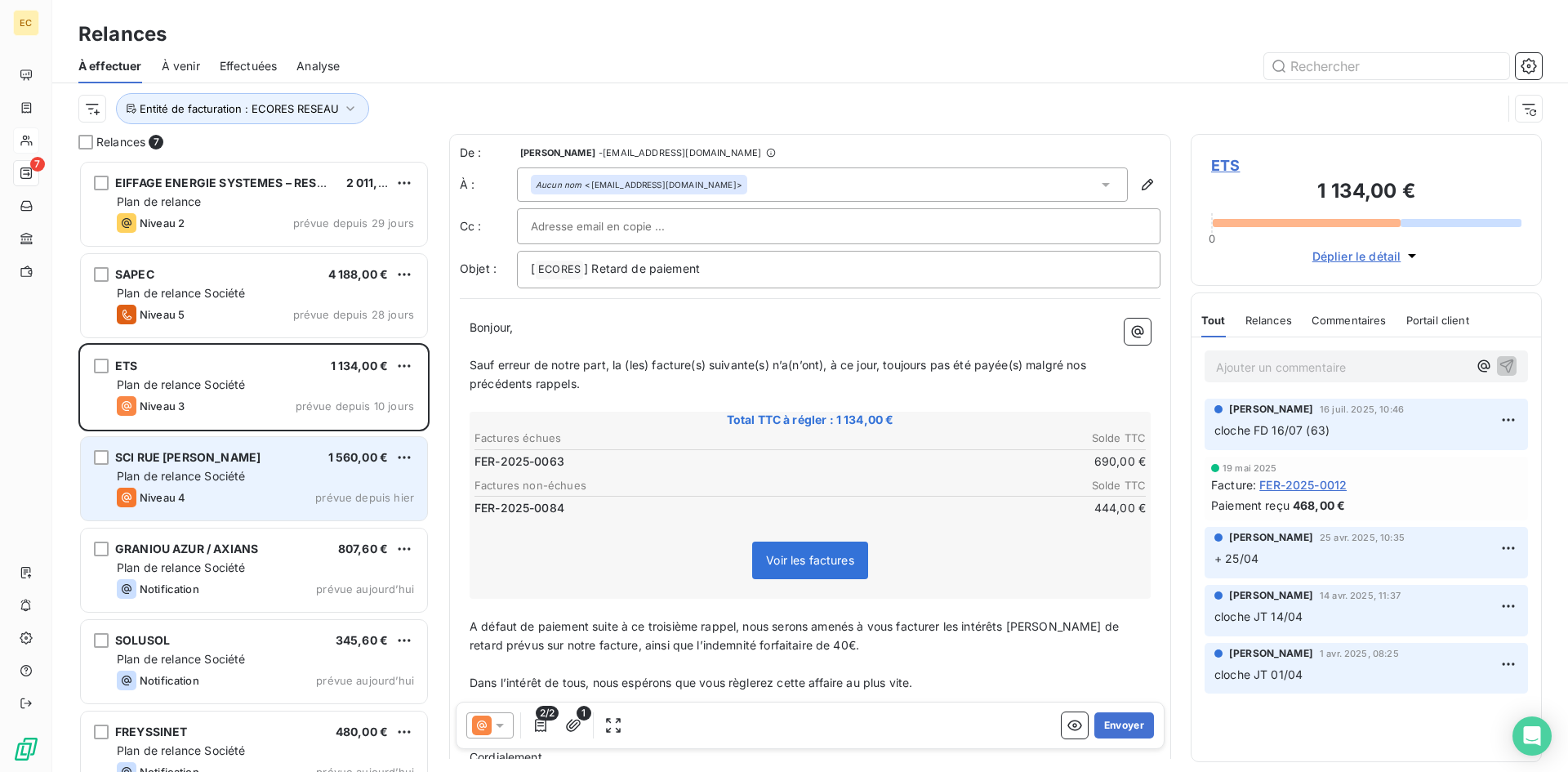
click at [222, 477] on span "Plan de relance Société" at bounding box center [180, 476] width 128 height 14
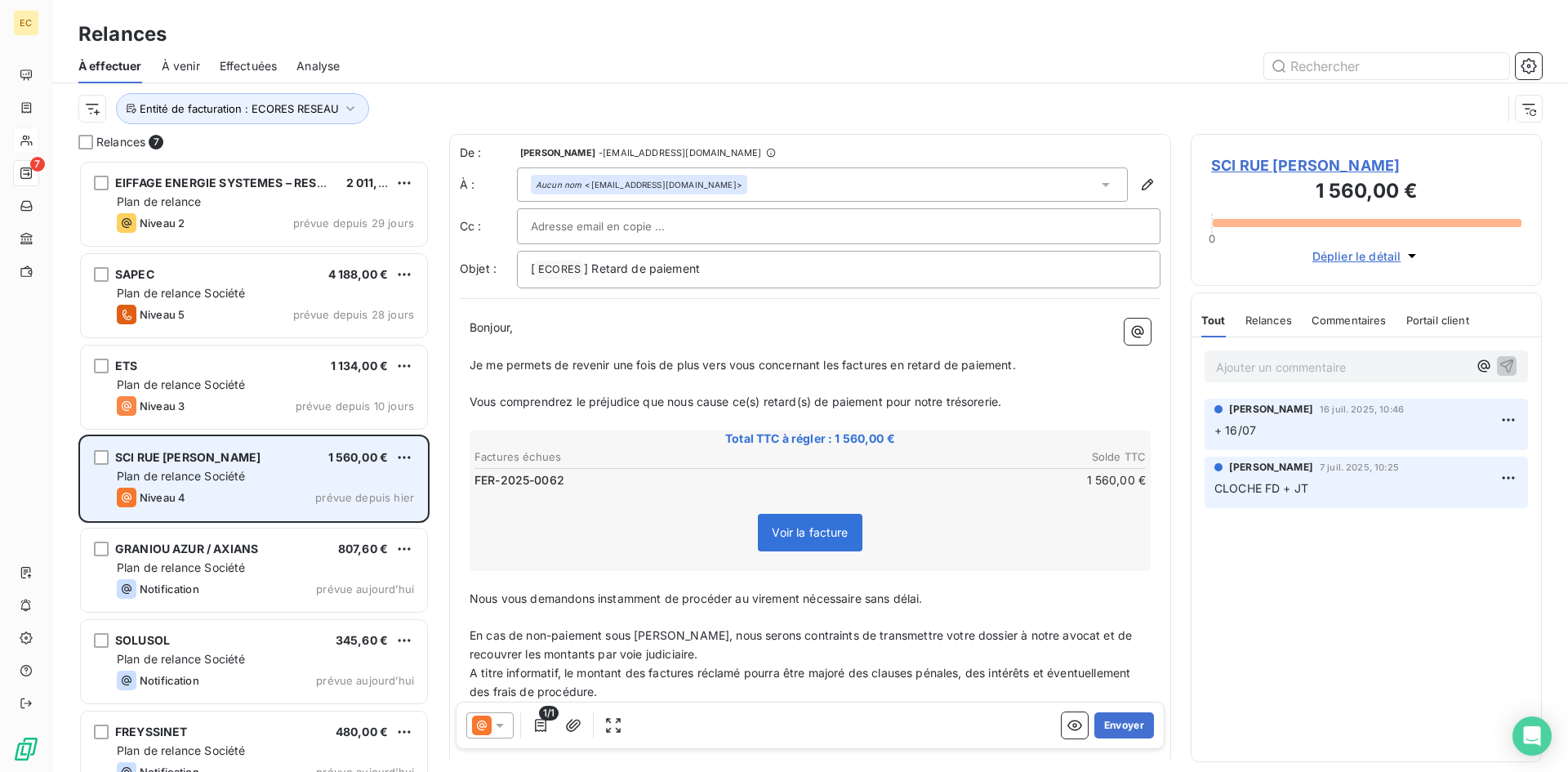
drag, startPoint x: 117, startPoint y: 457, endPoint x: 266, endPoint y: 455, distance: 149.0
click at [279, 457] on div "SCI RUE ABBE LANFRANCHI 1 560,00 €" at bounding box center [265, 458] width 297 height 15
copy span "SCI RUE ABBE LANFRANCHI"
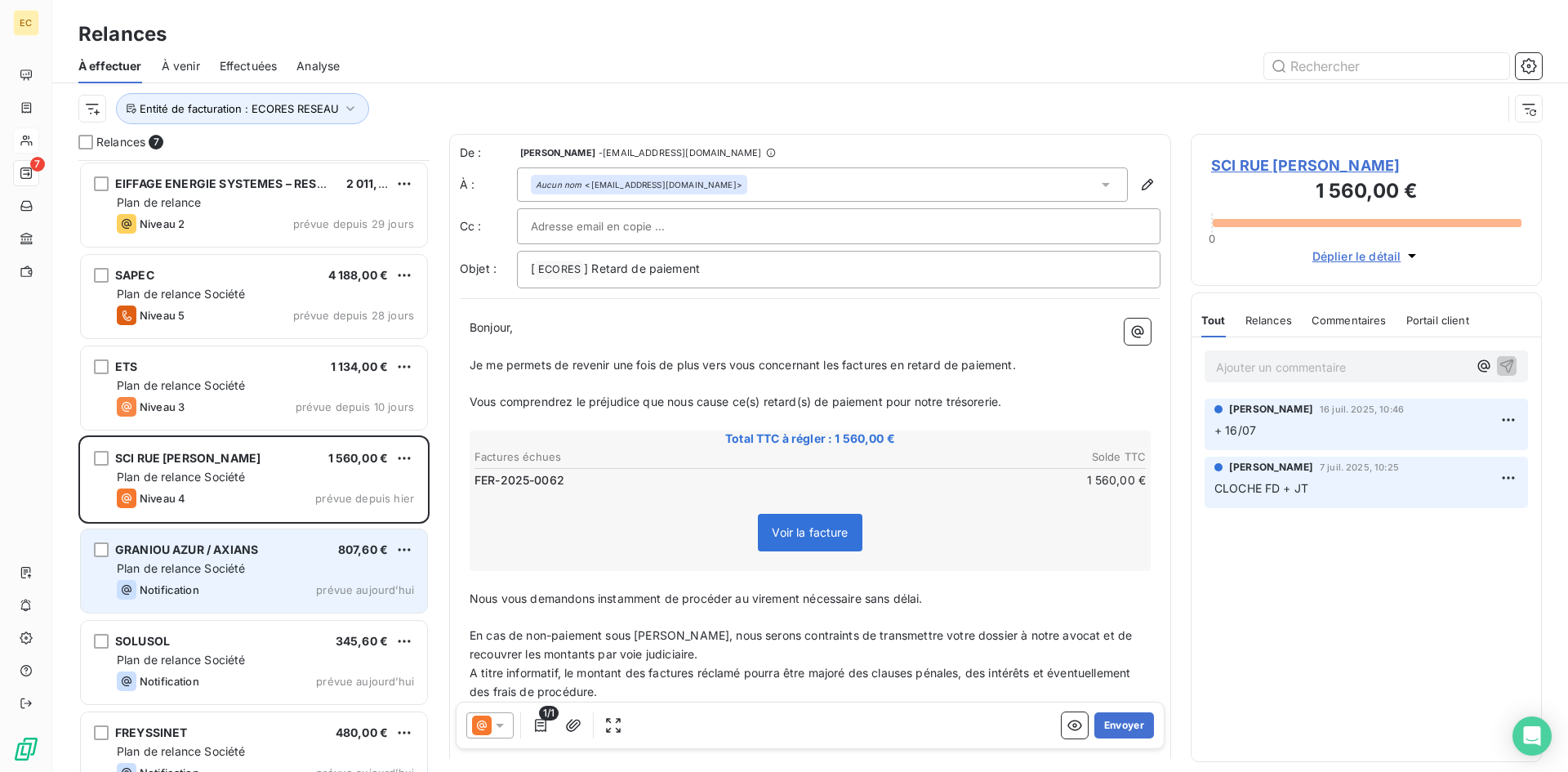
scroll to position [29, 0]
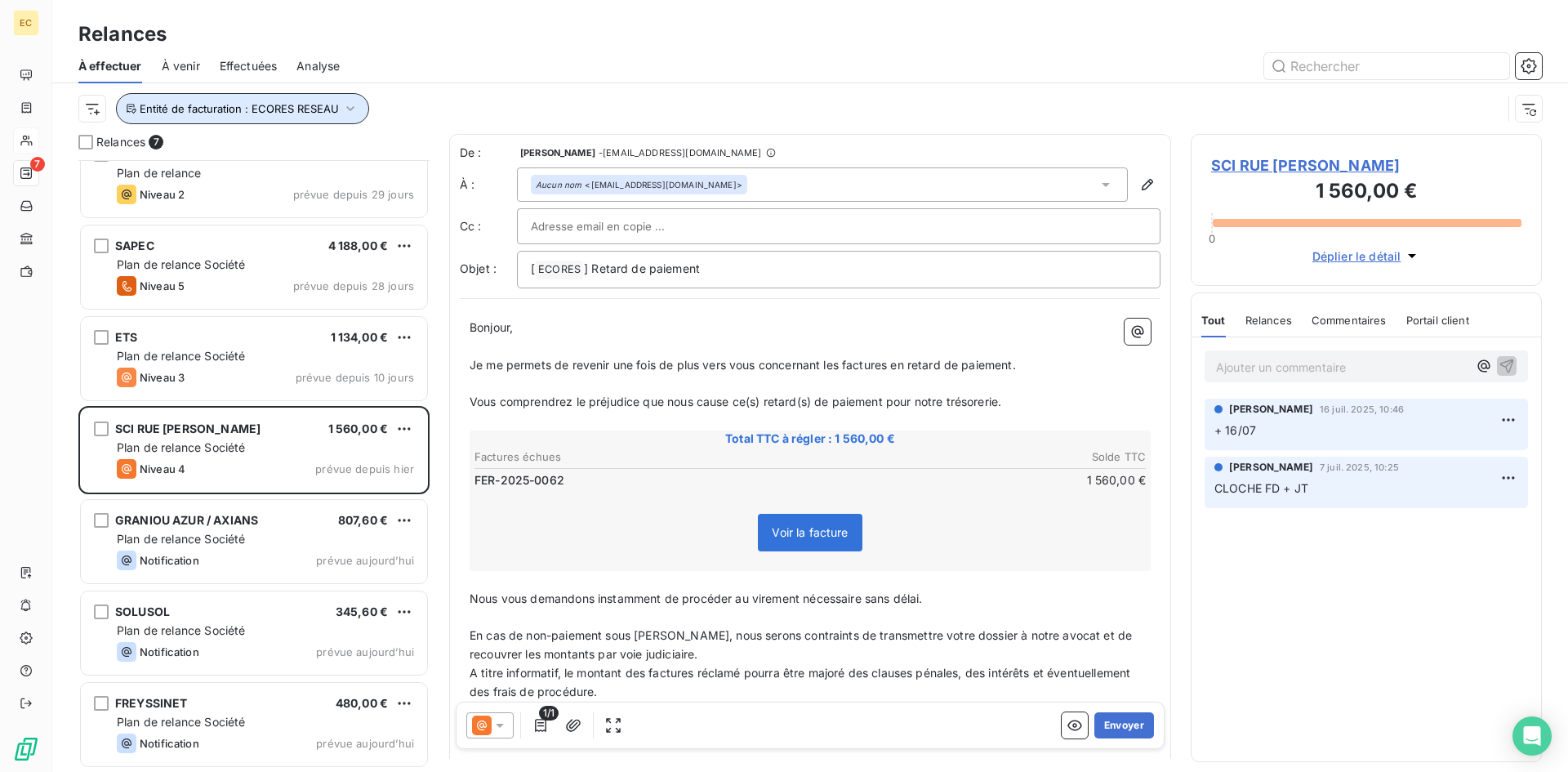
click at [348, 109] on icon "button" at bounding box center [350, 108] width 8 height 5
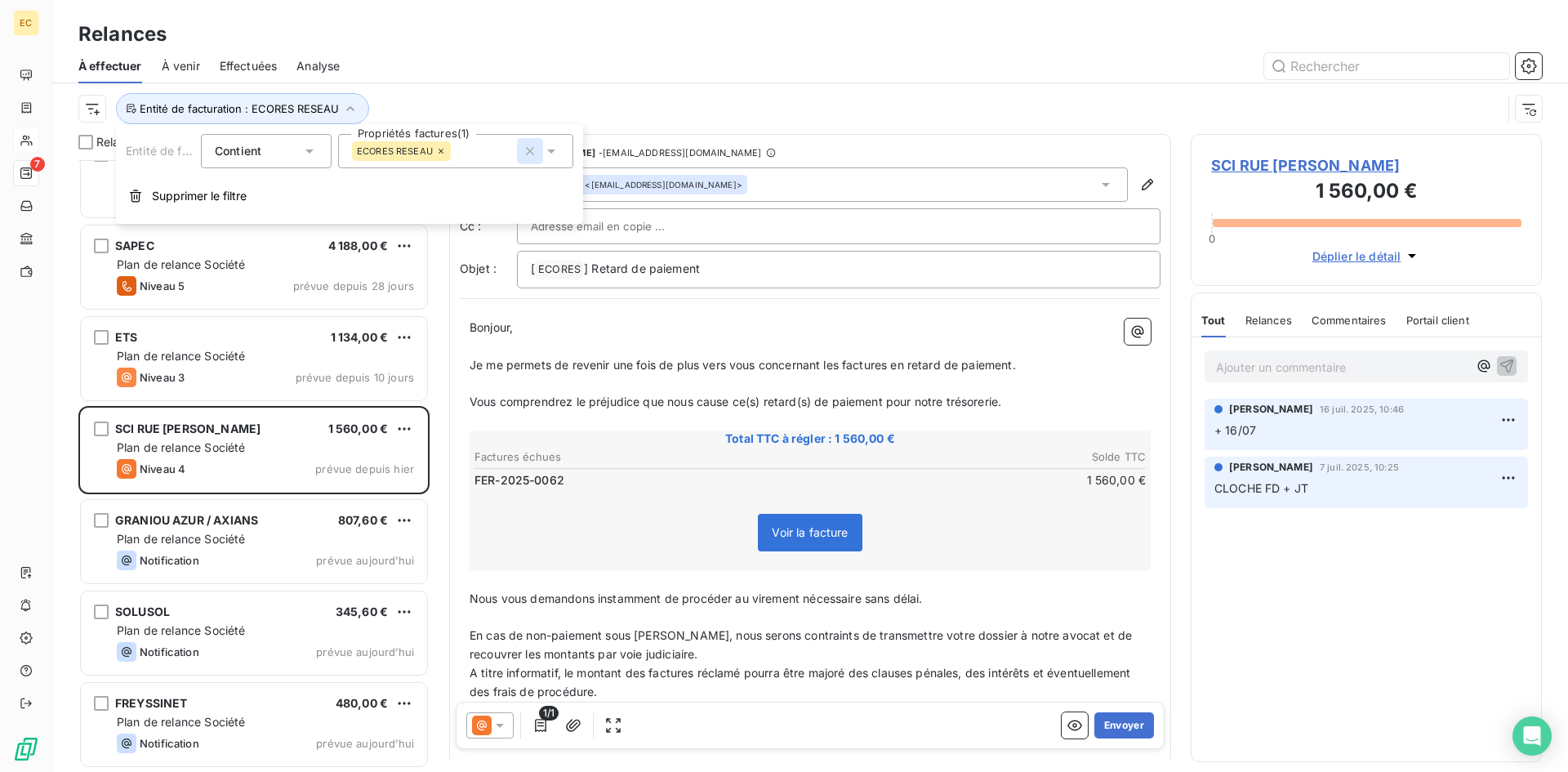
click at [525, 152] on icon "button" at bounding box center [530, 150] width 16 height 16
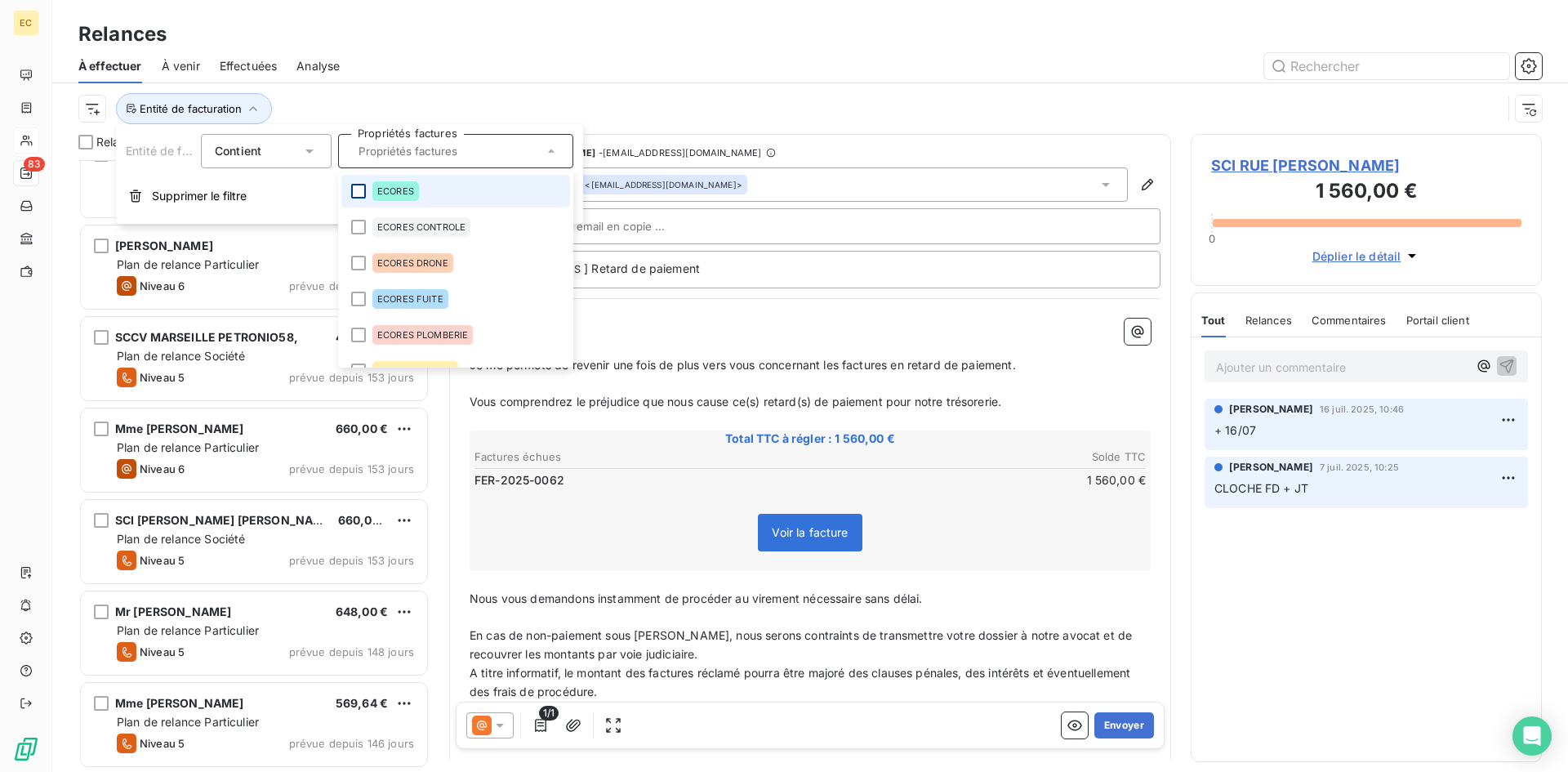
click at [357, 193] on div at bounding box center [359, 192] width 15 height 15
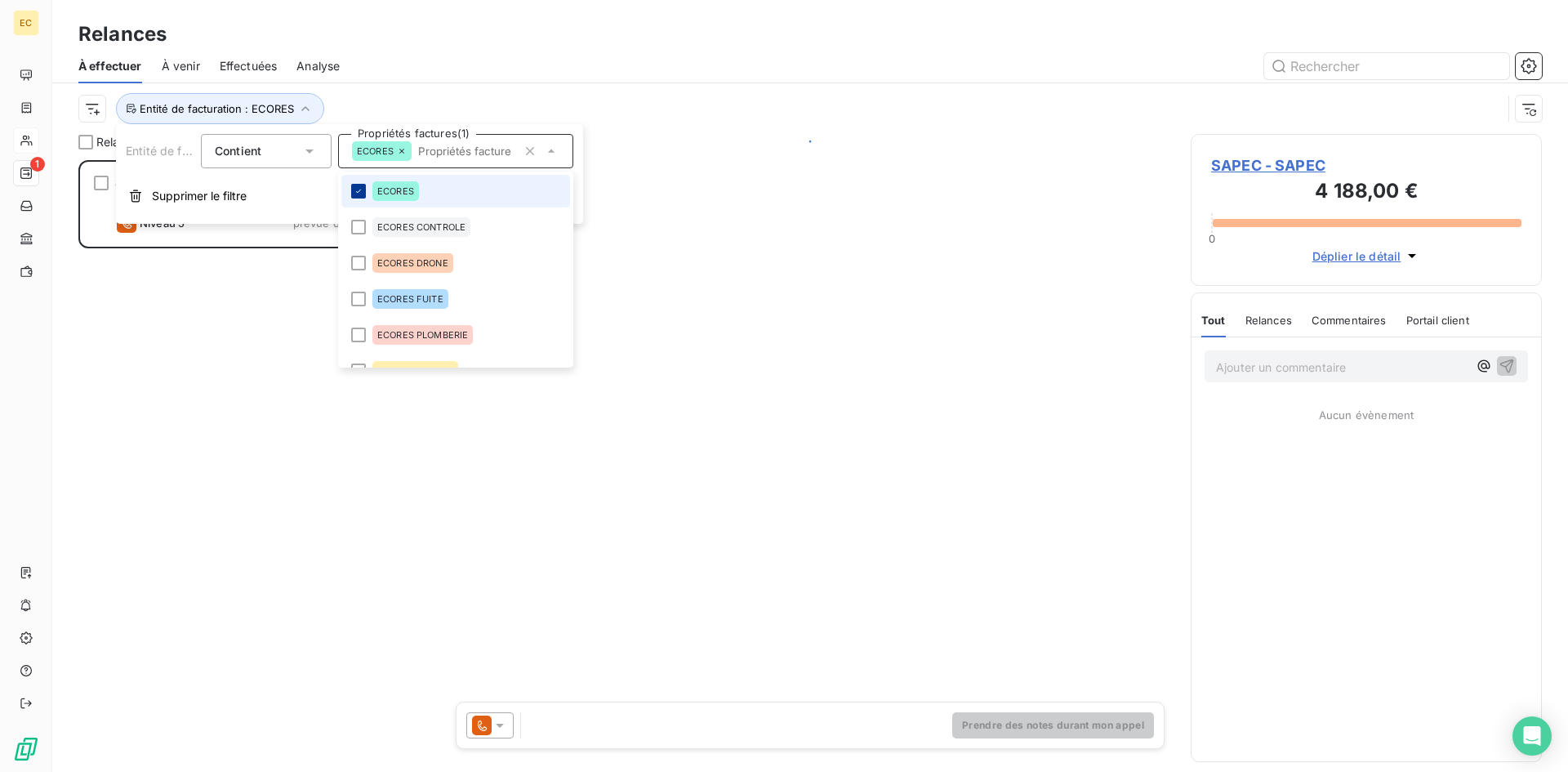
scroll to position [600, 339]
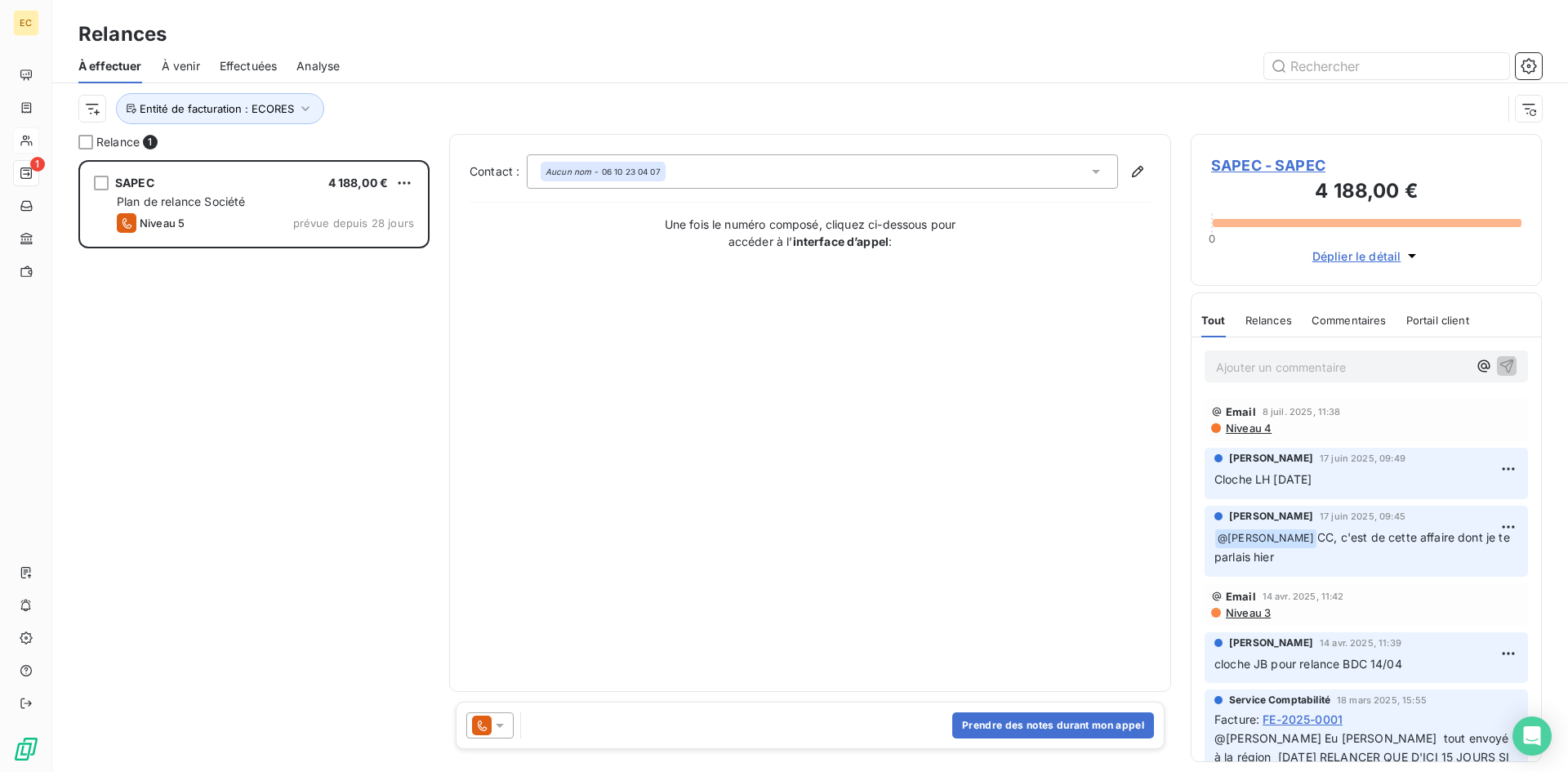
click at [171, 412] on div "SAPEC 4 188,00 € Plan de relance Société Niveau 5 prévue depuis 28 jours" at bounding box center [254, 465] width 351 height 612
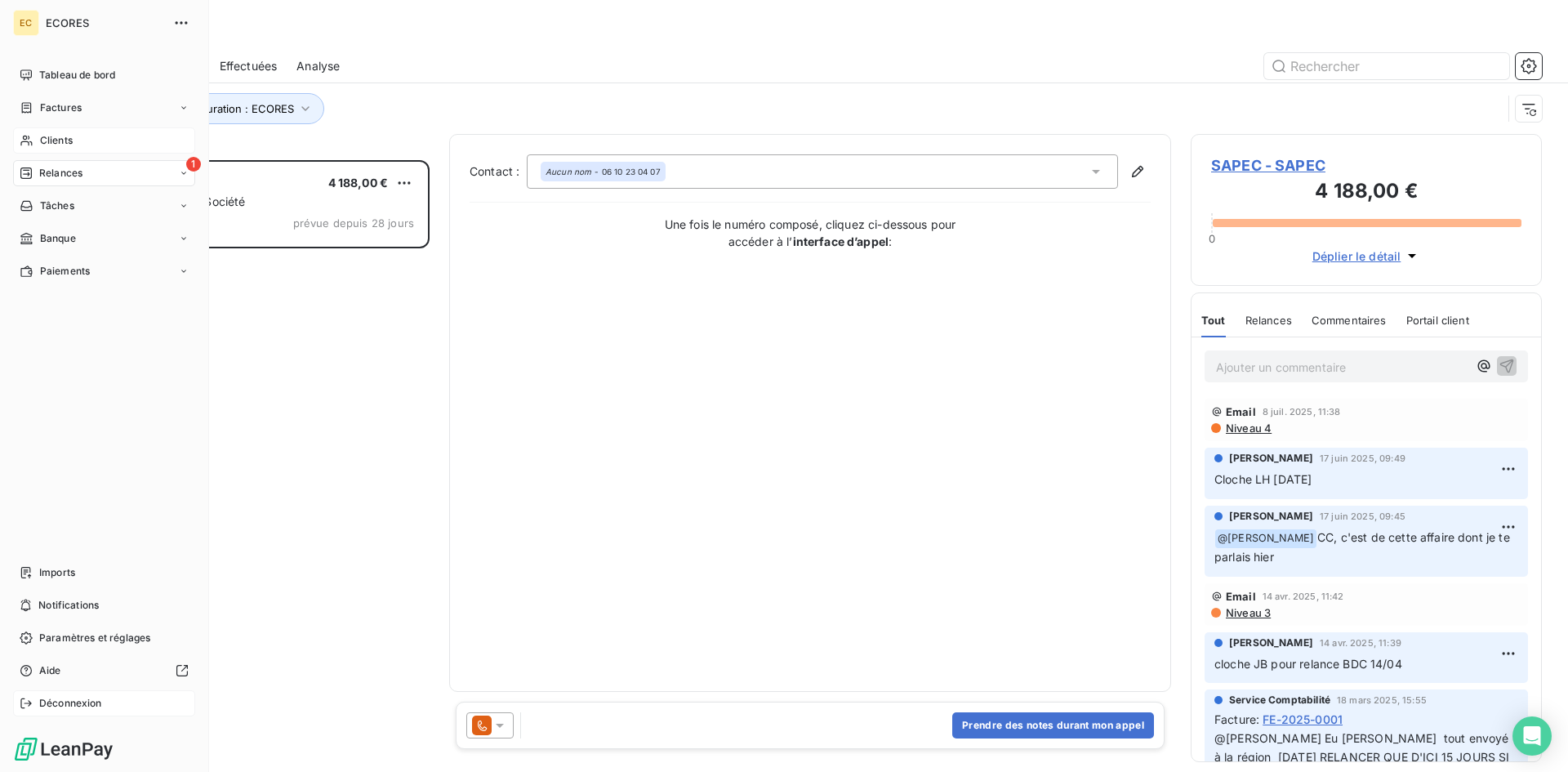
click at [85, 705] on span "Déconnexion" at bounding box center [70, 704] width 63 height 15
